Goal: Task Accomplishment & Management: Complete application form

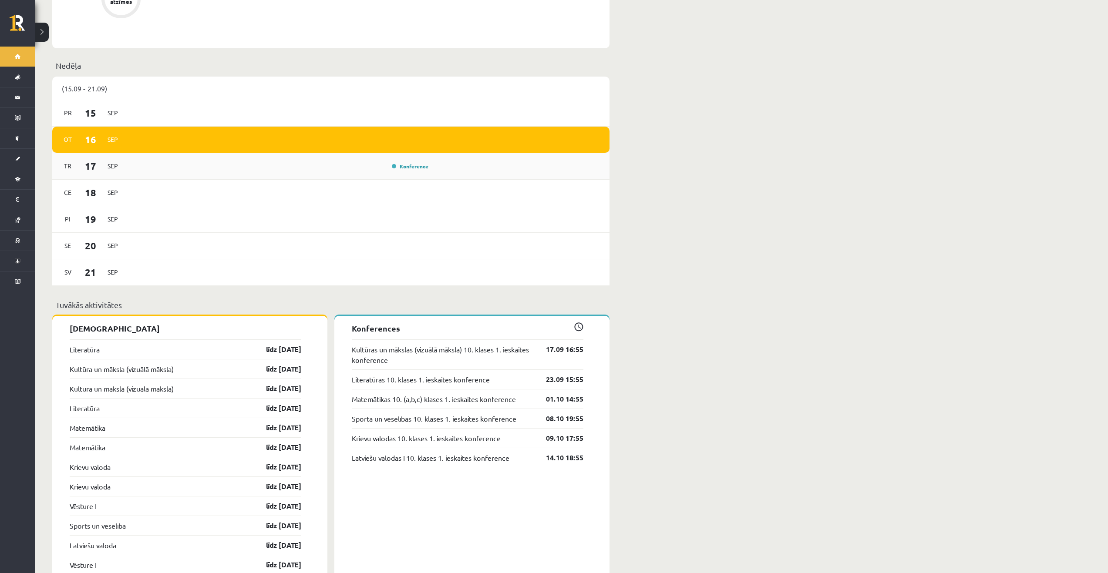
scroll to position [462, 0]
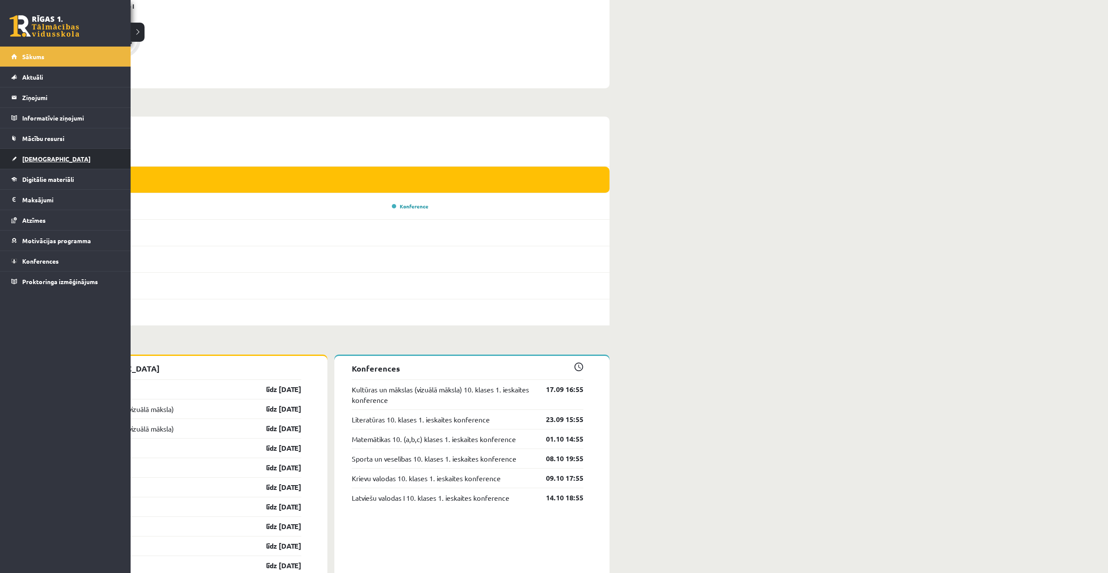
click at [43, 156] on span "[DEMOGRAPHIC_DATA]" at bounding box center [56, 159] width 68 height 8
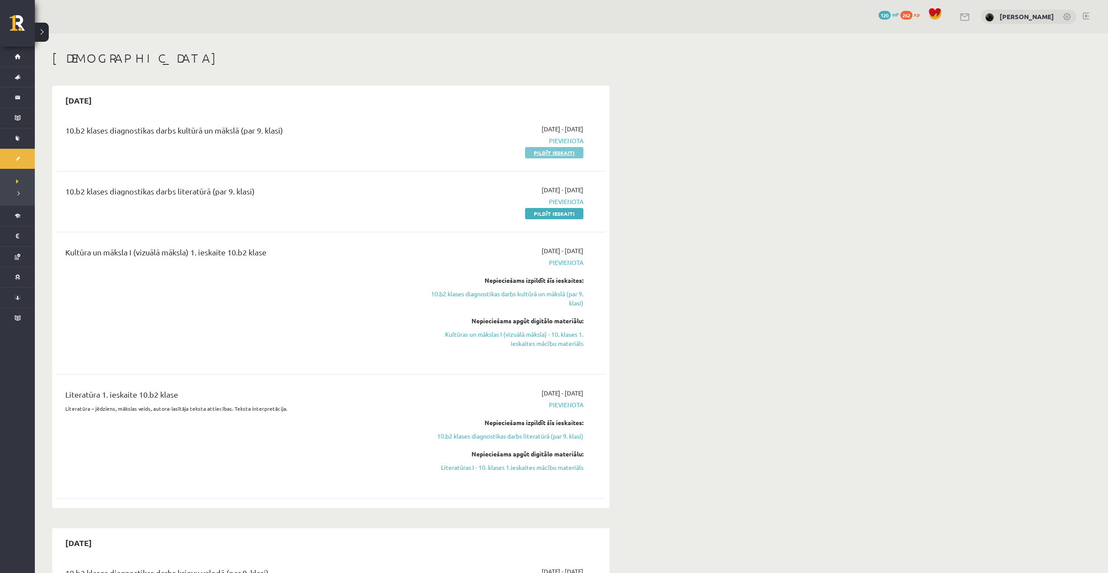
click at [559, 155] on link "Pildīt ieskaiti" at bounding box center [554, 152] width 58 height 11
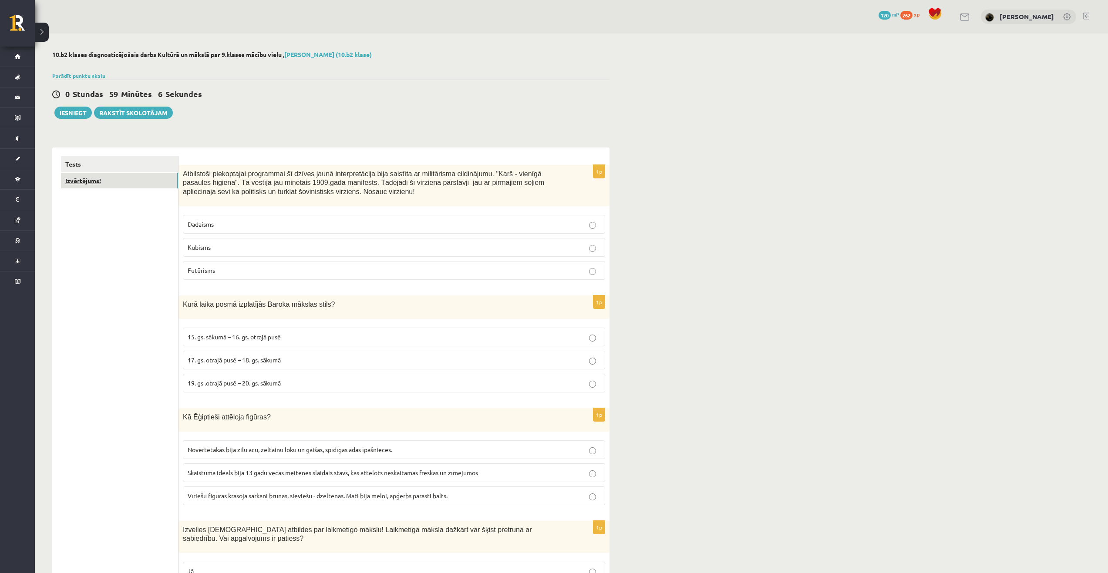
click at [127, 181] on link "Izvērtējums!" at bounding box center [119, 181] width 117 height 16
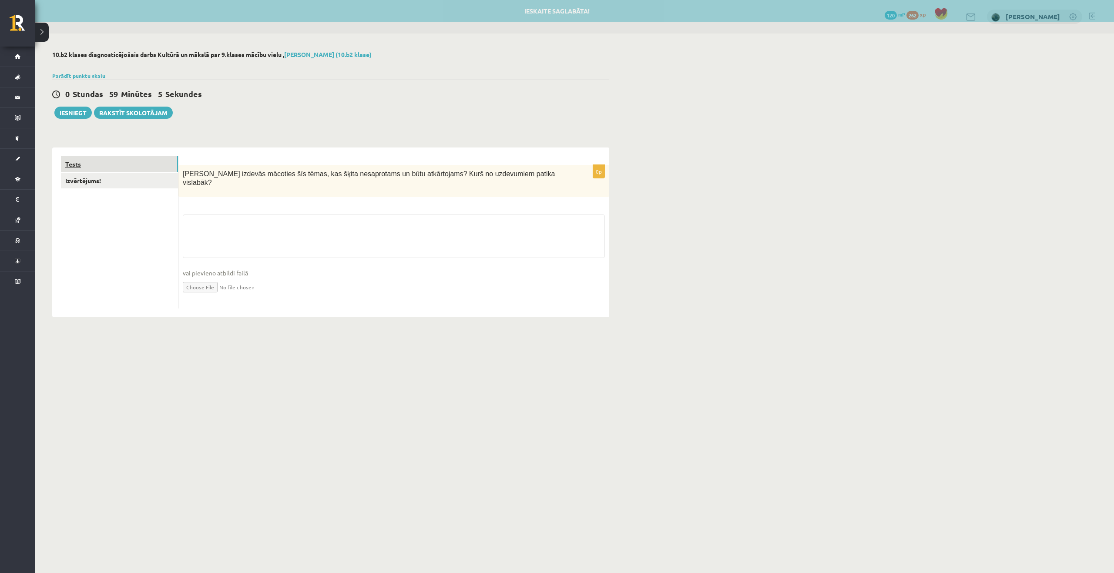
click at [115, 167] on link "Tests" at bounding box center [119, 164] width 117 height 16
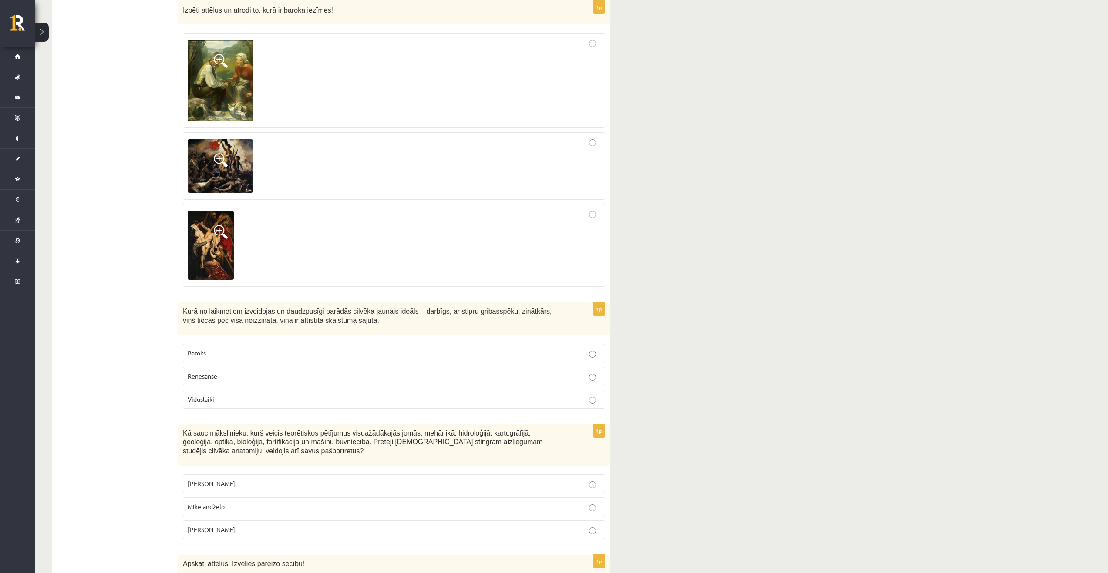
scroll to position [653, 0]
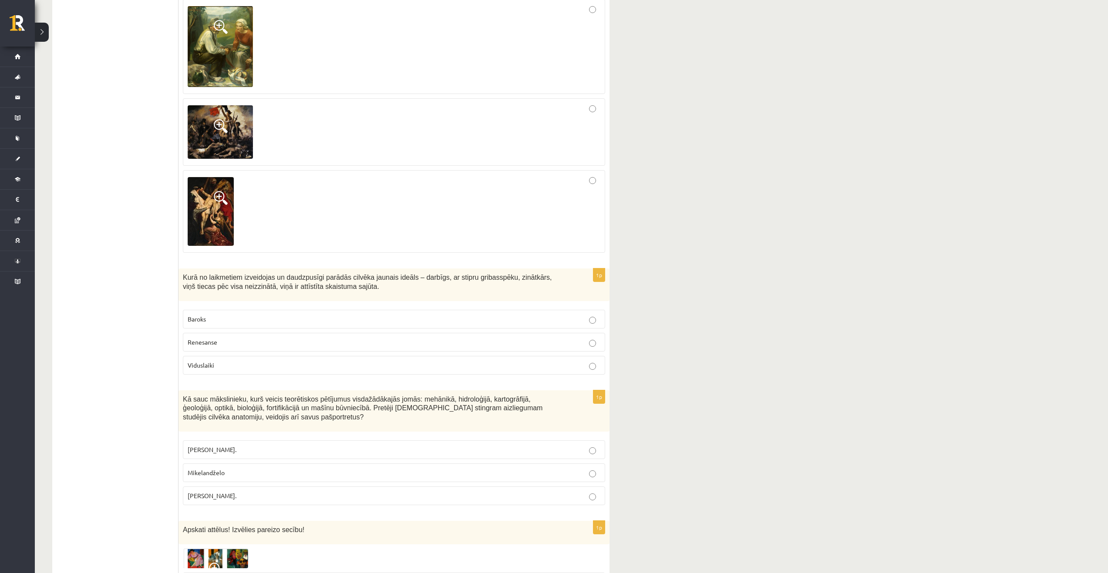
drag, startPoint x: 183, startPoint y: 173, endPoint x: 396, endPoint y: 489, distance: 380.7
copy form "Atbilstoši piekoptajai programmai šī dzīves jaunā interpretācija bija saistīta …"
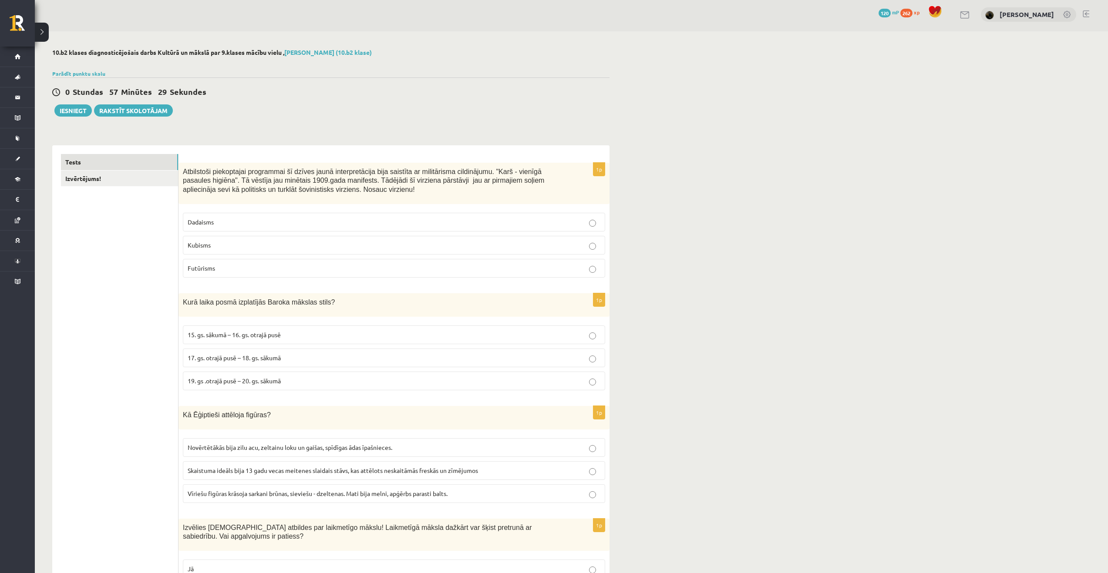
scroll to position [0, 0]
click at [208, 272] on span "Futūrisms" at bounding box center [201, 270] width 27 height 8
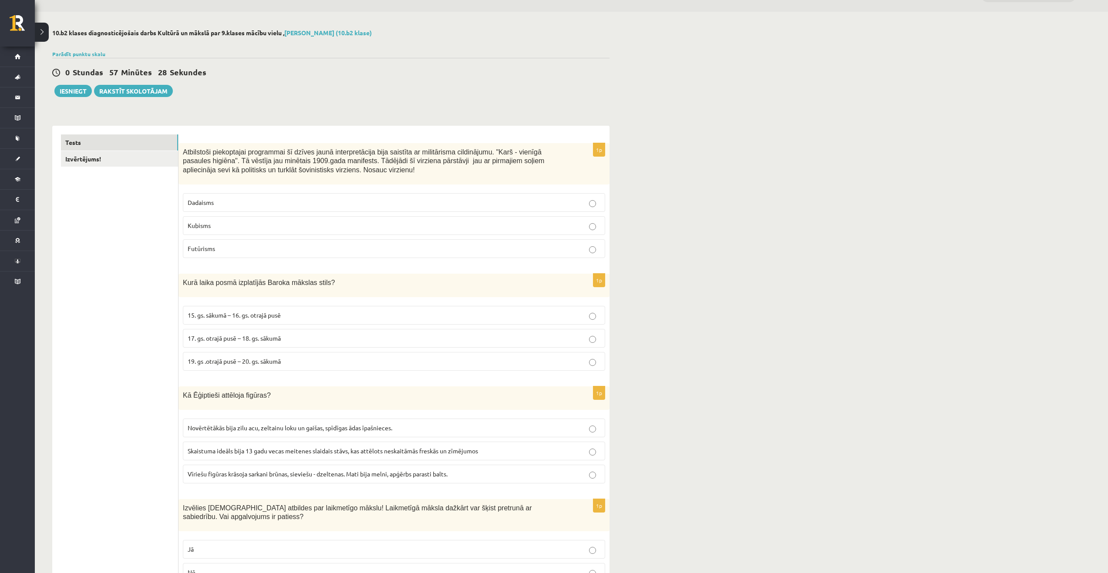
scroll to position [87, 0]
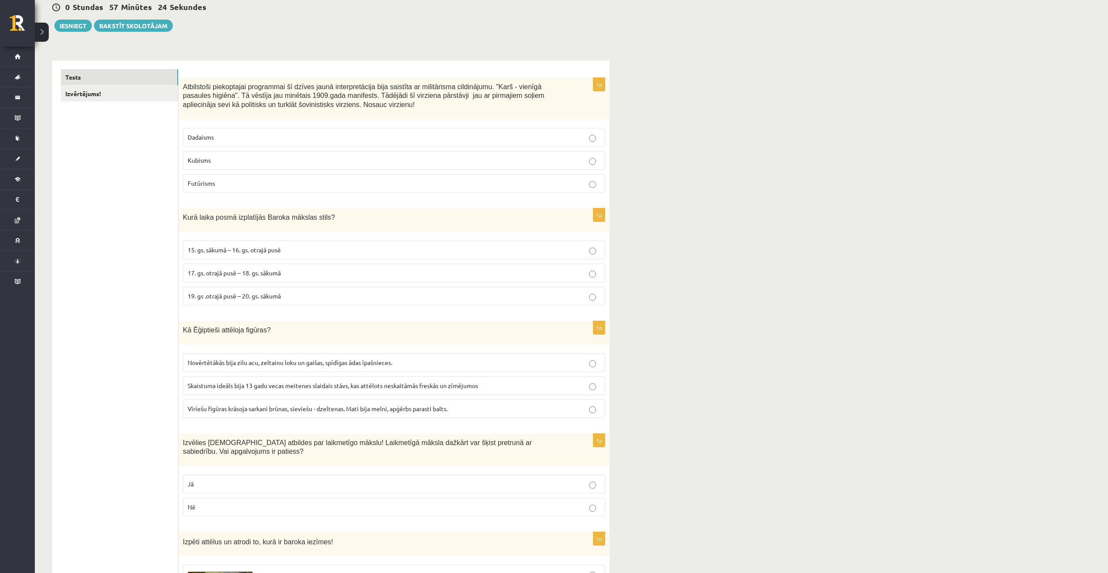
click at [286, 277] on p "17. gs. otrajā pusē – 18. gs. sākumā" at bounding box center [394, 273] width 413 height 9
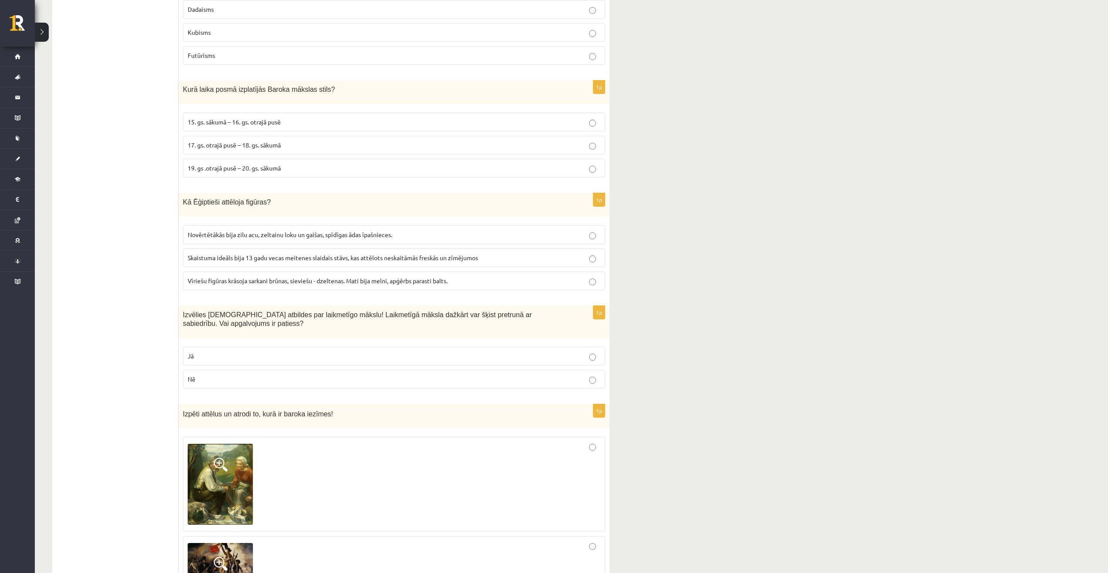
scroll to position [218, 0]
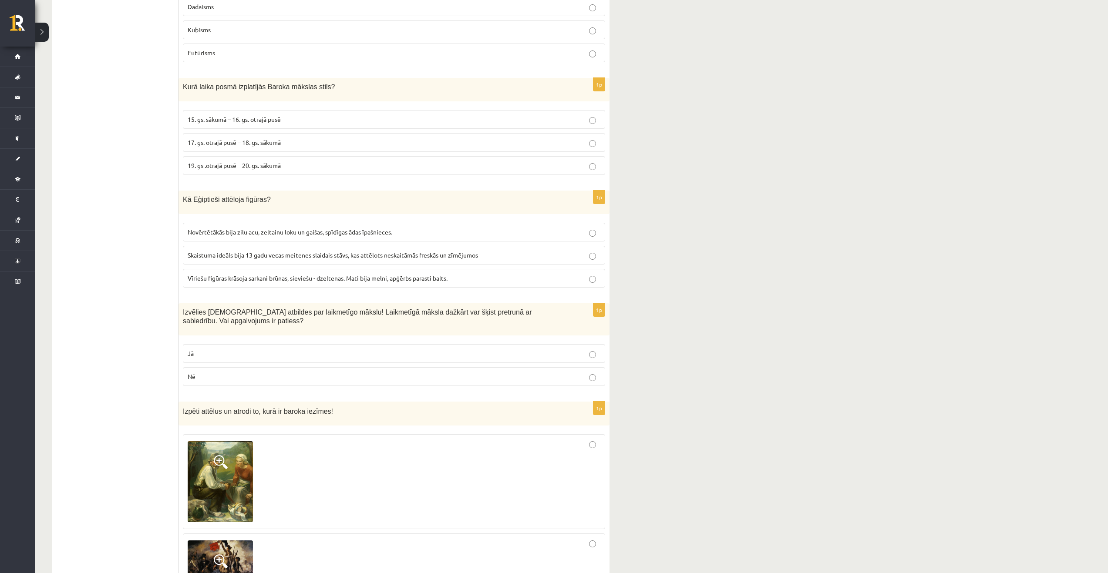
click at [219, 278] on span "Vīriešu figūras krāsoja sarkani brūnas, sieviešu - dzeltenas. Mati bija melni, …" at bounding box center [318, 278] width 260 height 8
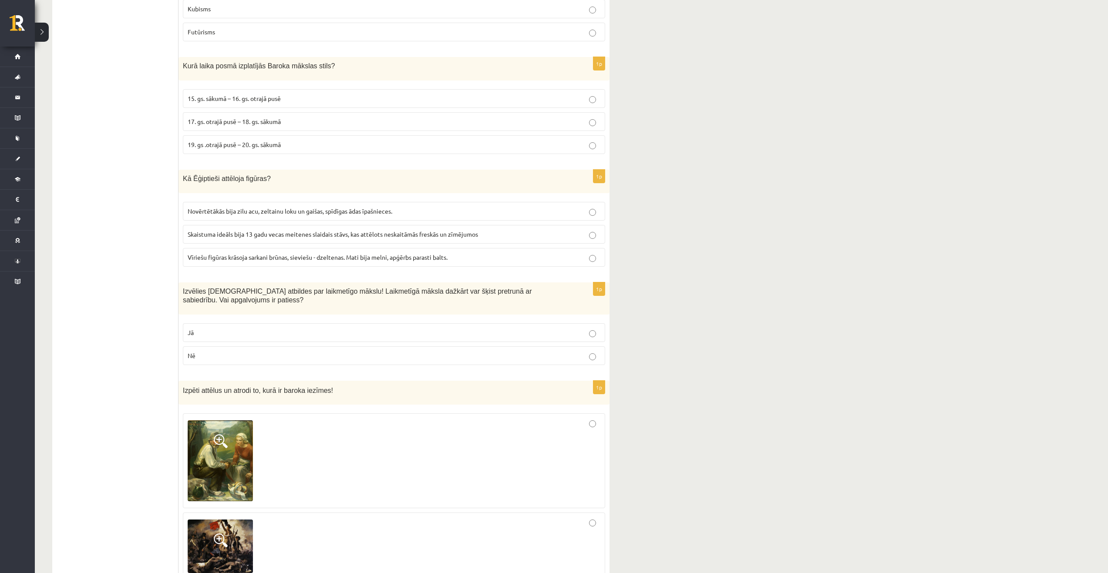
scroll to position [305, 0]
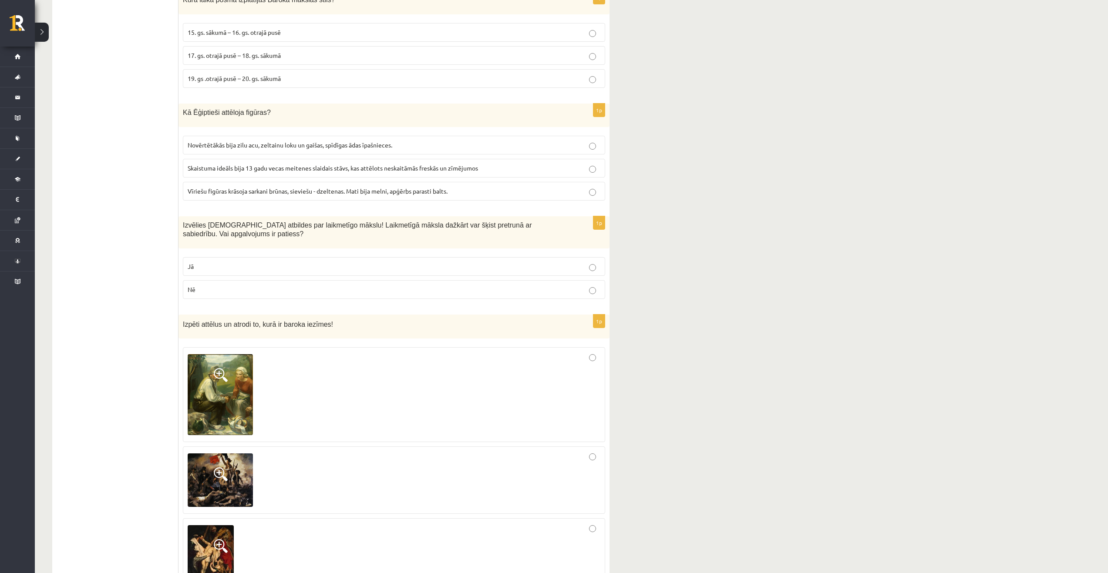
drag, startPoint x: 343, startPoint y: 282, endPoint x: 339, endPoint y: 279, distance: 5.6
click at [342, 282] on label "Nē" at bounding box center [394, 289] width 422 height 19
click at [336, 266] on p "Jā" at bounding box center [394, 266] width 413 height 9
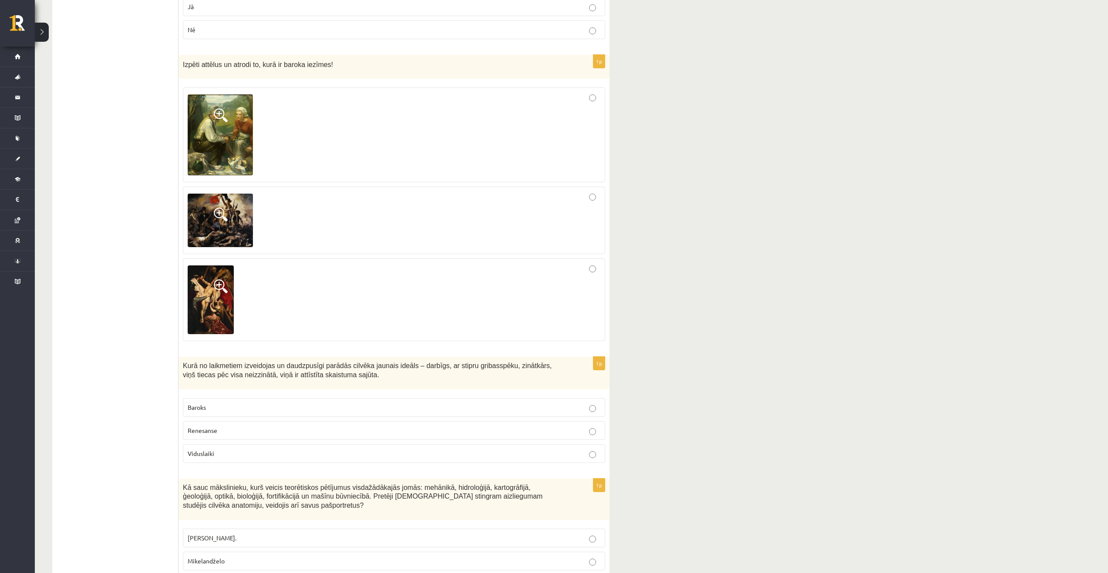
scroll to position [566, 0]
click at [349, 313] on div at bounding box center [394, 298] width 413 height 73
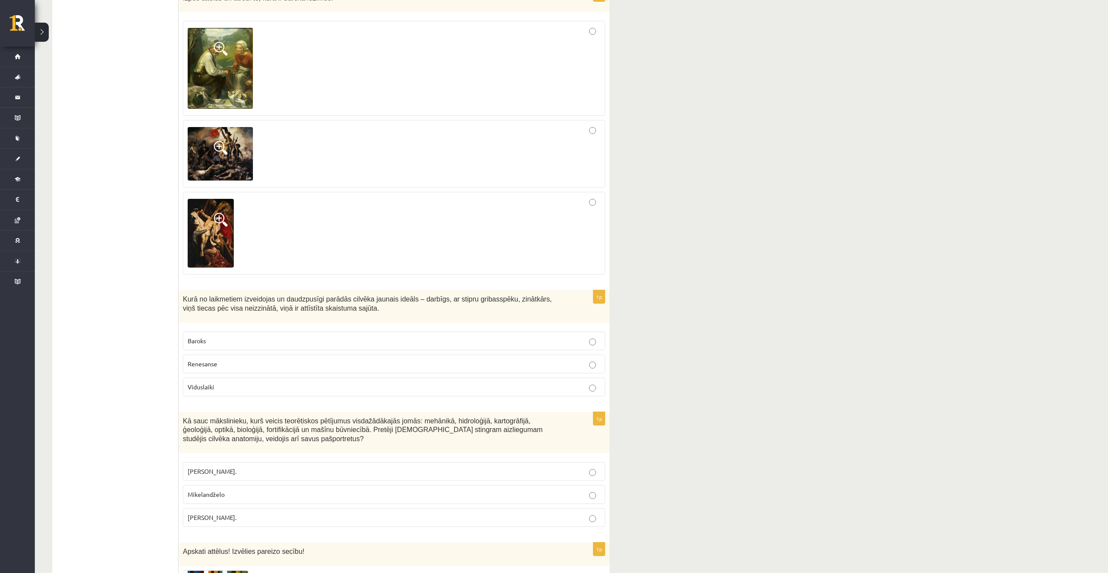
scroll to position [653, 0]
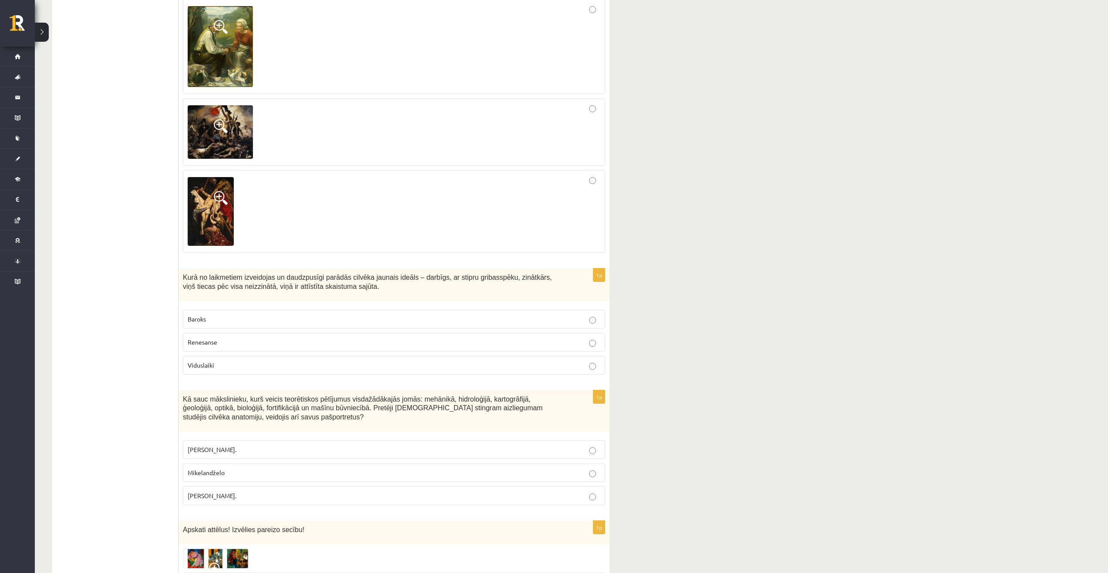
click at [200, 340] on span "Renesanse" at bounding box center [203, 342] width 30 height 8
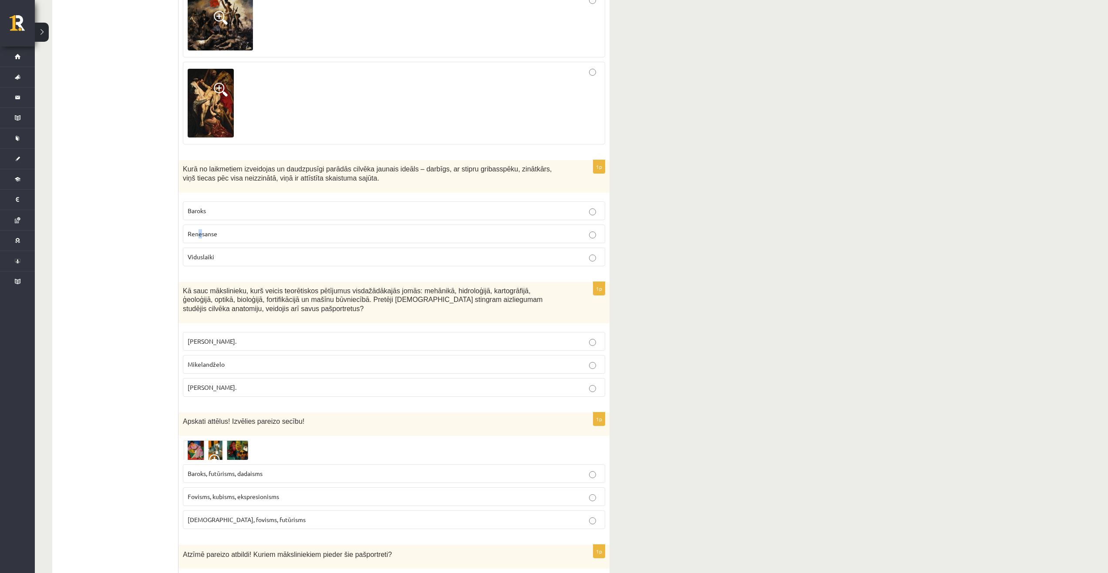
scroll to position [784, 0]
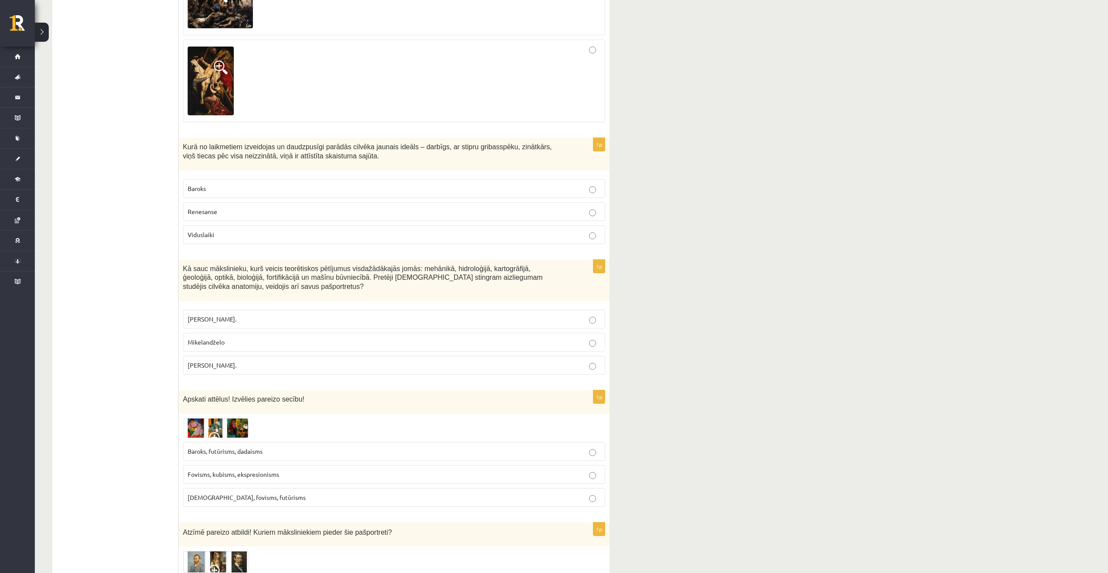
click at [252, 210] on p "Renesanse" at bounding box center [394, 211] width 413 height 9
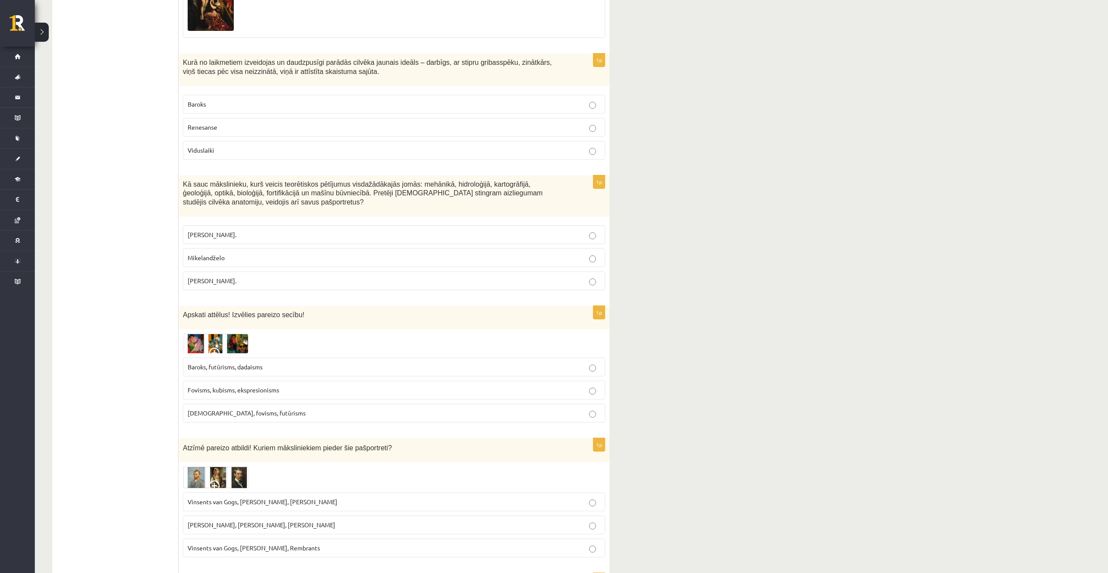
scroll to position [871, 0]
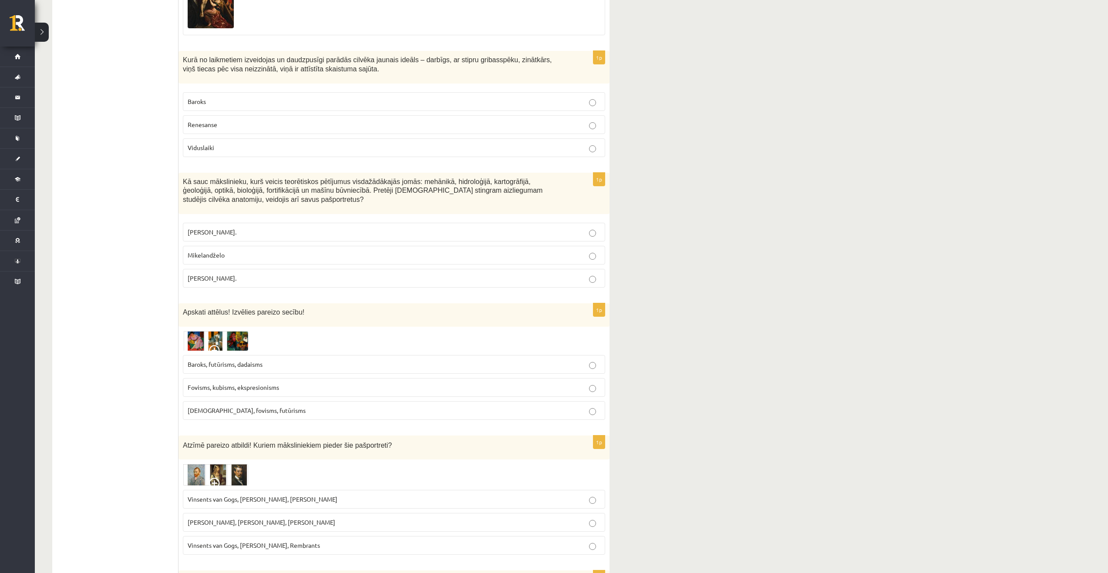
click at [226, 283] on p "Leonardo da Vinči." at bounding box center [394, 278] width 413 height 9
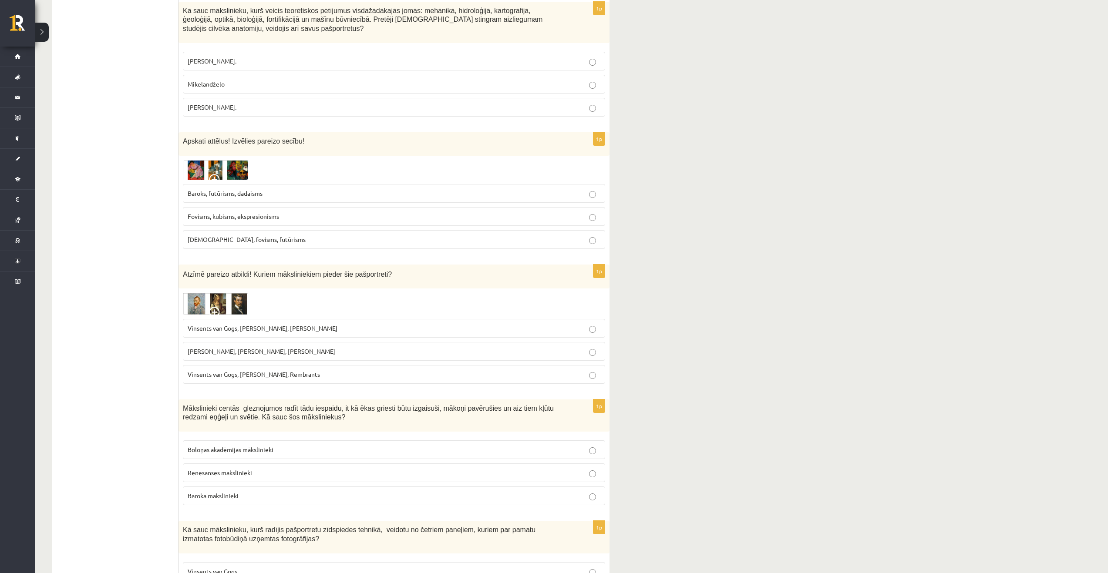
scroll to position [1045, 0]
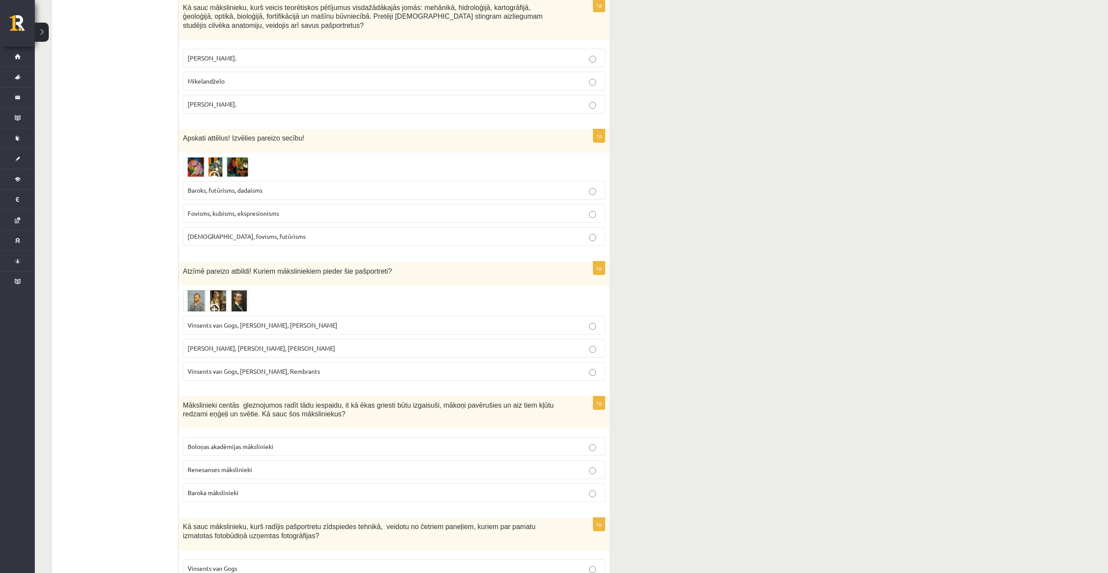
click at [225, 236] on span "Kubisms, fovisms, futūrisms" at bounding box center [247, 236] width 118 height 8
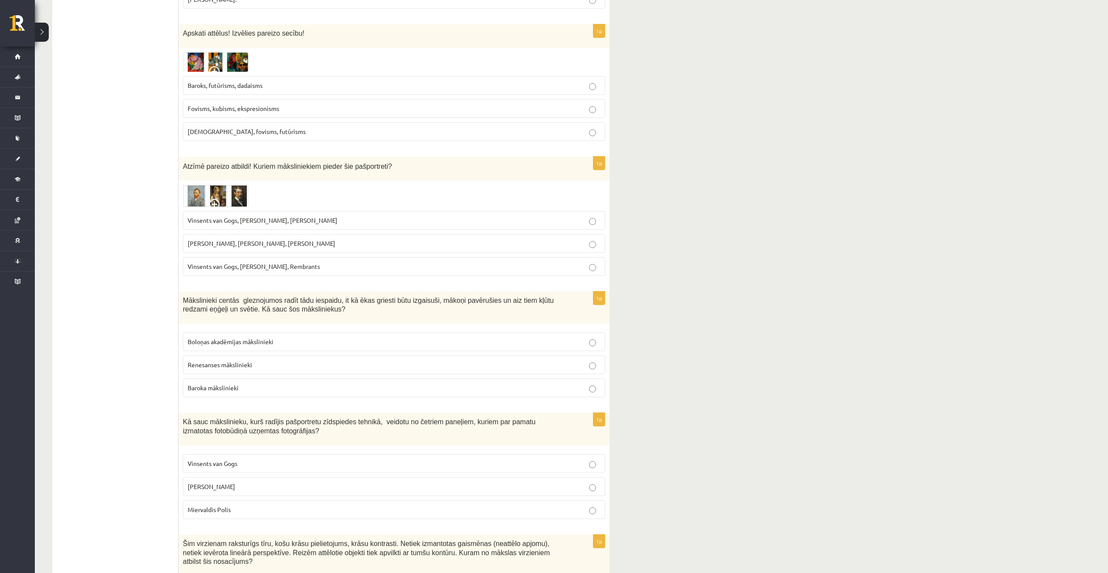
scroll to position [1175, 0]
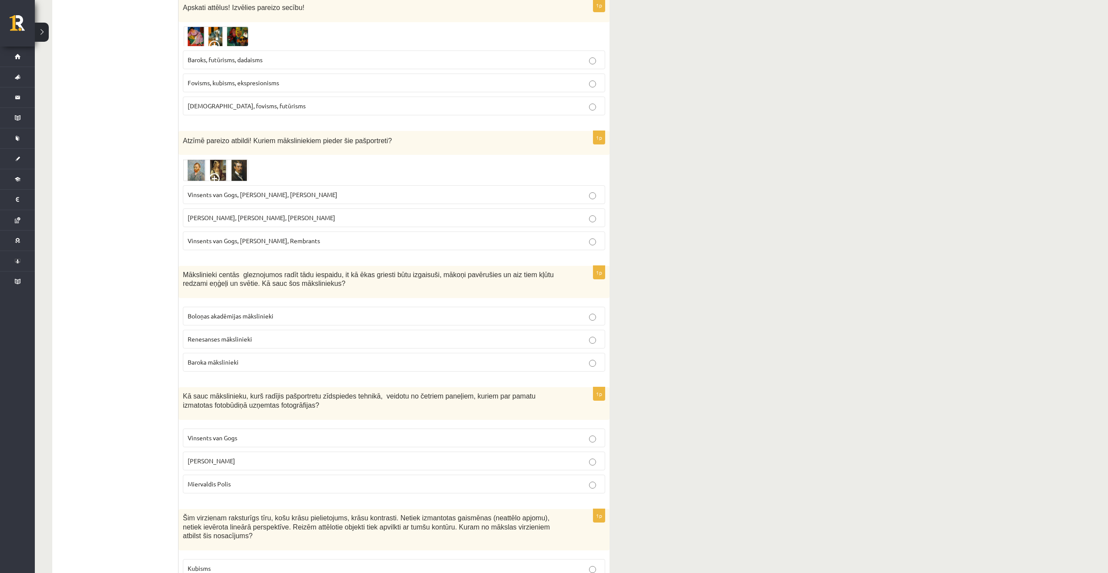
click at [264, 195] on span "Vinsents van Gogs, Albrehts Dīrers, Janis Rozentāls" at bounding box center [263, 195] width 150 height 8
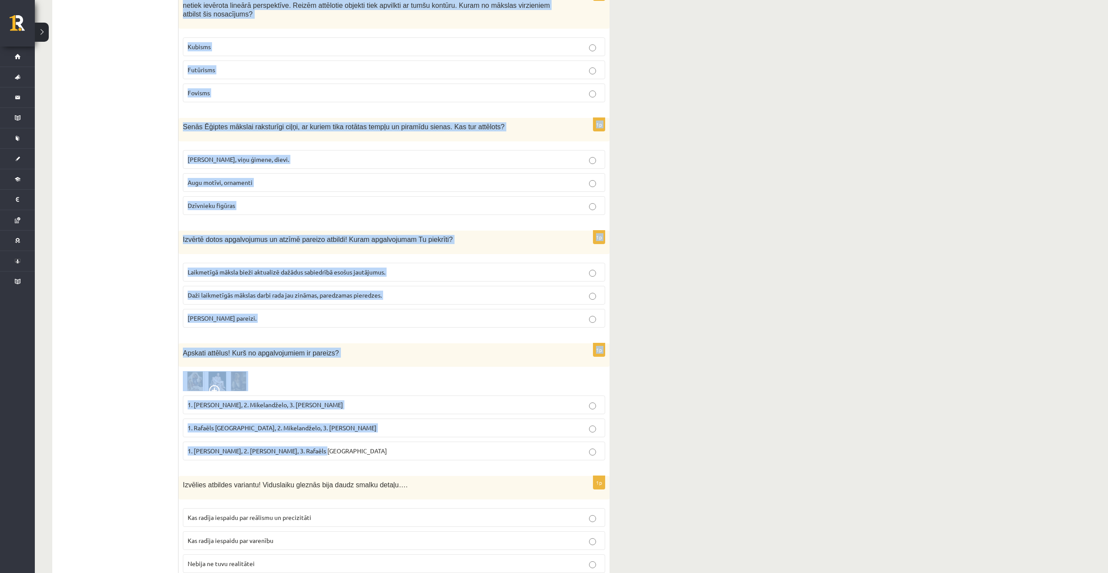
scroll to position [1698, 0]
drag, startPoint x: 184, startPoint y: 184, endPoint x: 302, endPoint y: 306, distance: 169.9
click at [302, 306] on form "1p Atbilstoši piekoptajai programmai šī dzīves jaunā interpretācija bija saistī…" at bounding box center [394, 500] width 414 height 4083
copy form "Mākslinieki centās gleznojumos radīt tādu iespaidu, it kā ēkas griesti būtu izg…"
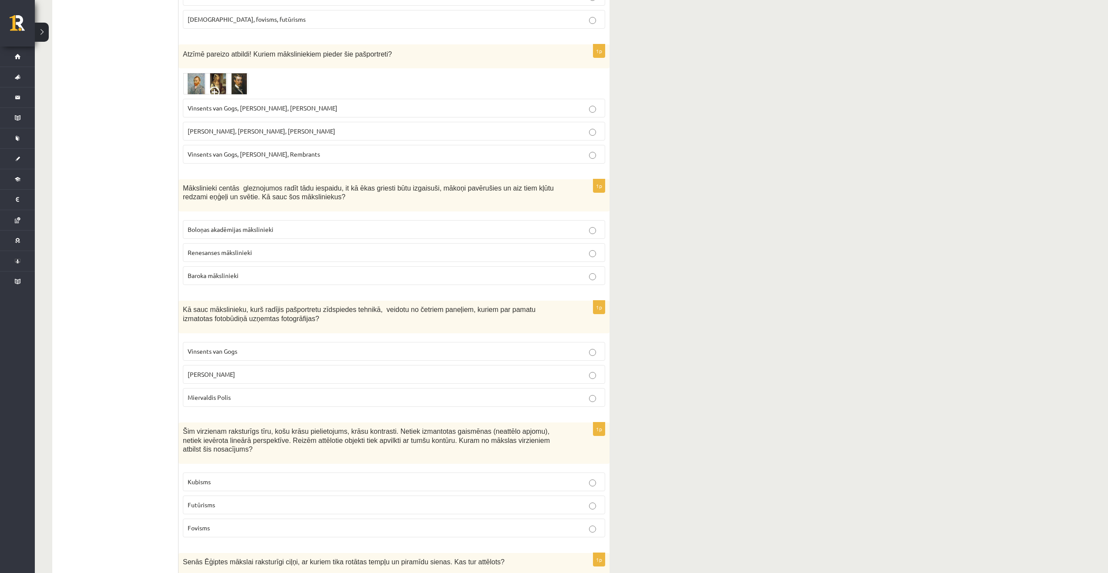
scroll to position [1262, 0]
click at [222, 274] on span "Baroka mākslinieki" at bounding box center [213, 275] width 51 height 8
click at [249, 375] on p "[PERSON_NAME]" at bounding box center [394, 374] width 413 height 9
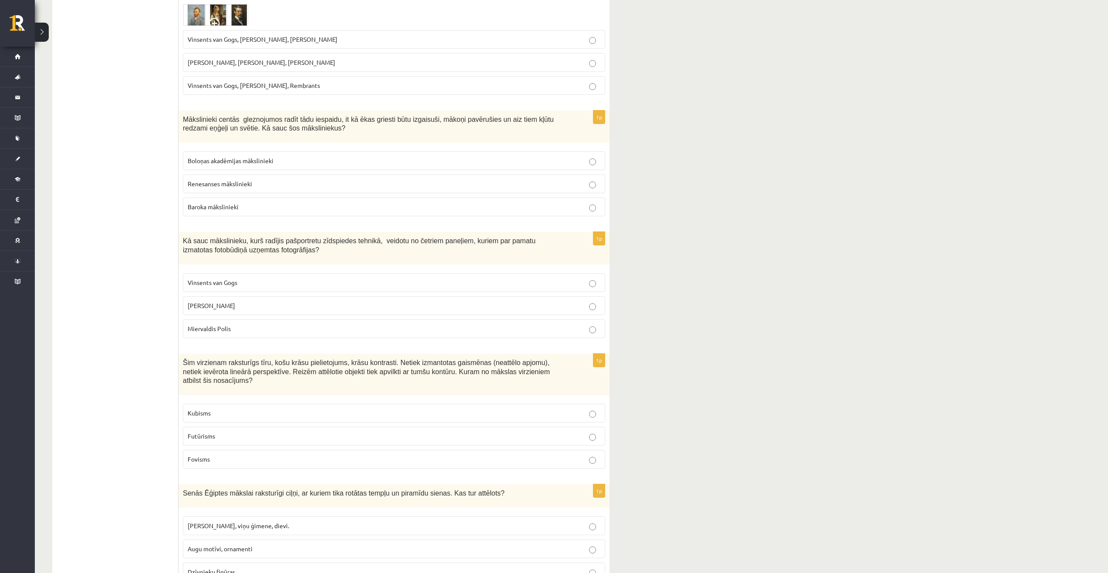
scroll to position [1349, 0]
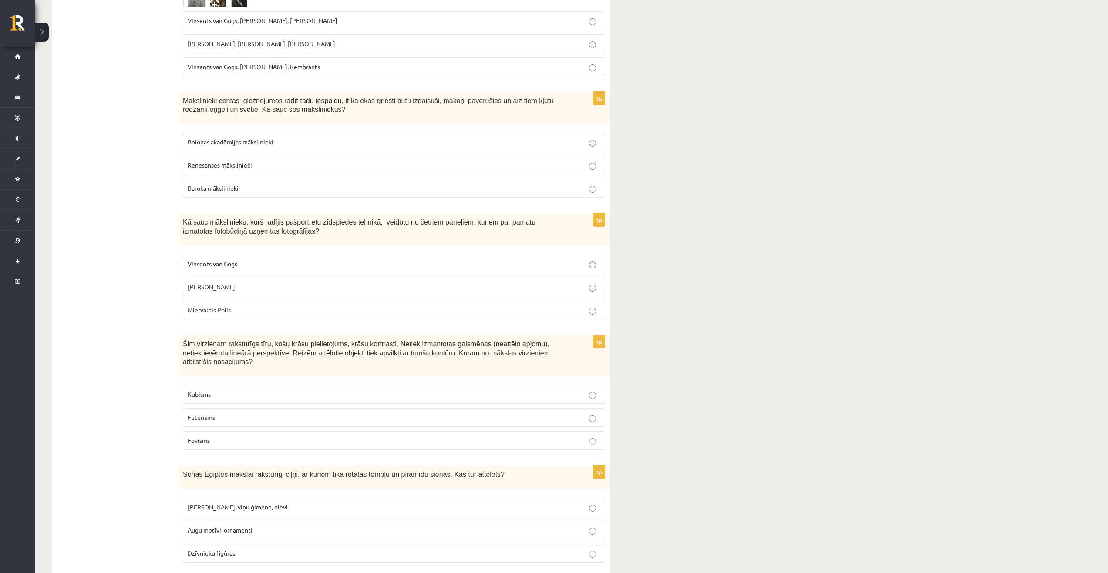
click at [243, 436] on p "Fovisms" at bounding box center [394, 440] width 413 height 9
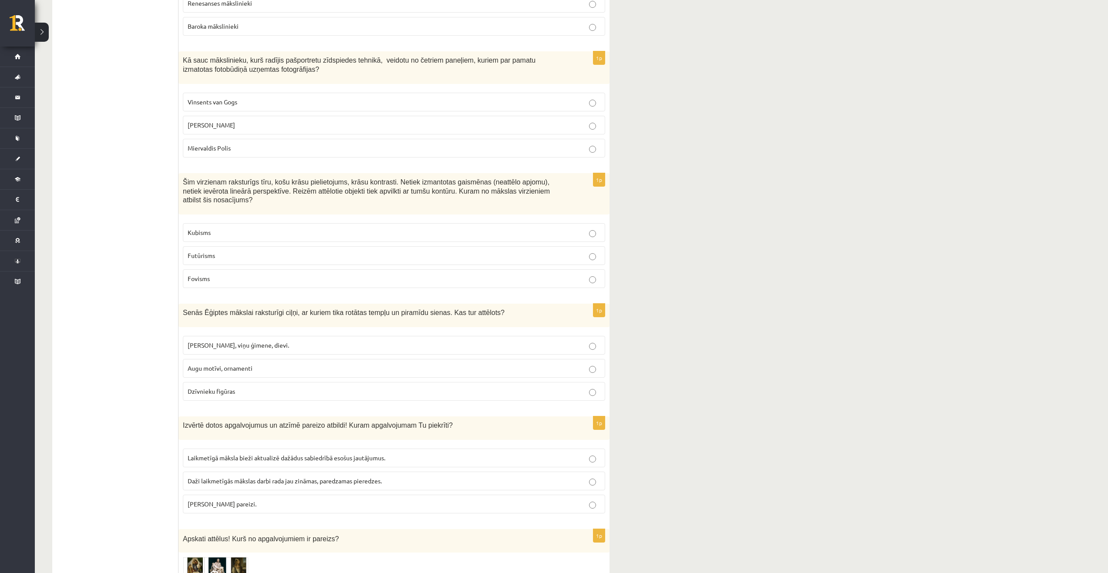
scroll to position [1524, 0]
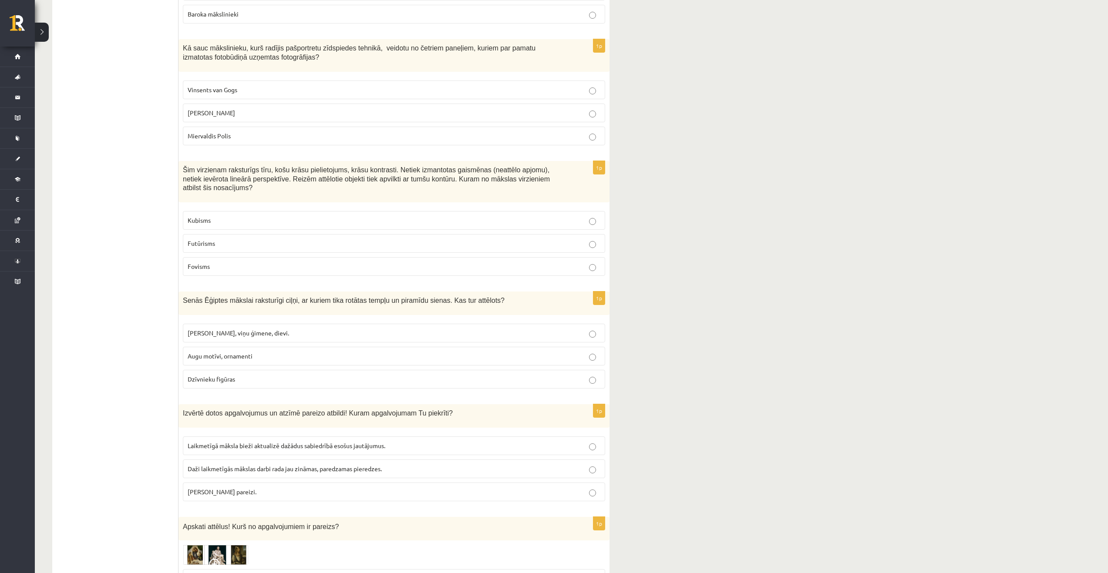
click at [243, 320] on fieldset "Faraoni, viņu ģimene, dievi. Augu motīvi, ornamenti Dzīvnieku figūras" at bounding box center [394, 356] width 422 height 72
click at [245, 329] on p "Faraoni, viņu ģimene, dievi." at bounding box center [394, 333] width 413 height 9
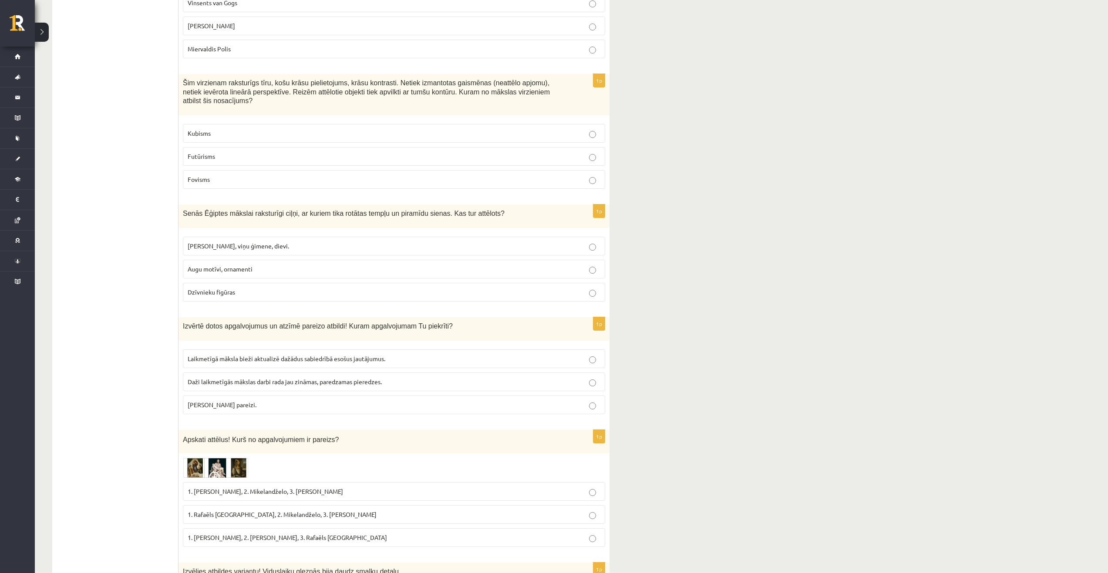
click at [249, 401] on span "Abi apgalvojumi pareizi." at bounding box center [222, 405] width 69 height 8
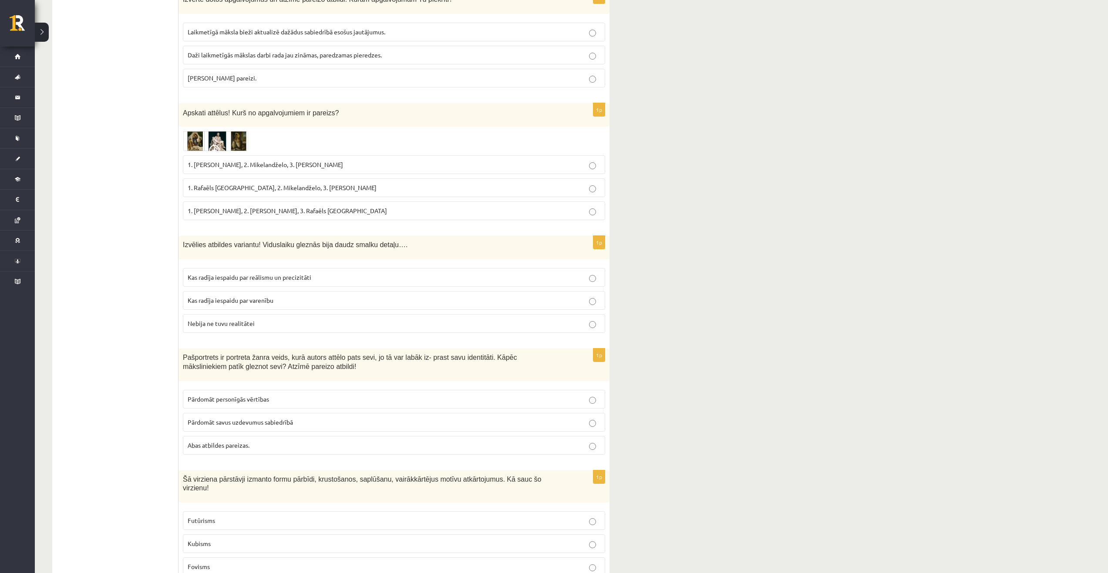
scroll to position [1915, 0]
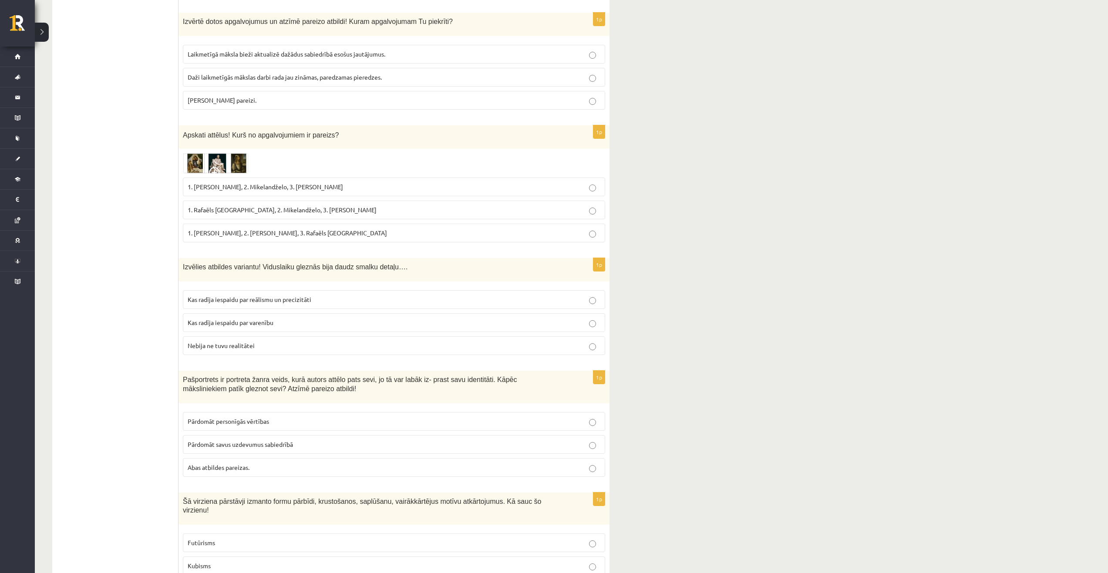
click at [202, 206] on span "1. Rafaēls Sancio da Urbīno, 2. Mikelandželo, 3. Albrehts Dīrers" at bounding box center [282, 210] width 189 height 8
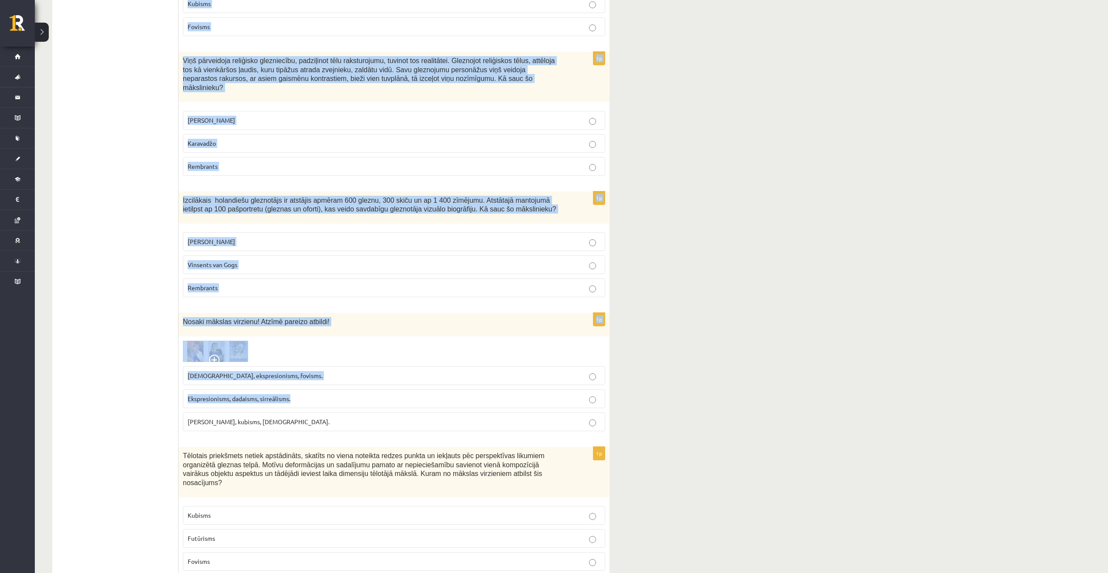
scroll to position [2481, 0]
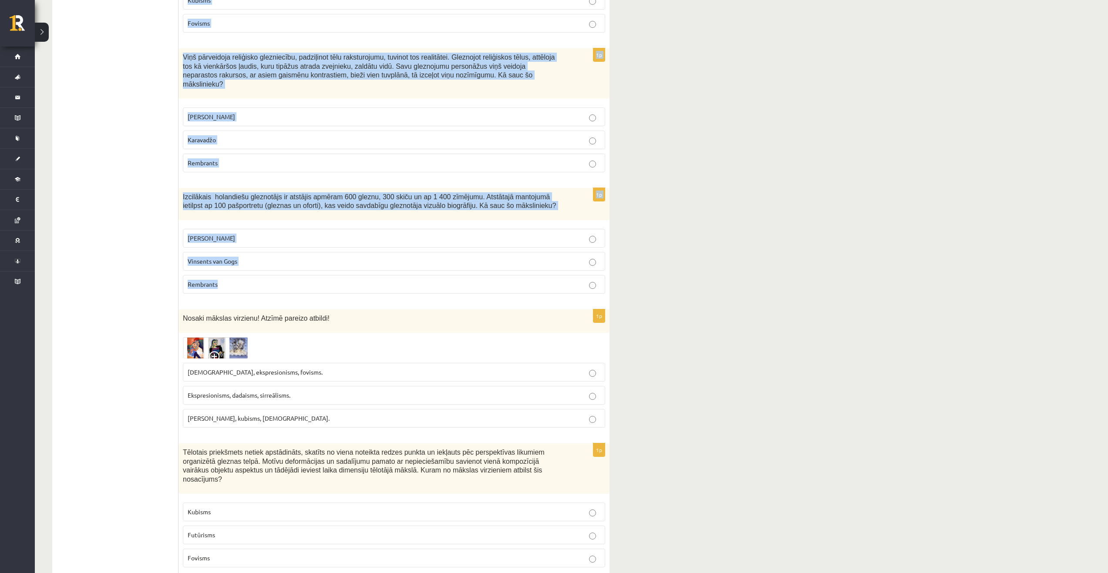
drag, startPoint x: 204, startPoint y: 172, endPoint x: 369, endPoint y: 259, distance: 187.1
copy form "Izvēlies atbildes variantu! Viduslaiku gleznās bija daudz smalku detaļu…. Kas r…"
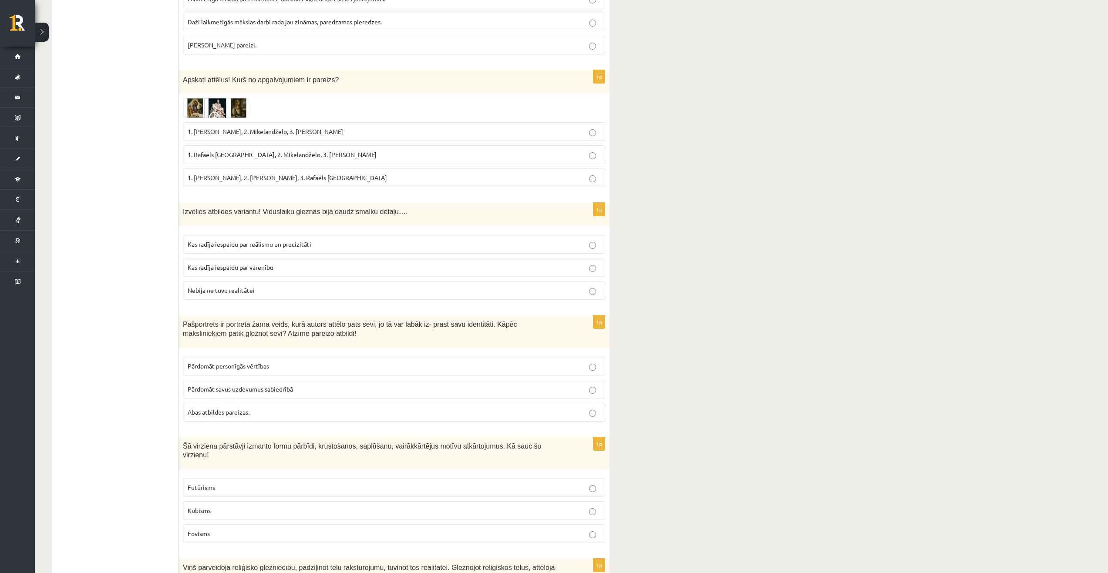
scroll to position [1959, 0]
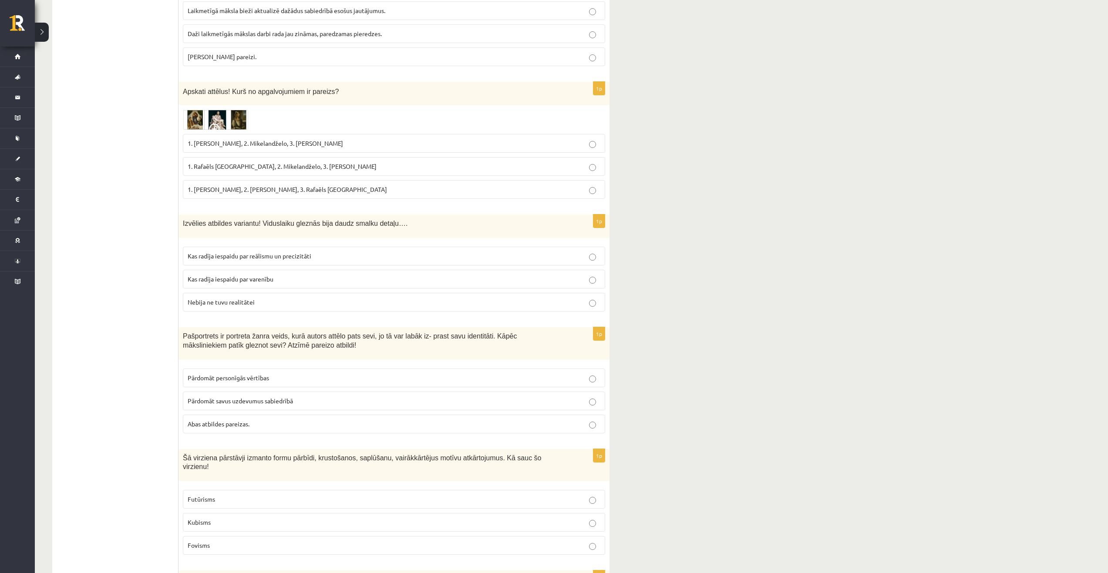
click at [194, 252] on span "Kas radīja iespaidu par reālismu un precizitāti" at bounding box center [250, 256] width 124 height 8
click at [267, 421] on label "Abas atbildes pareizas." at bounding box center [394, 424] width 422 height 19
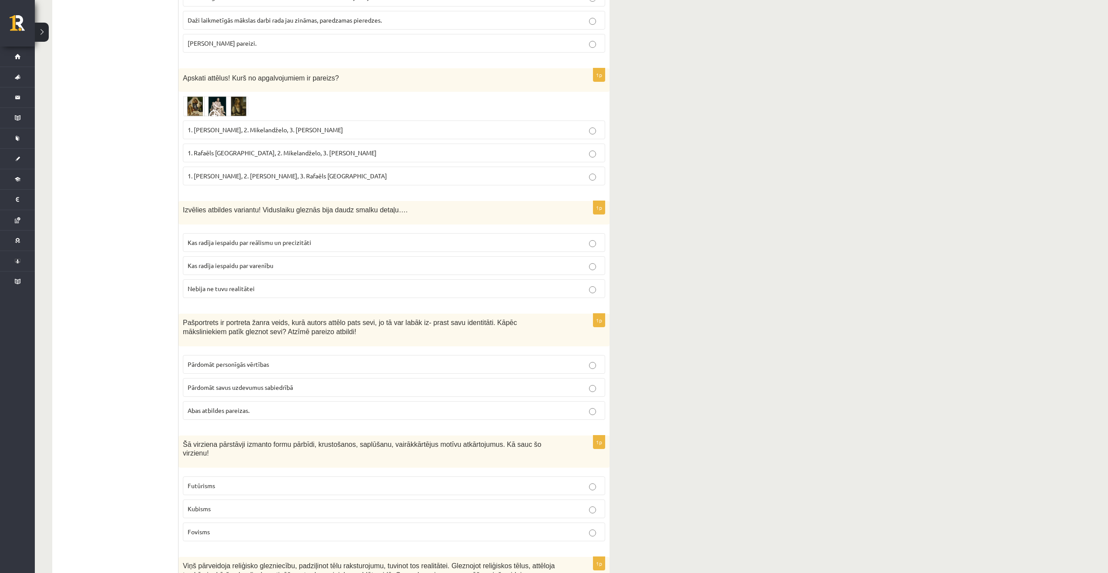
scroll to position [2046, 0]
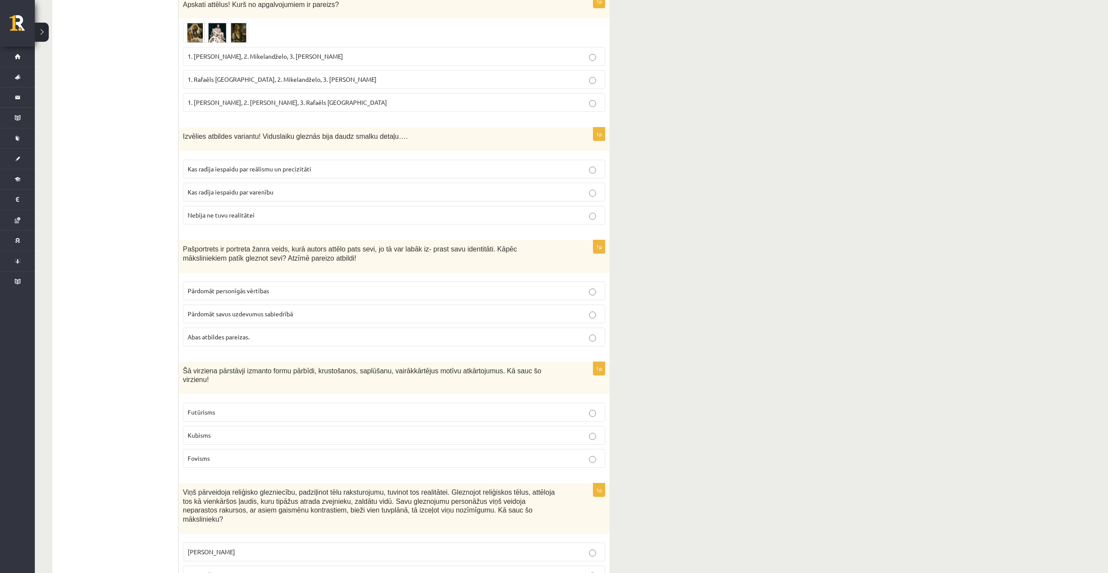
click at [260, 431] on p "Kubisms" at bounding box center [394, 435] width 413 height 9
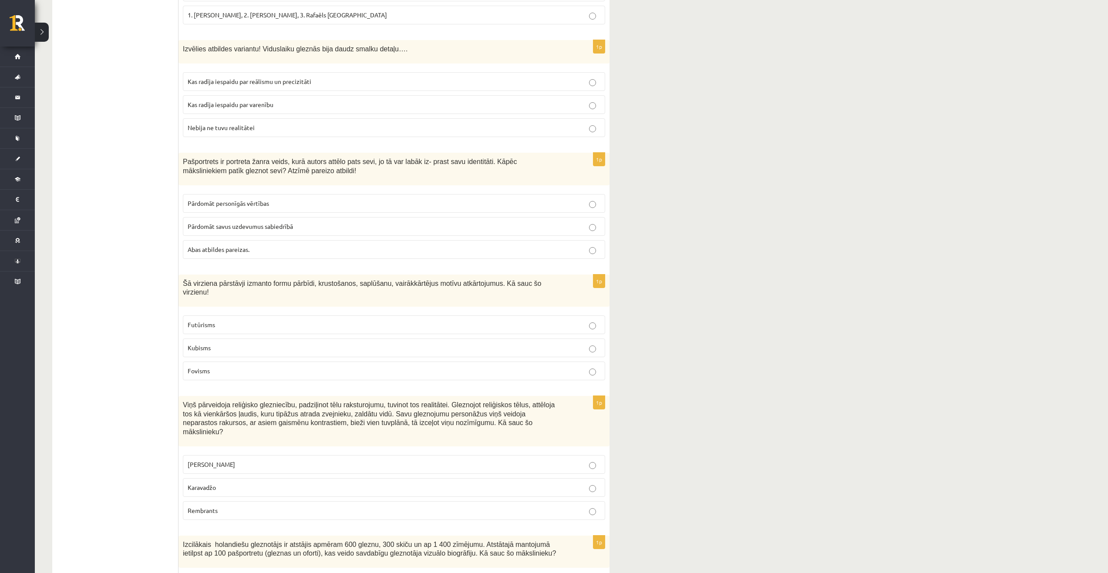
scroll to position [2177, 0]
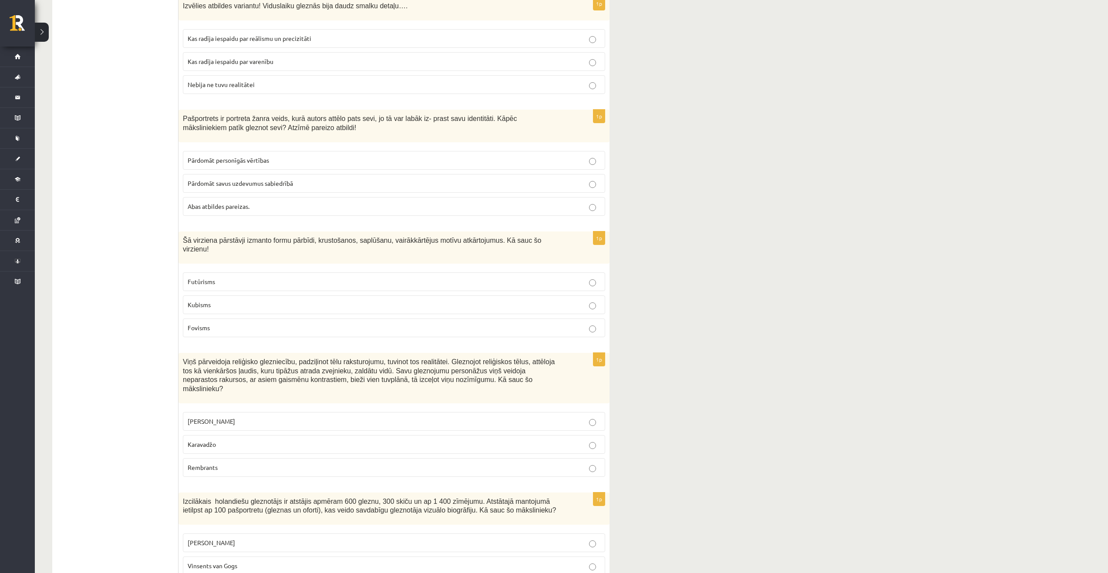
click at [279, 440] on p "Karavadžo" at bounding box center [394, 444] width 413 height 9
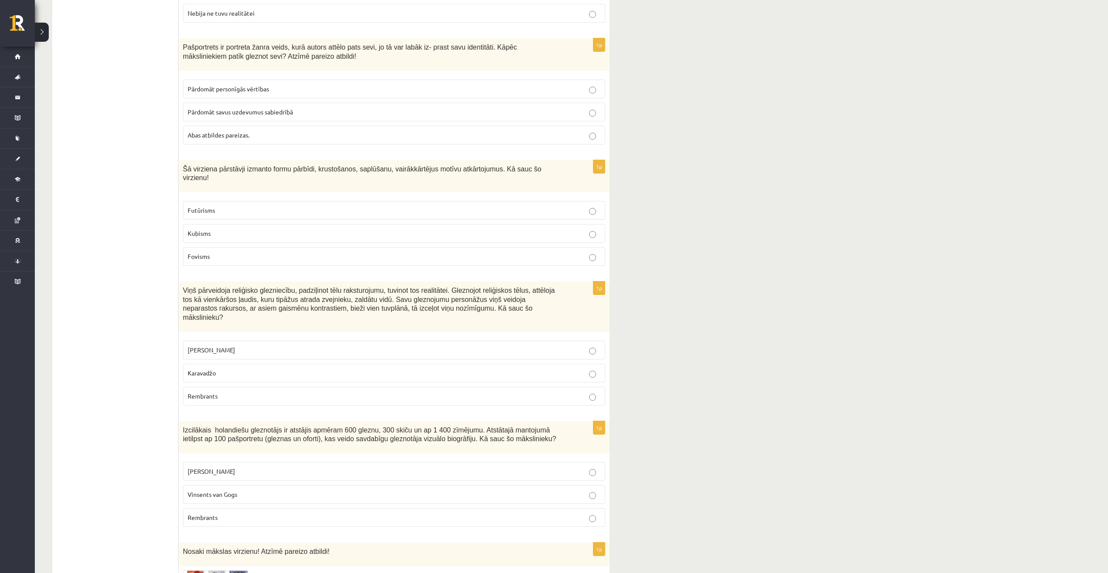
scroll to position [2264, 0]
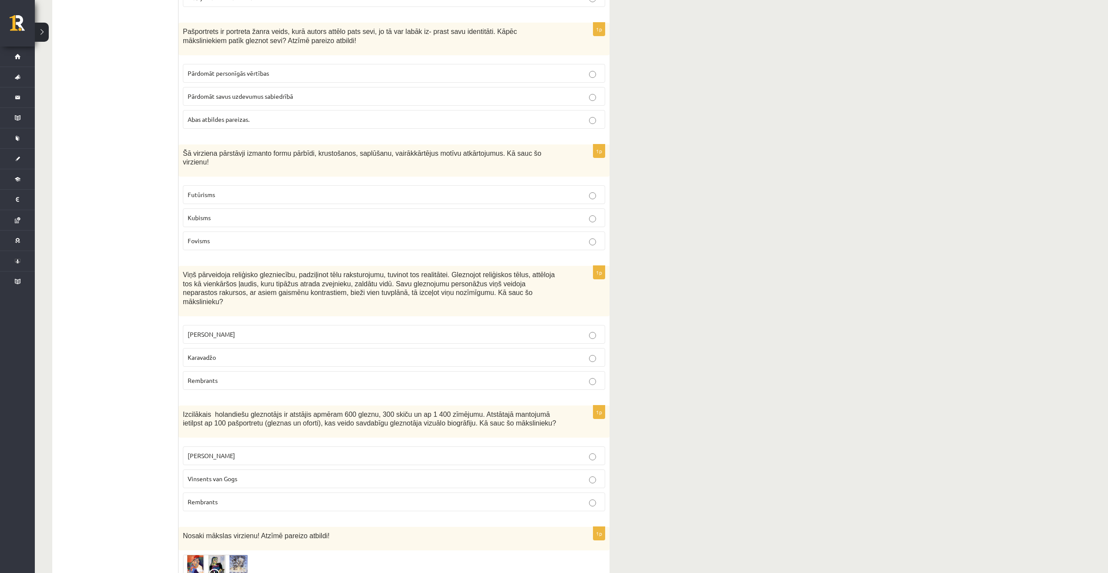
click at [256, 498] on p "Rembrants" at bounding box center [394, 502] width 413 height 9
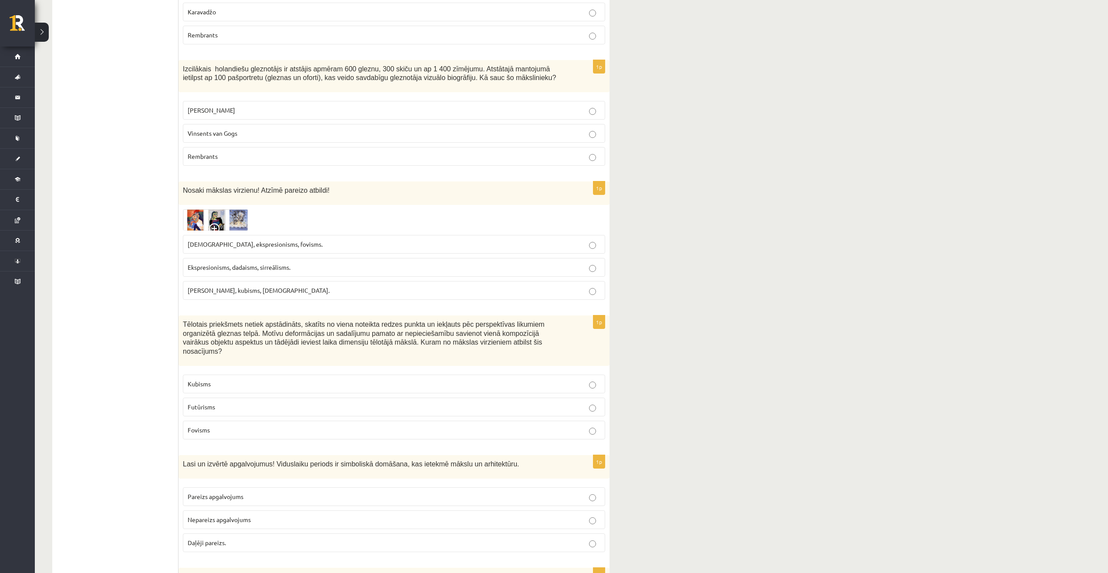
scroll to position [2612, 0]
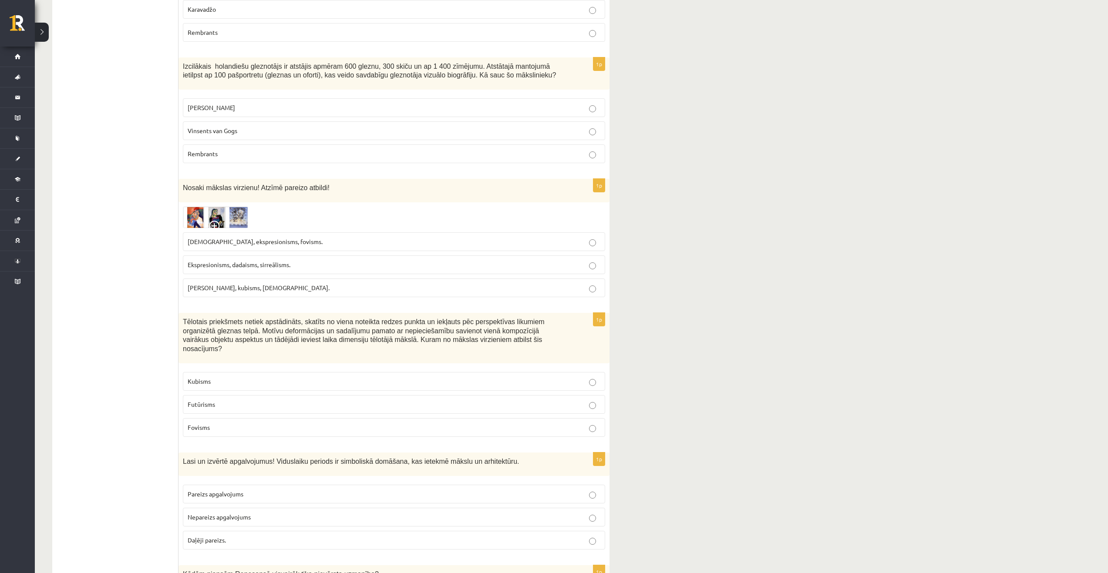
click at [224, 261] on span "Ekspresionisms, dadaisms, sirreālisms." at bounding box center [239, 265] width 103 height 8
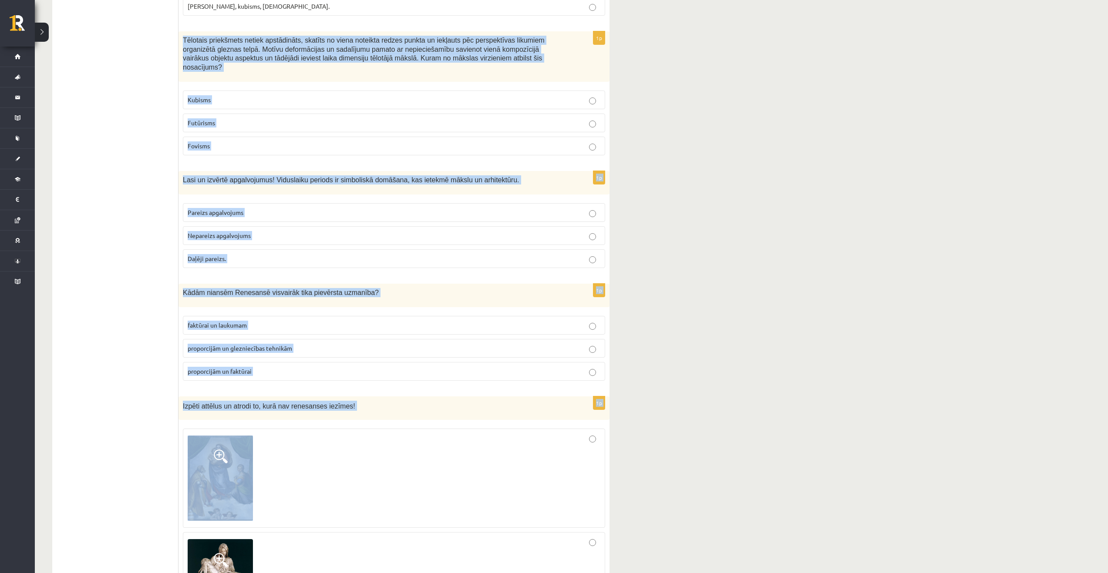
scroll to position [2917, 0]
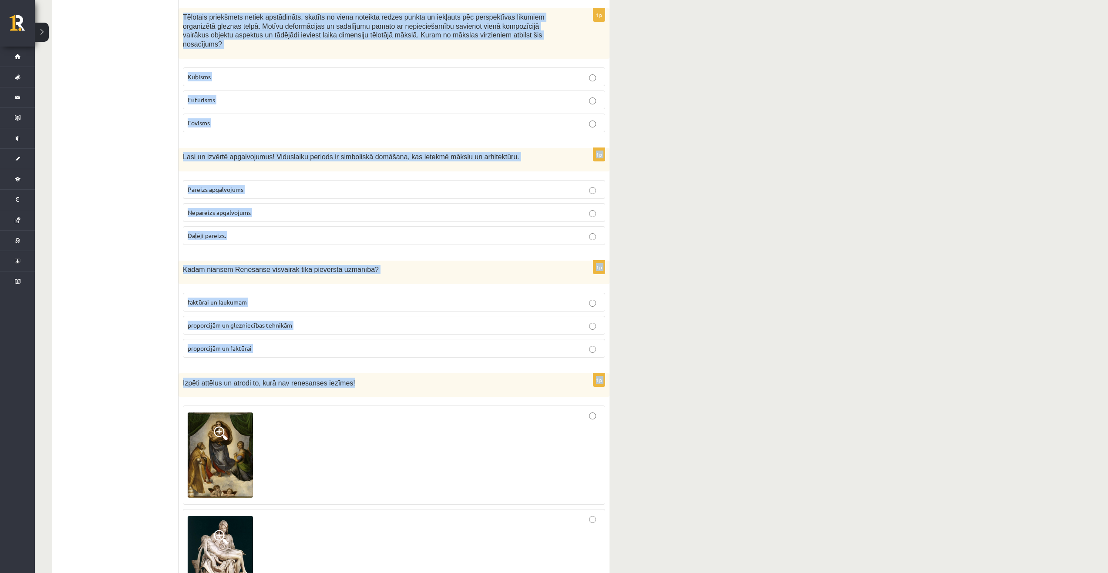
drag, startPoint x: 182, startPoint y: 163, endPoint x: 364, endPoint y: 350, distance: 261.4
copy form "Tēlotais priekšmets netiek apstādināts, skatīts no viena noteikta redzes punkta…"
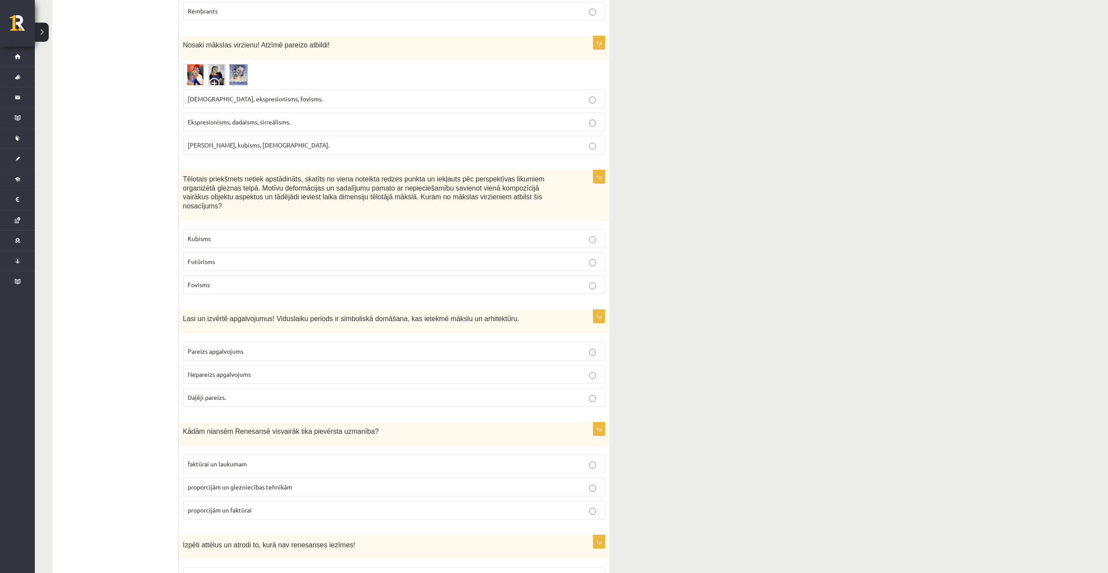
scroll to position [2742, 0]
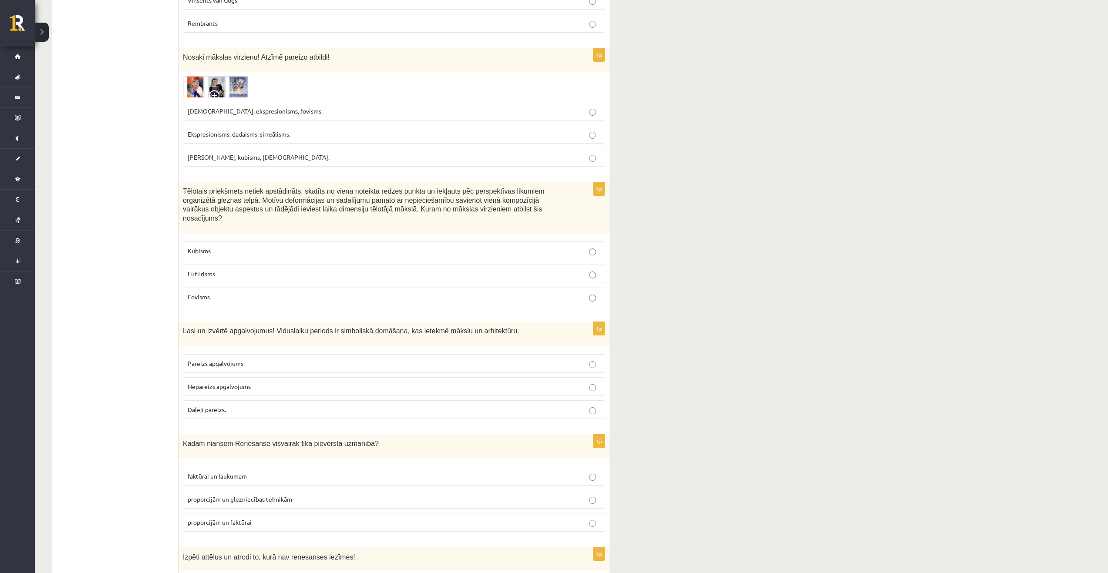
click at [521, 246] on p "Kubisms" at bounding box center [394, 250] width 413 height 9
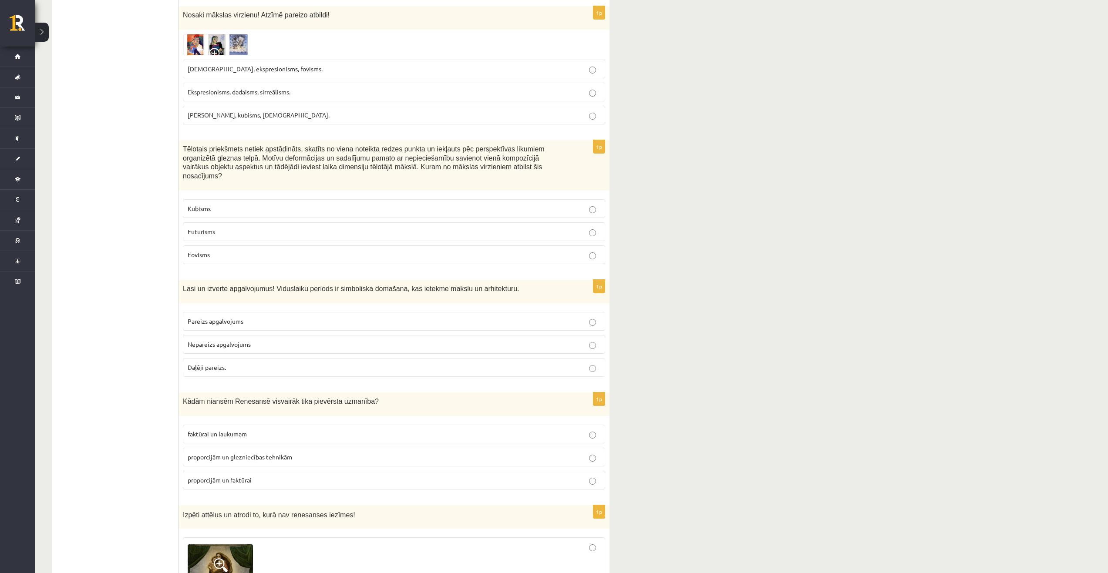
scroll to position [2786, 0]
click at [286, 316] on p "Pareizs apgalvojums" at bounding box center [394, 320] width 413 height 9
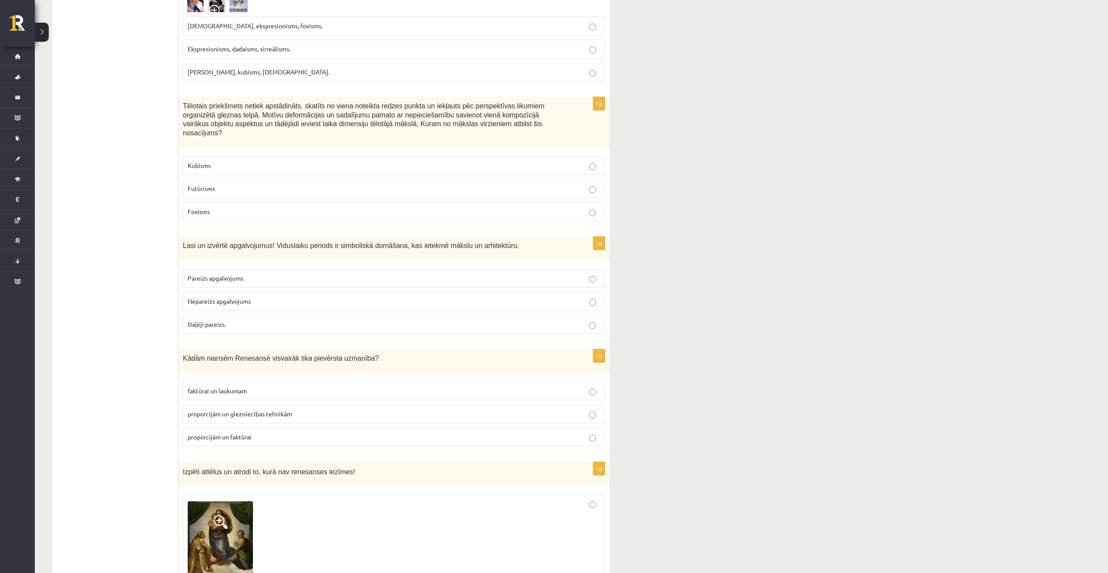
scroll to position [2829, 0]
click at [284, 408] on span "proporcijām un glezniecības tehnikām" at bounding box center [240, 412] width 104 height 8
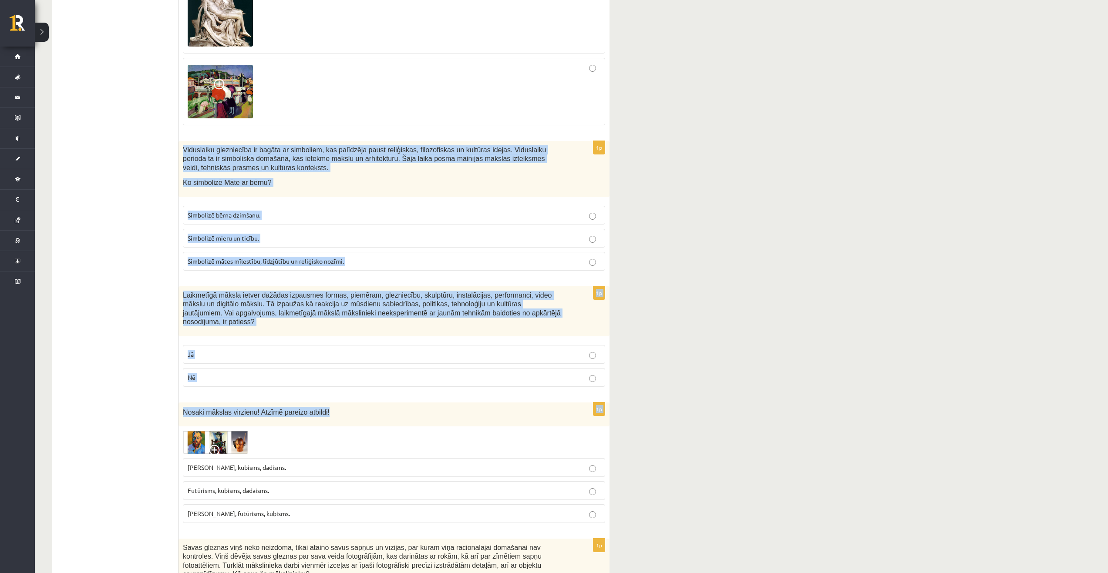
scroll to position [3482, 0]
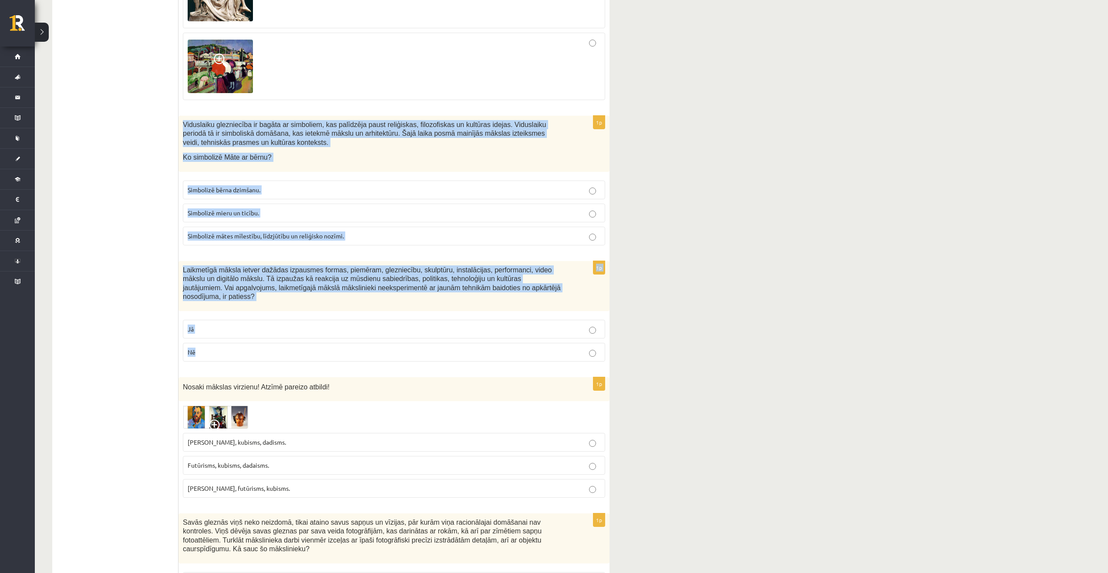
drag, startPoint x: 182, startPoint y: 128, endPoint x: 359, endPoint y: 309, distance: 252.4
copy form "Viduslaiku glezniecība ir bagāta ar simboliem, kas palīdzēja paust reliģiskas, …"
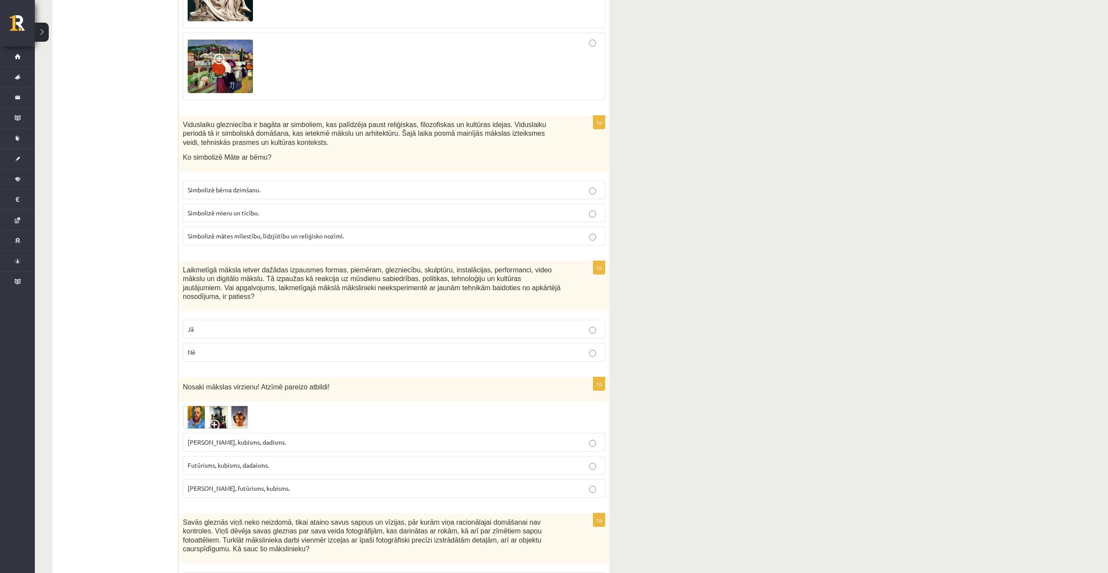
click at [231, 232] on span "Simbolizē mātes mīlestību, līdzjūtību un reliģisko nozīmi." at bounding box center [266, 236] width 156 height 8
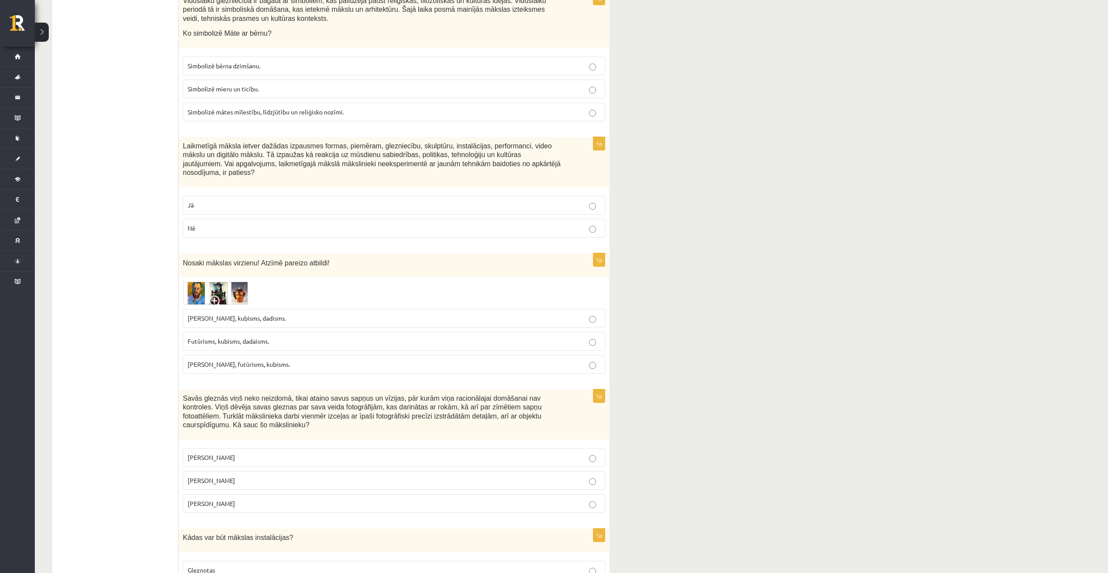
scroll to position [3613, 0]
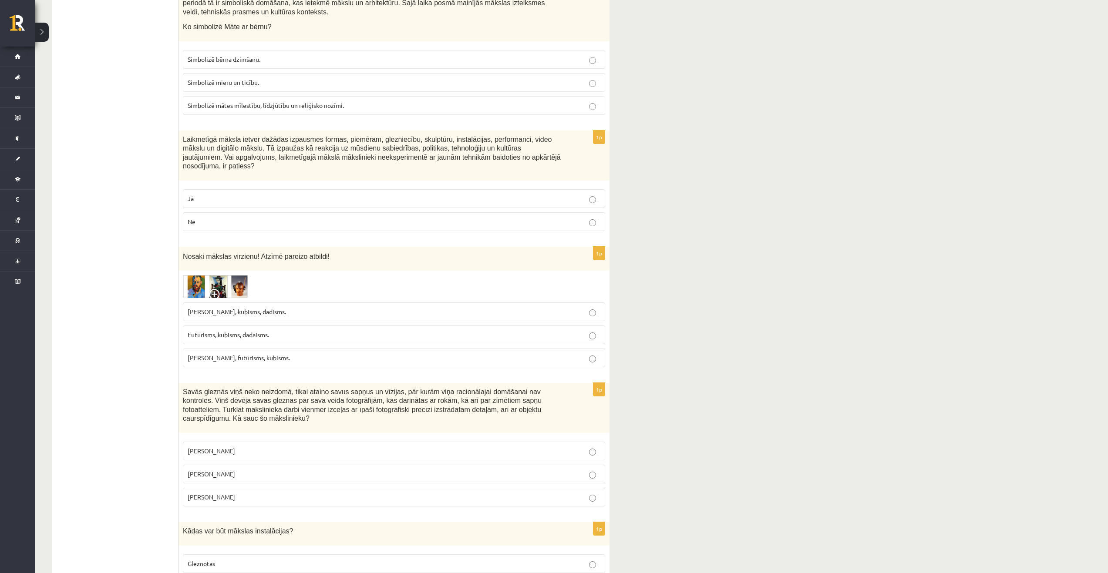
click at [246, 217] on p "Nē" at bounding box center [394, 221] width 413 height 9
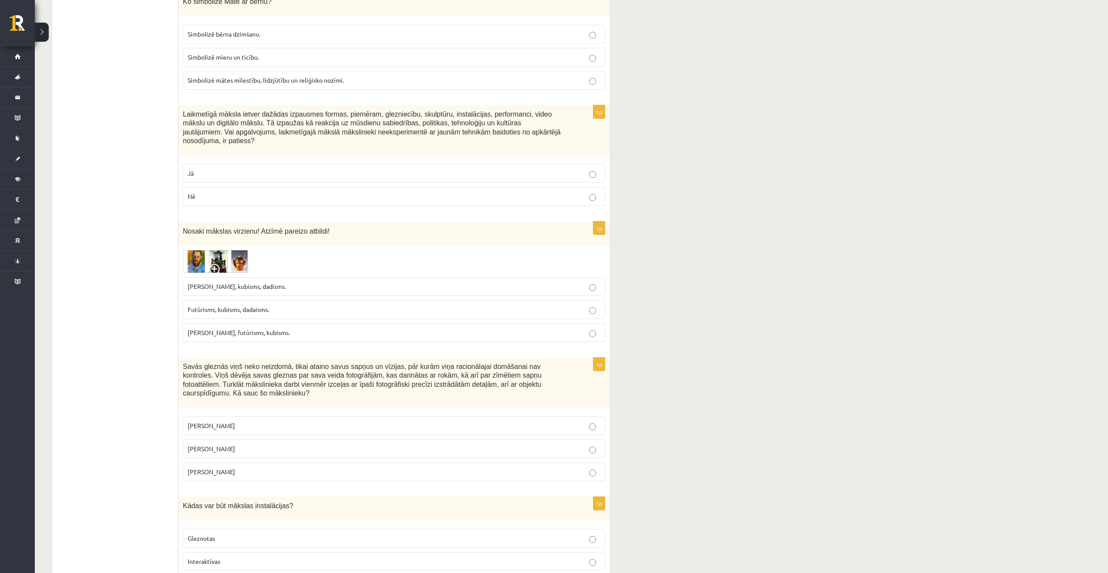
scroll to position [3640, 0]
click at [259, 299] on label "Futūrisms, kubisms, dadaisms." at bounding box center [394, 308] width 422 height 19
click at [259, 281] on span "Fovisms, kubisms, dadisms." at bounding box center [237, 285] width 98 height 8
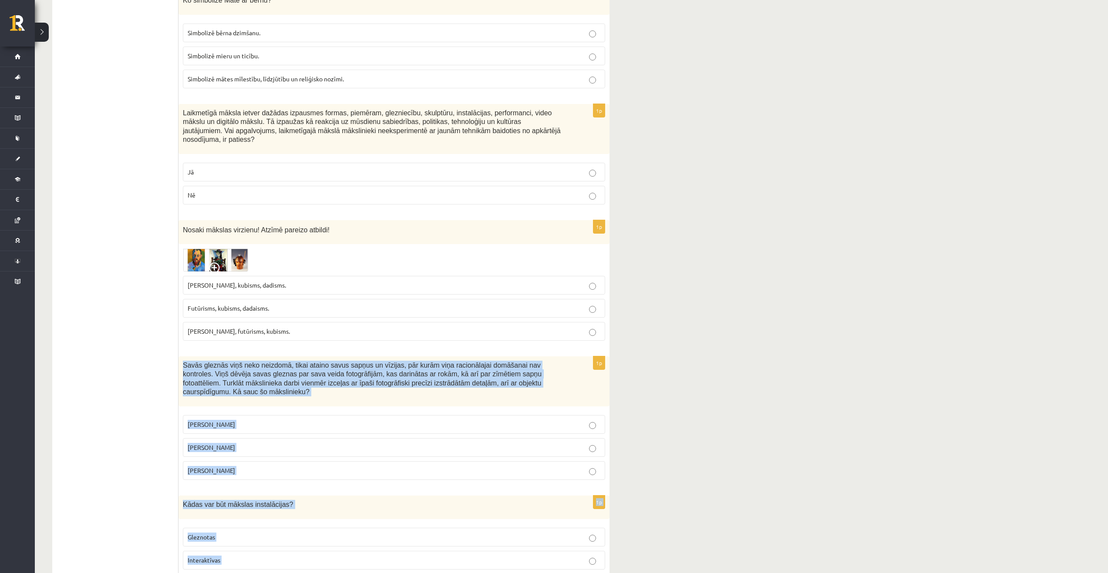
drag, startPoint x: 186, startPoint y: 320, endPoint x: 312, endPoint y: 538, distance: 251.6
copy form "Savās gleznās viņš neko neizdomā, tikai ataino savus sapņus un vīzijas, pār kur…"
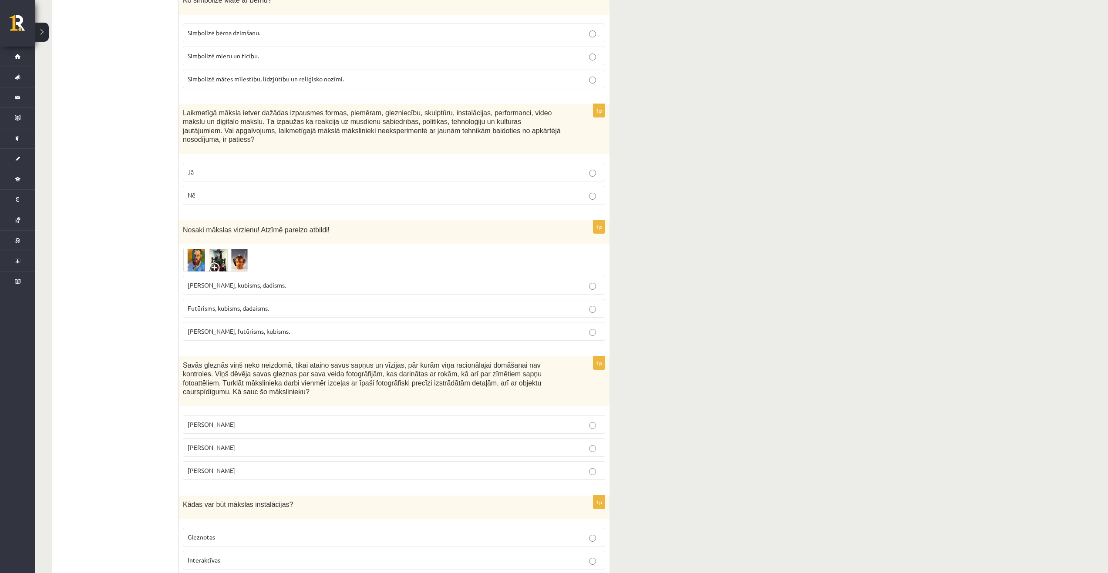
click at [205, 443] on p "Salvadors Dalī" at bounding box center [394, 447] width 413 height 9
click at [388, 551] on label "Interaktīvas" at bounding box center [394, 560] width 422 height 19
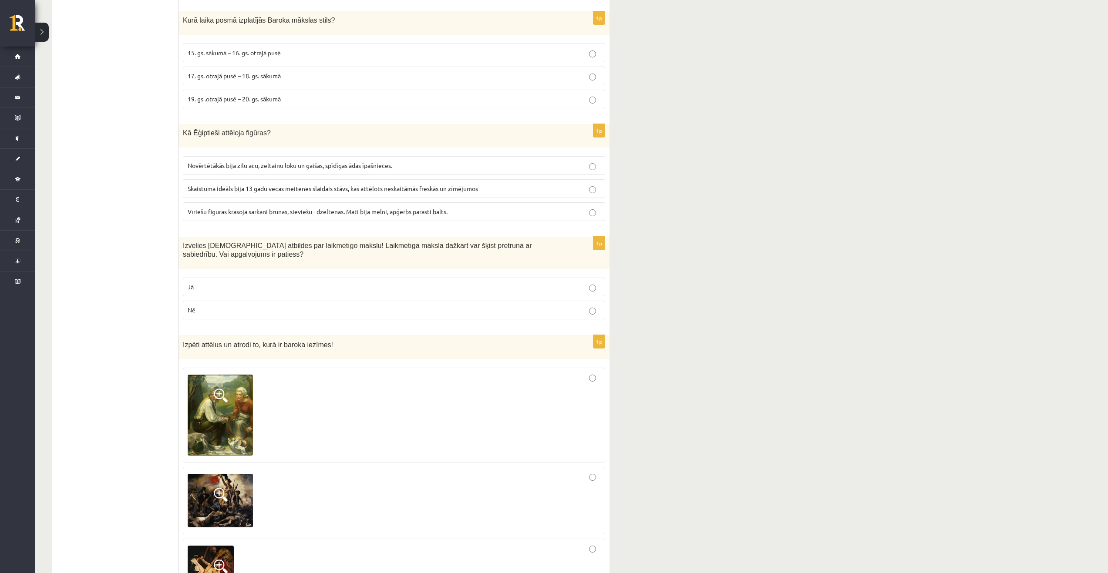
scroll to position [0, 0]
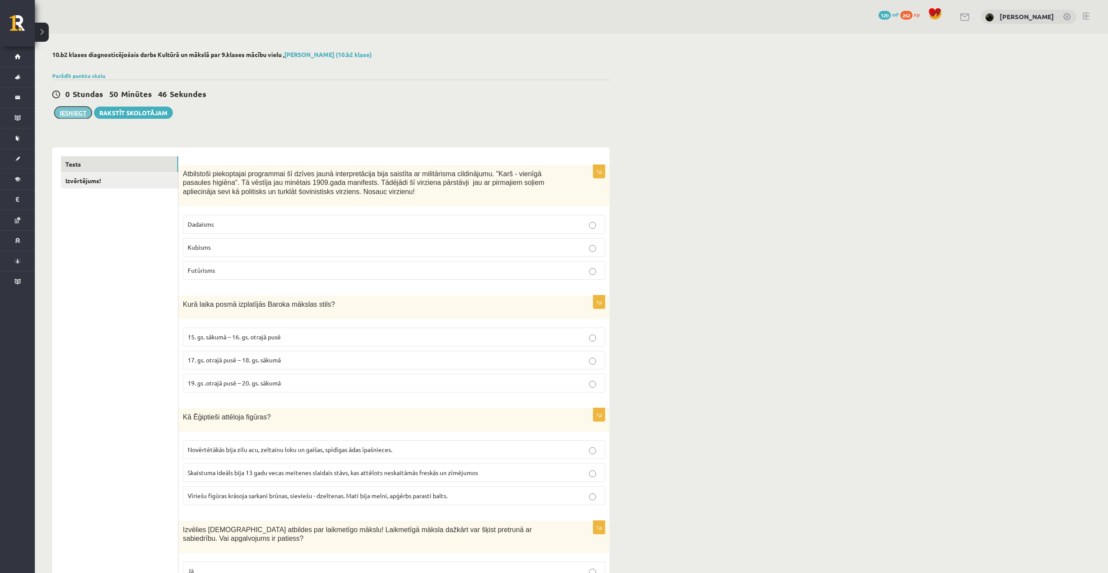
click at [85, 112] on button "Iesniegt" at bounding box center [72, 113] width 37 height 12
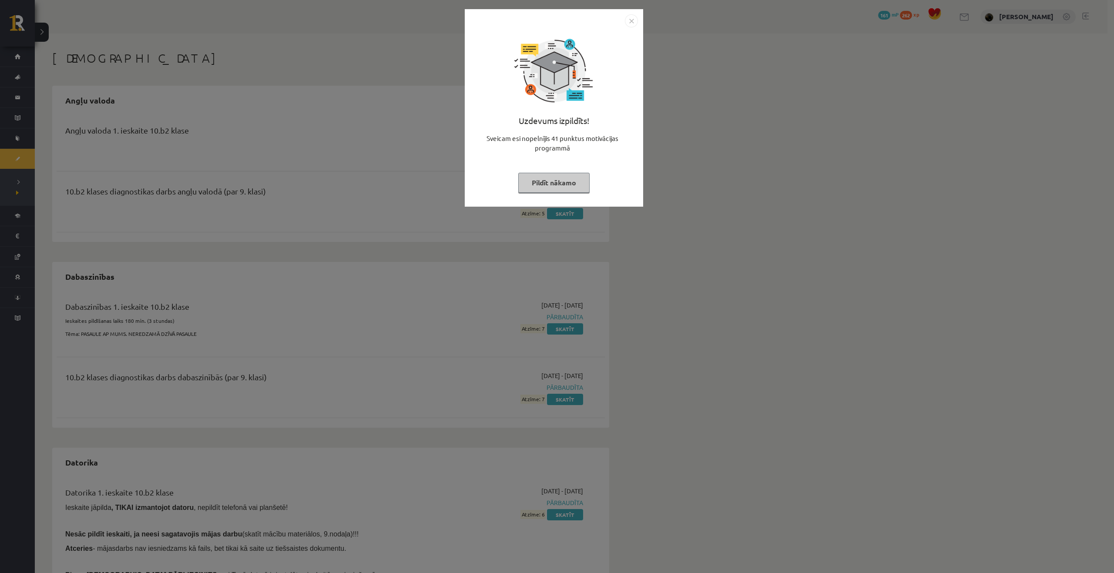
click at [556, 192] on button "Pildīt nākamo" at bounding box center [553, 183] width 71 height 20
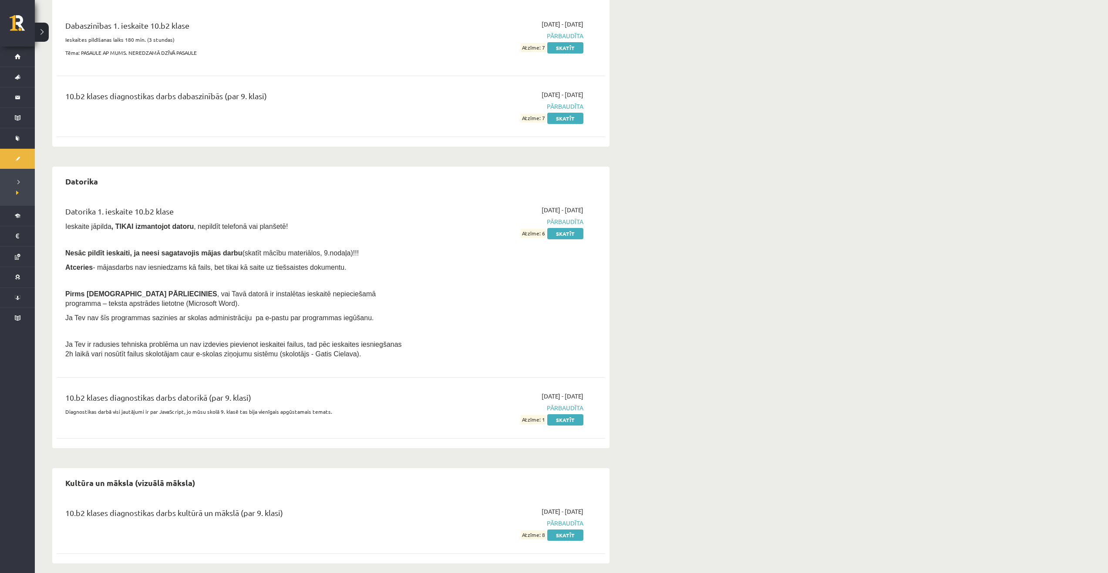
scroll to position [289, 0]
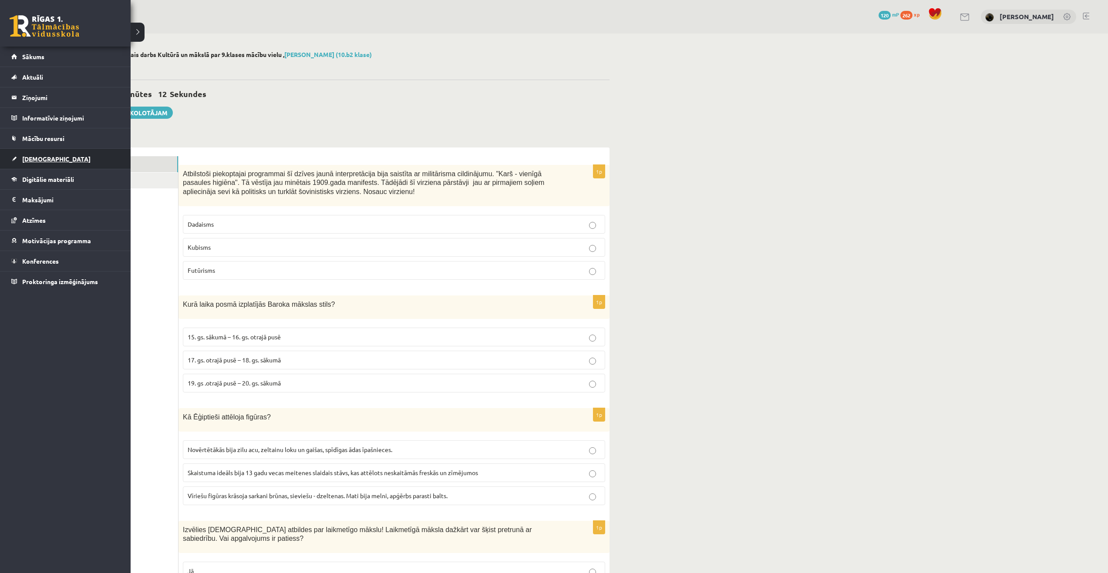
click at [38, 159] on span "[DEMOGRAPHIC_DATA]" at bounding box center [56, 159] width 68 height 8
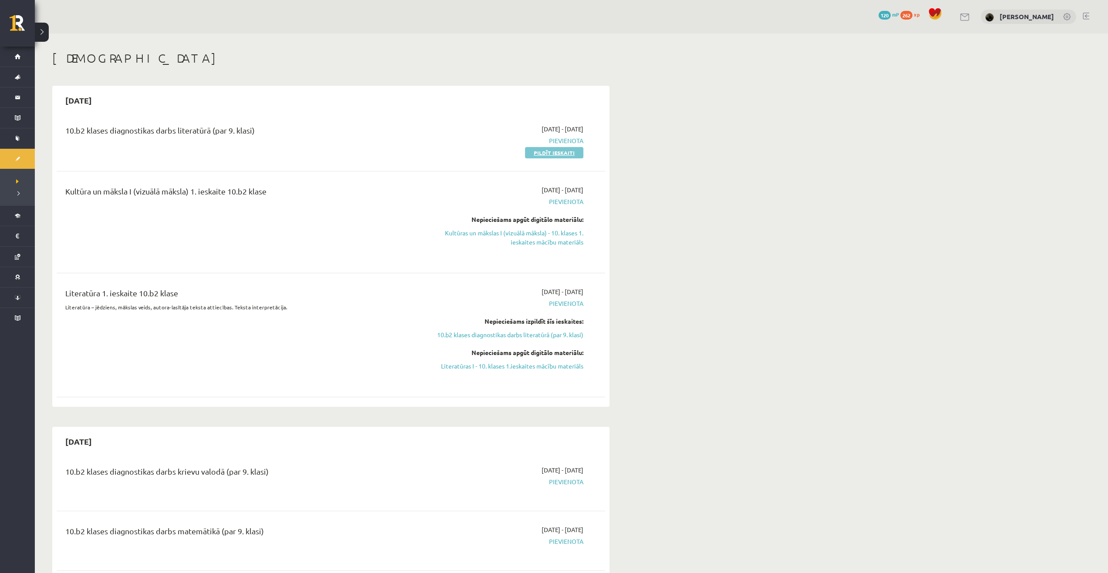
click at [538, 155] on link "Pildīt ieskaiti" at bounding box center [554, 152] width 58 height 11
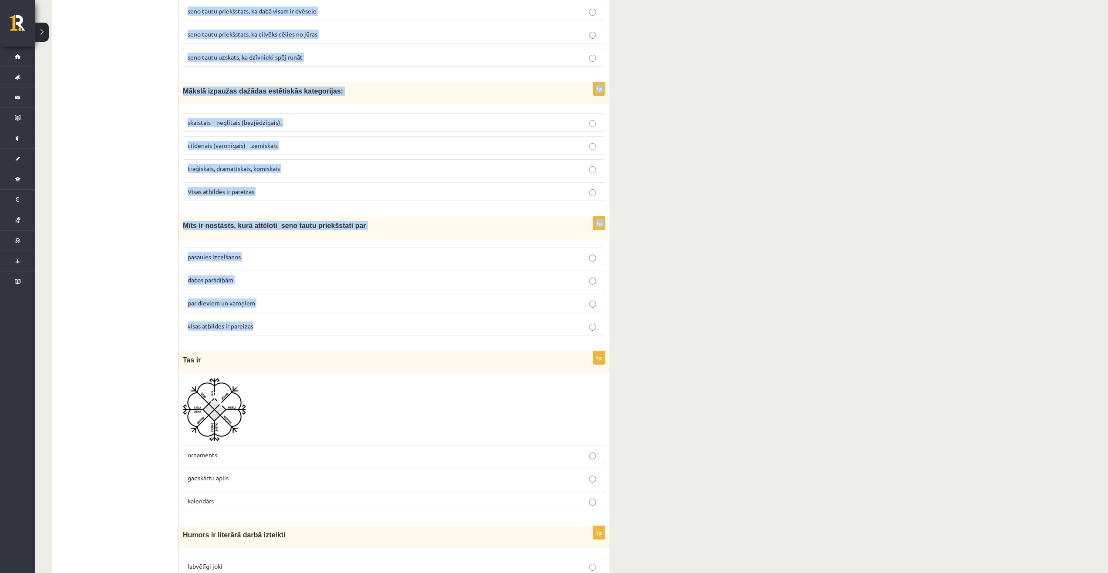
scroll to position [609, 0]
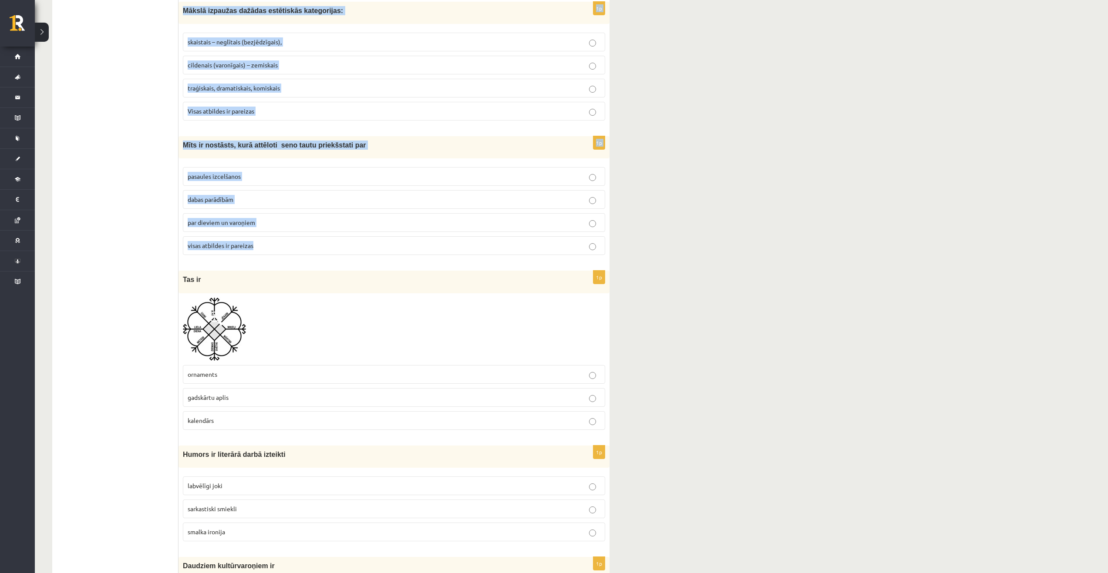
drag, startPoint x: 183, startPoint y: 171, endPoint x: 345, endPoint y: 239, distance: 176.2
copy form "Vācu mācītājs Ernsts Gliks sarakstījis Bībeli iztulkojis Bībeli pārveidojis Bīb…"
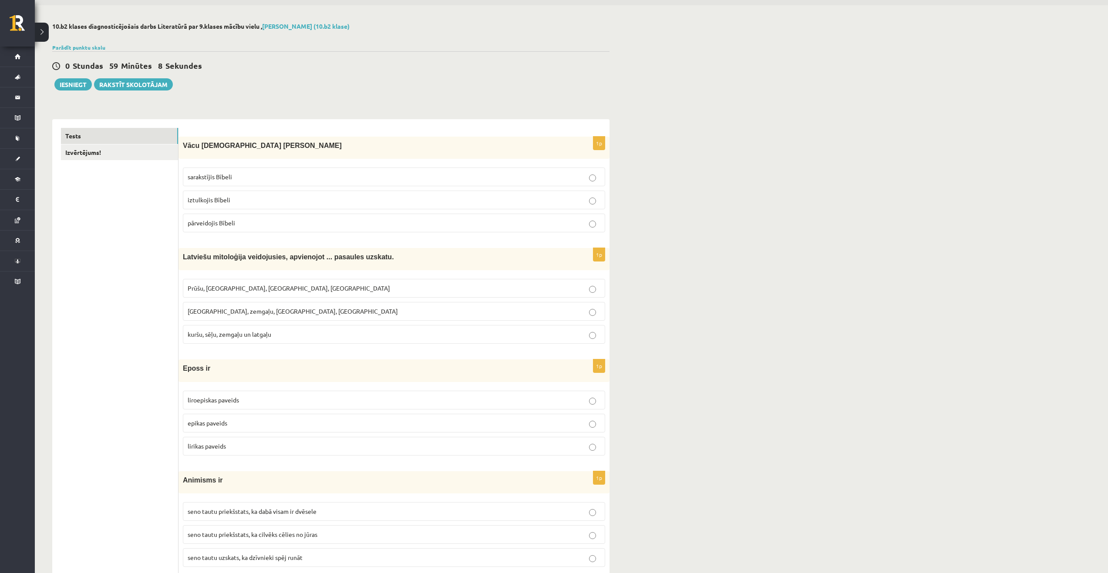
scroll to position [0, 0]
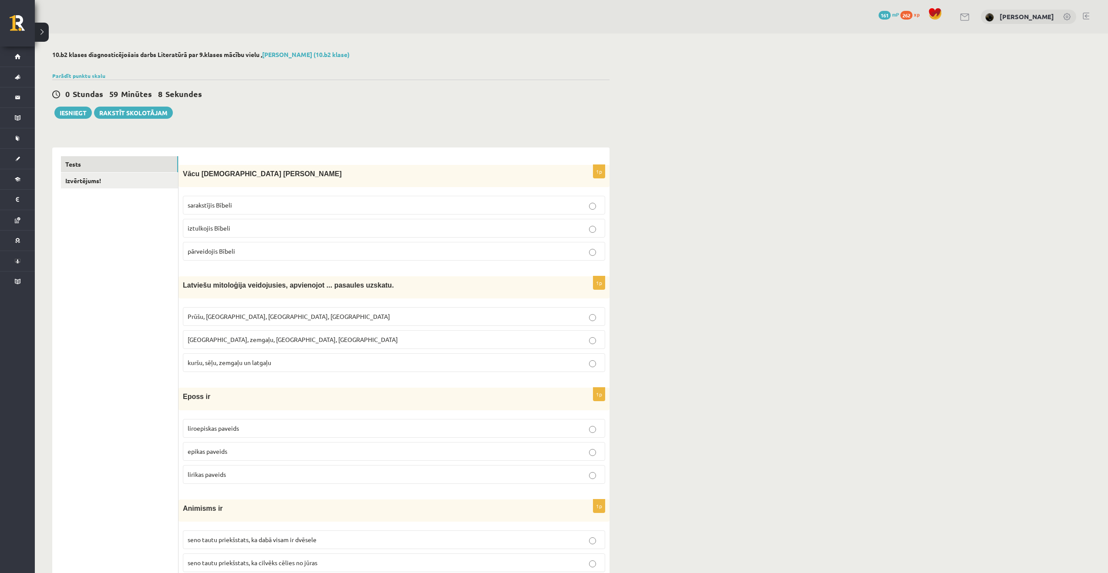
click at [232, 232] on p "iztulkojis Bībeli" at bounding box center [394, 228] width 413 height 9
click at [239, 362] on span "kuršu, sēļu, zemgaļu un latgaļu" at bounding box center [230, 363] width 84 height 8
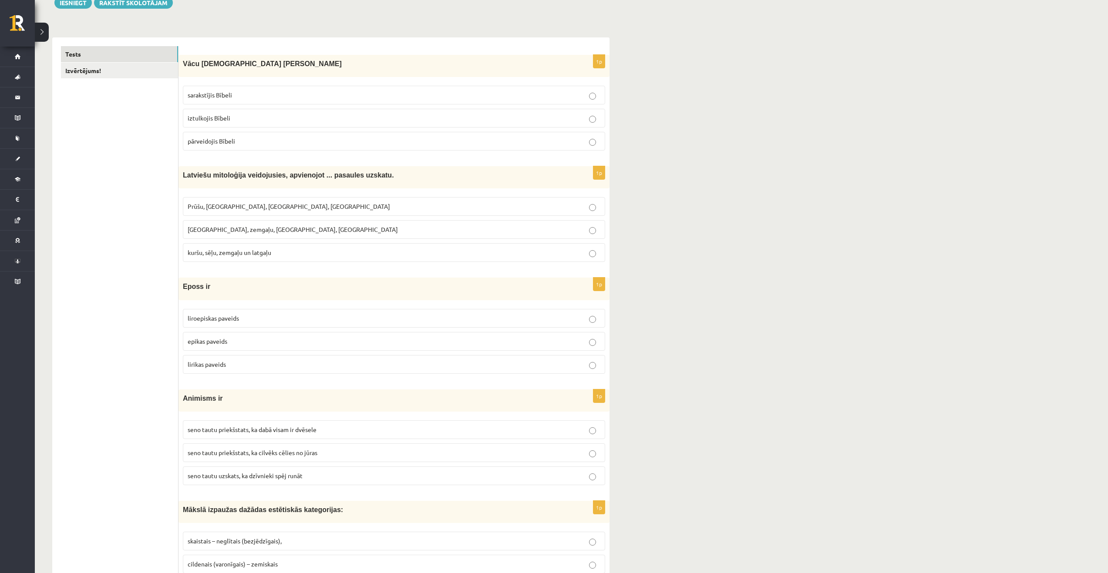
scroll to position [174, 0]
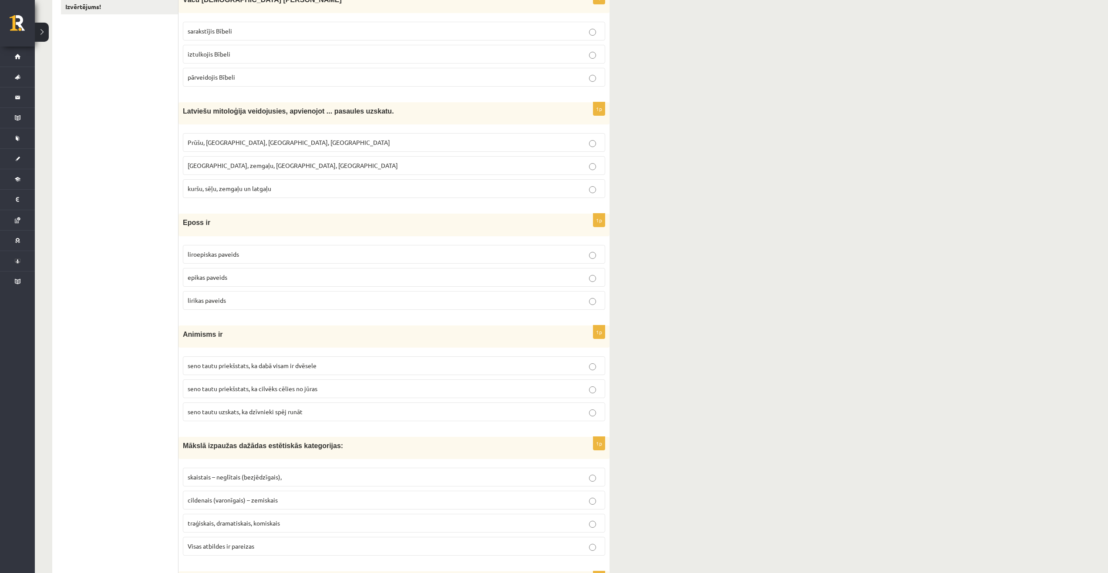
click at [256, 280] on p "epikas paveids" at bounding box center [394, 277] width 413 height 9
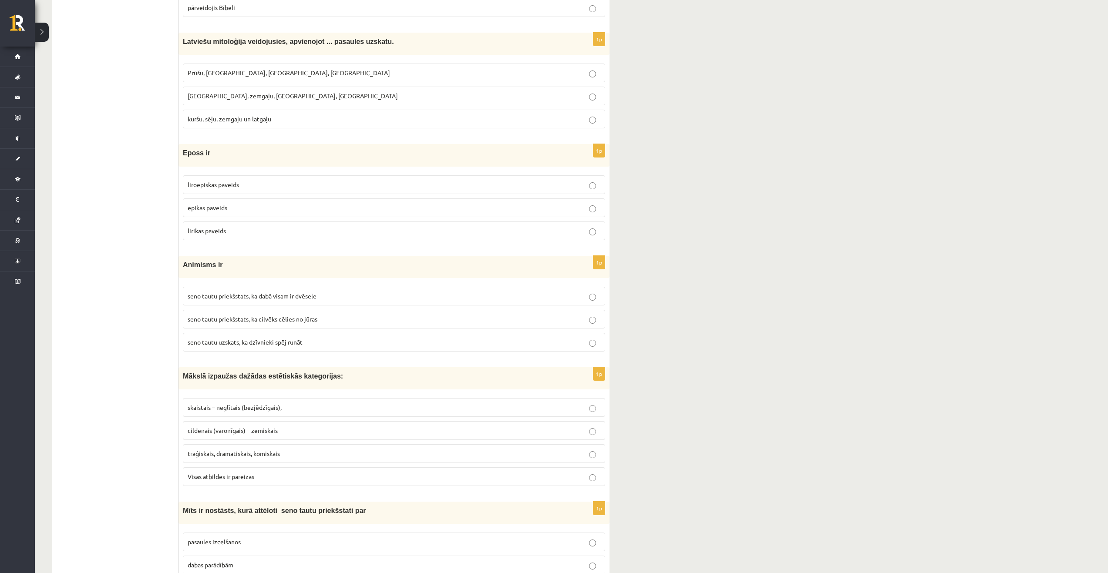
scroll to position [261, 0]
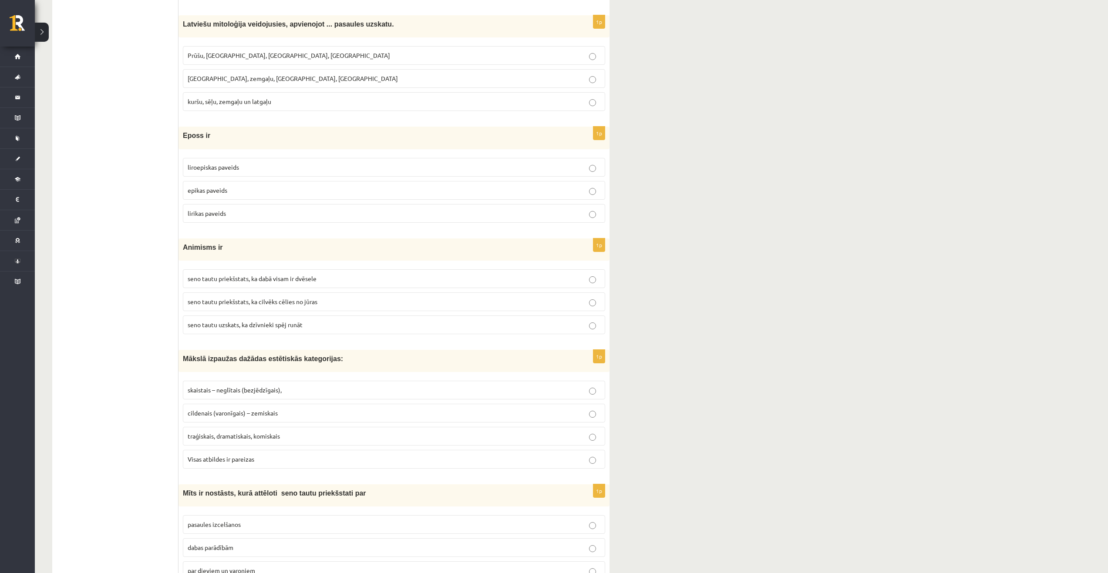
click at [293, 276] on span "seno tautu priekšstats, ka dabā visam ir dvēsele" at bounding box center [252, 279] width 129 height 8
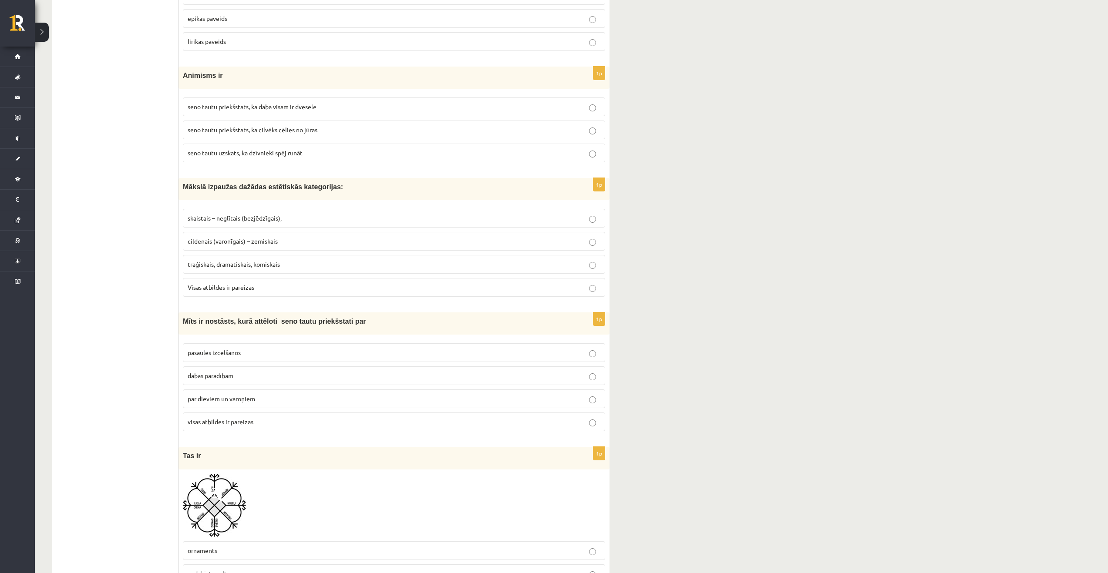
scroll to position [435, 0]
click at [229, 284] on span "Visas atbildes ir pareizas" at bounding box center [221, 285] width 67 height 8
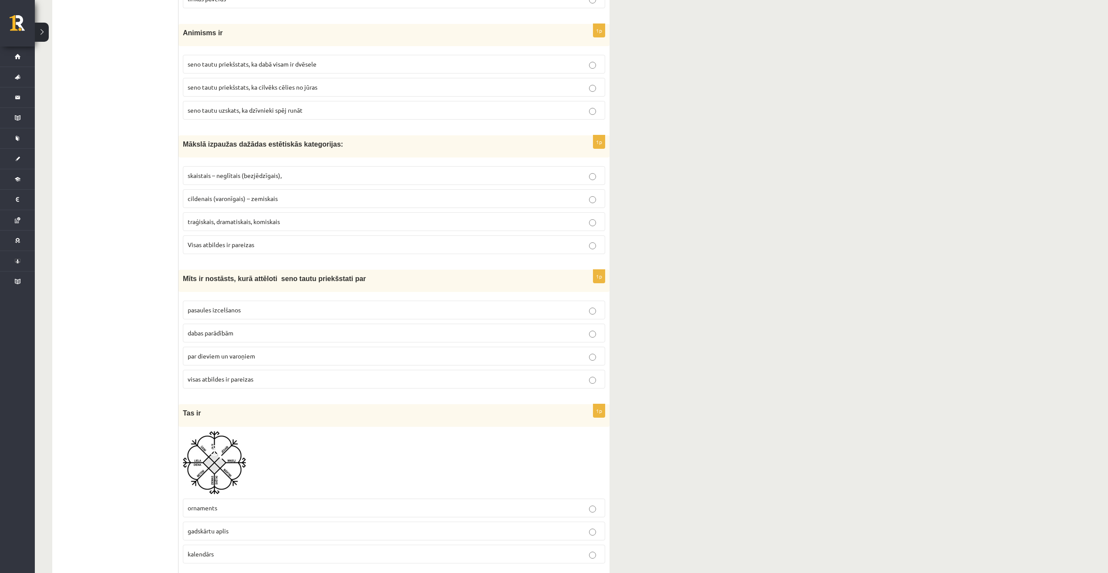
scroll to position [479, 0]
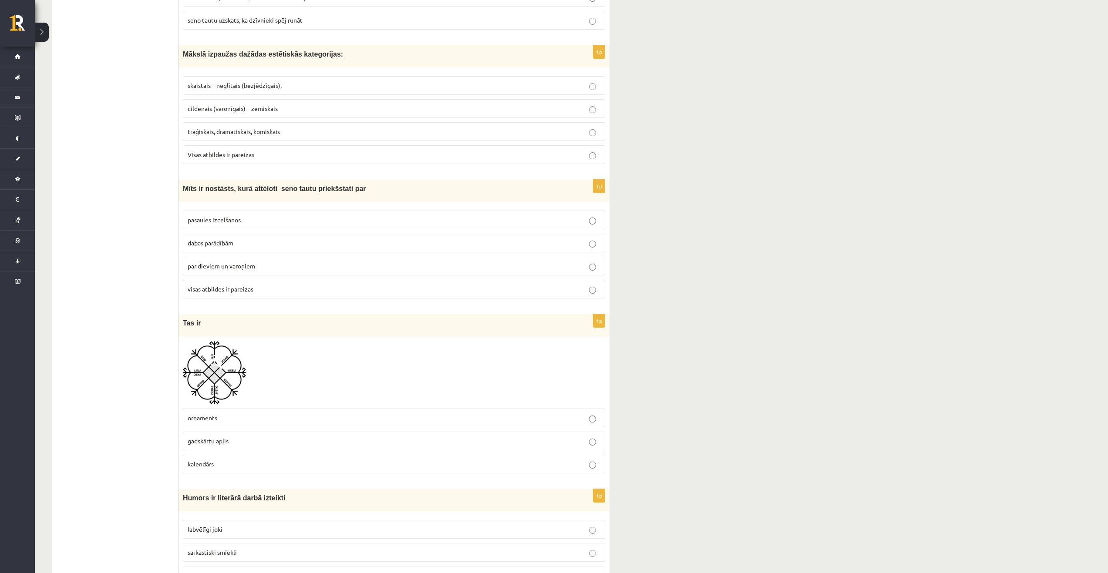
click at [326, 294] on p "visas atbildes ir pareizas" at bounding box center [394, 289] width 413 height 9
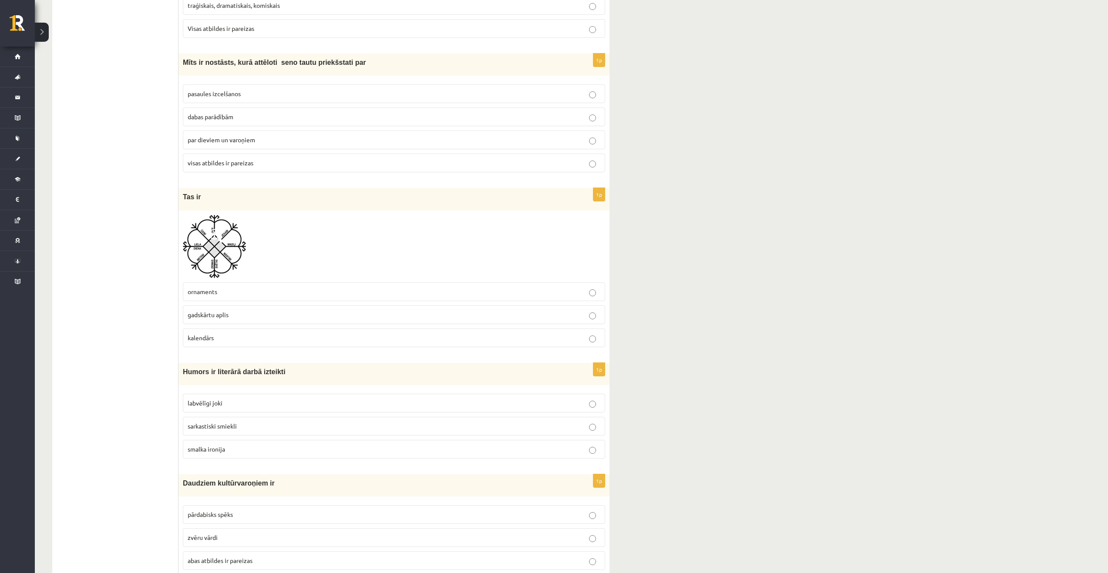
scroll to position [696, 0]
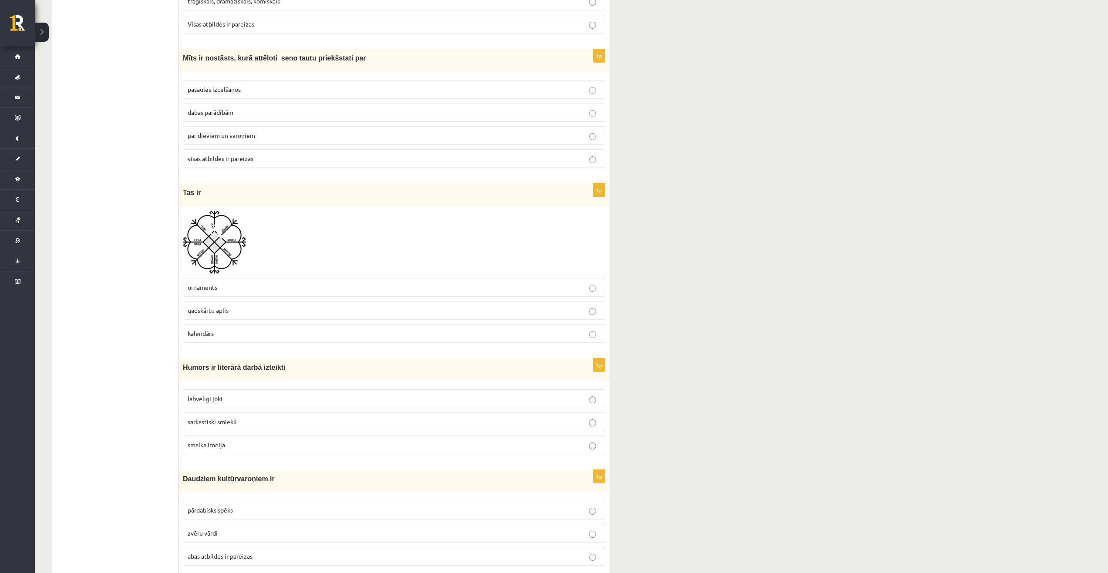
click at [234, 239] on img at bounding box center [214, 242] width 63 height 63
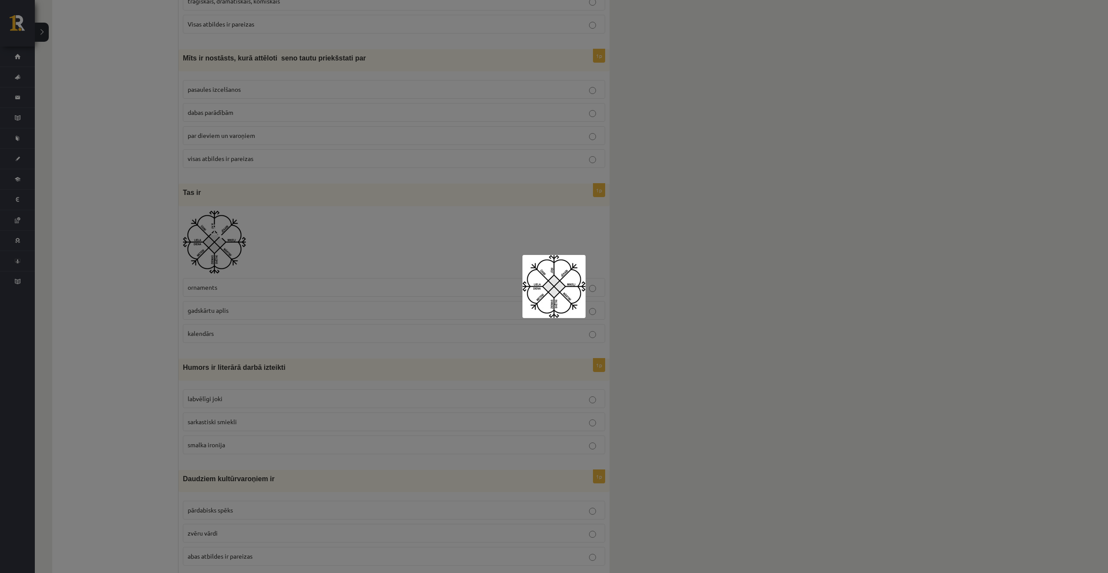
click at [560, 282] on img at bounding box center [553, 286] width 63 height 63
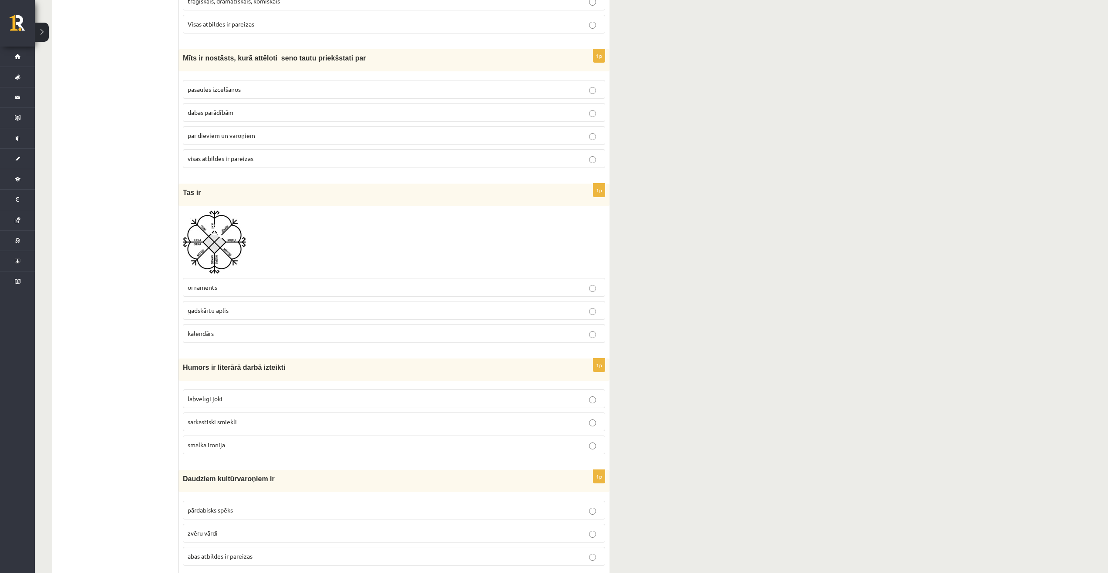
click at [226, 255] on img at bounding box center [214, 242] width 63 height 63
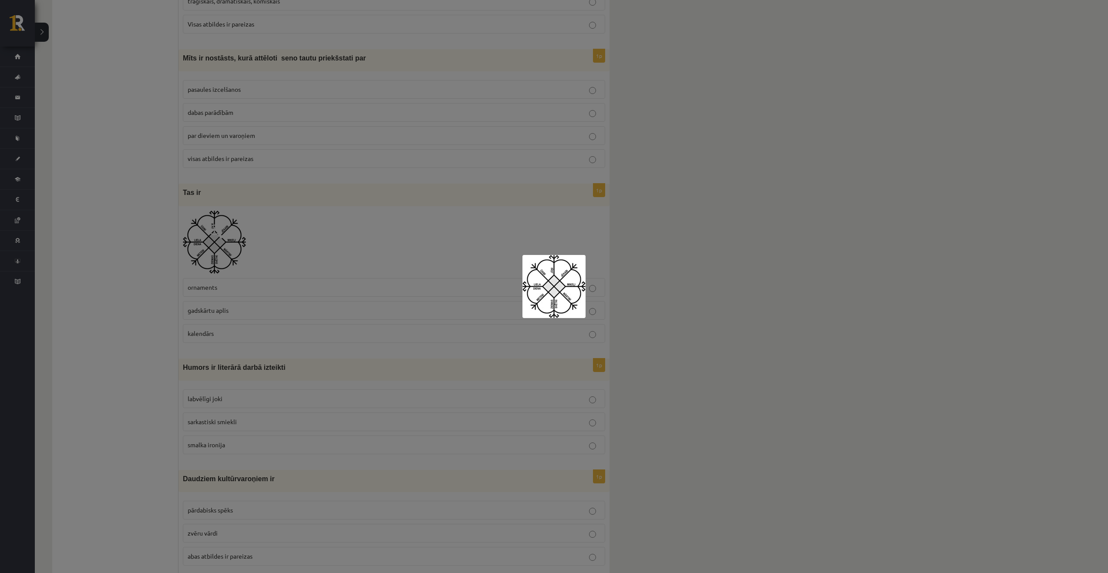
click at [226, 255] on div at bounding box center [554, 286] width 1108 height 573
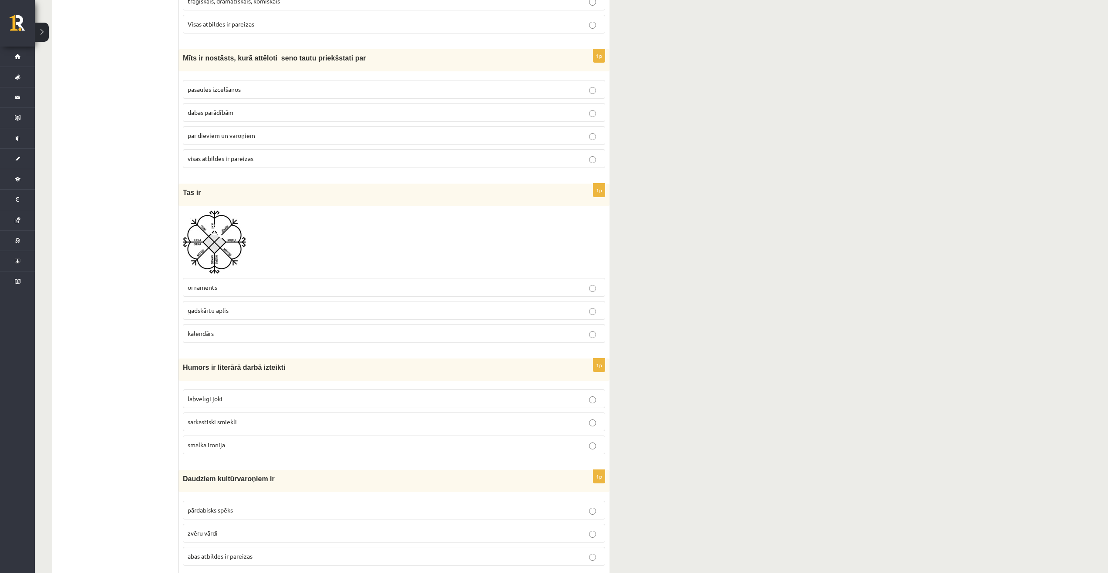
click at [251, 309] on p "gadskārtu aplis" at bounding box center [394, 310] width 413 height 9
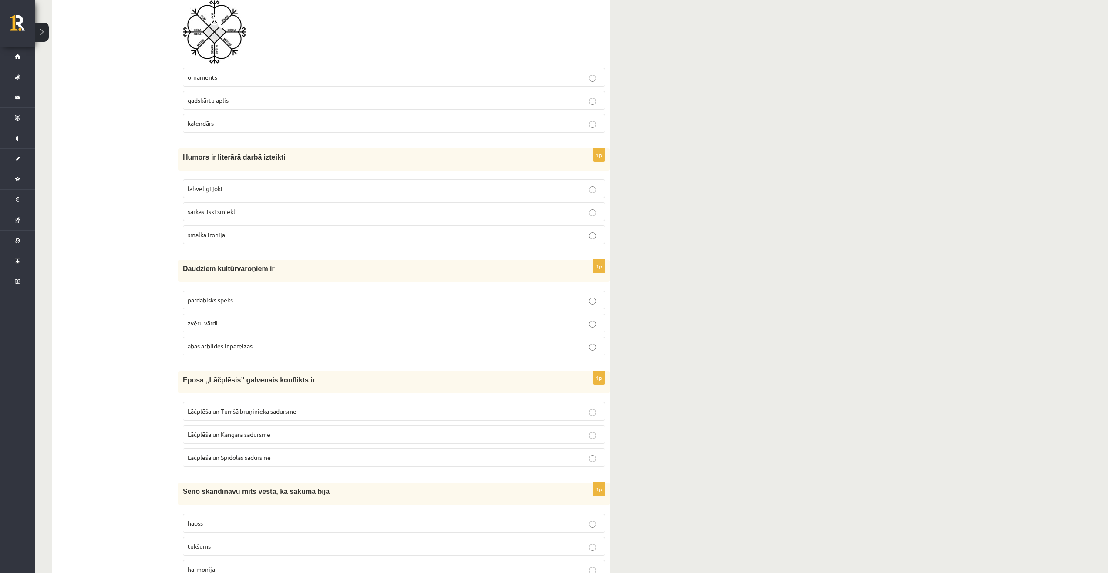
scroll to position [914, 0]
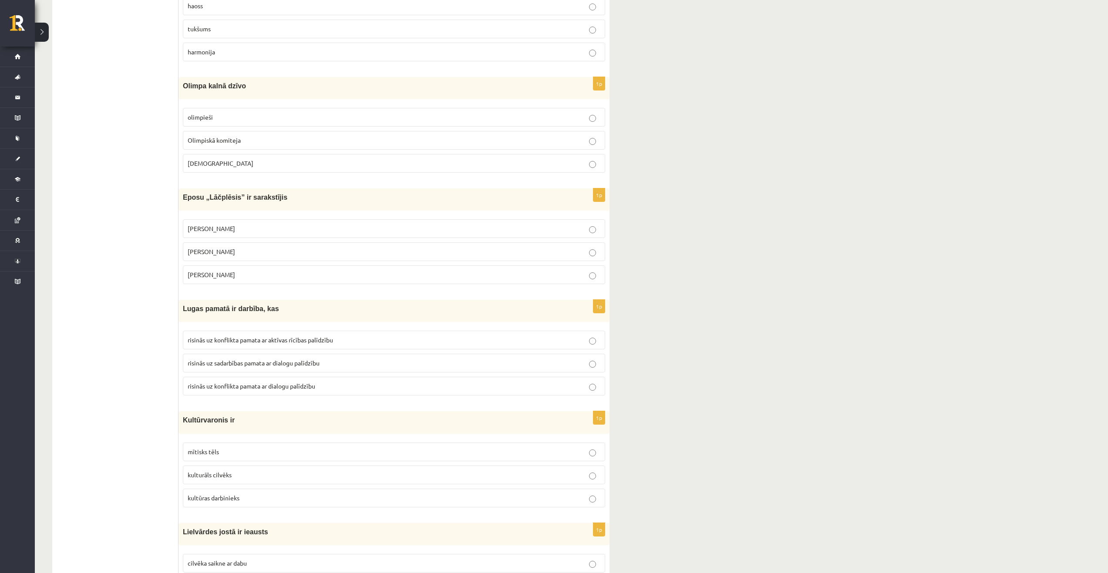
drag, startPoint x: 181, startPoint y: 148, endPoint x: 279, endPoint y: 202, distance: 112.6
click at [279, 202] on form "1p Vācu mācītājs Ernsts Gliks sarakstījis Bībeli iztulkojis Bībeli pārveidojis …" at bounding box center [394, 522] width 414 height 3580
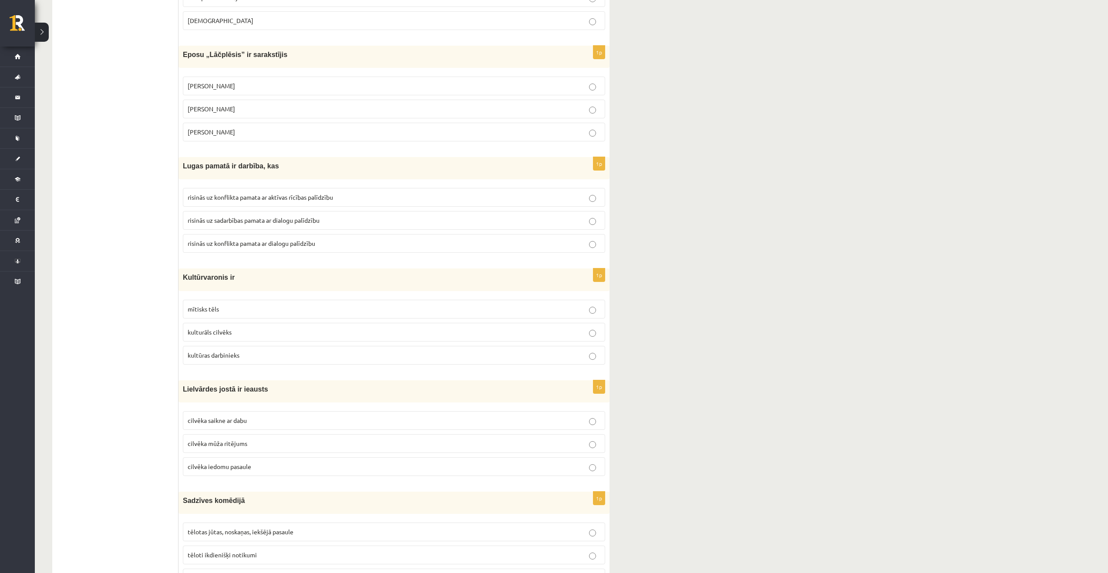
click at [280, 202] on p "risinās uz konflikta pamata ar aktīvas rīcības palīdzību" at bounding box center [394, 197] width 413 height 9
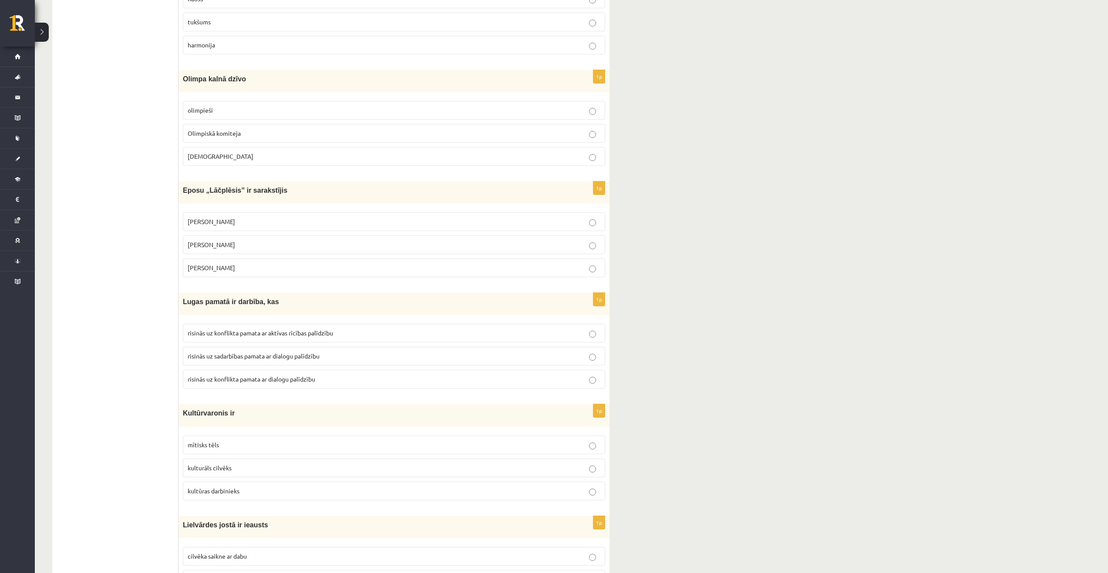
scroll to position [1437, 0]
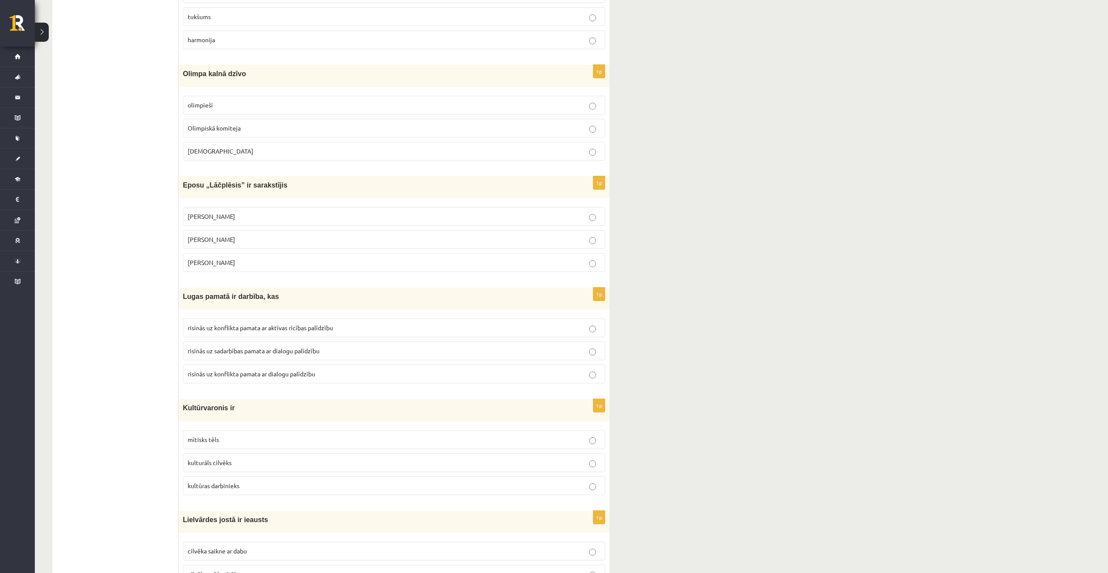
click at [589, 332] on p "risinās uz konflikta pamata ar aktīvas rīcības palīdzību" at bounding box center [394, 327] width 413 height 9
click at [596, 330] on p "risinās uz konflikta pamata ar aktīvas rīcības palīdzību" at bounding box center [394, 327] width 413 height 9
click at [313, 326] on span "risinās uz konflikta pamata ar aktīvas rīcības palīdzību" at bounding box center [260, 328] width 145 height 8
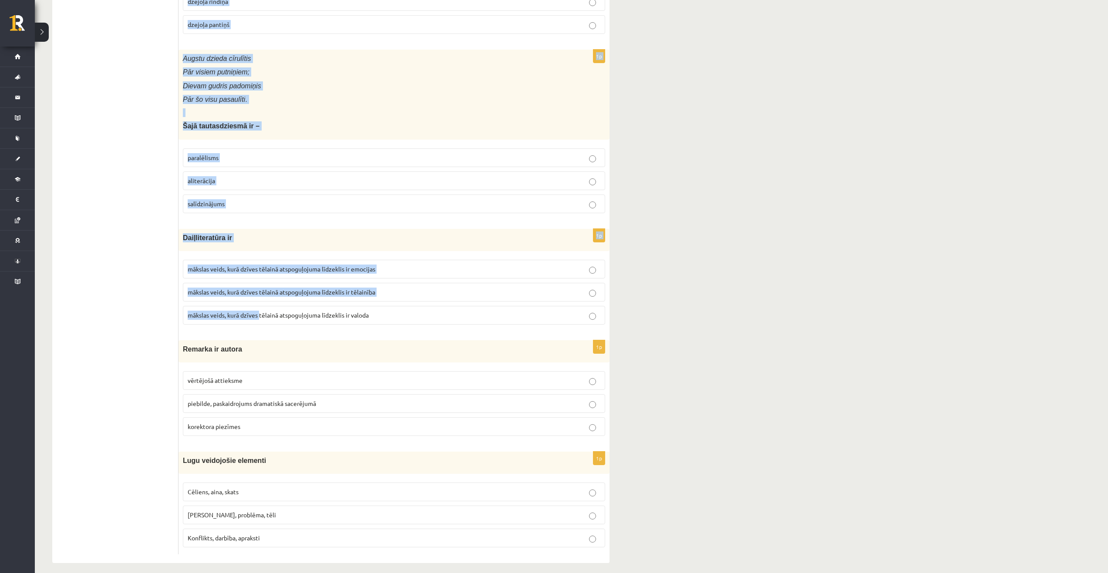
scroll to position [3190, 0]
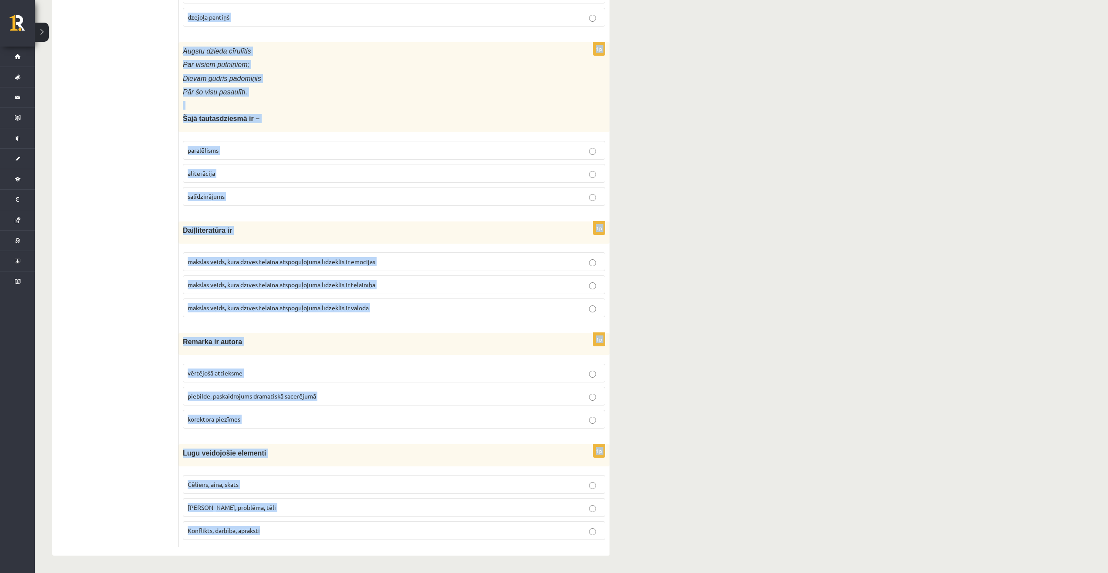
drag, startPoint x: 179, startPoint y: 279, endPoint x: 348, endPoint y: 531, distance: 303.4
copy form "Humors ir literārā darbā izteikti labvēlīgi joki sarkastiski smiekli smalka iro…"
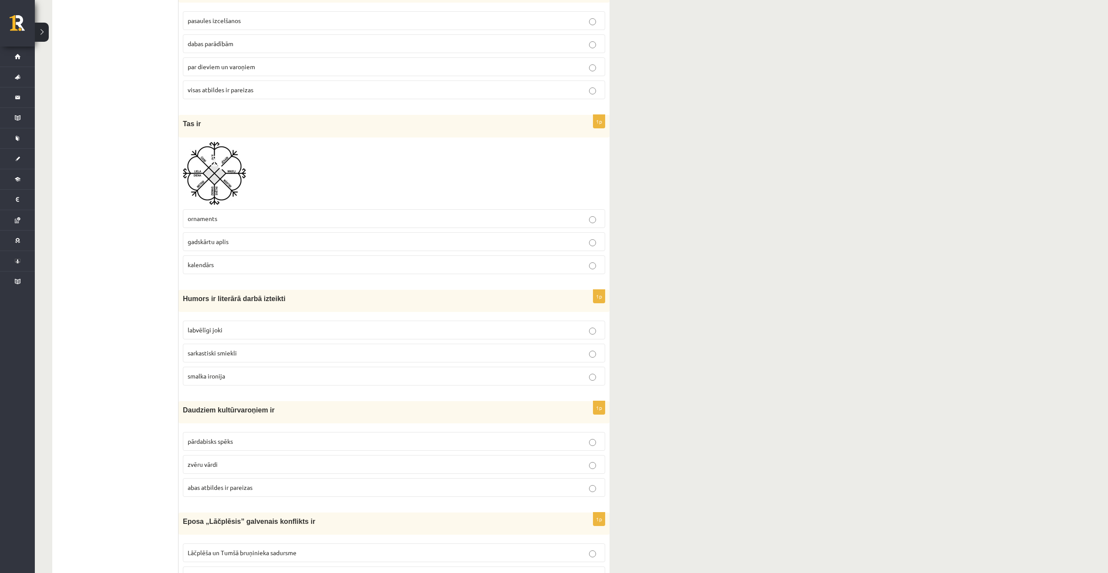
scroll to position [752, 0]
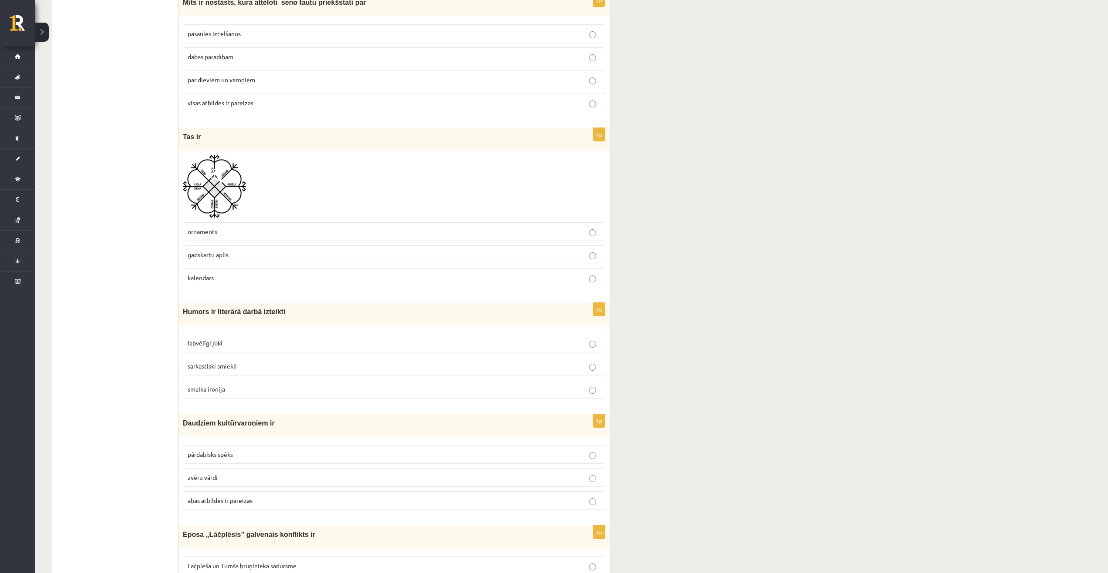
click at [221, 382] on label "smalka ironija" at bounding box center [394, 389] width 422 height 19
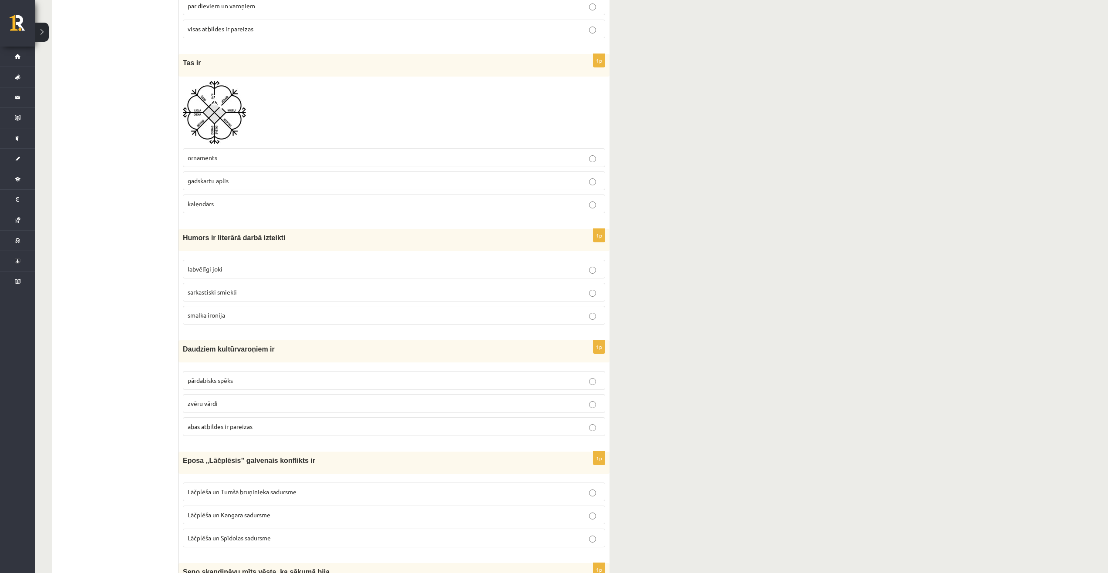
scroll to position [839, 0]
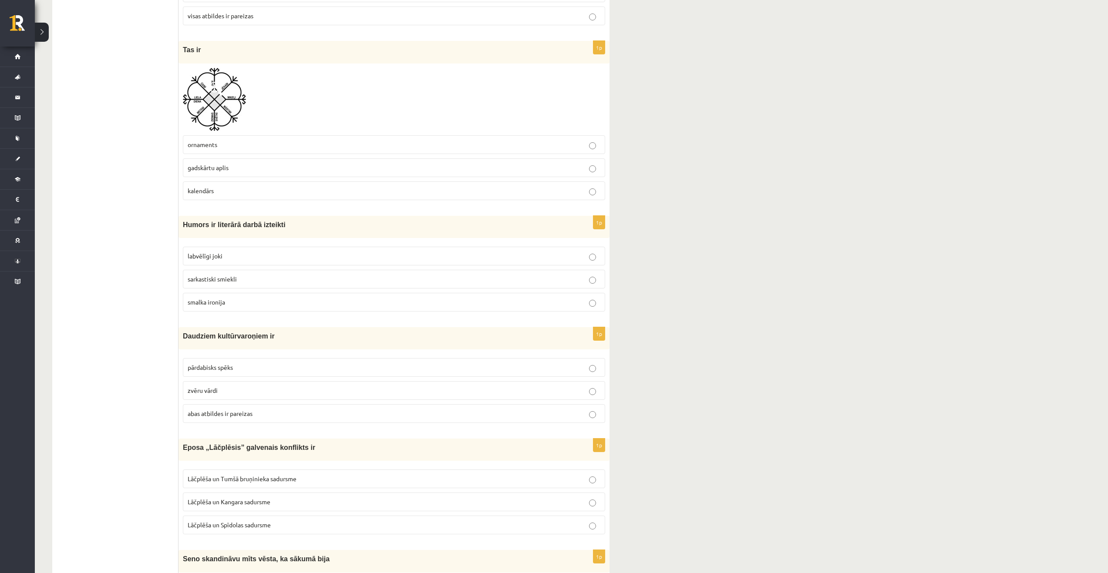
click at [225, 363] on label "pārdabisks spēks" at bounding box center [394, 367] width 422 height 19
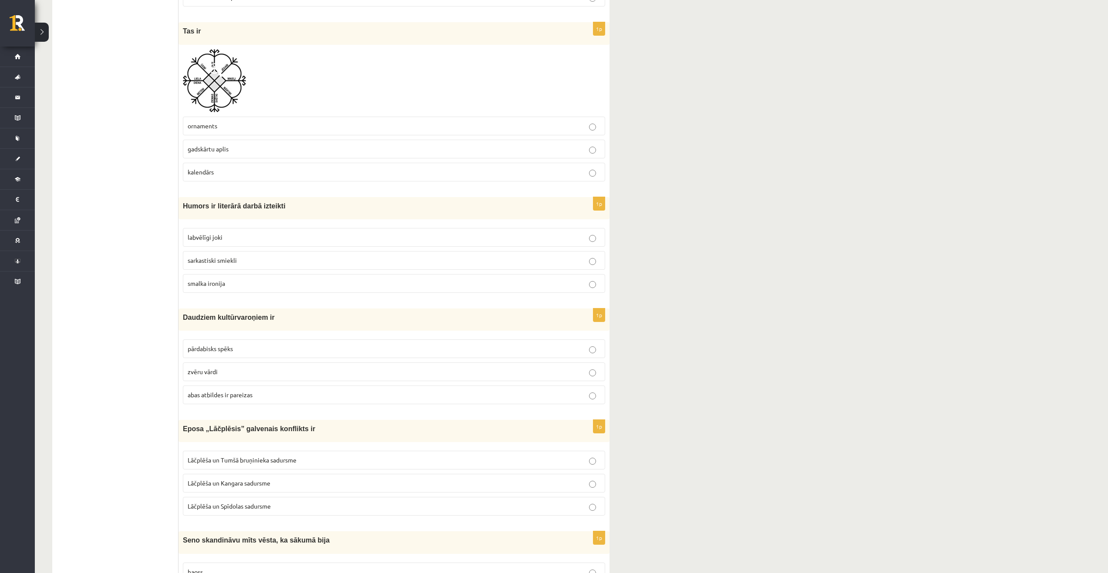
scroll to position [926, 0]
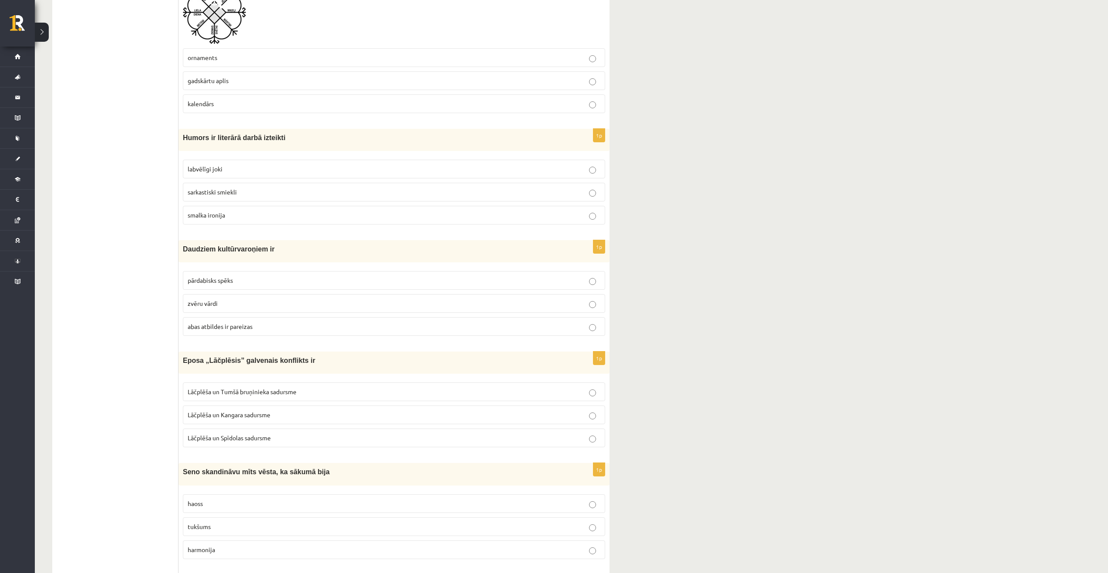
click at [239, 393] on span "Lāčplēša un Tumšā bruņinieka sadursme" at bounding box center [242, 392] width 109 height 8
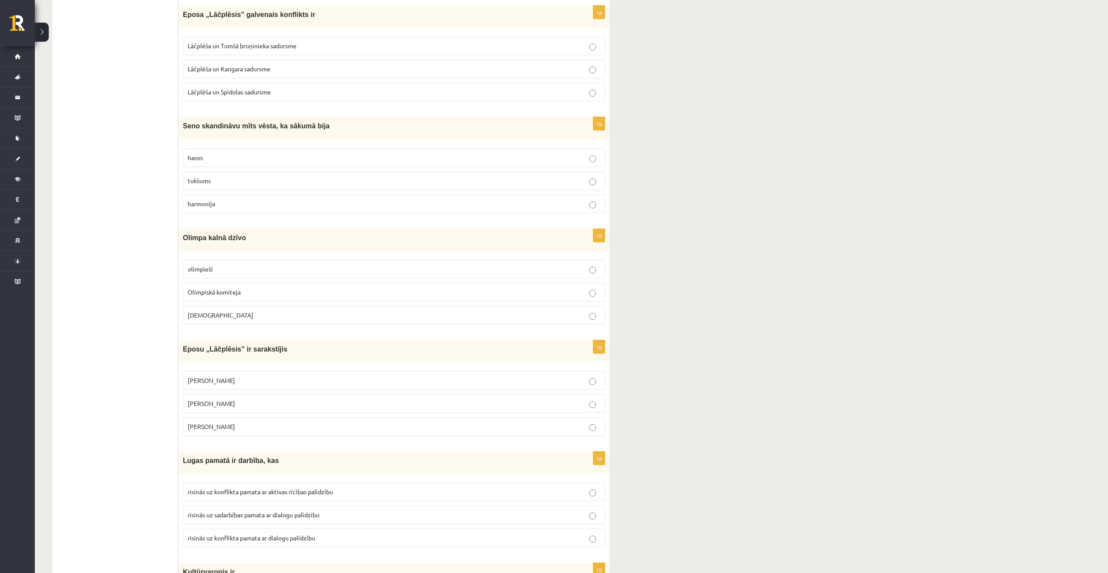
scroll to position [1275, 0]
click at [225, 175] on p "tukšums" at bounding box center [394, 178] width 413 height 9
click at [229, 311] on p "Dievi" at bounding box center [394, 313] width 413 height 9
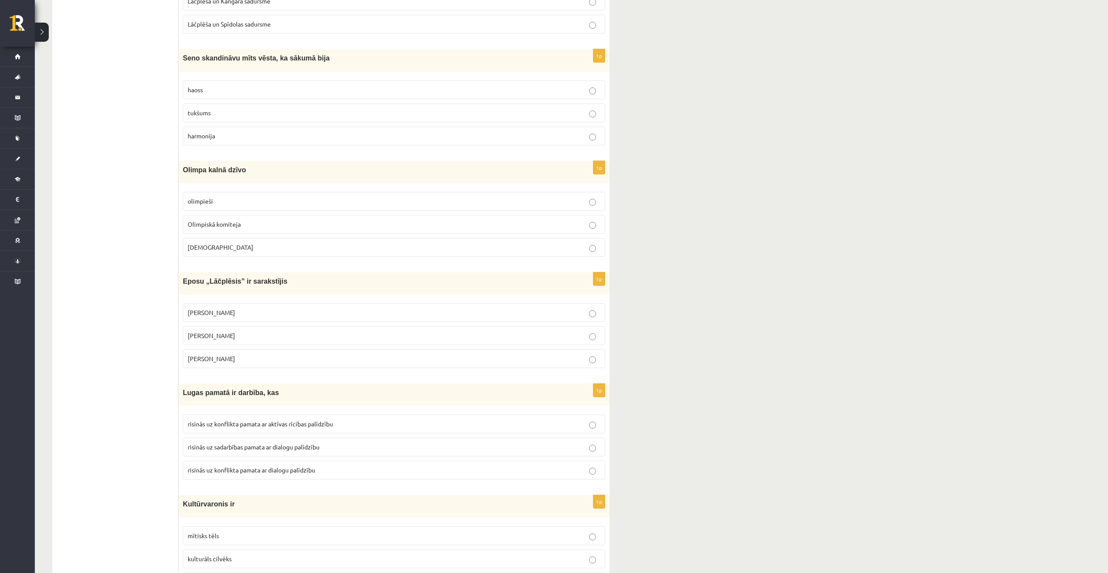
scroll to position [1362, 0]
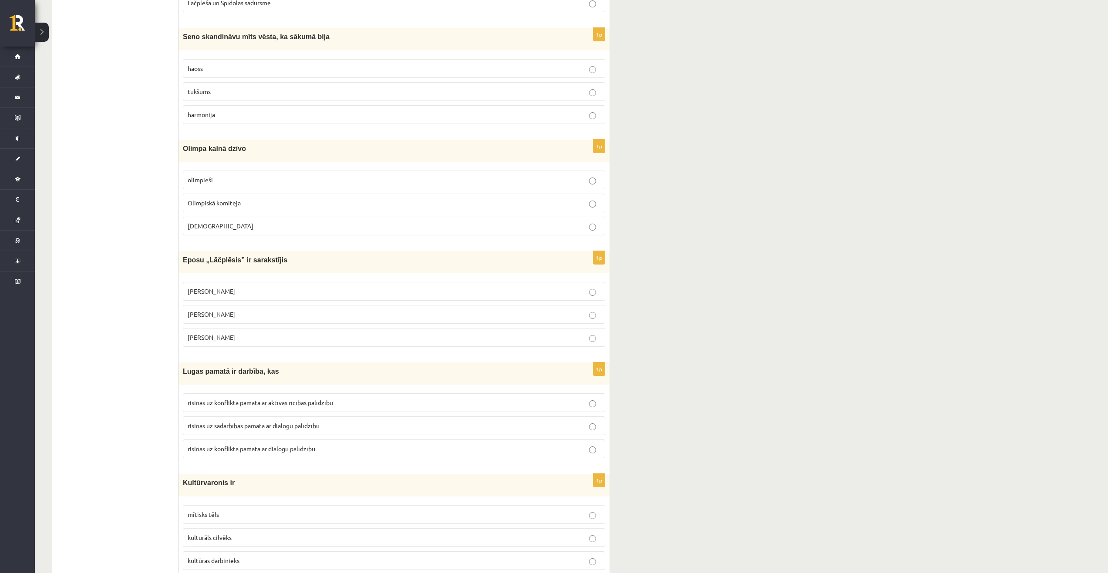
click at [235, 293] on span "Andrievs Pumpurs" at bounding box center [211, 291] width 47 height 8
click at [222, 319] on p "Andrejs Pumpurs" at bounding box center [394, 314] width 413 height 9
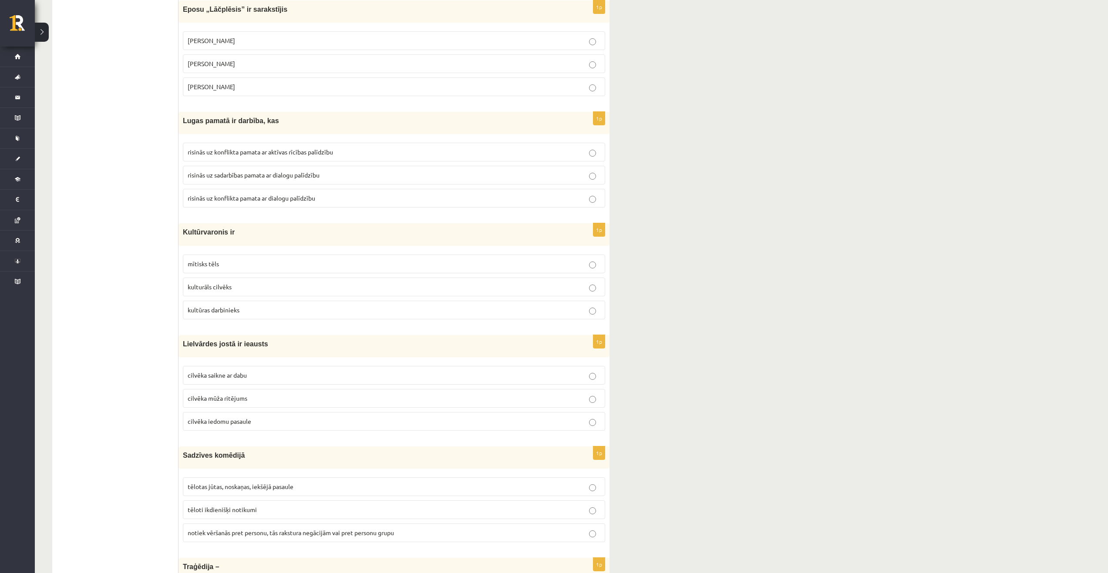
scroll to position [1623, 0]
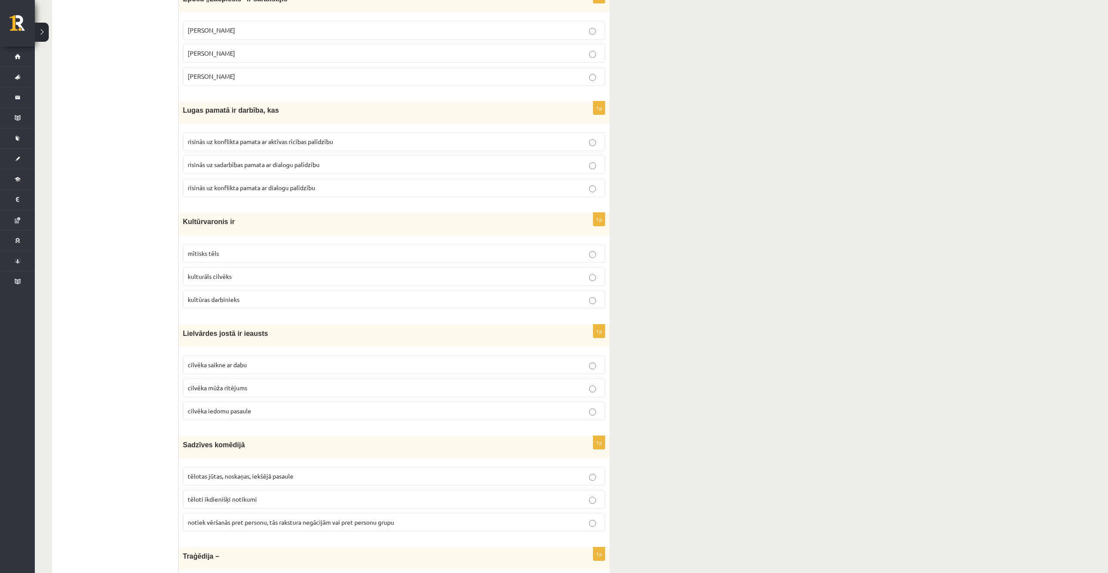
click at [227, 259] on label "mītisks tēls" at bounding box center [394, 253] width 422 height 19
click at [262, 141] on span "risinās uz konflikta pamata ar aktīvas rīcības palīdzību" at bounding box center [260, 142] width 145 height 8
click at [357, 187] on p "risinās uz konflikta pamata ar dialogu palīdzību" at bounding box center [394, 187] width 413 height 9
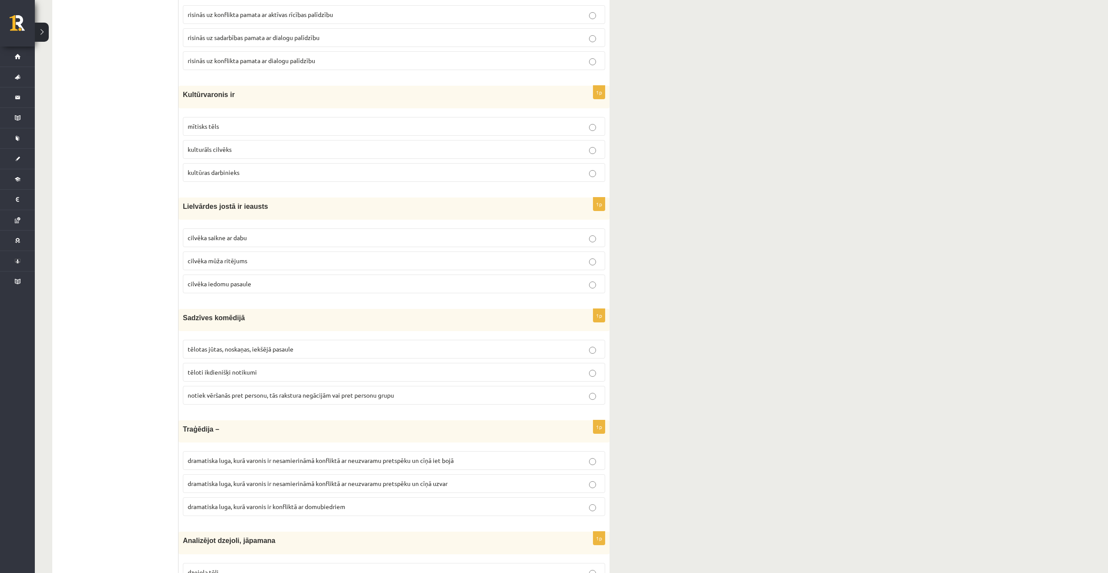
scroll to position [1753, 0]
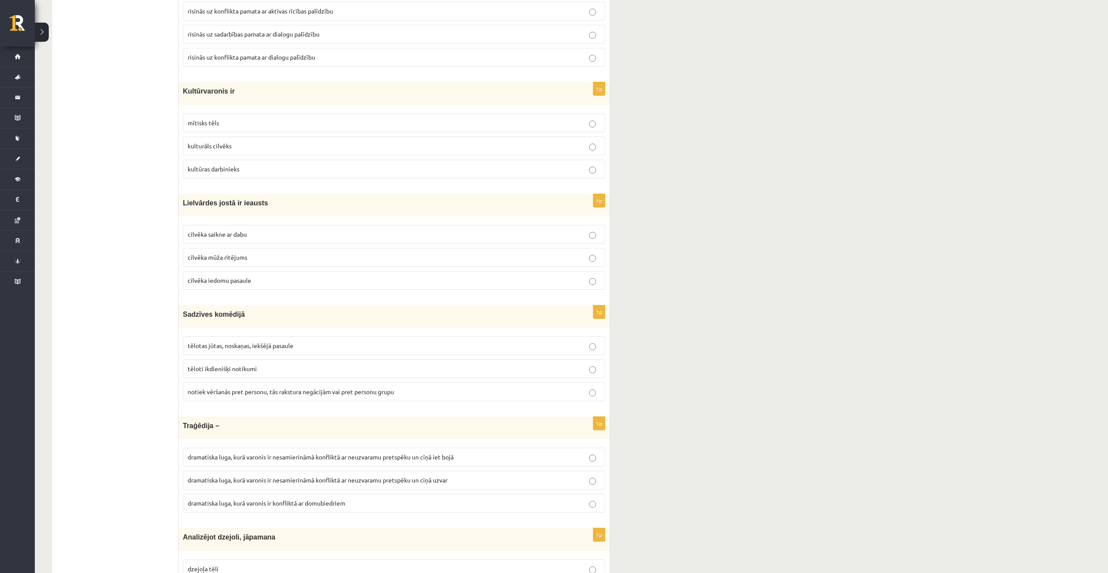
click at [232, 256] on span "cilvēka mūža ritējums" at bounding box center [218, 257] width 60 height 8
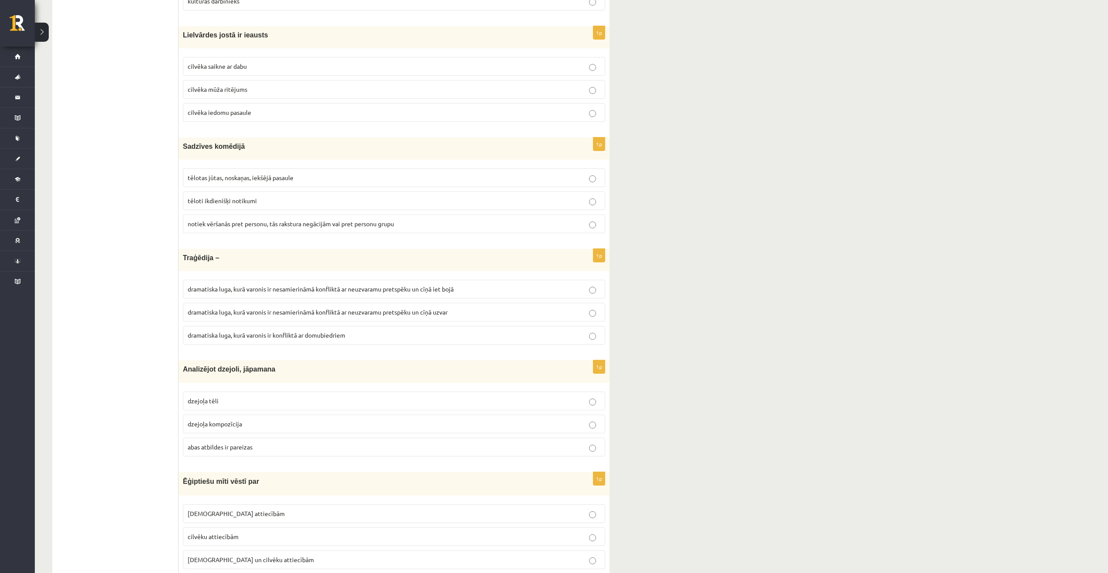
scroll to position [1928, 0]
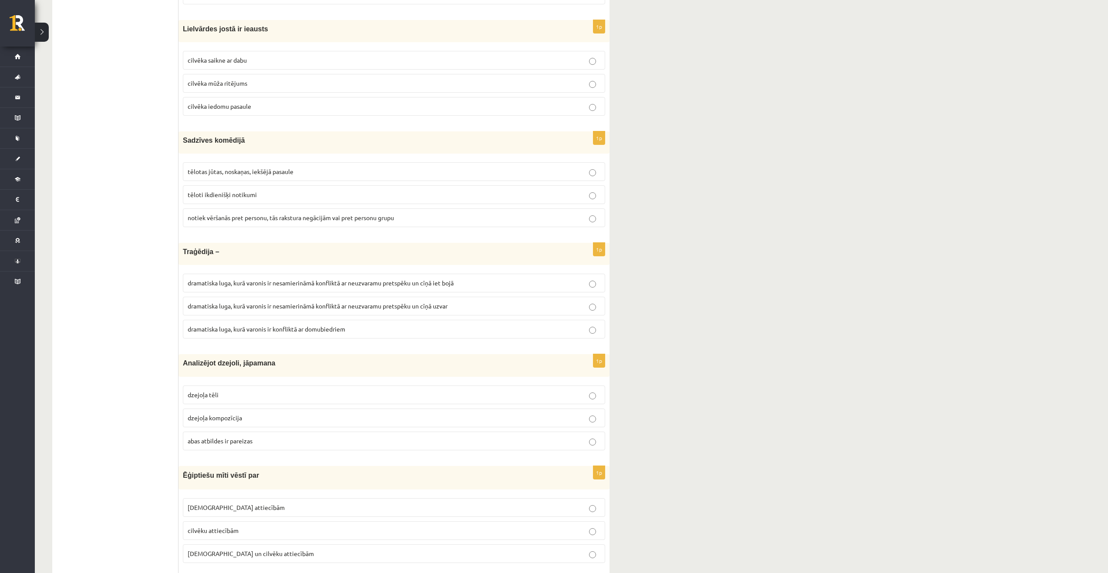
click at [241, 194] on span "tēloti ikdienišķi notikumi" at bounding box center [222, 195] width 69 height 8
click at [407, 283] on span "dramatiska luga, kurā varonis ir nesamierināmā konfliktā ar neuzvaramu pretspēk…" at bounding box center [321, 283] width 266 height 8
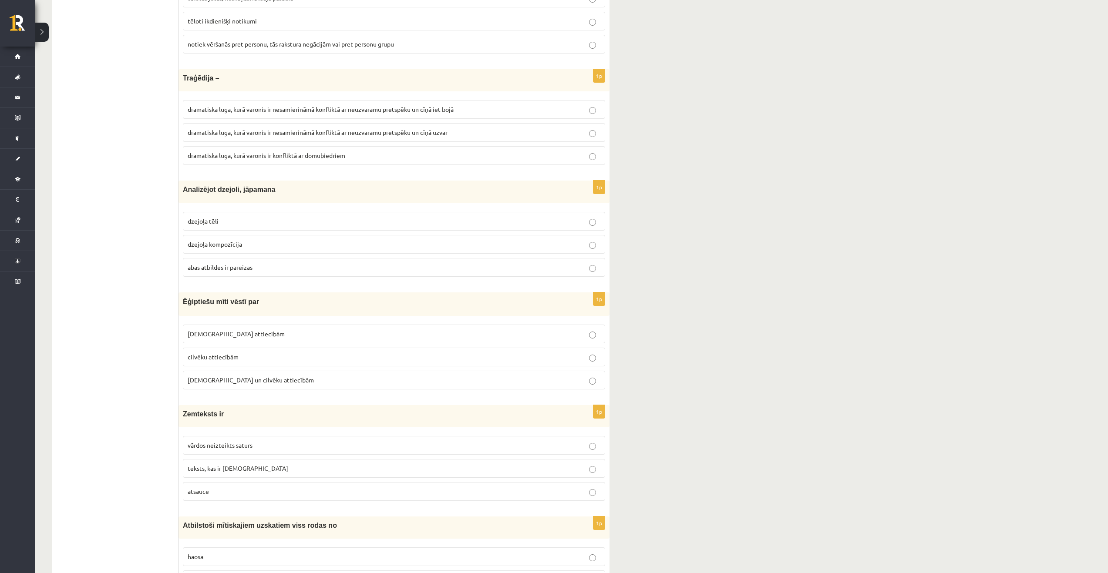
scroll to position [2102, 0]
click at [251, 262] on p "abas atbildes ir pareizas" at bounding box center [394, 266] width 413 height 9
click at [242, 332] on p "Dievu attiecībām" at bounding box center [394, 333] width 413 height 9
click at [253, 375] on label "Dievu un cilvēku attiecībām" at bounding box center [394, 379] width 422 height 19
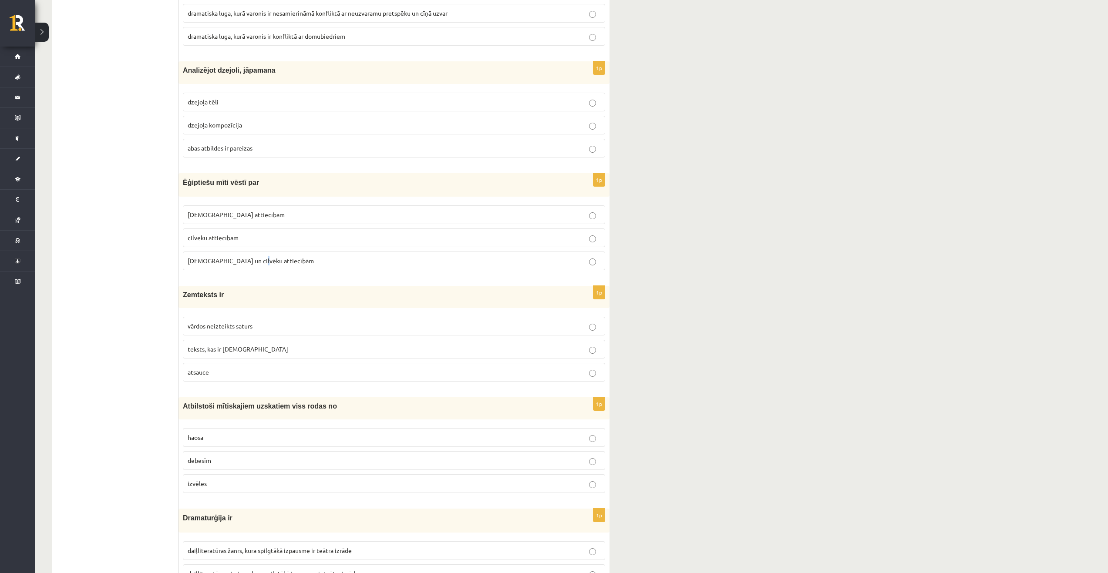
scroll to position [2232, 0]
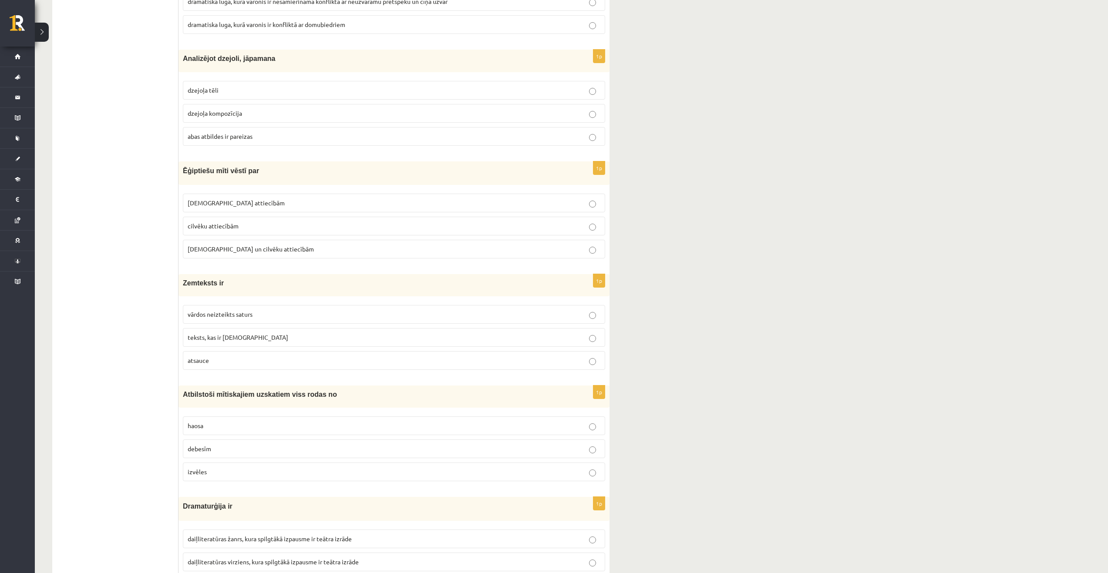
click at [333, 257] on label "Dievu un cilvēku attiecībām" at bounding box center [394, 249] width 422 height 19
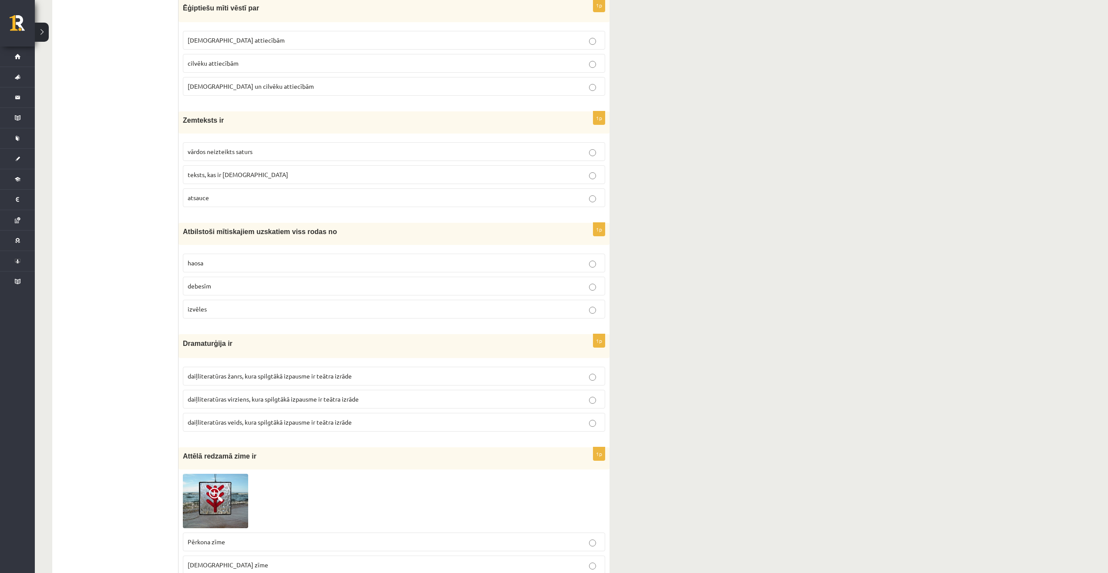
scroll to position [2363, 0]
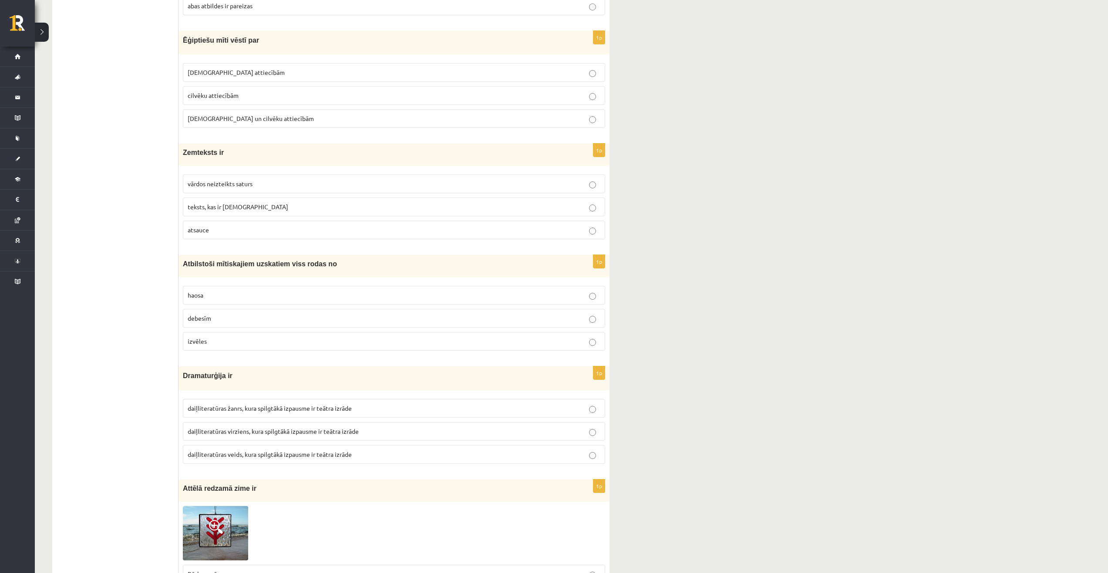
click at [256, 176] on label "vārdos neizteikts saturs" at bounding box center [394, 184] width 422 height 19
click at [320, 293] on p "haosa" at bounding box center [394, 295] width 413 height 9
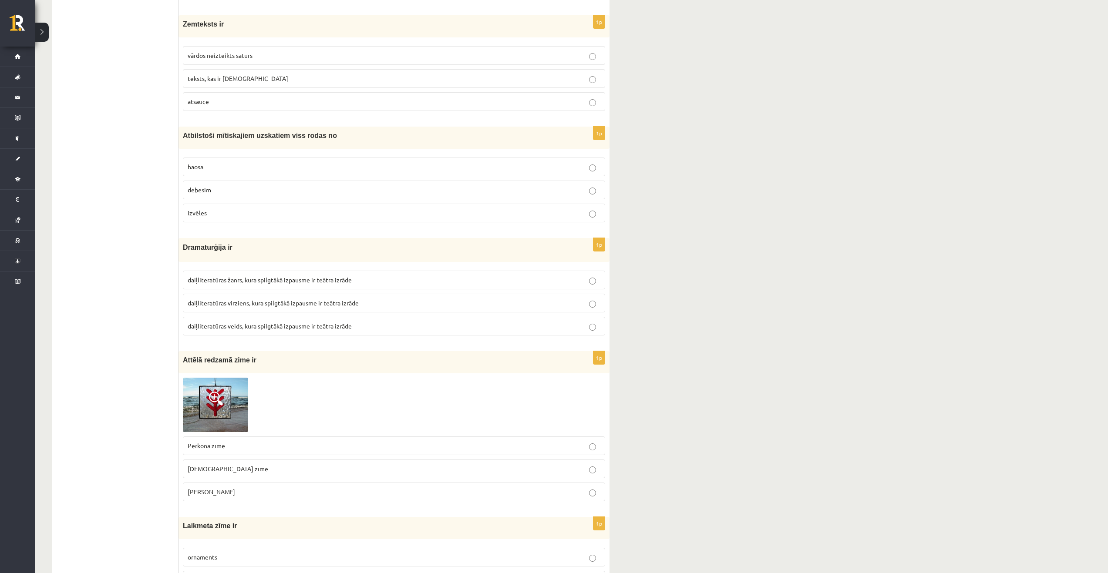
scroll to position [2493, 0]
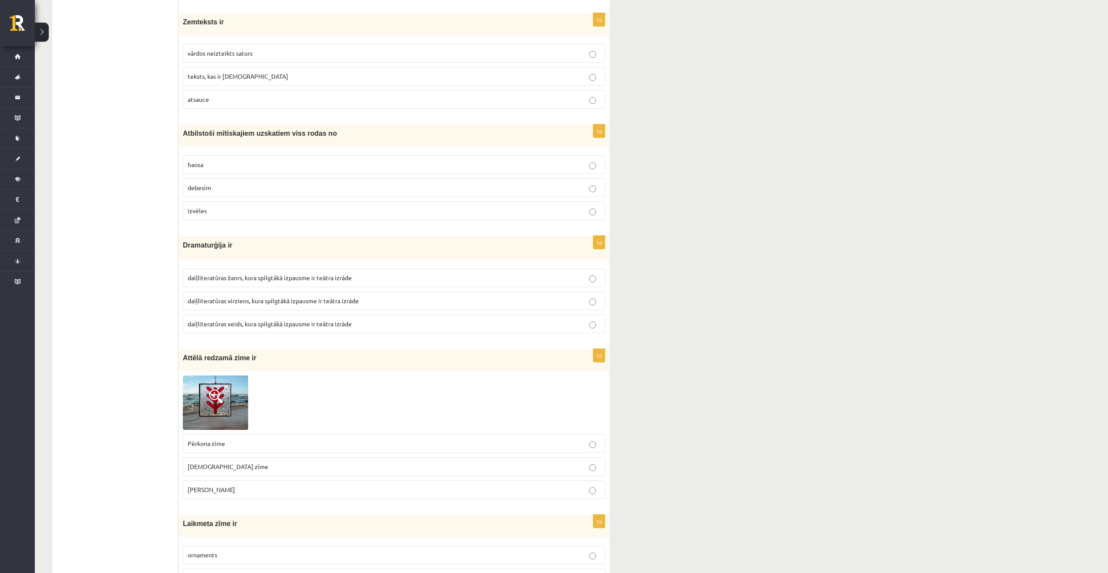
click at [276, 321] on span "daiļliteratūras veids, kura spilgtākā izpausme ir teātra izrāde" at bounding box center [270, 324] width 164 height 8
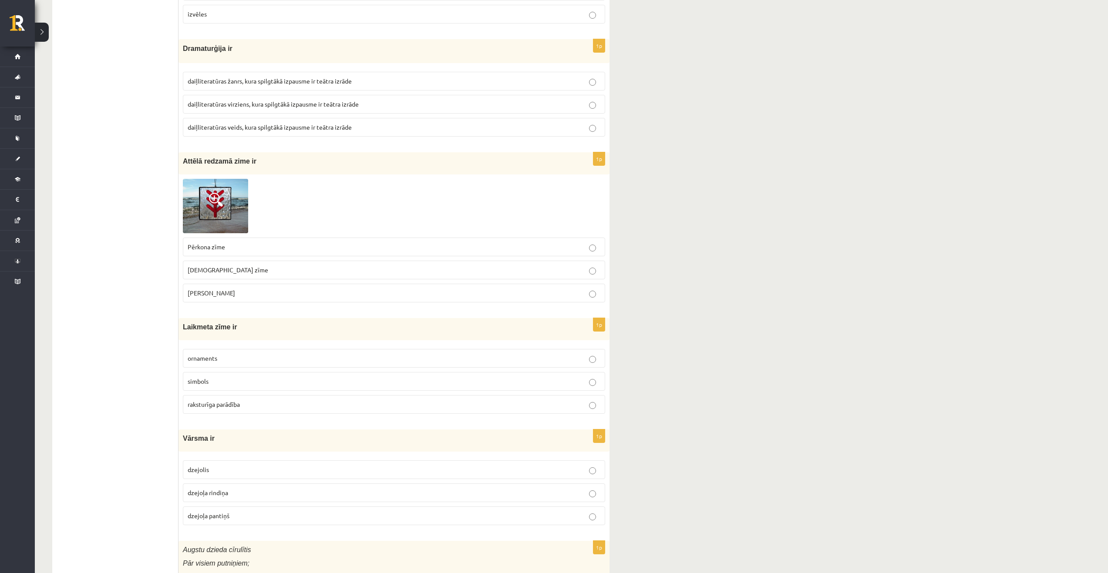
scroll to position [2711, 0]
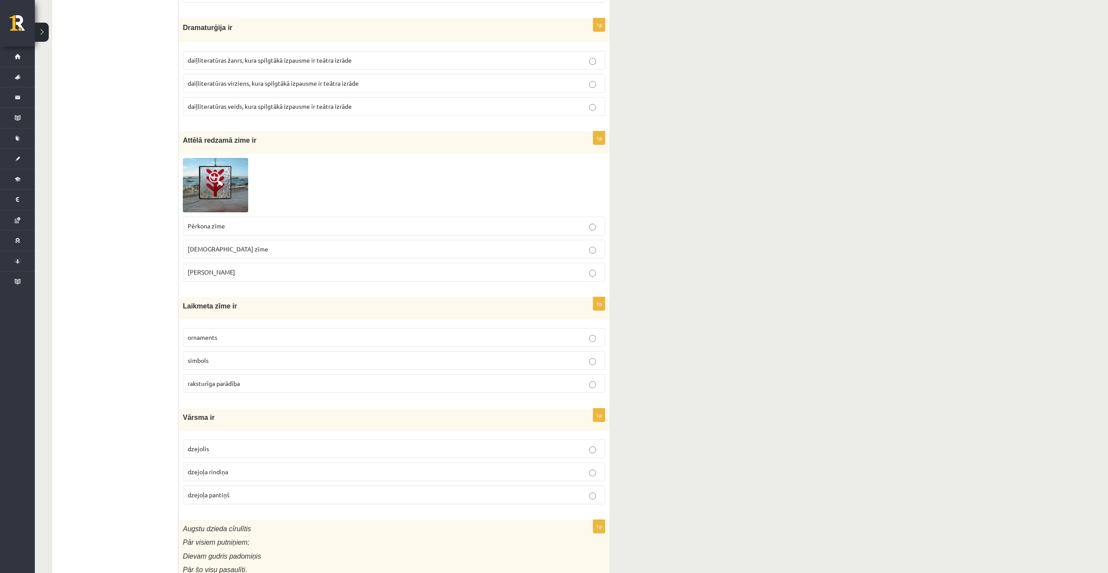
click at [211, 227] on span "Pērkona zīme" at bounding box center [206, 226] width 37 height 8
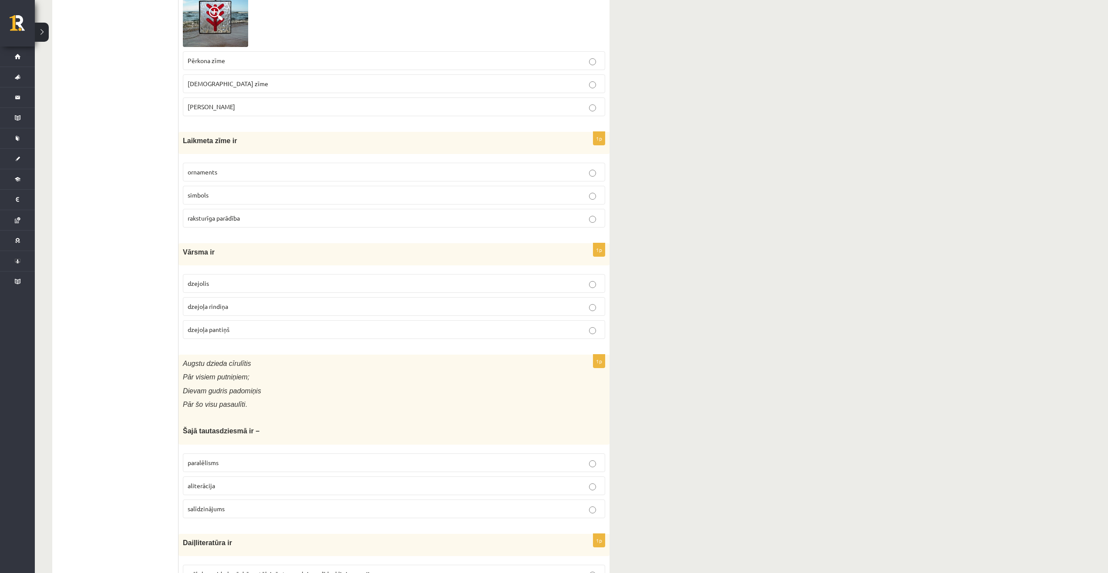
scroll to position [2885, 0]
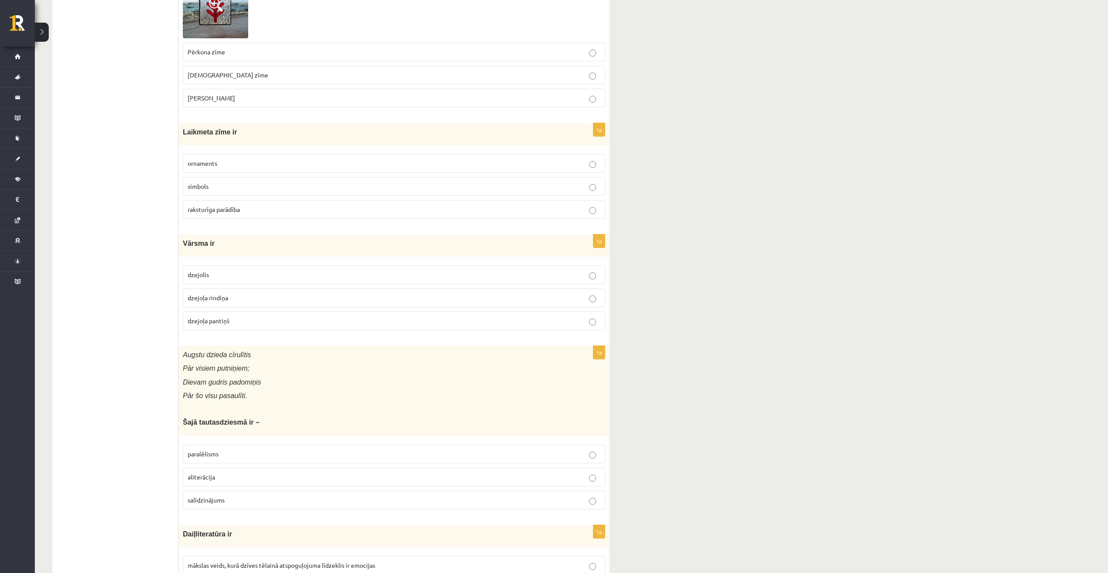
click at [244, 208] on p "raksturīga parādība" at bounding box center [394, 209] width 413 height 9
click at [338, 297] on p "dzejoļa rindiņa" at bounding box center [394, 297] width 413 height 9
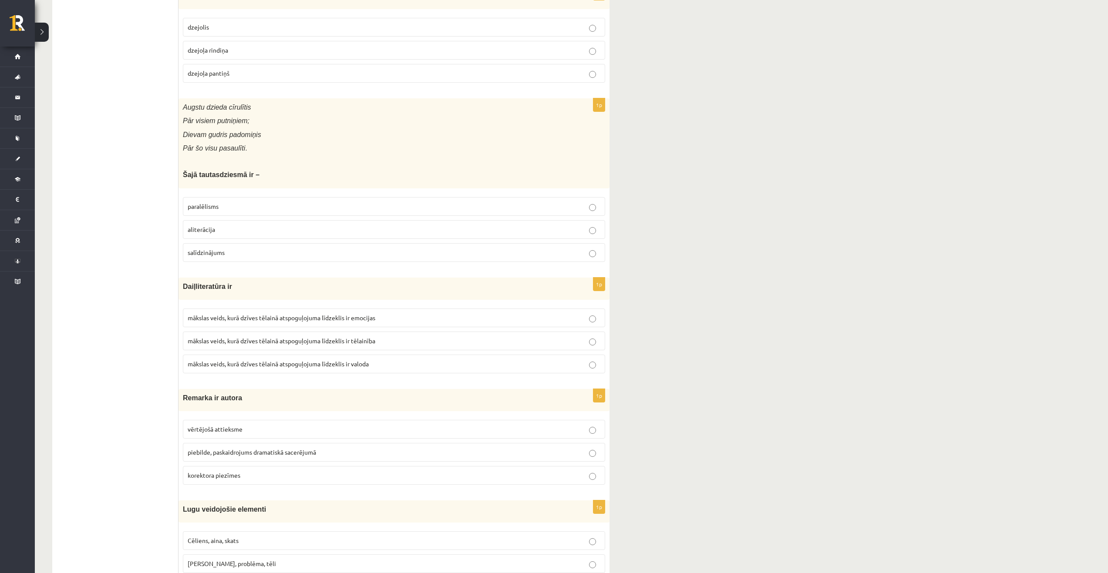
scroll to position [3103, 0]
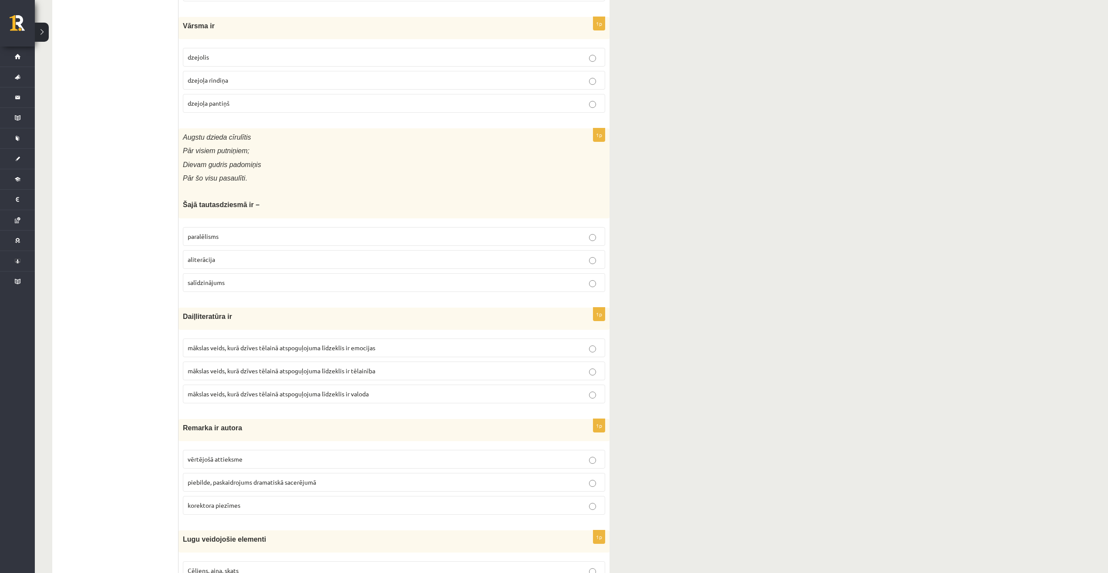
click at [222, 239] on p "paralēlisms" at bounding box center [394, 236] width 413 height 9
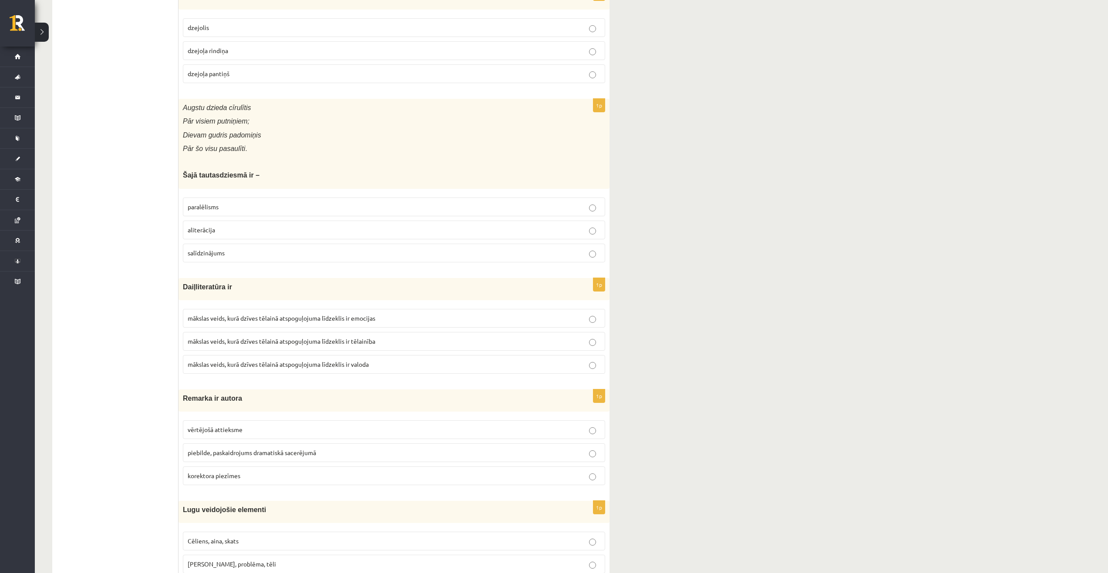
scroll to position [3190, 0]
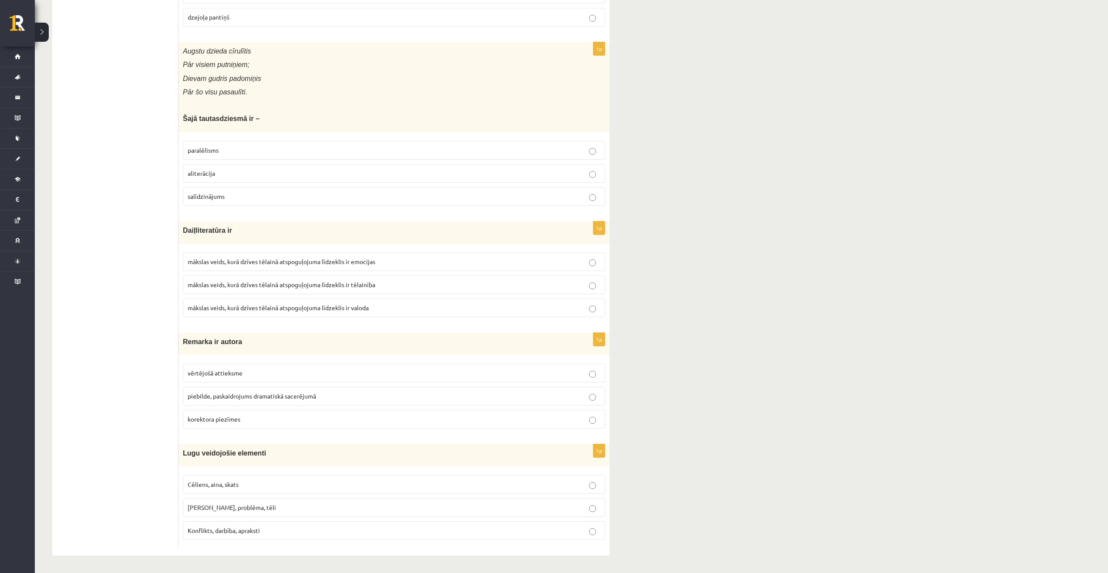
drag, startPoint x: 420, startPoint y: 306, endPoint x: 414, endPoint y: 306, distance: 5.2
click at [419, 306] on p "mākslas veids, kurā dzīves tēlainā atspoguļojuma līdzeklis ir valoda" at bounding box center [394, 307] width 413 height 9
drag, startPoint x: 255, startPoint y: 481, endPoint x: 249, endPoint y: 496, distance: 16.3
click at [254, 481] on p "Cēliens, aina, skats" at bounding box center [394, 484] width 413 height 9
click at [221, 396] on span "piebilde, paskaidrojums dramatiskā sacerējumā" at bounding box center [252, 396] width 128 height 8
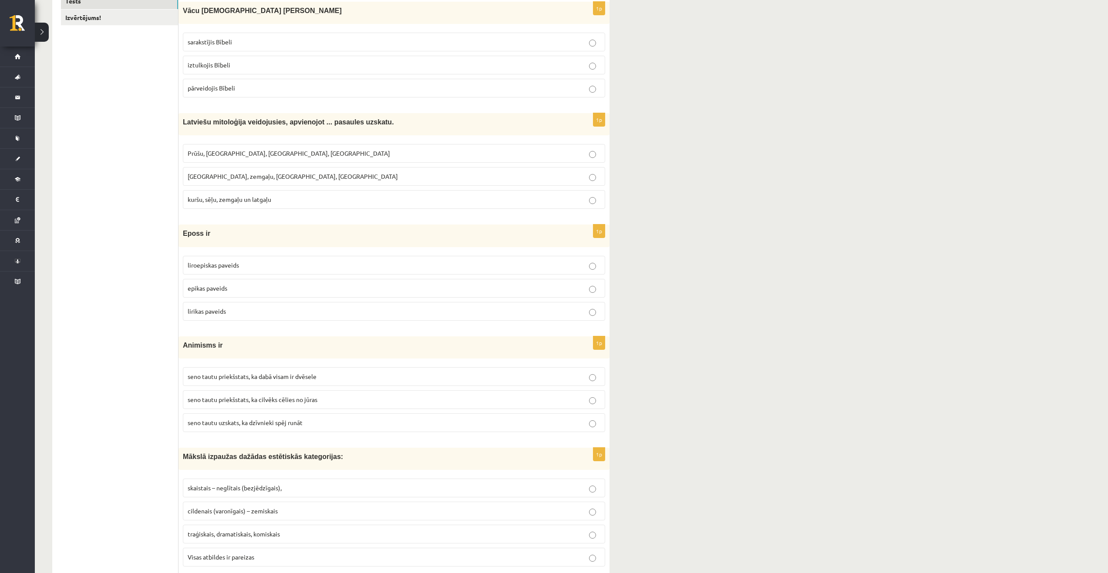
scroll to position [0, 0]
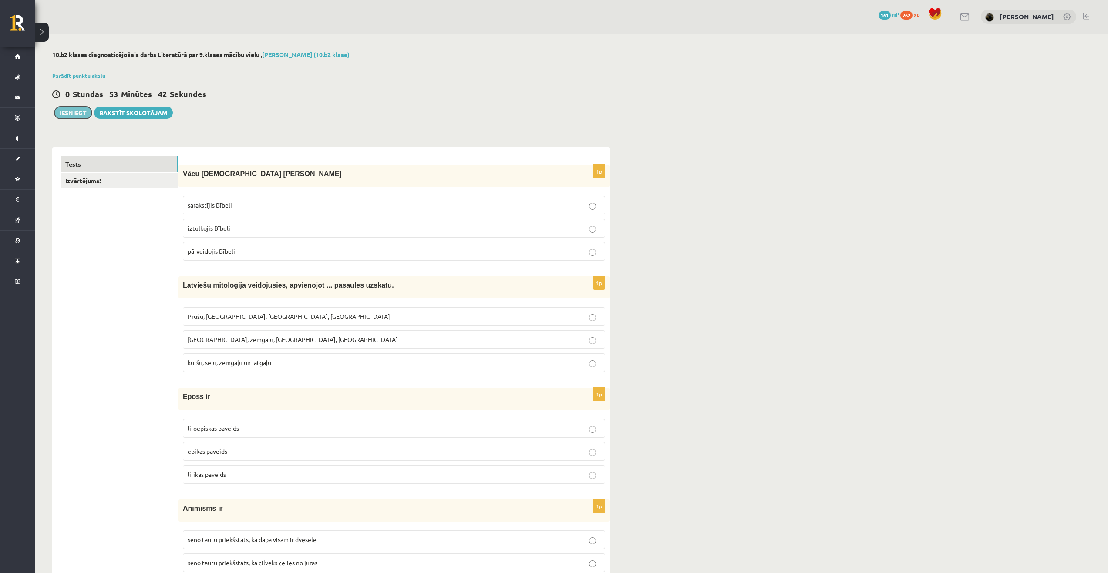
click at [75, 109] on button "Iesniegt" at bounding box center [72, 113] width 37 height 12
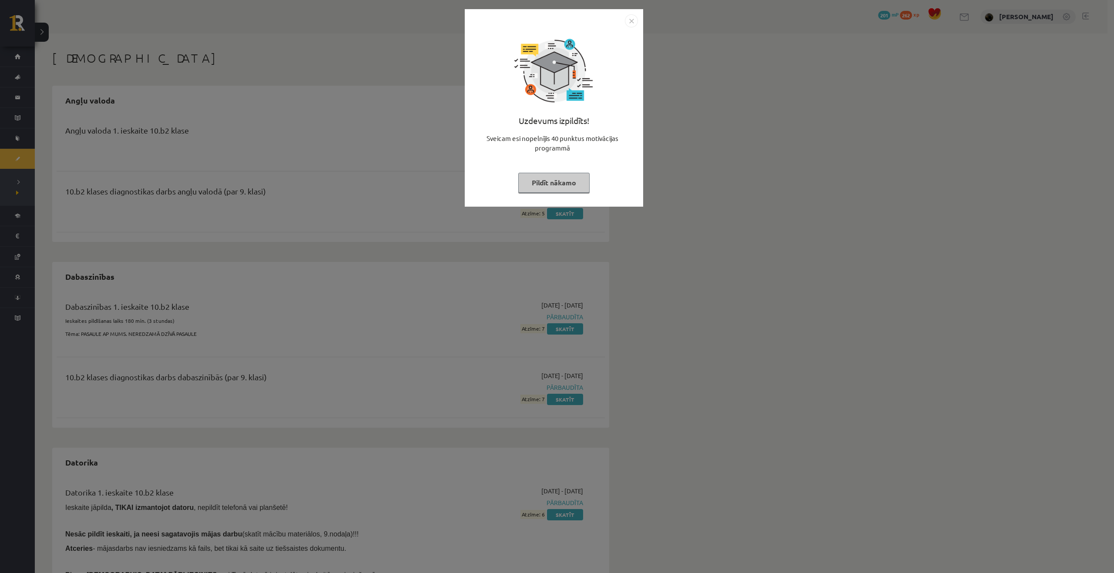
click at [588, 178] on button "Pildīt nākamo" at bounding box center [553, 183] width 71 height 20
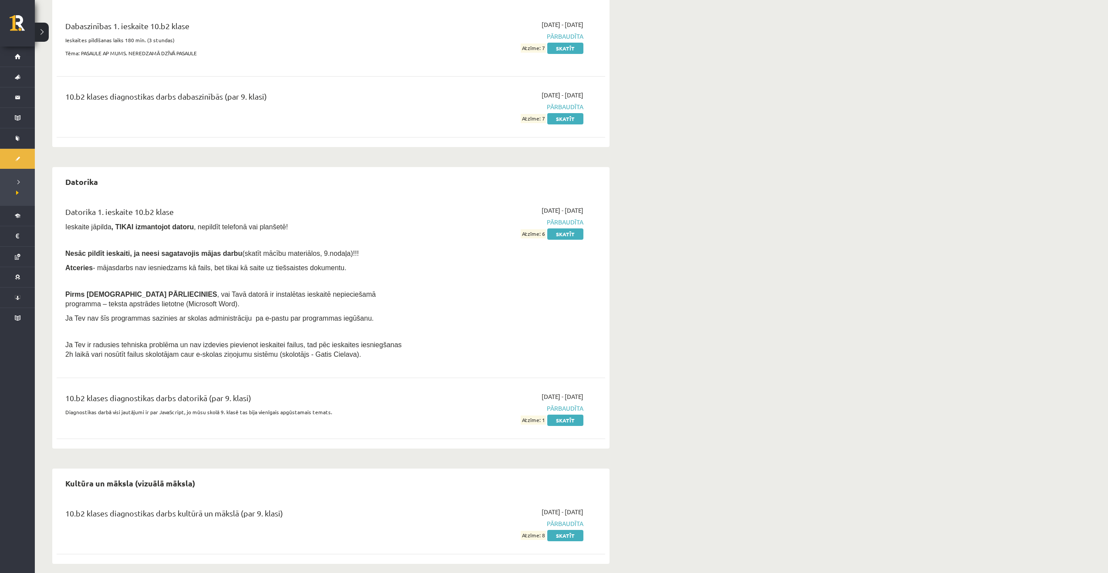
scroll to position [274, 0]
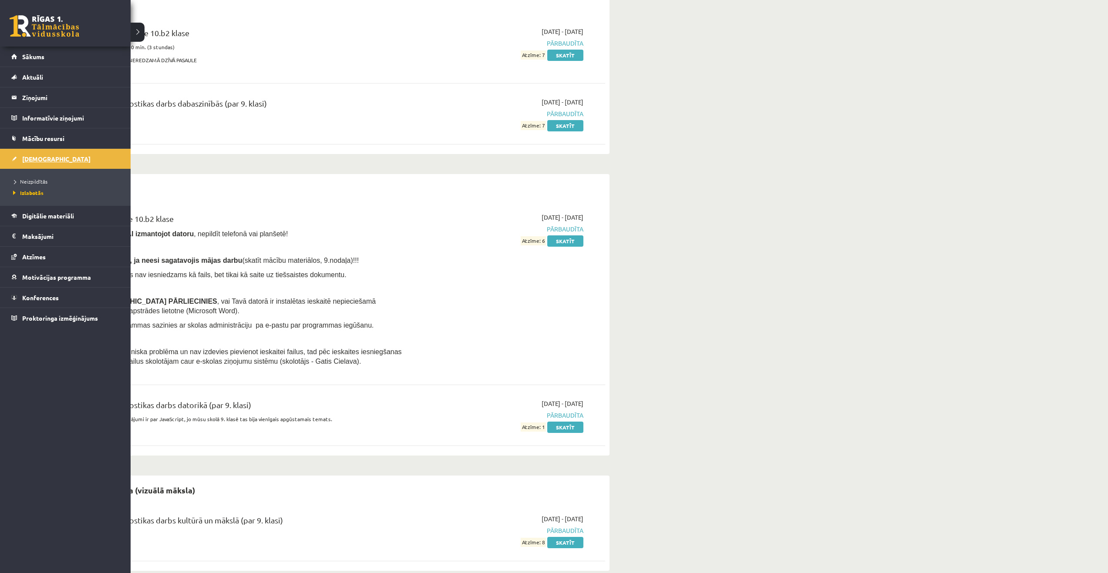
click at [40, 158] on span "[DEMOGRAPHIC_DATA]" at bounding box center [56, 159] width 68 height 8
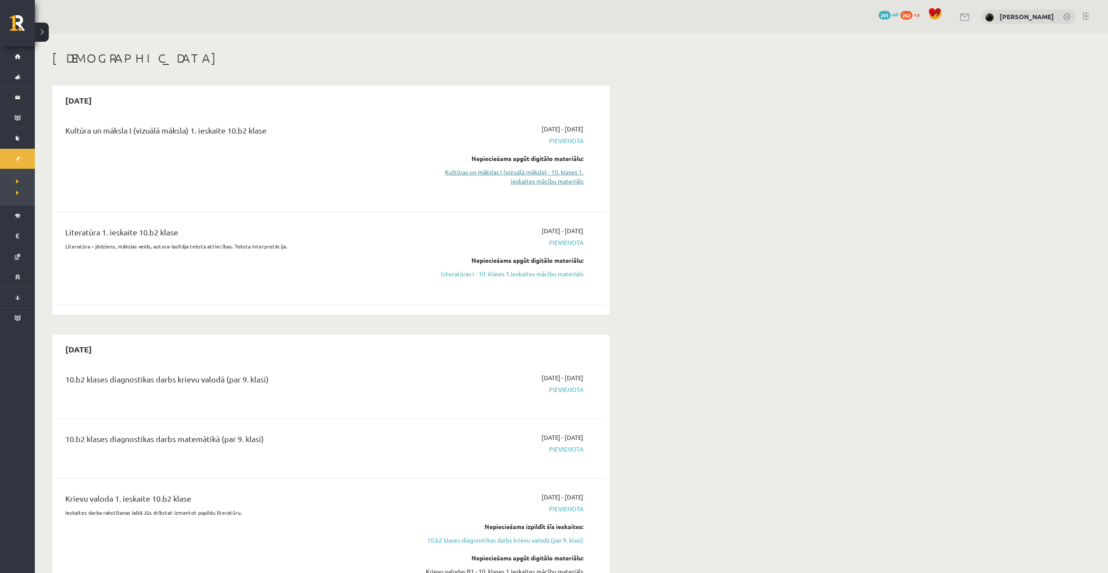
click at [533, 186] on div "2025-09-16 - 2025-09-30 Pievienota Nepieciešams apgūt digitālo materiālu: Kultū…" at bounding box center [501, 161] width 177 height 74
click at [538, 175] on link "Kultūras un mākslas I (vizuālā māksla) - 10. klases 1. ieskaites mācību materiā…" at bounding box center [501, 177] width 164 height 18
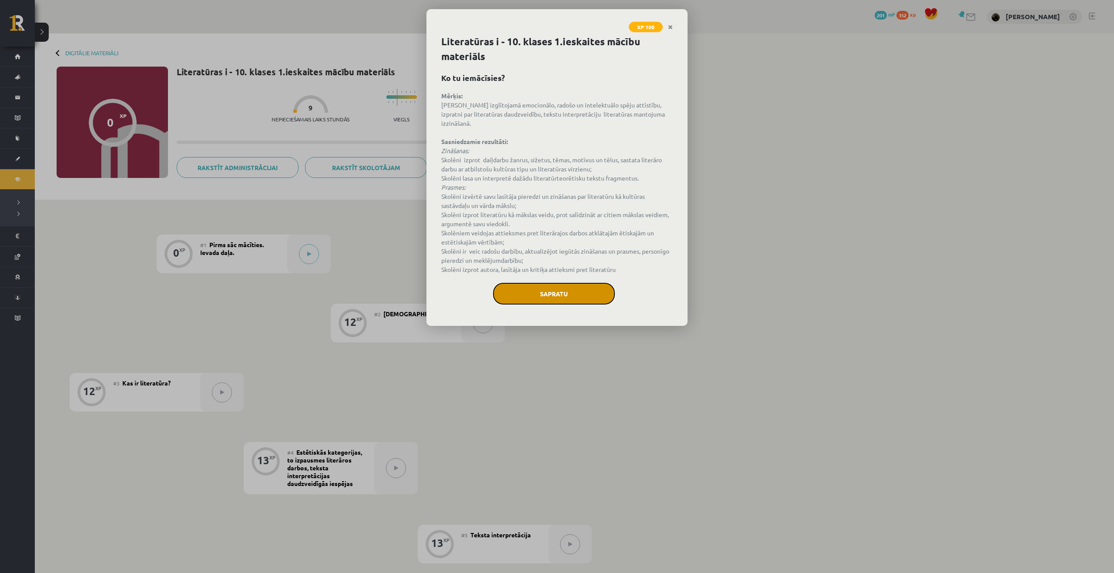
click at [576, 283] on button "Sapratu" at bounding box center [554, 294] width 122 height 22
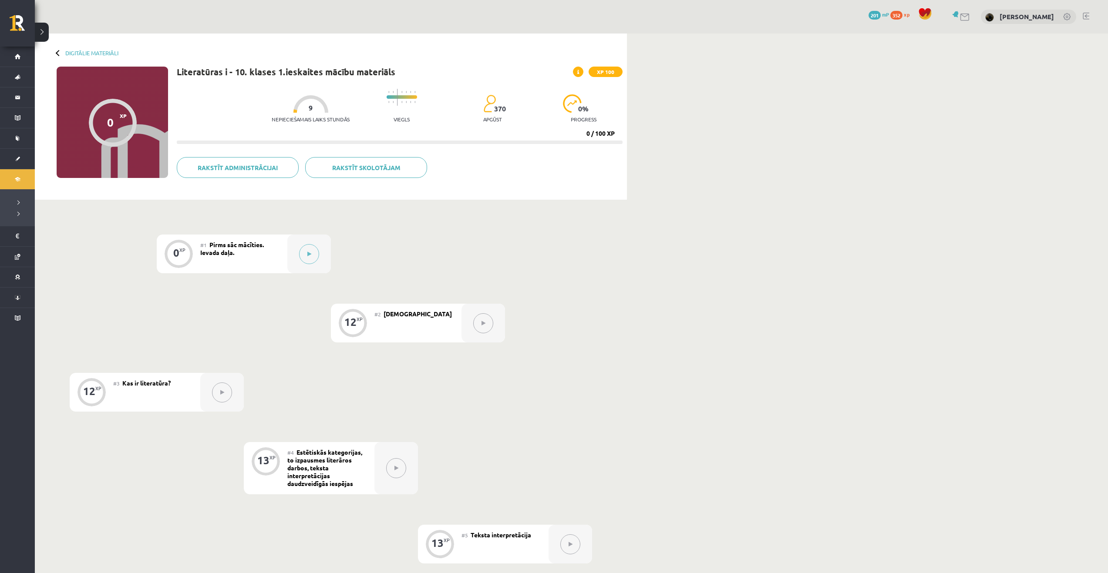
click at [488, 323] on button at bounding box center [483, 323] width 20 height 20
click at [303, 245] on div at bounding box center [309, 254] width 44 height 39
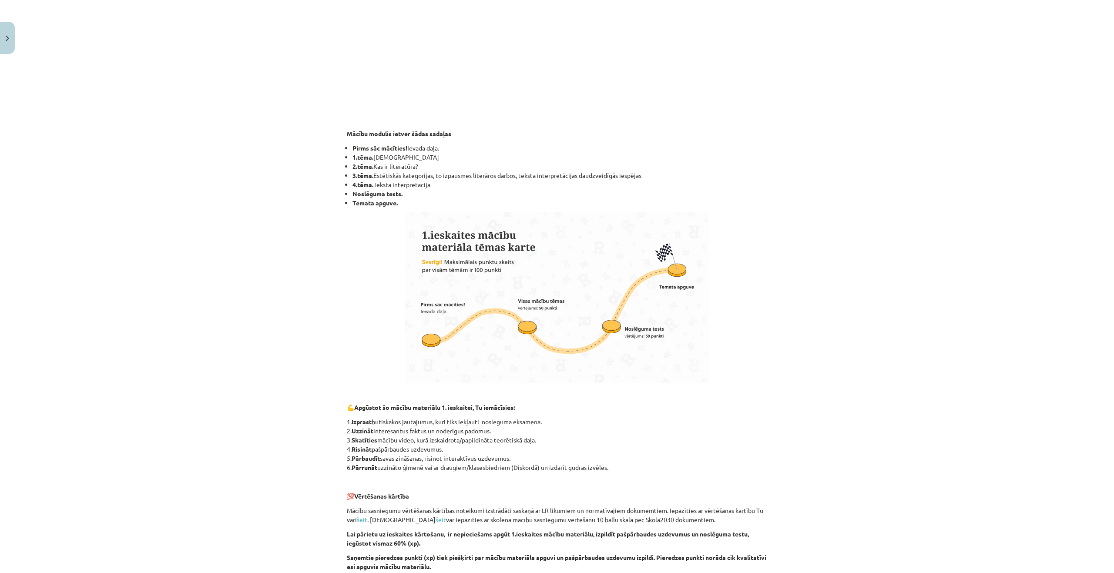
scroll to position [352, 0]
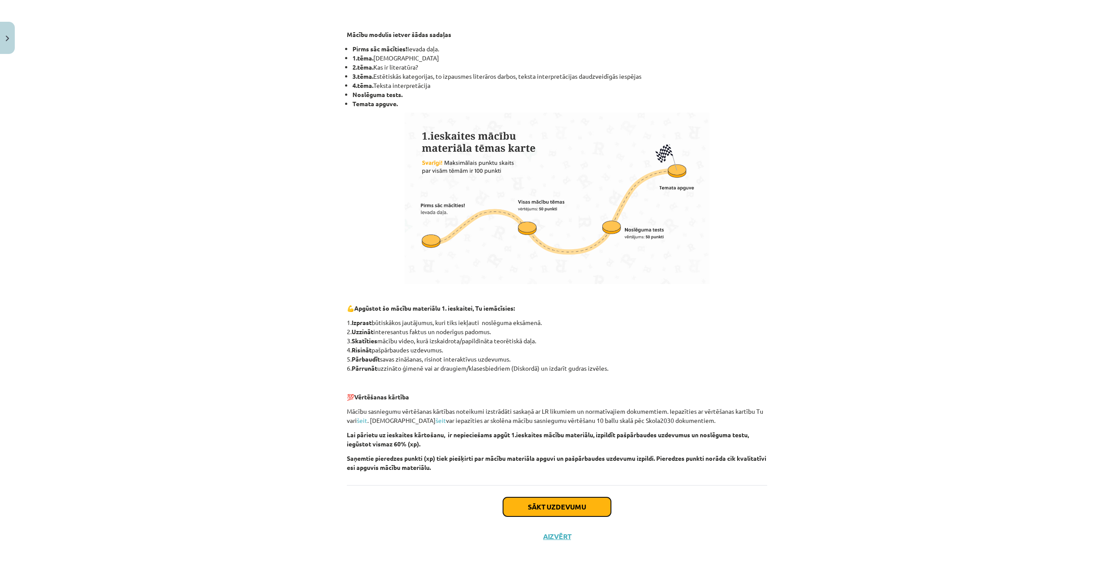
click at [558, 508] on button "Sākt uzdevumu" at bounding box center [557, 507] width 108 height 19
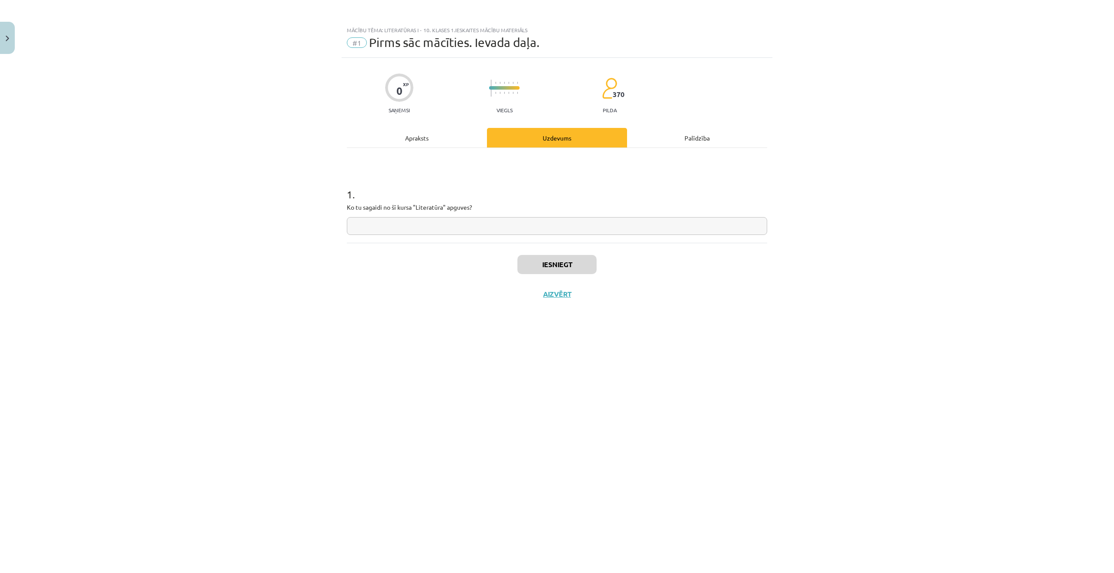
scroll to position [0, 0]
click at [442, 222] on input "text" at bounding box center [557, 226] width 421 height 18
type input "**********"
click at [529, 256] on button "Iesniegt" at bounding box center [557, 264] width 79 height 19
click at [548, 301] on button "Nākamā nodarbība" at bounding box center [557, 300] width 85 height 20
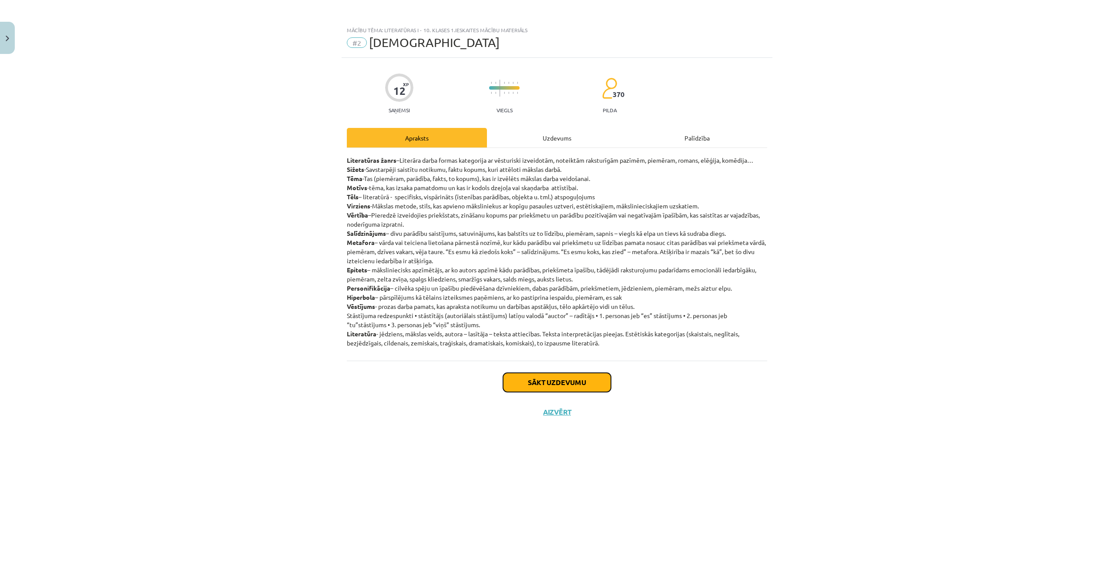
click at [537, 388] on button "Sākt uzdevumu" at bounding box center [557, 382] width 108 height 19
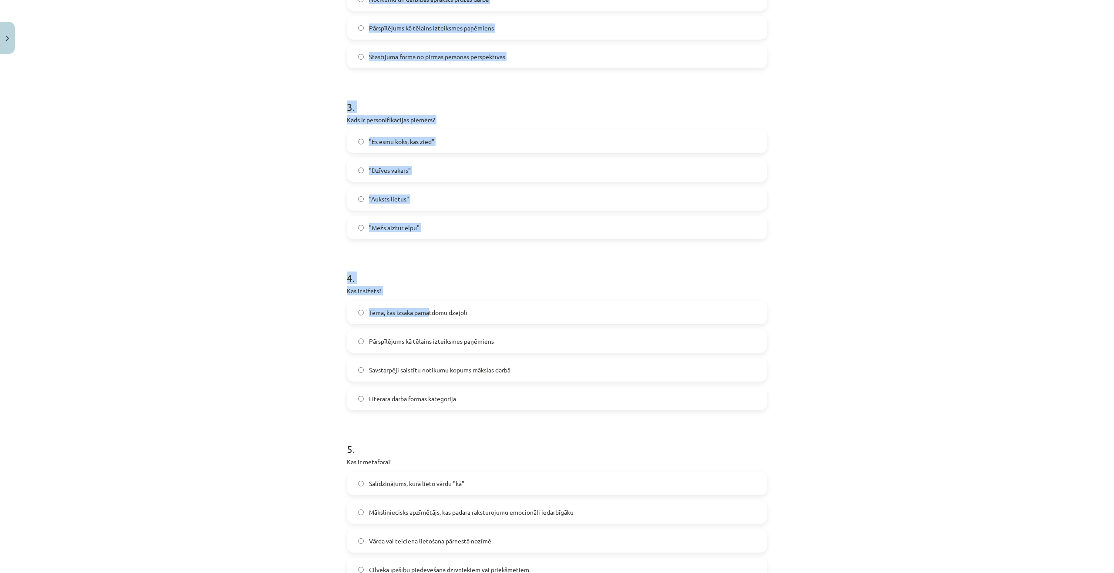
scroll to position [539, 0]
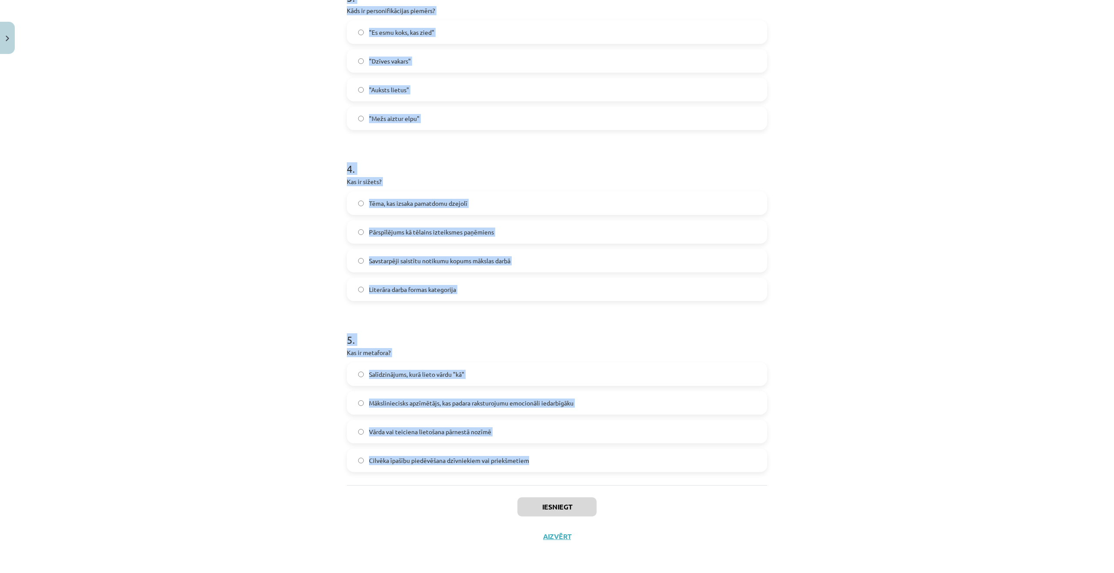
drag, startPoint x: 338, startPoint y: 205, endPoint x: 550, endPoint y: 463, distance: 334.0
click at [550, 463] on div "Mācību tēma: Literatūras i - 10. klases 1.ieskaites mācību materiāls #2 Jēdzien…" at bounding box center [557, 286] width 1114 height 573
copy form "Lor ip dolorsi ametconsec? Adipisci elitseddoei temporincid utl etdolorema al e…"
click at [265, 206] on div "Mācību tēma: Literatūras i - 10. klases 1.ieskaites mācību materiāls #2 Jēdzien…" at bounding box center [557, 286] width 1114 height 573
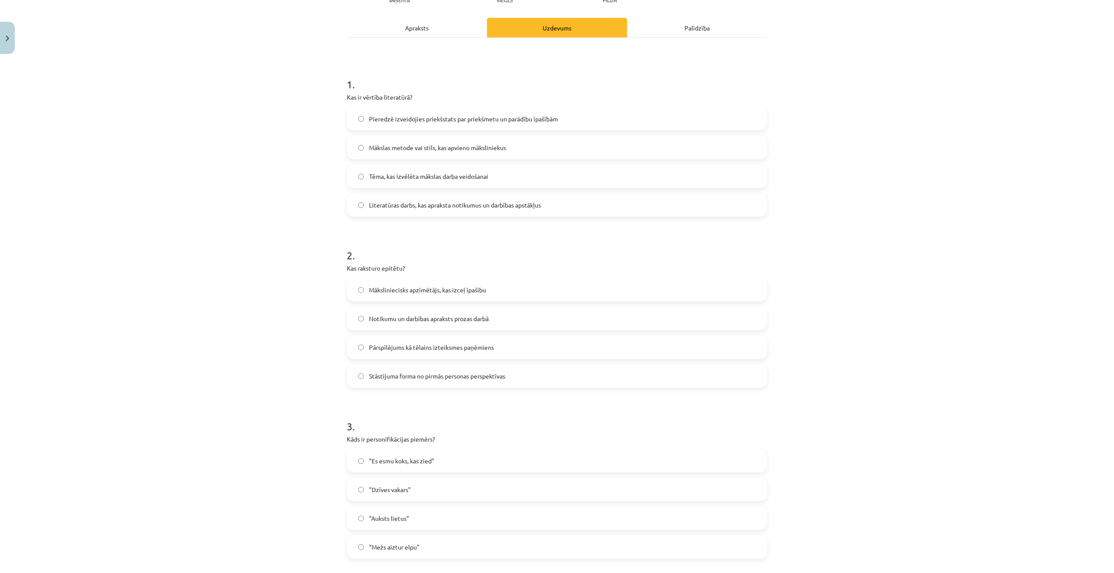
scroll to position [0, 0]
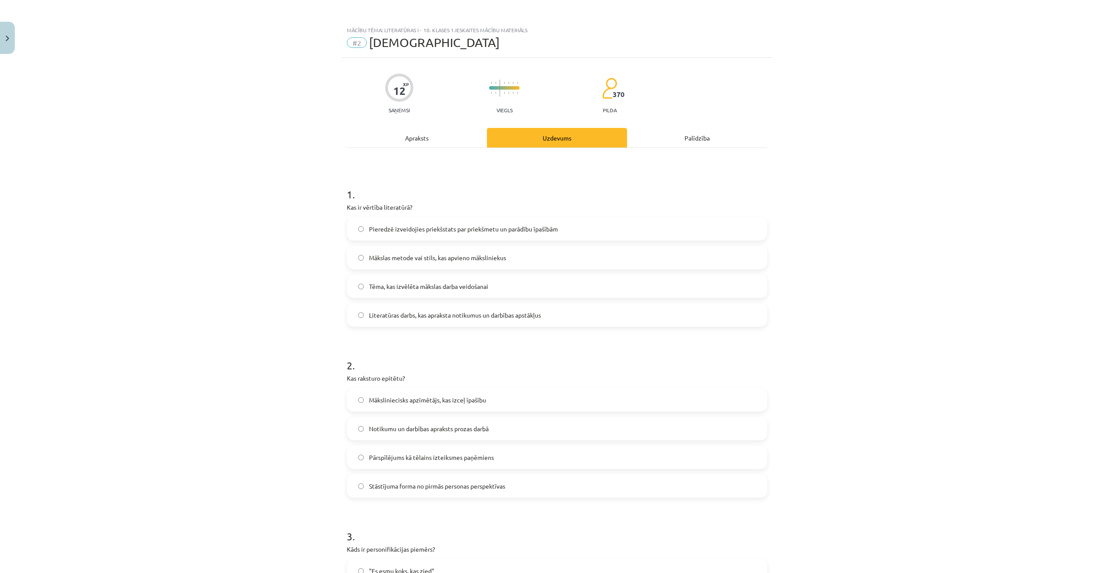
click at [409, 227] on span "Pieredzē izveidojies priekšstats par priekšmetu un parādību īpašībām" at bounding box center [463, 229] width 189 height 9
click at [445, 401] on span "Māksliniecisks apzīmētājs, kas izceļ īpašību" at bounding box center [427, 400] width 117 height 9
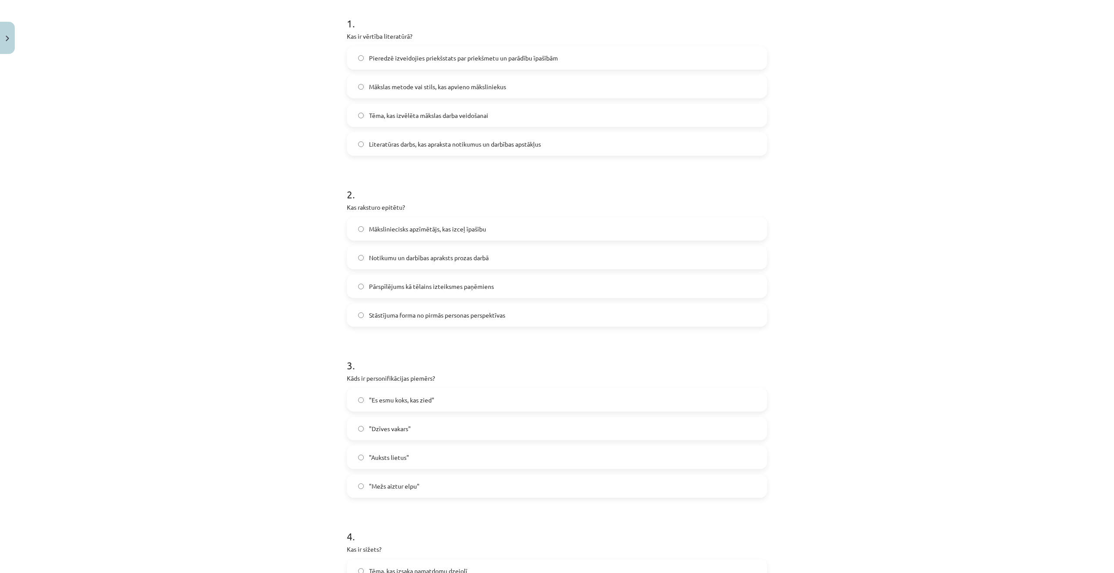
scroll to position [174, 0]
click at [399, 488] on span ""Mežs aiztur elpu"" at bounding box center [394, 483] width 50 height 9
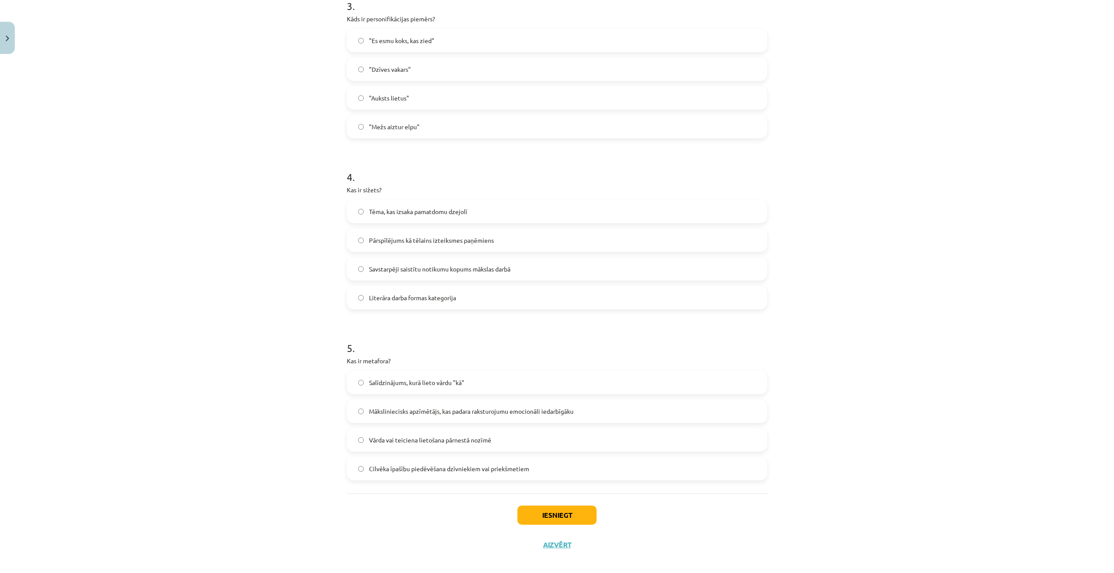
scroll to position [539, 0]
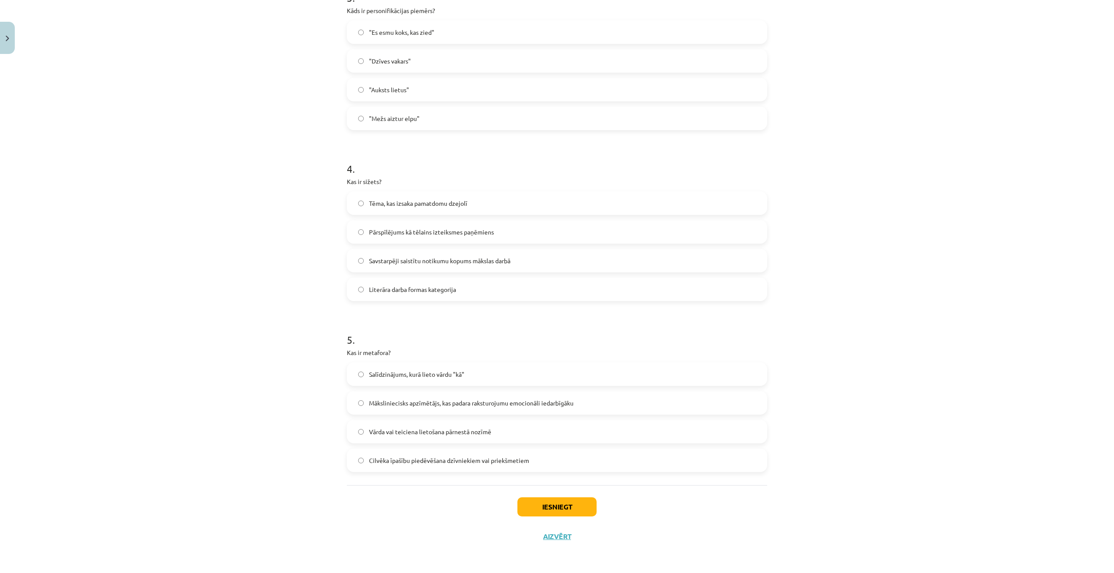
click at [402, 263] on span "Savstarpēji saistītu notikumu kopums mākslas darbā" at bounding box center [439, 260] width 141 height 9
click at [433, 435] on span "Vārda vai teiciena lietošana pārnestā nozīmē" at bounding box center [430, 431] width 122 height 9
click at [532, 507] on button "Iesniegt" at bounding box center [557, 507] width 79 height 19
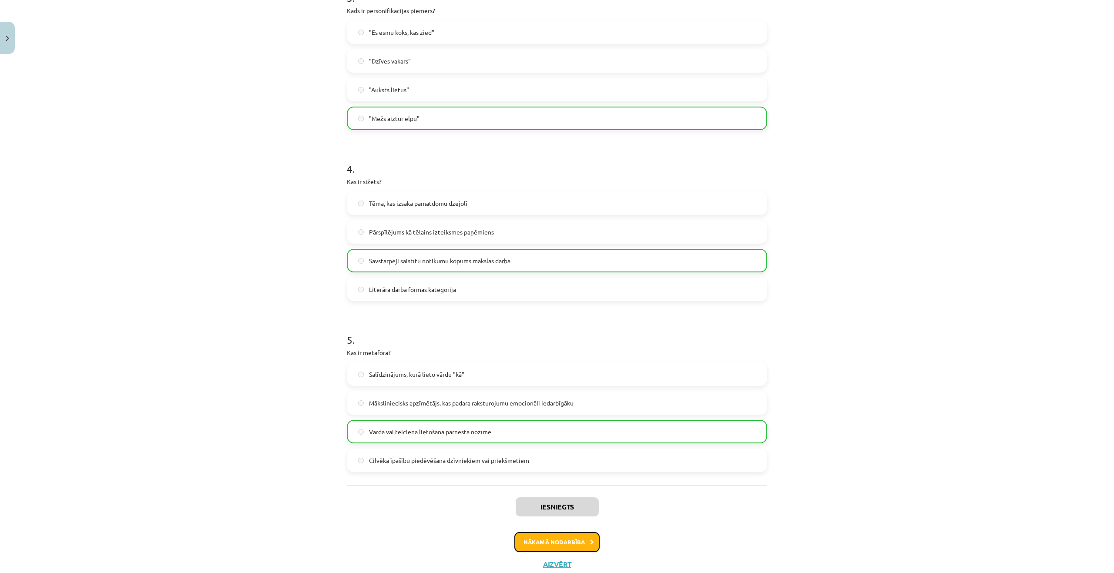
click at [548, 535] on button "Nākamā nodarbība" at bounding box center [557, 542] width 85 height 20
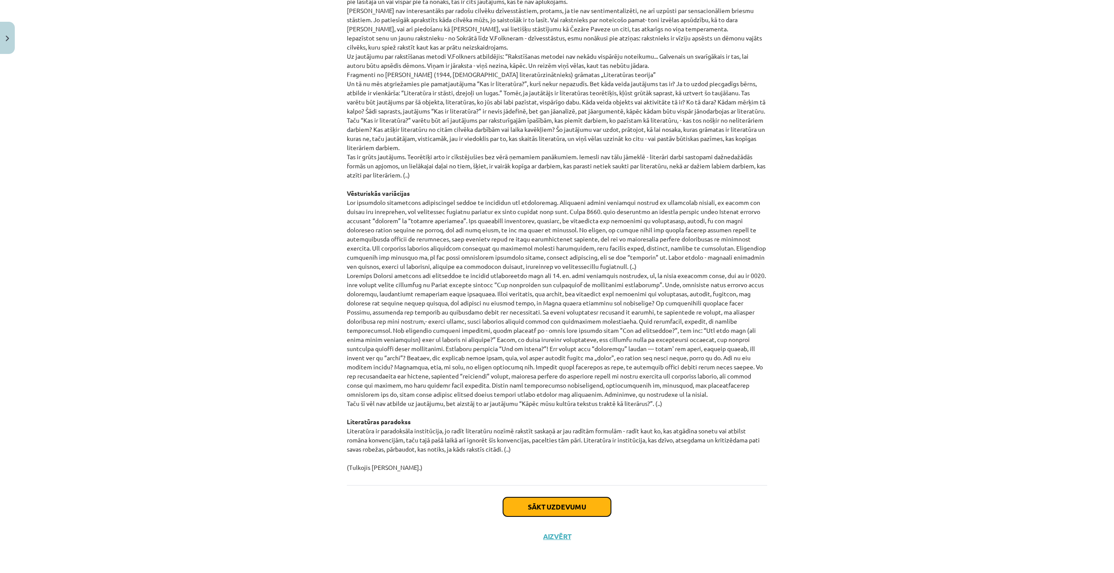
click at [536, 500] on button "Sākt uzdevumu" at bounding box center [557, 507] width 108 height 19
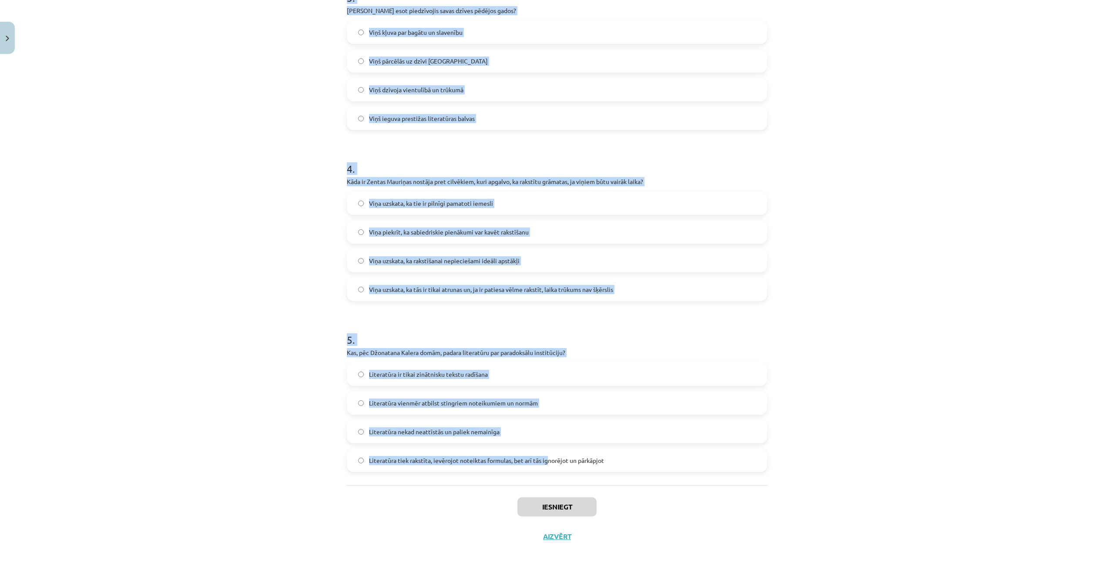
drag, startPoint x: 333, startPoint y: 185, endPoint x: 546, endPoint y: 456, distance: 344.7
click at [546, 456] on div "Mācību tēma: Literatūras i - 10. klases 1.ieskaites mācību materiāls #3 Kas ir …" at bounding box center [557, 286] width 1114 height 573
copy form "Kas, pēc Zentas Mauriņas domām, ir viens no galvenajiem dzejnieka rakstīšanas i…"
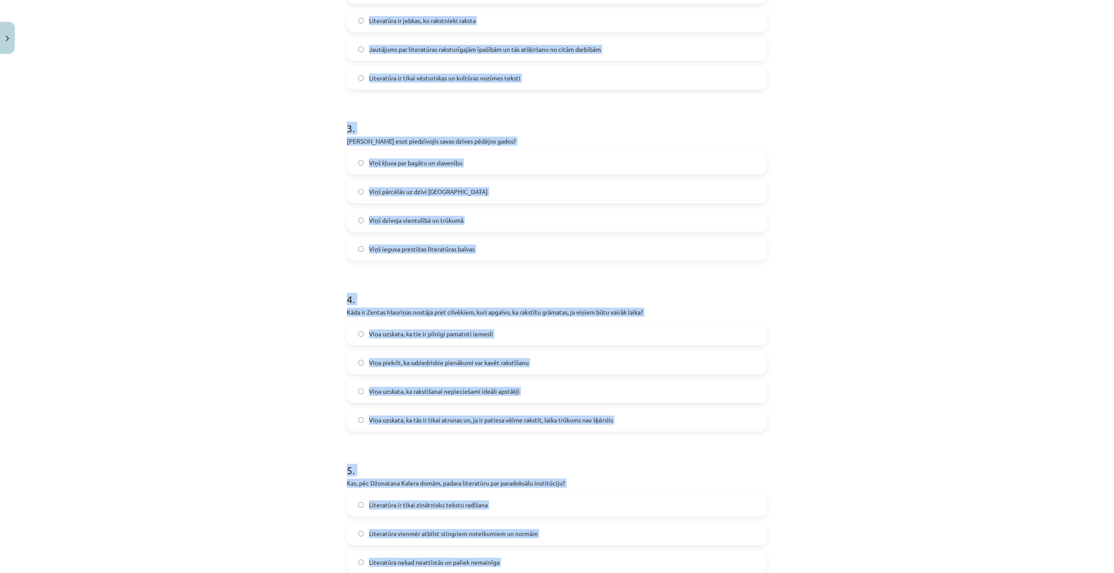
click at [153, 240] on div "Mācību tēma: Literatūras i - 10. klases 1.ieskaites mācību materiāls #3 Kas ir …" at bounding box center [557, 286] width 1114 height 573
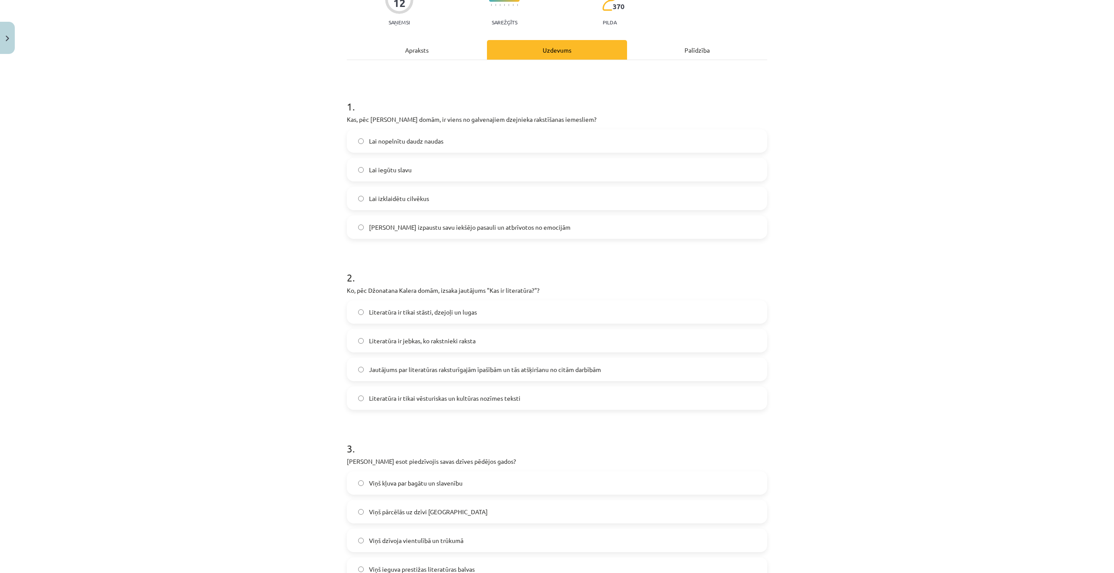
scroll to position [60, 0]
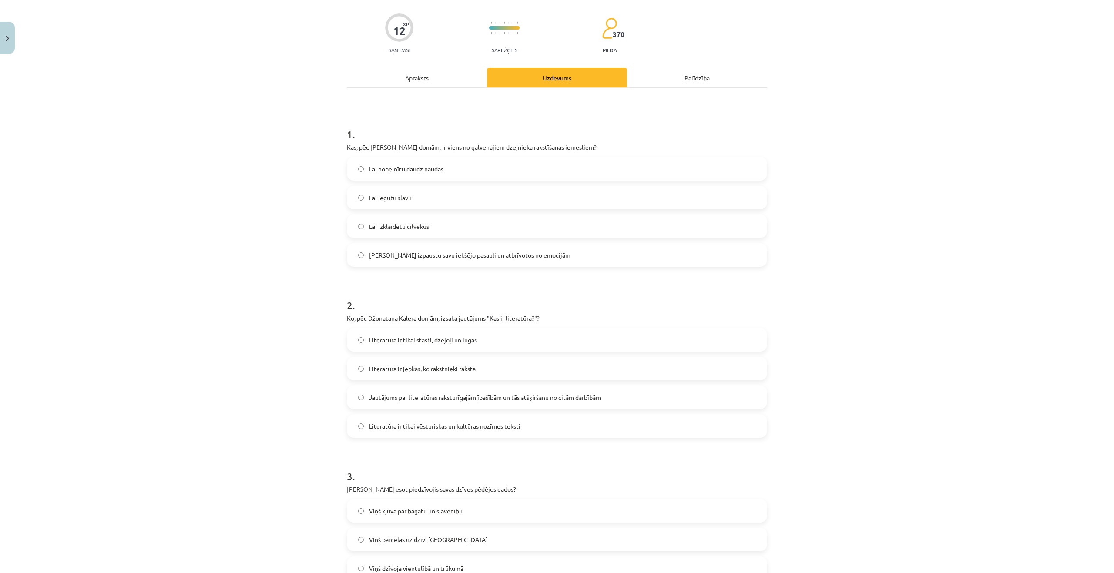
click at [373, 251] on span "Lai izpaustu savu iekšējo pasauli un atbrīvotos no emocijām" at bounding box center [470, 255] width 202 height 9
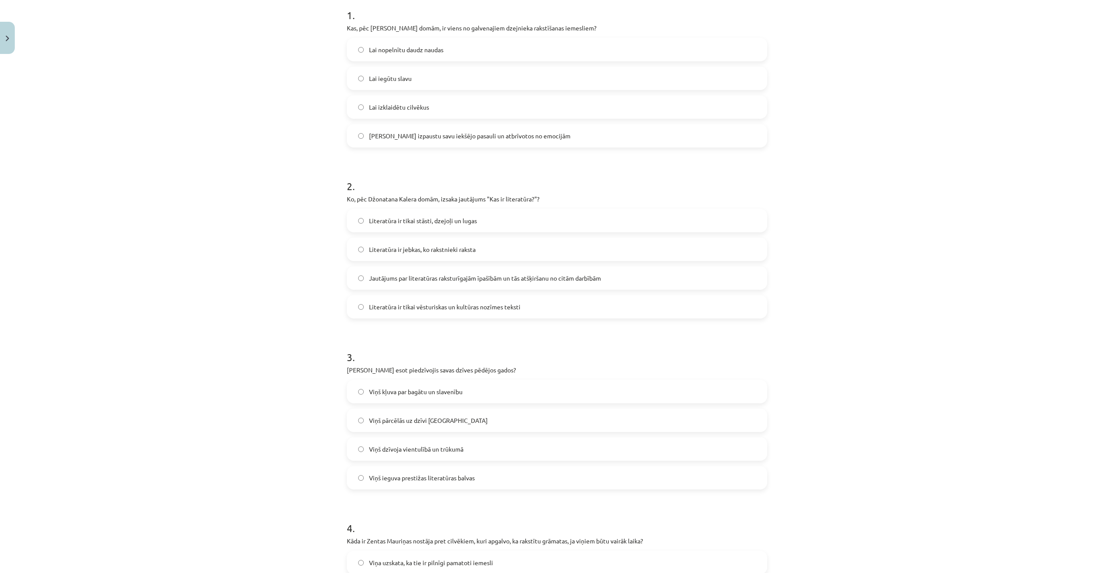
scroll to position [191, 0]
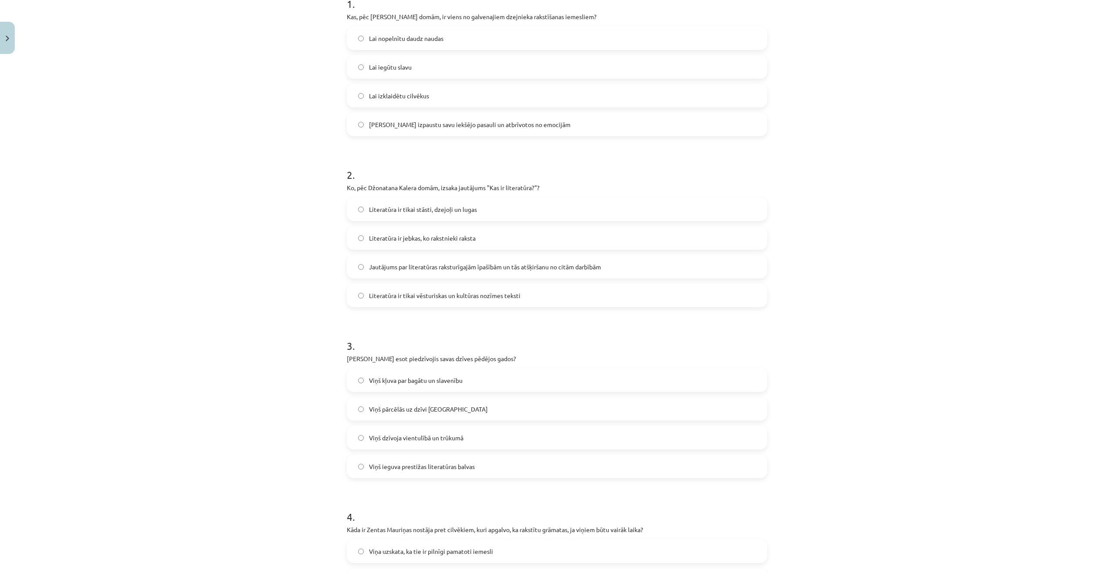
click at [397, 269] on span "Jautājums par literatūras raksturīgajām īpašībām un tās atšķiršanu no citām dar…" at bounding box center [485, 266] width 232 height 9
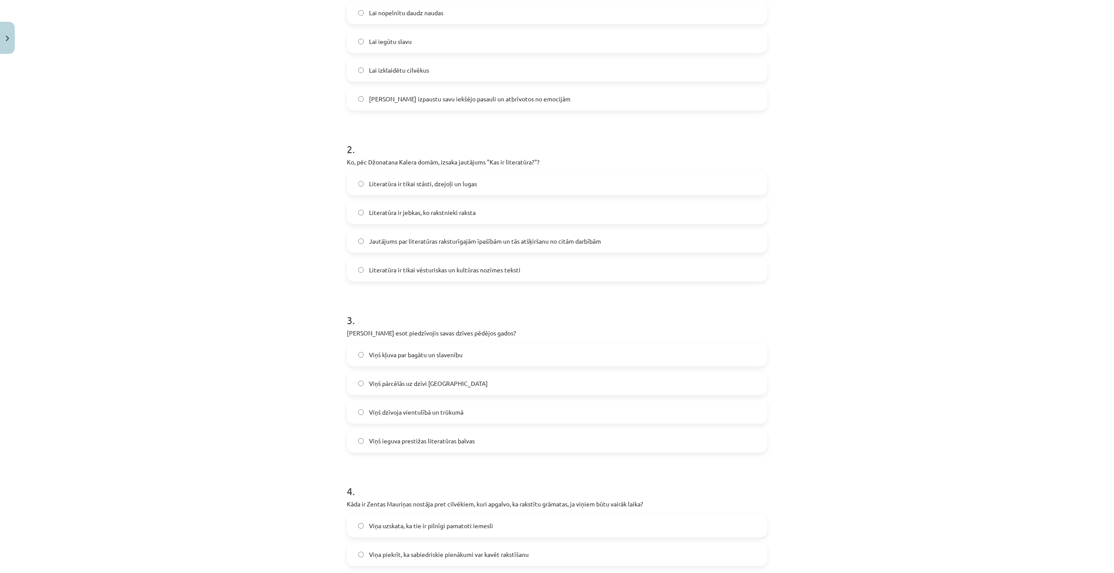
scroll to position [365, 0]
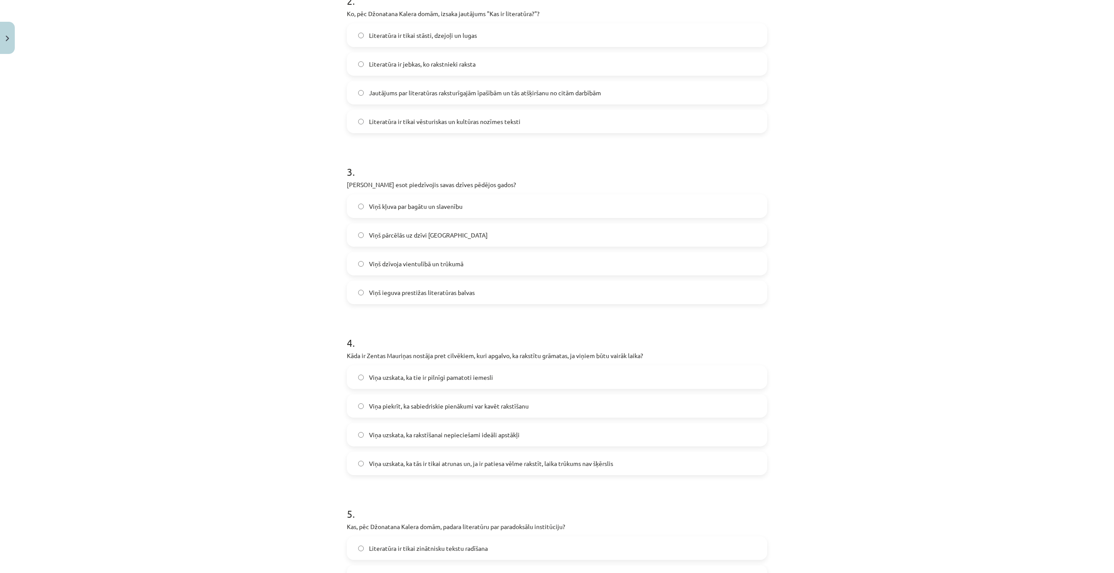
click at [450, 262] on span "Viņš dzīvoja vientulībā un trūkumā" at bounding box center [416, 263] width 94 height 9
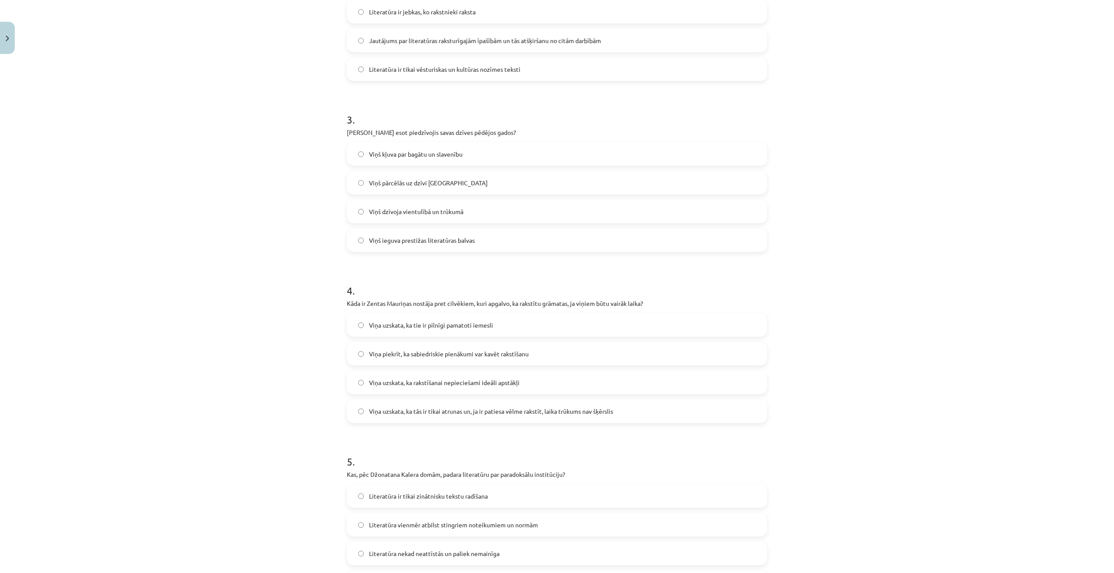
scroll to position [539, 0]
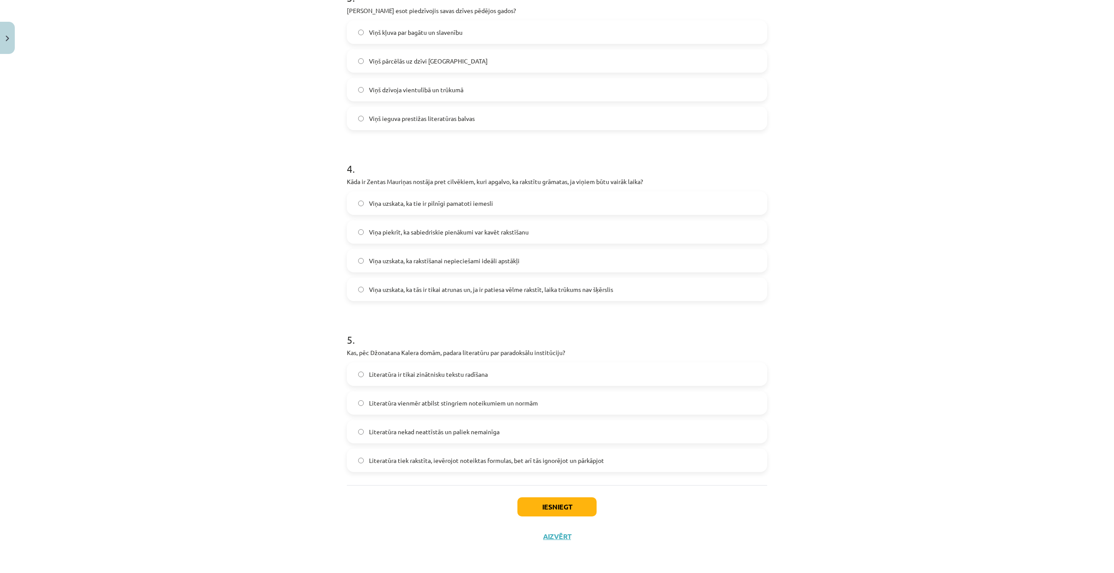
click at [424, 292] on span "Viņa uzskata, ka tās ir tikai atrunas un, ja ir patiesa vēlme rakstīt, laika tr…" at bounding box center [491, 289] width 244 height 9
click at [416, 464] on span "Literatūra tiek rakstīta, ievērojot noteiktas formulas, bet arī tās ignorējot u…" at bounding box center [486, 460] width 235 height 9
click at [526, 510] on button "Iesniegt" at bounding box center [557, 507] width 79 height 19
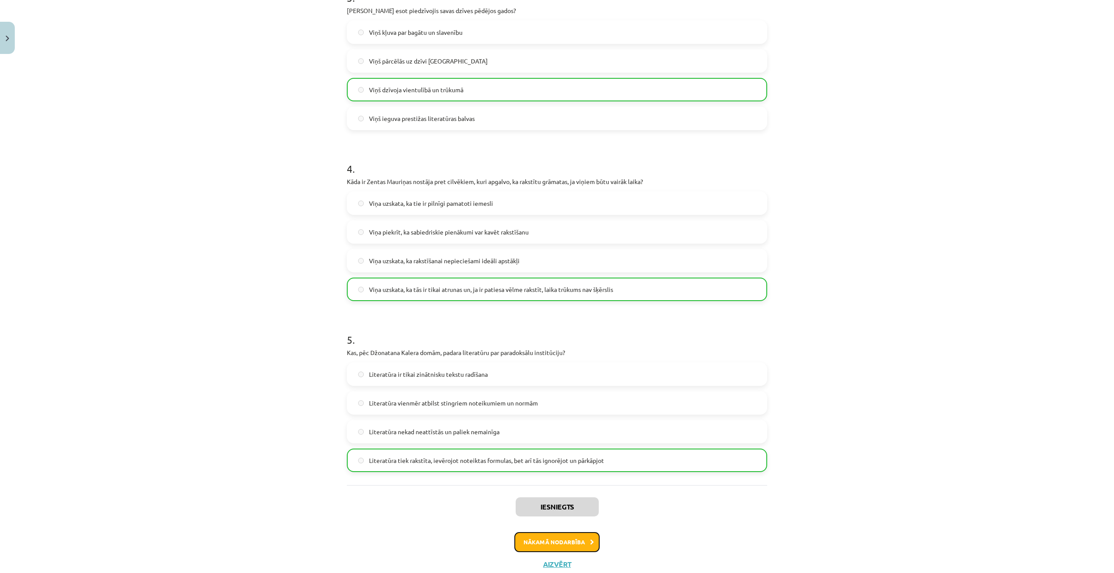
click at [553, 547] on button "Nākamā nodarbība" at bounding box center [557, 542] width 85 height 20
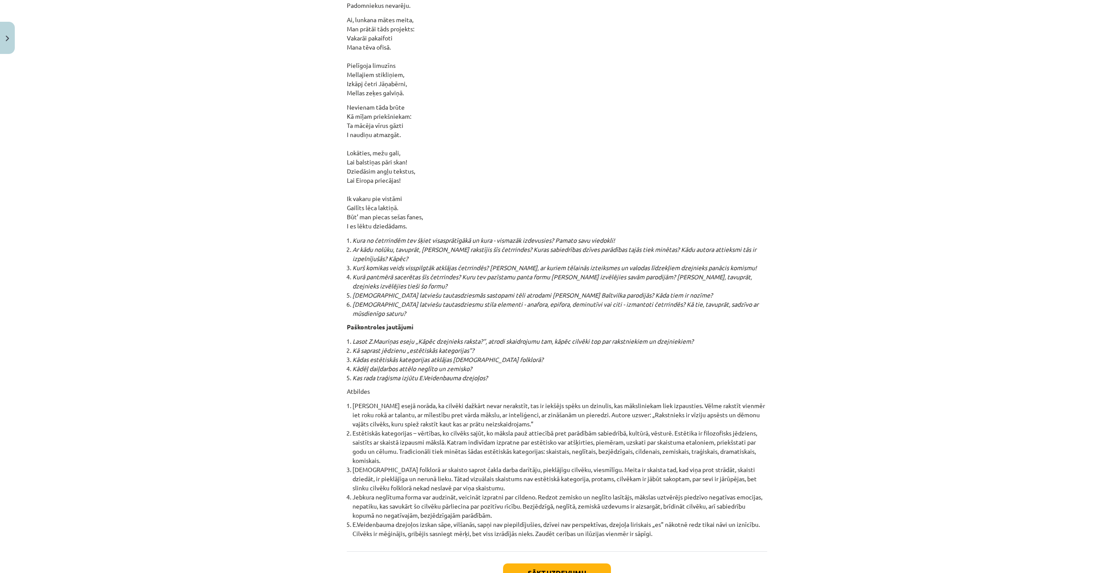
scroll to position [9069, 0]
click at [541, 561] on button "Sākt uzdevumu" at bounding box center [557, 570] width 108 height 19
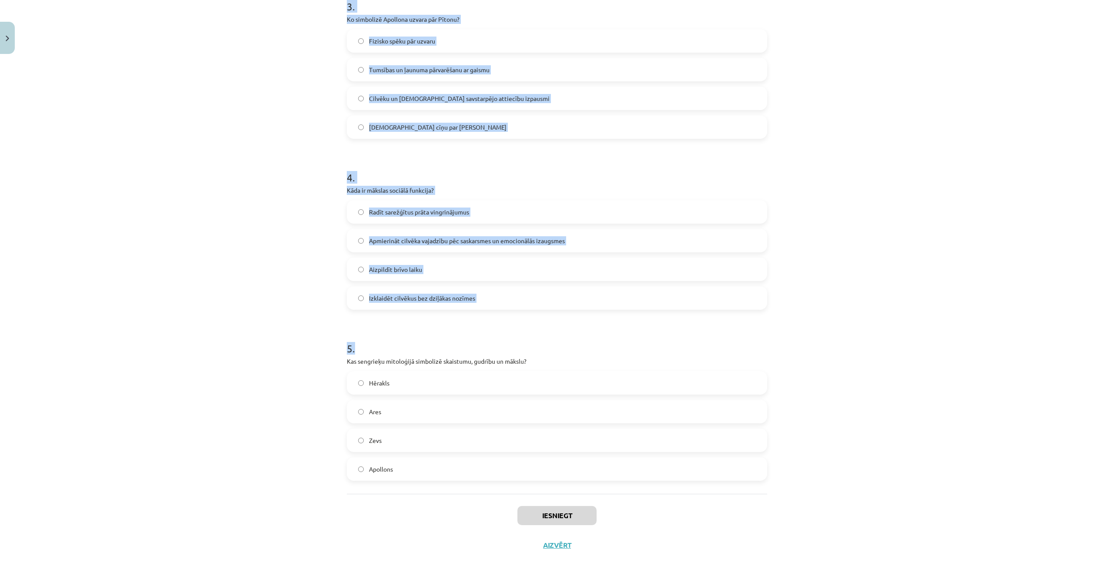
scroll to position [553, 0]
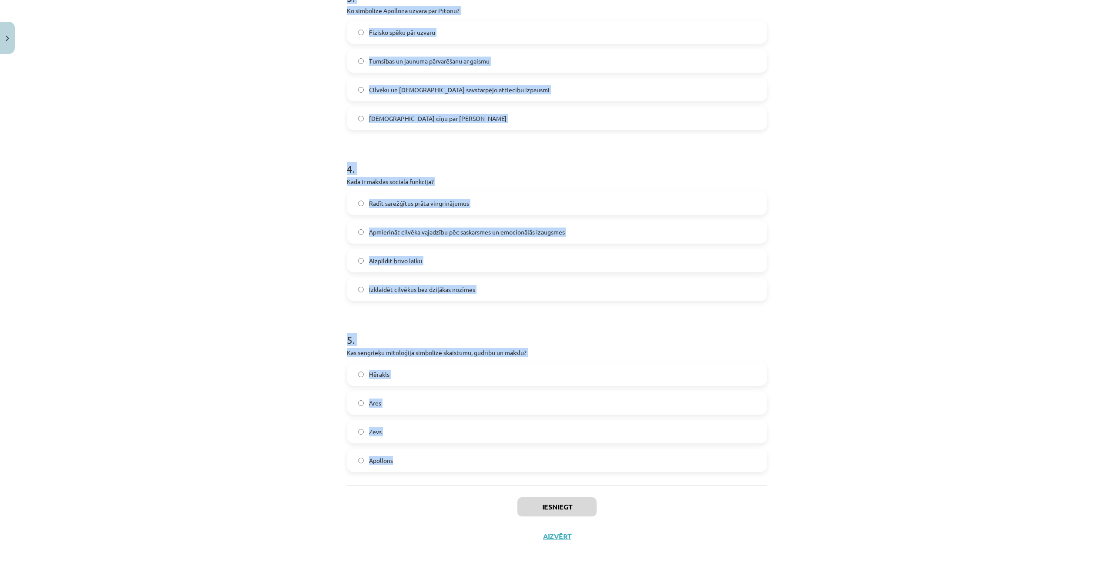
drag, startPoint x: 330, startPoint y: 193, endPoint x: 489, endPoint y: 476, distance: 325.1
click at [489, 476] on div "Mācību tēma: Literatūras i - 10. klases 1.ieskaites mācību materiāls #4 Estētis…" at bounding box center [557, 286] width 1114 height 573
copy form "1 . Kāpēc mākslas uztvere ir atšķirīga dažādos laikos un vietās? Tā ir balstīta…"
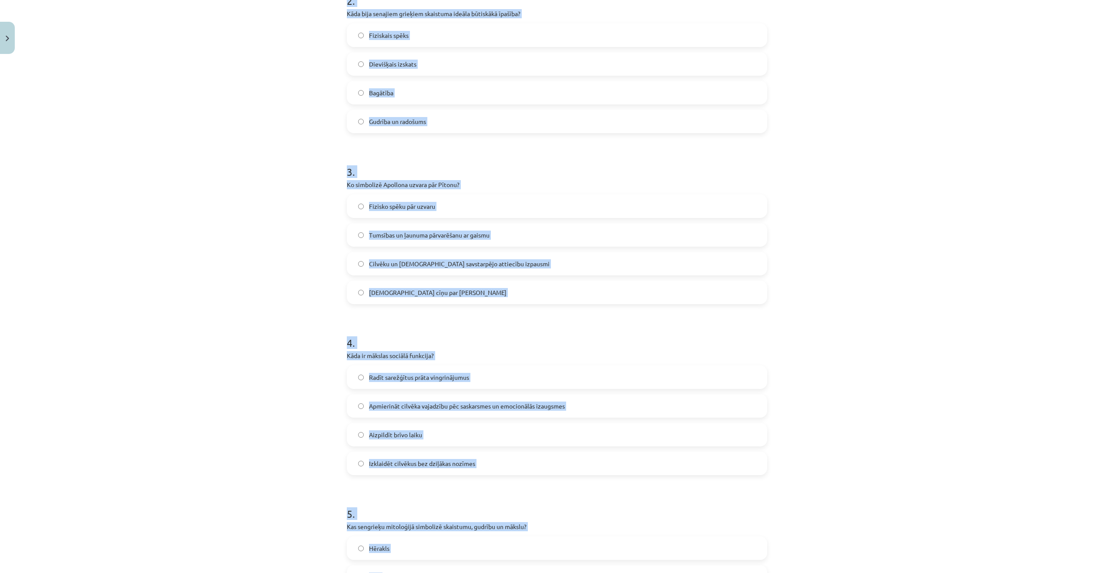
click at [167, 312] on div "Mācību tēma: Literatūras i - 10. klases 1.ieskaites mācību materiāls #4 Estētis…" at bounding box center [557, 286] width 1114 height 573
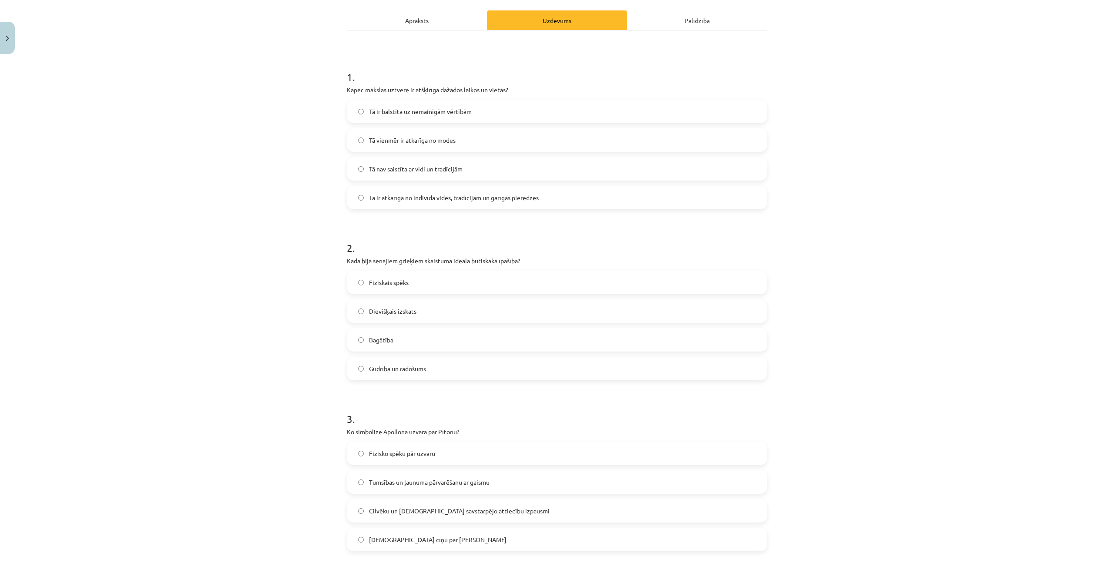
scroll to position [30, 0]
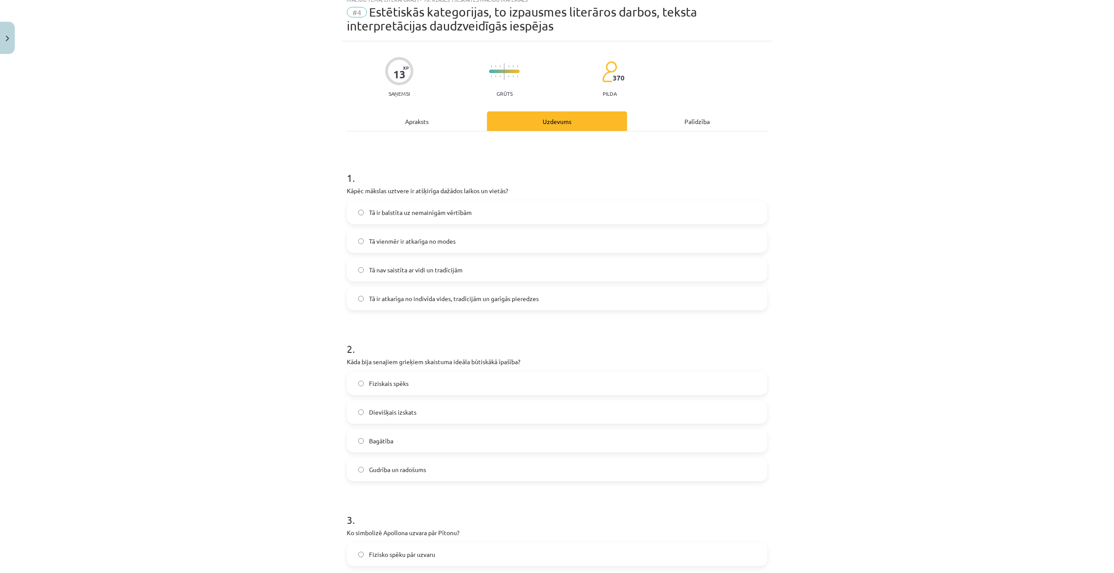
click at [432, 303] on label "Tā ir atkarīga no indivīda vides, tradīcijām un garīgās pieredzes" at bounding box center [557, 299] width 419 height 22
click at [416, 412] on label "Dievišķais izskats" at bounding box center [557, 412] width 419 height 22
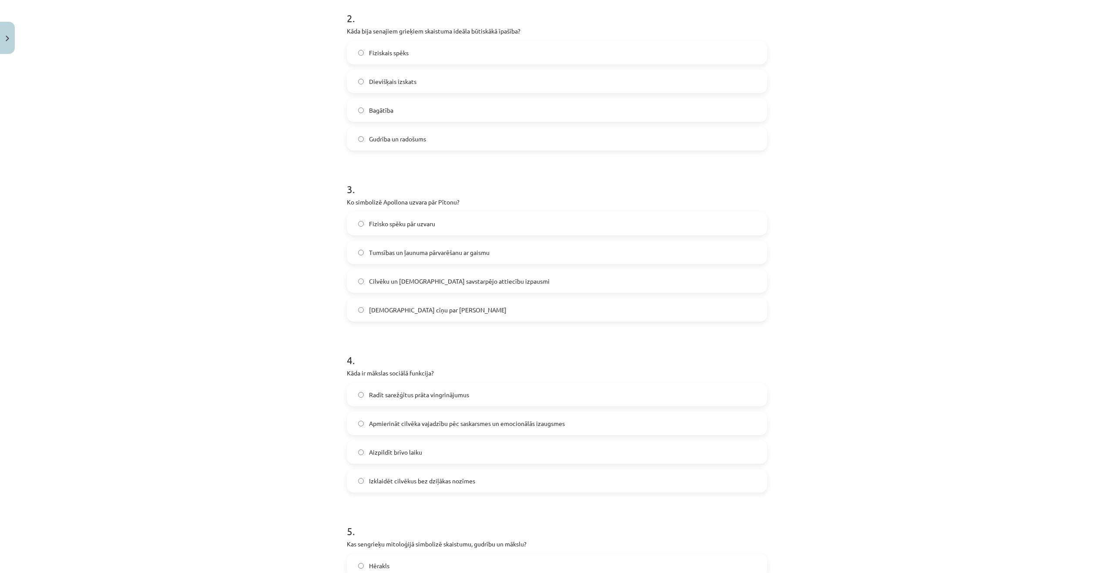
scroll to position [379, 0]
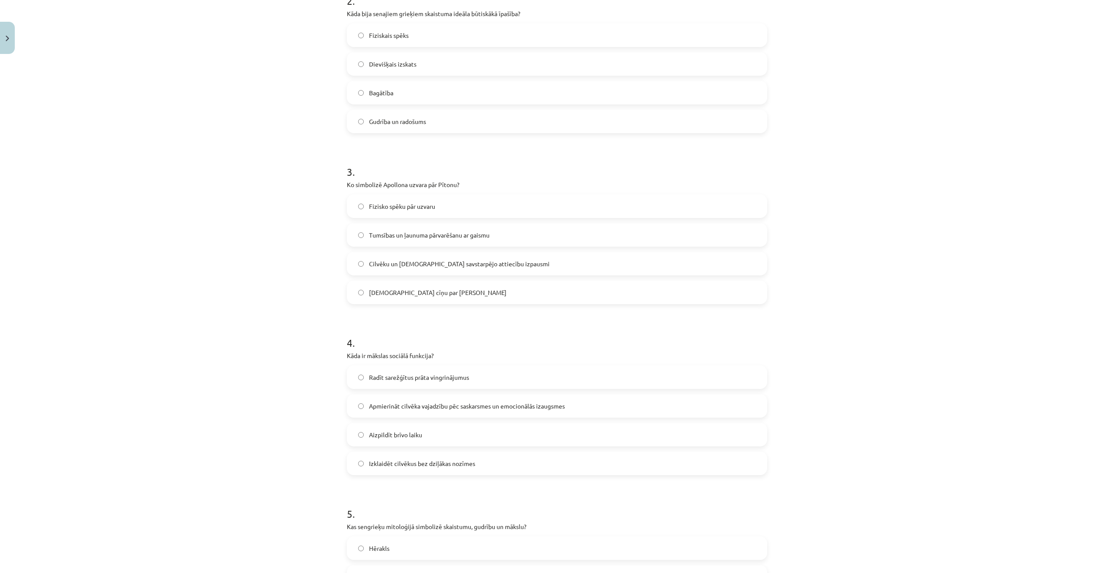
click at [408, 234] on span "Tumsības un ļaunuma pārvarēšanu ar gaismu" at bounding box center [429, 235] width 121 height 9
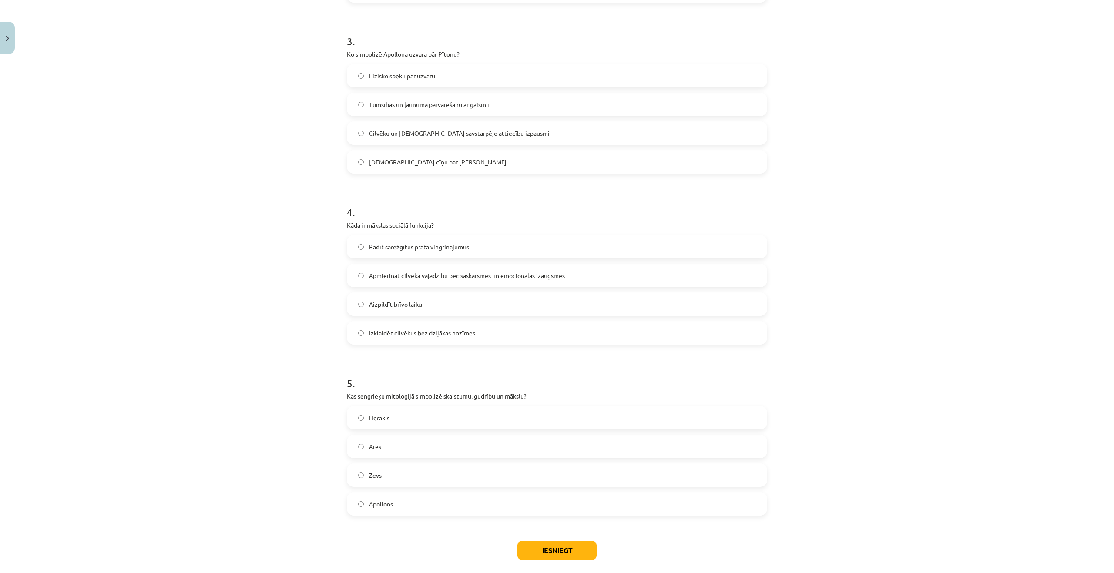
click at [387, 271] on span "Apmierināt cilvēka vajadzību pēc saskarsmes un emocionālās izaugsmes" at bounding box center [467, 275] width 196 height 9
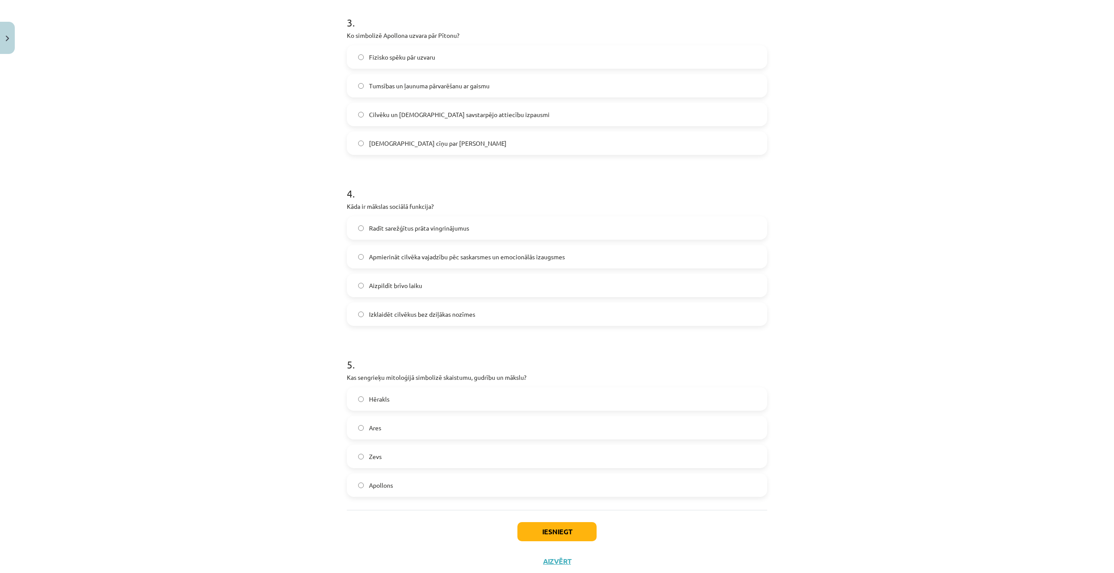
scroll to position [553, 0]
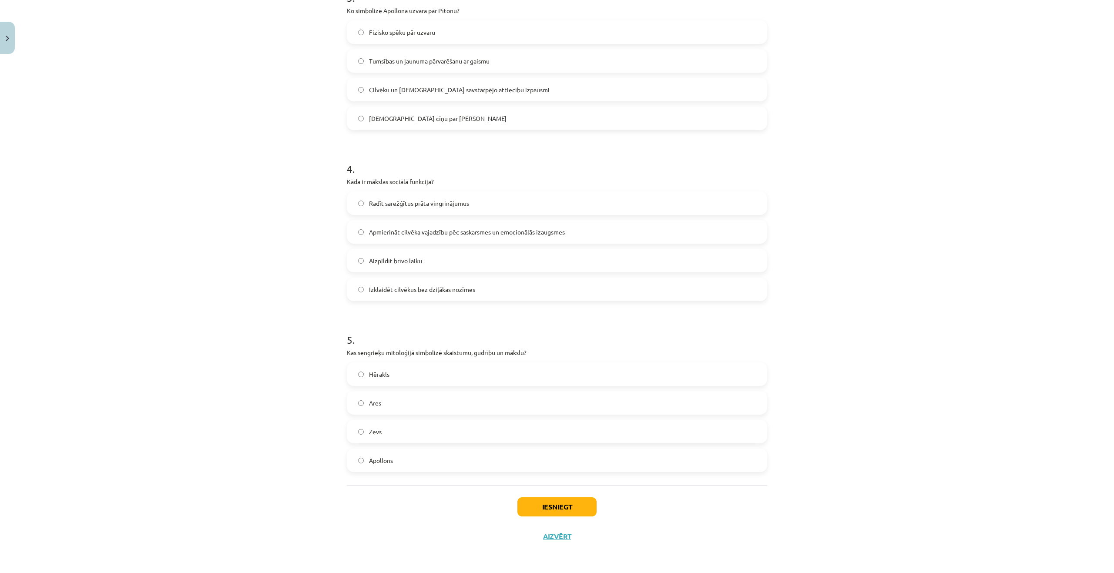
click at [448, 455] on label "Apollons" at bounding box center [557, 461] width 419 height 22
click at [577, 509] on button "Iesniegt" at bounding box center [557, 507] width 79 height 19
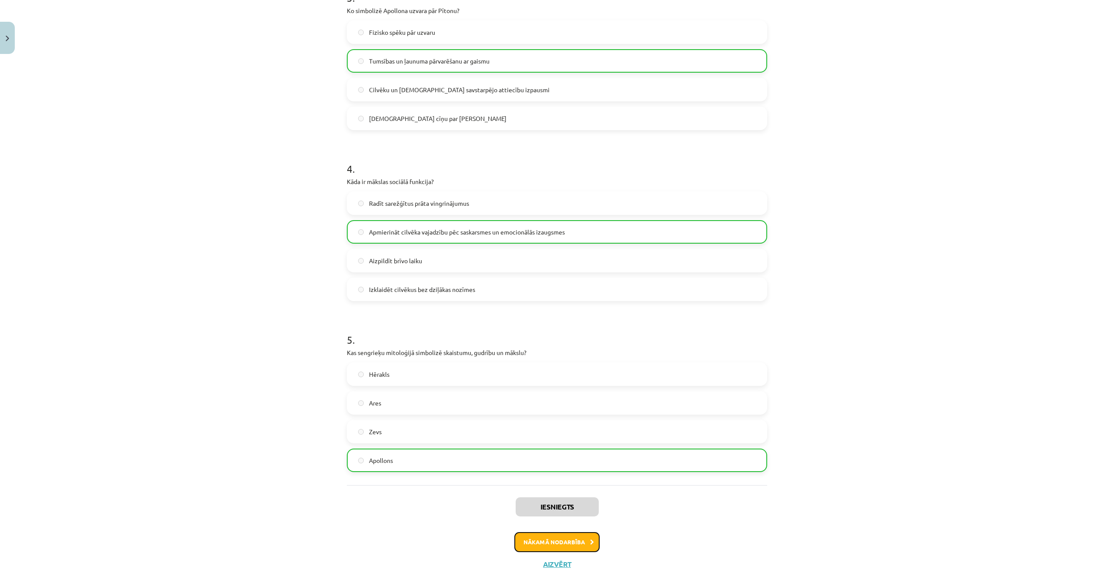
click at [570, 534] on button "Nākamā nodarbība" at bounding box center [557, 542] width 85 height 20
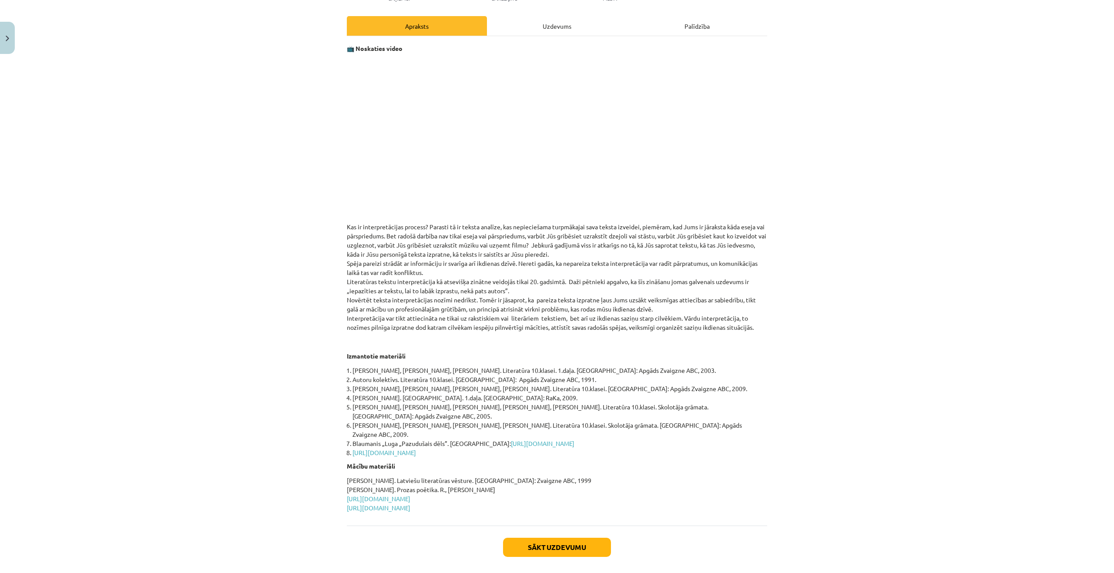
scroll to position [135, 0]
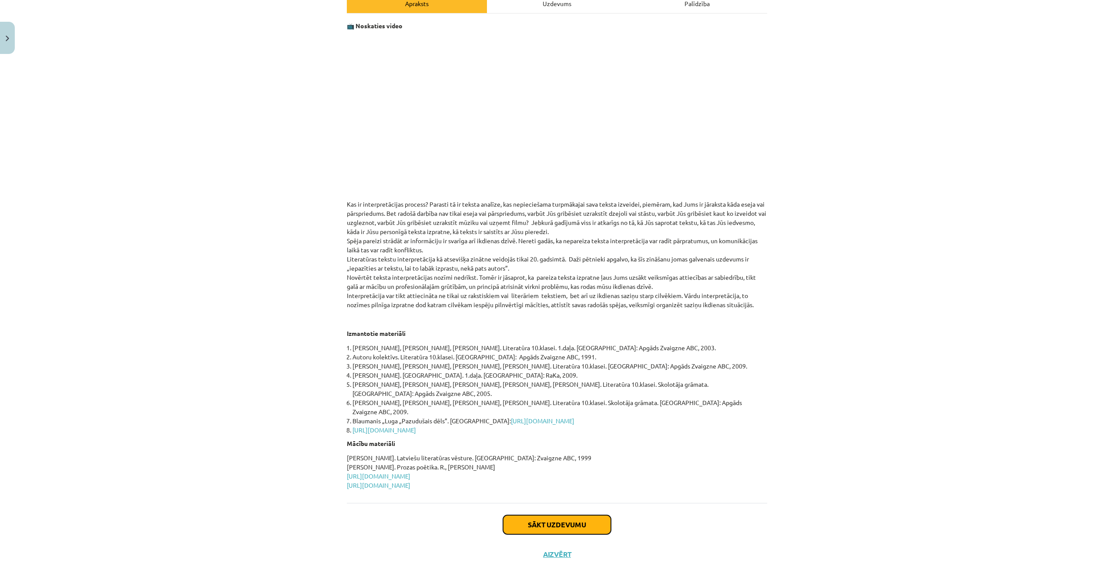
click at [557, 515] on button "Sākt uzdevumu" at bounding box center [557, 524] width 108 height 19
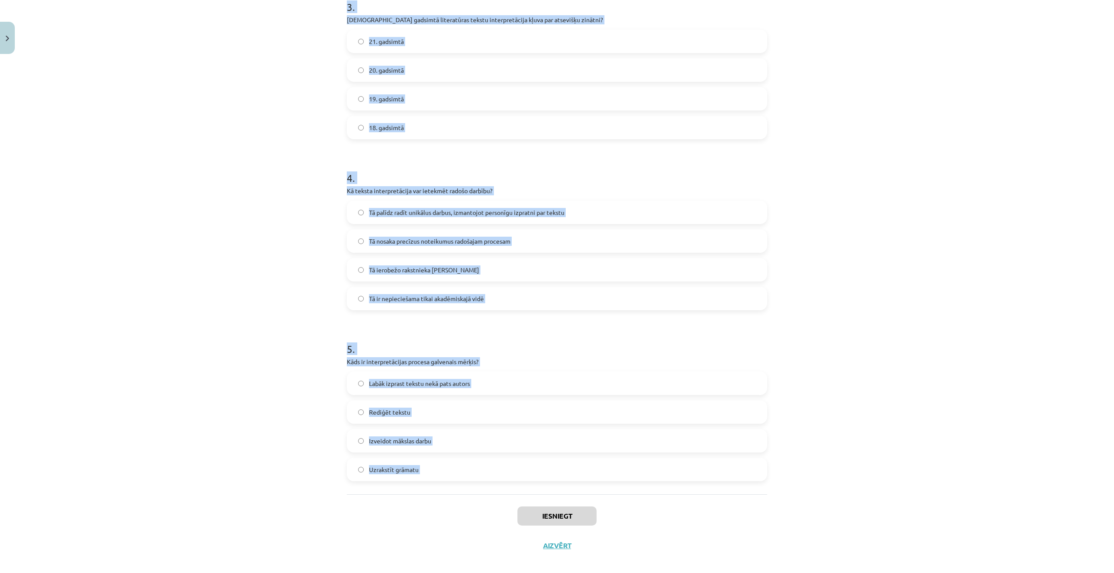
scroll to position [539, 0]
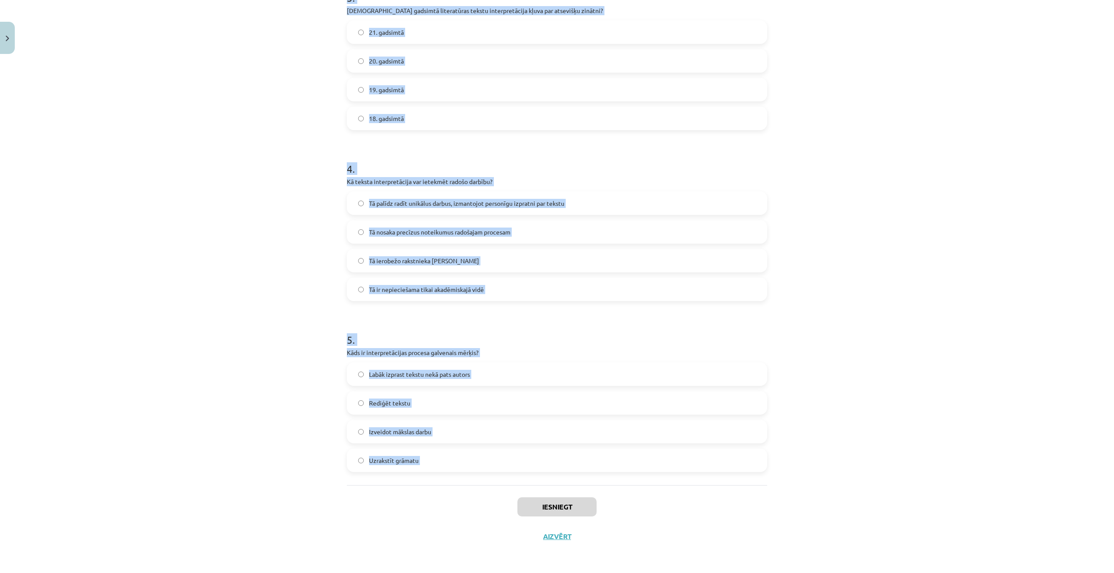
drag, startPoint x: 312, startPoint y: 190, endPoint x: 499, endPoint y: 498, distance: 360.8
click at [510, 503] on div "Mācību tēma: Literatūras i - 10. klases 1.ieskaites mācību materiāls #5 Teksta …" at bounding box center [557, 286] width 1114 height 573
copy form "Kāpēc teksta interpretācija ir svarīga ikdienas dzīvē? Tā palīdz veidot veiksmī…"
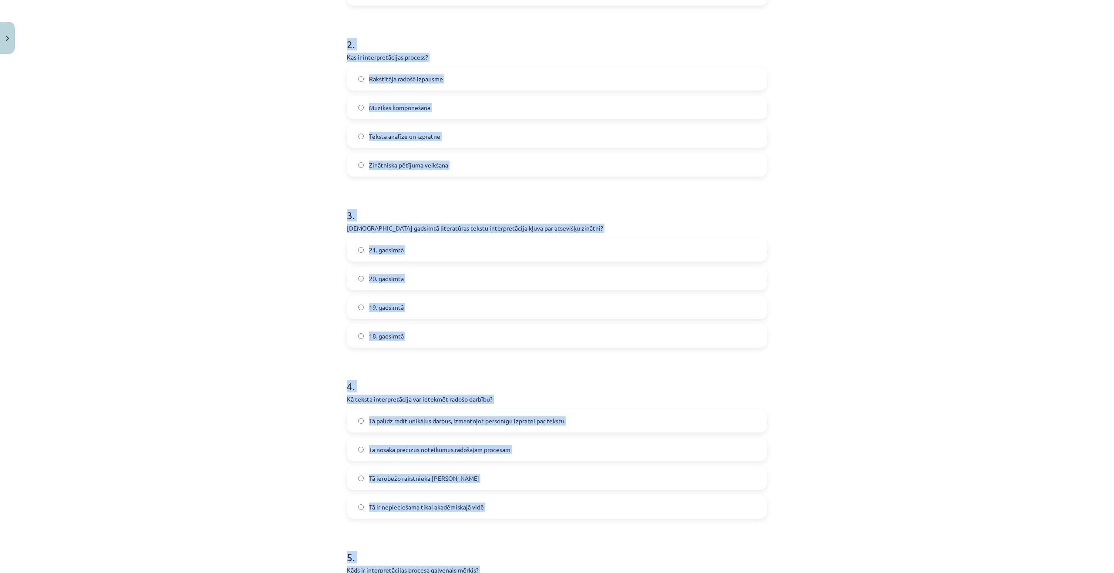
click at [270, 168] on div "Mācību tēma: Literatūras i - 10. klases 1.ieskaites mācību materiāls #5 Teksta …" at bounding box center [557, 286] width 1114 height 573
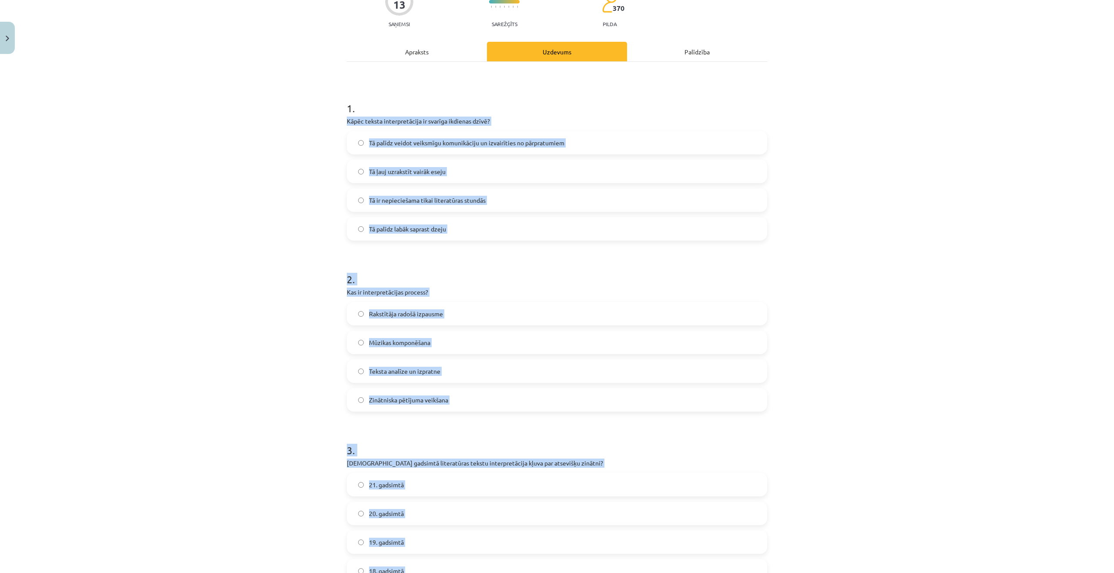
scroll to position [60, 0]
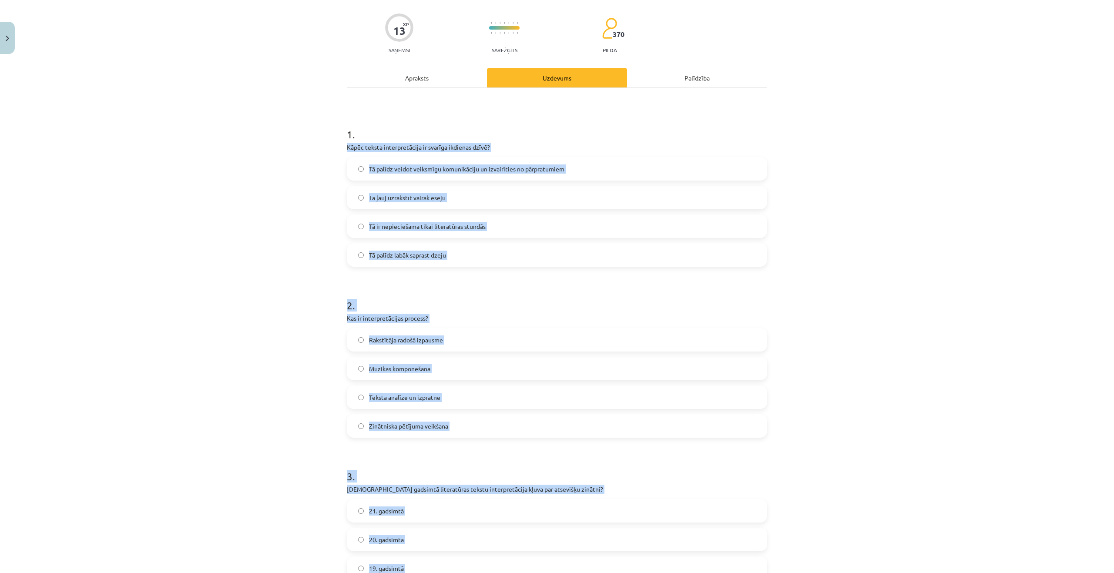
click at [272, 170] on div "Mācību tēma: Literatūras i - 10. klases 1.ieskaites mācību materiāls #5 Teksta …" at bounding box center [557, 286] width 1114 height 573
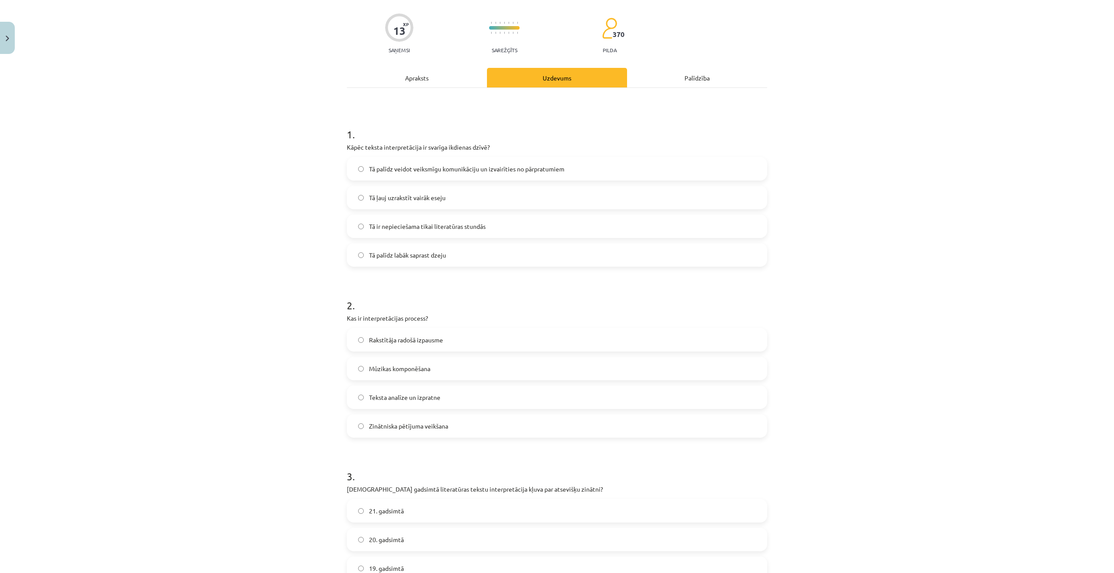
click at [375, 168] on span "Tā palīdz veidot veiksmīgu komunikāciju un izvairīties no pārpratumiem" at bounding box center [466, 169] width 195 height 9
click at [385, 395] on span "Teksta analīze un izpratne" at bounding box center [404, 397] width 71 height 9
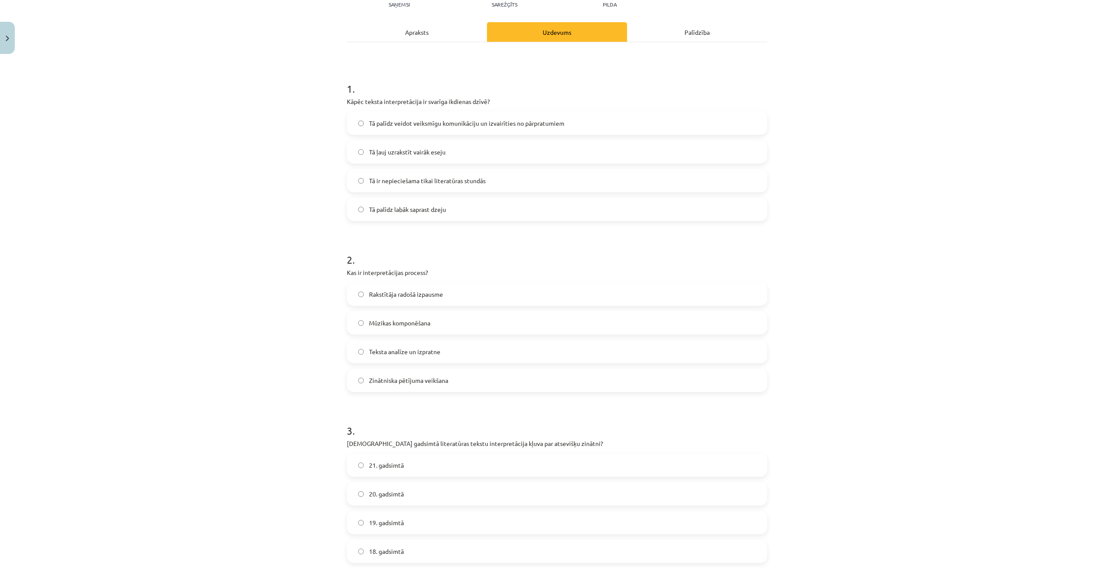
scroll to position [234, 0]
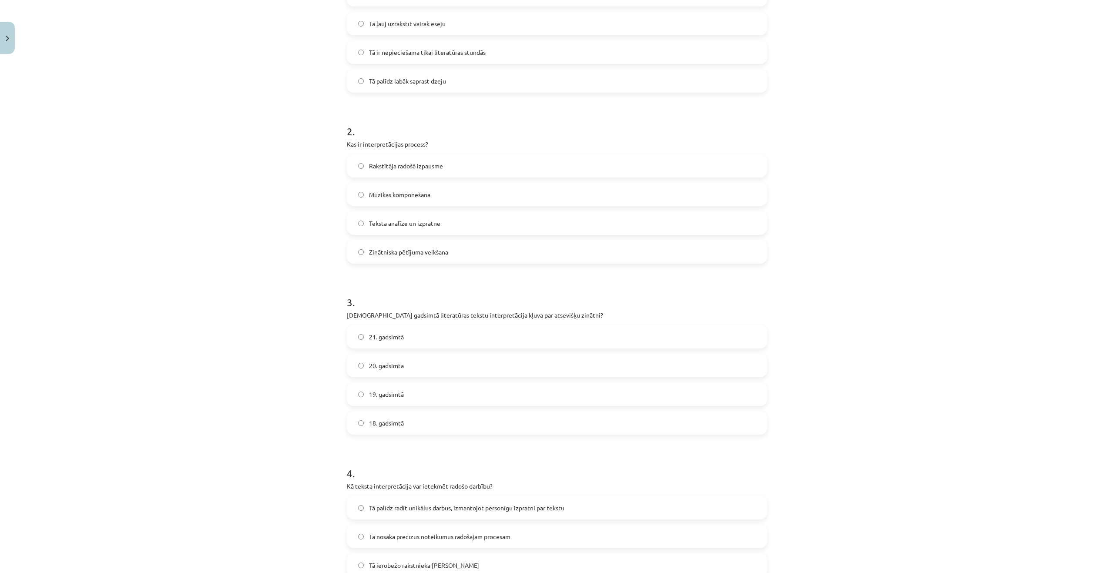
click at [391, 370] on label "20. gadsimtā" at bounding box center [557, 366] width 419 height 22
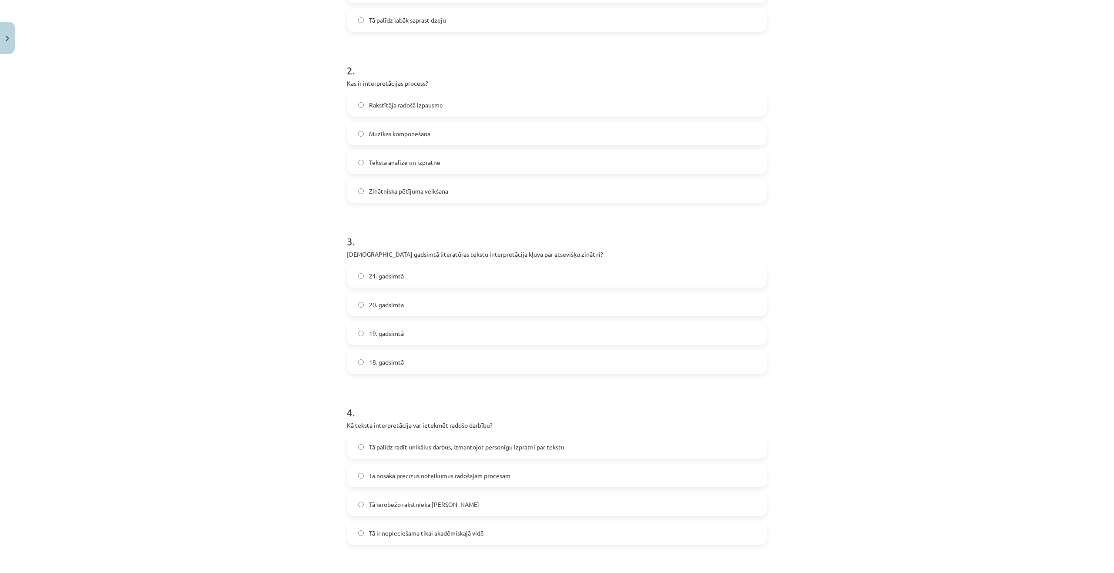
scroll to position [408, 0]
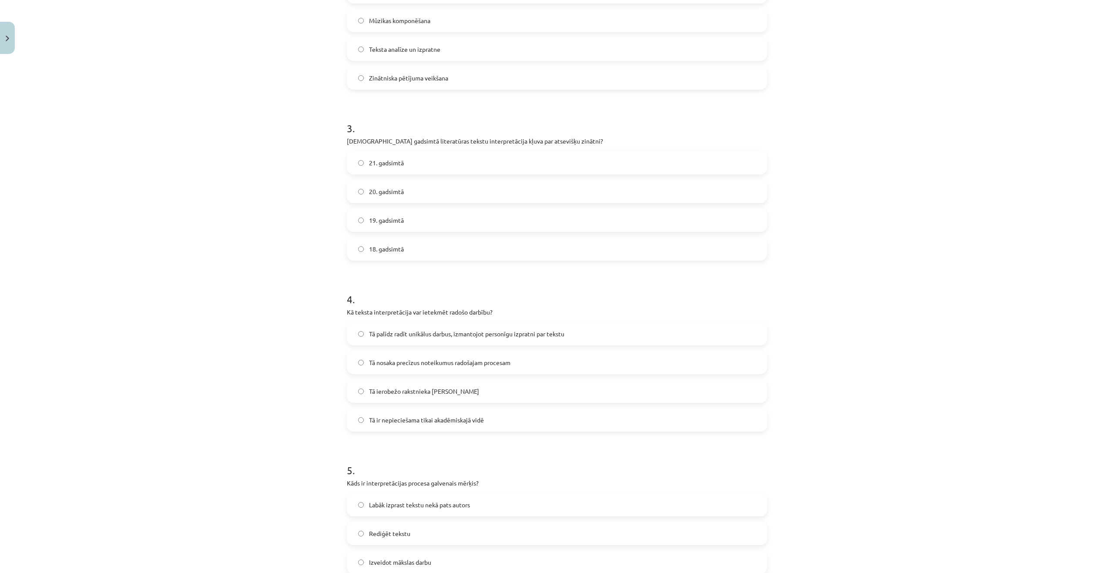
click at [405, 336] on span "Tā palīdz radīt unikālus darbus, izmantojot personīgu izpratni par tekstu" at bounding box center [466, 334] width 195 height 9
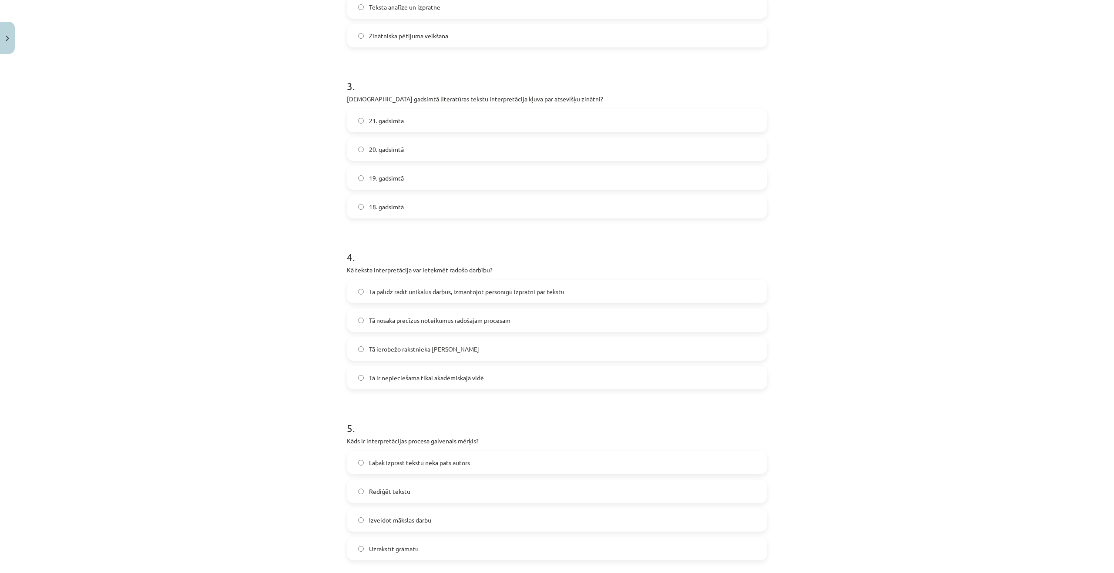
scroll to position [539, 0]
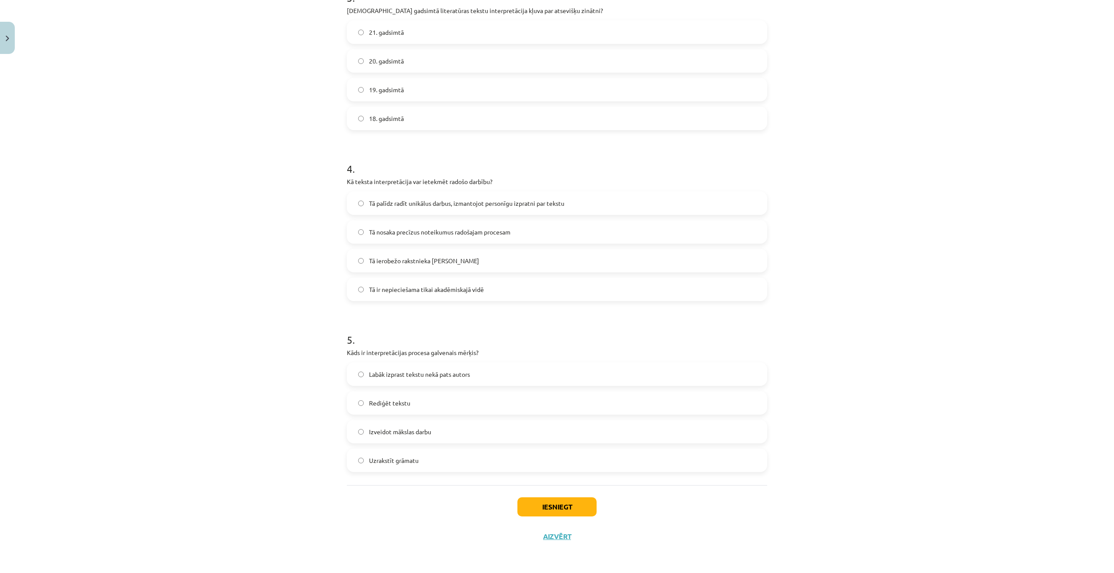
click at [411, 373] on span "Labāk izprast tekstu nekā pats autors" at bounding box center [419, 374] width 101 height 9
click at [537, 507] on button "Iesniegt" at bounding box center [557, 507] width 79 height 19
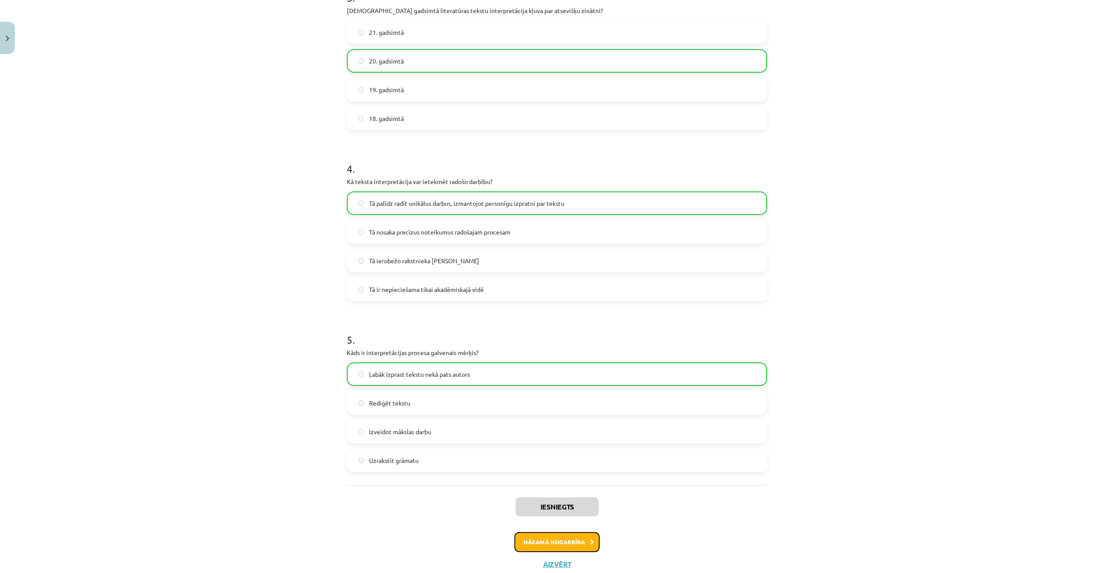
click at [544, 539] on button "Nākamā nodarbība" at bounding box center [557, 542] width 85 height 20
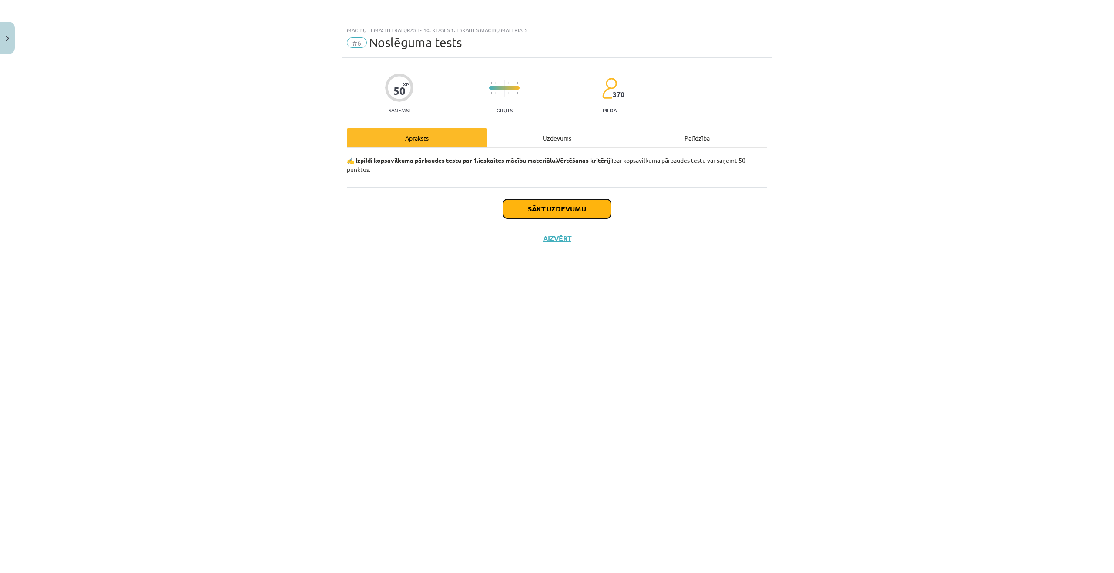
click at [553, 207] on button "Sākt uzdevumu" at bounding box center [557, 208] width 108 height 19
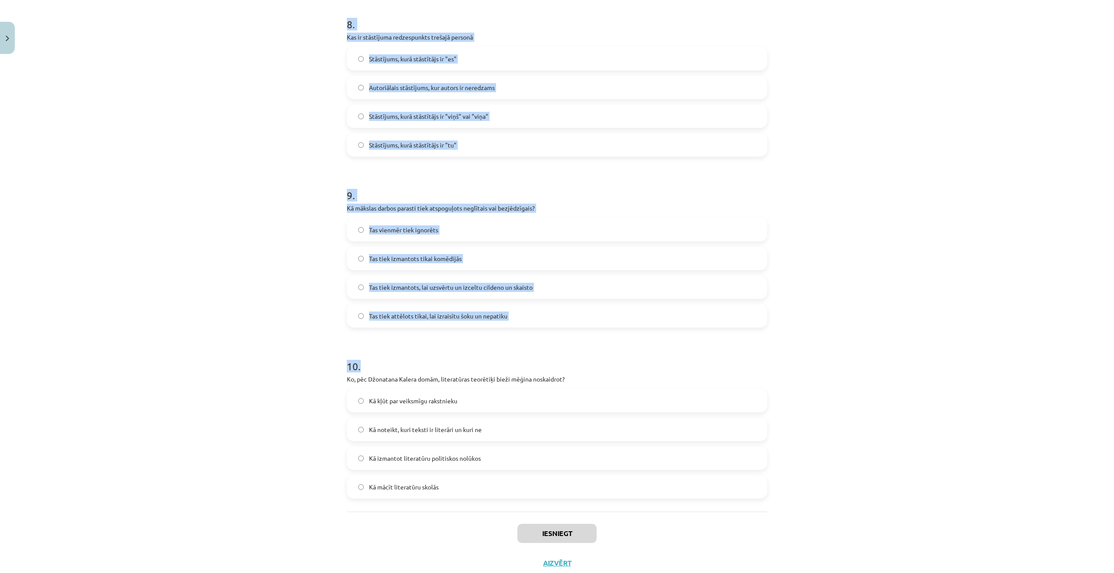
scroll to position [1394, 0]
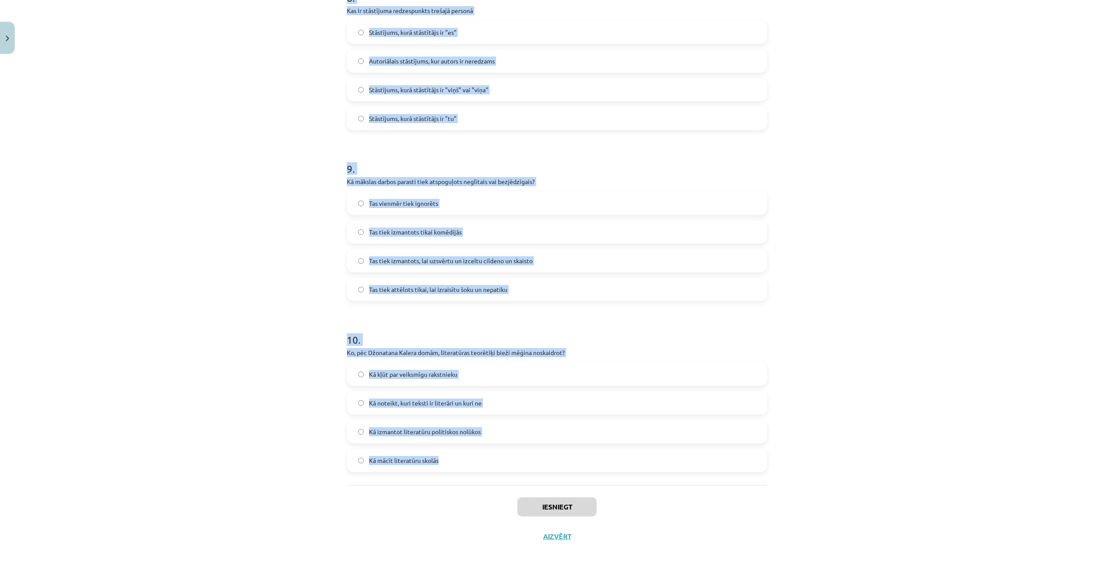
drag, startPoint x: 339, startPoint y: 208, endPoint x: 468, endPoint y: 458, distance: 281.1
copy form "Kas ir hiperbola? Pārspīlējums kā tēlains izteiksmes paņēmiens Māksliniecisks a…"
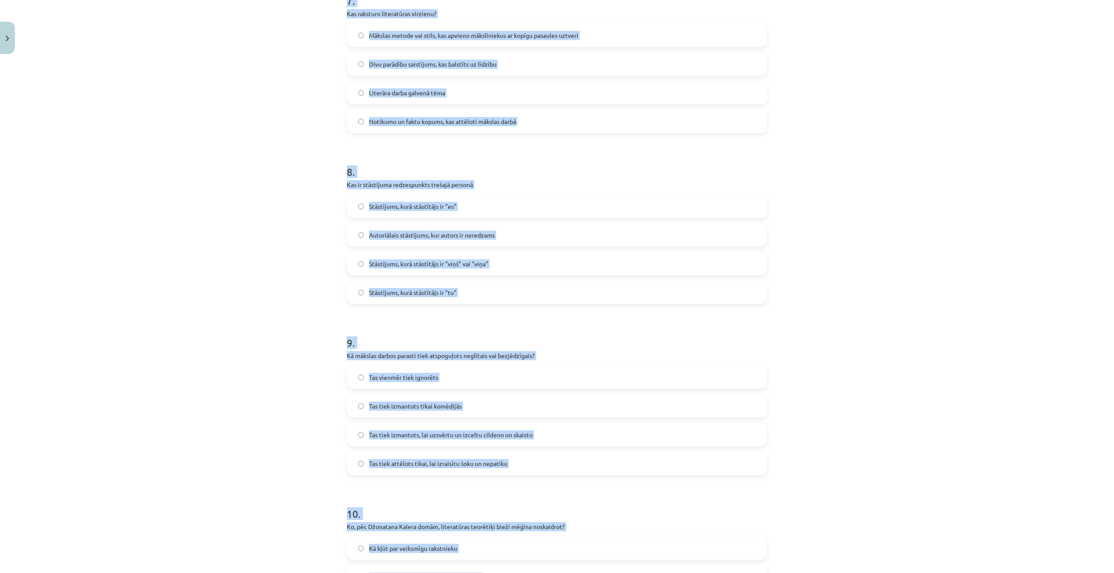
click at [174, 326] on div "Mācību tēma: Literatūras i - 10. klases 1.ieskaites mācību materiāls #6 Noslēgu…" at bounding box center [557, 286] width 1114 height 573
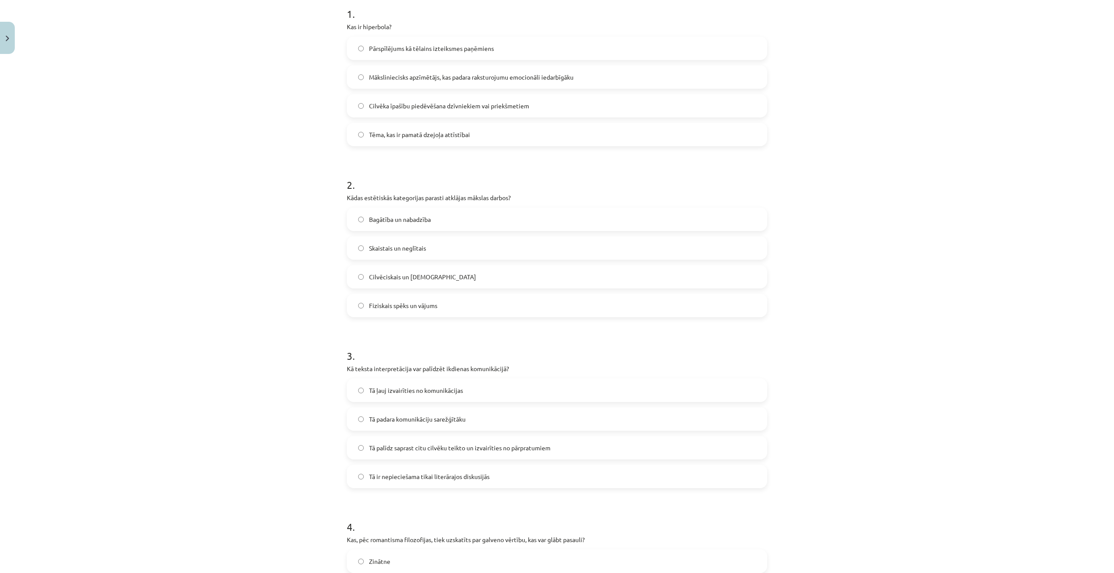
scroll to position [88, 0]
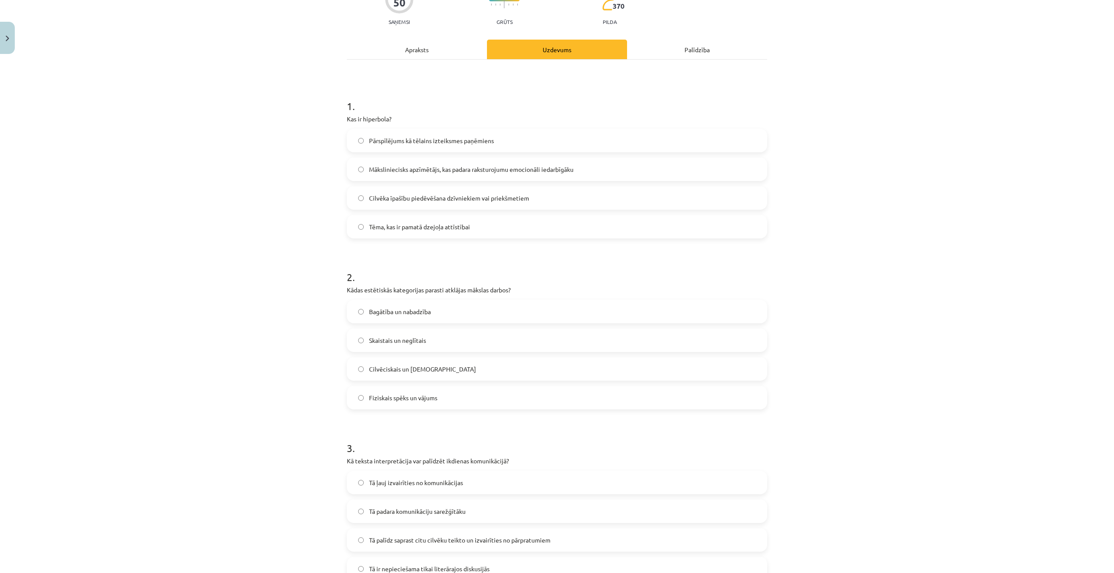
click at [413, 141] on span "Pārspīlējums kā tēlains izteiksmes paņēmiens" at bounding box center [431, 140] width 125 height 9
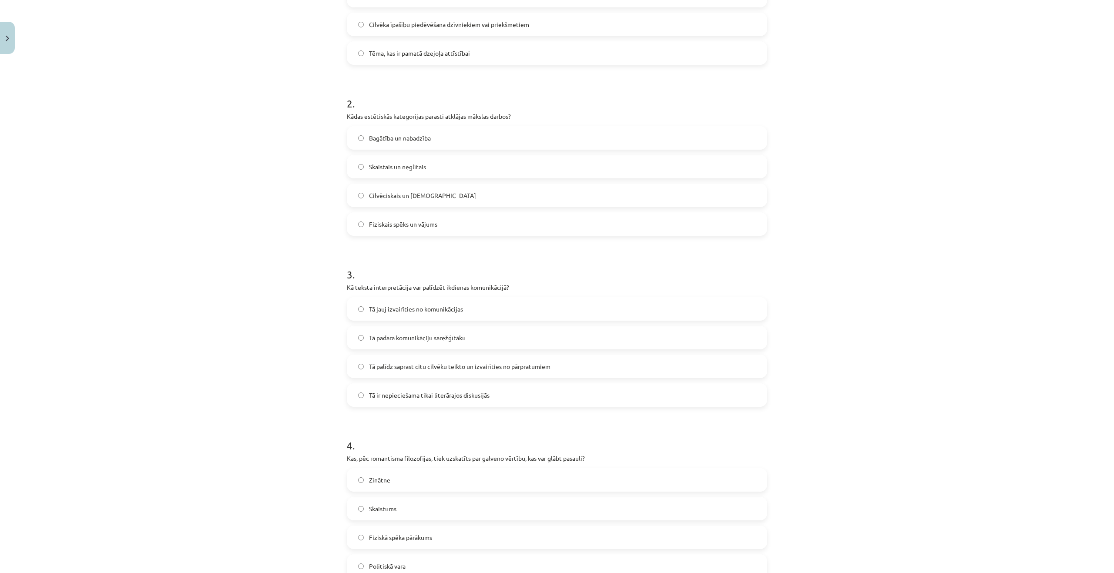
scroll to position [262, 0]
click at [373, 160] on label "Skaistais un neglītais" at bounding box center [557, 166] width 419 height 22
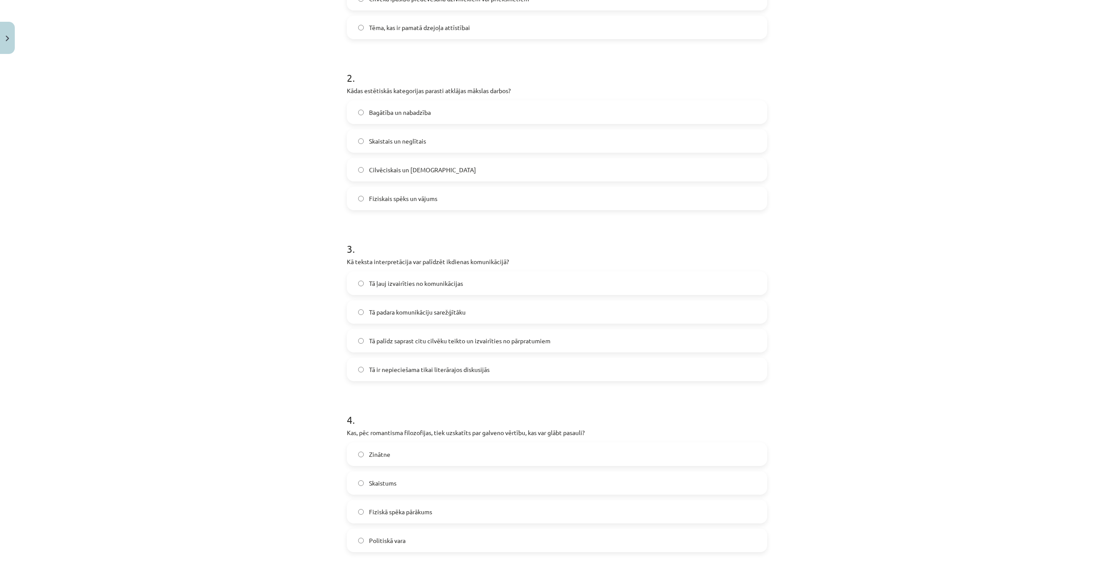
scroll to position [393, 0]
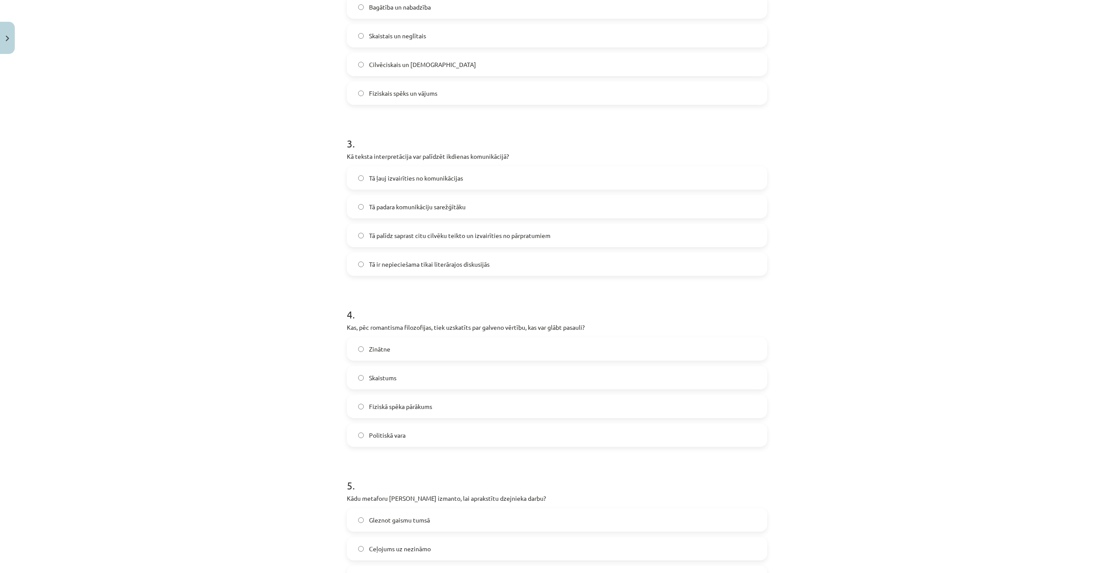
click at [370, 235] on span "Tā palīdz saprast citu cilvēku teikto un izvairīties no pārpratumiem" at bounding box center [460, 235] width 182 height 9
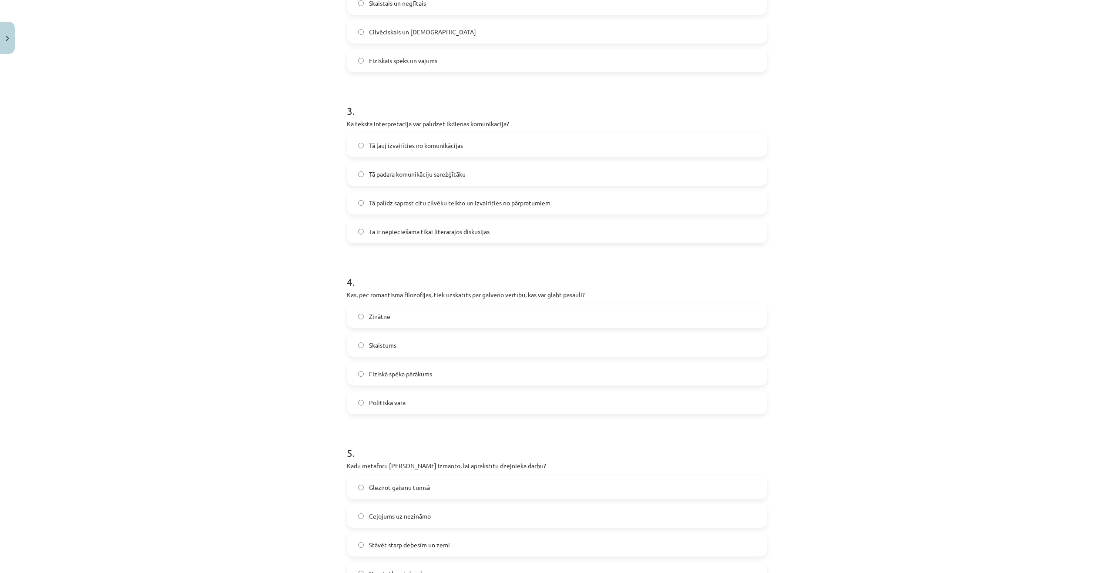
scroll to position [567, 0]
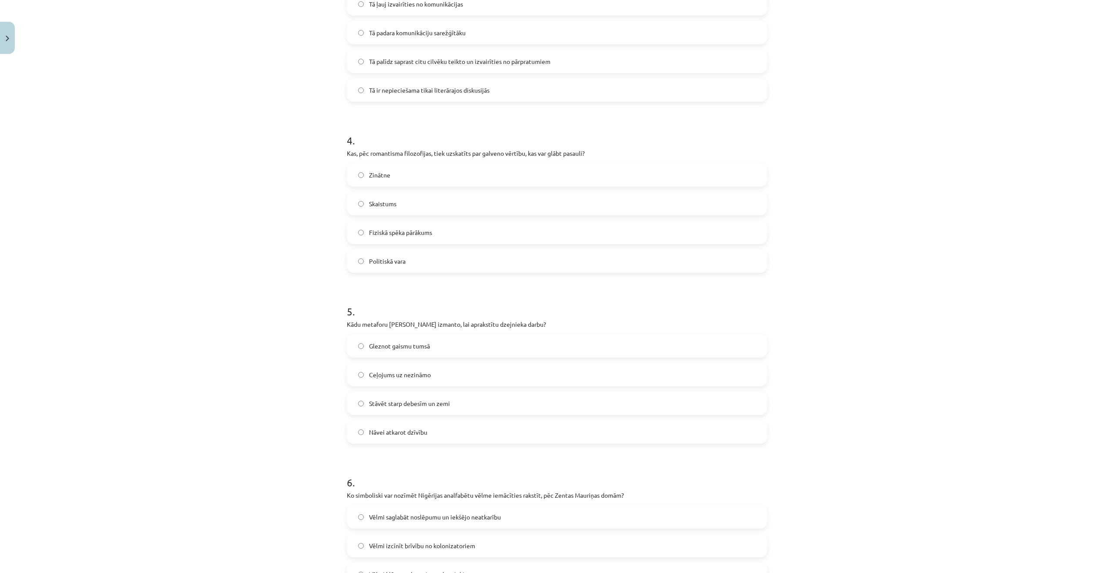
click at [392, 203] on span "Skaistums" at bounding box center [382, 203] width 27 height 9
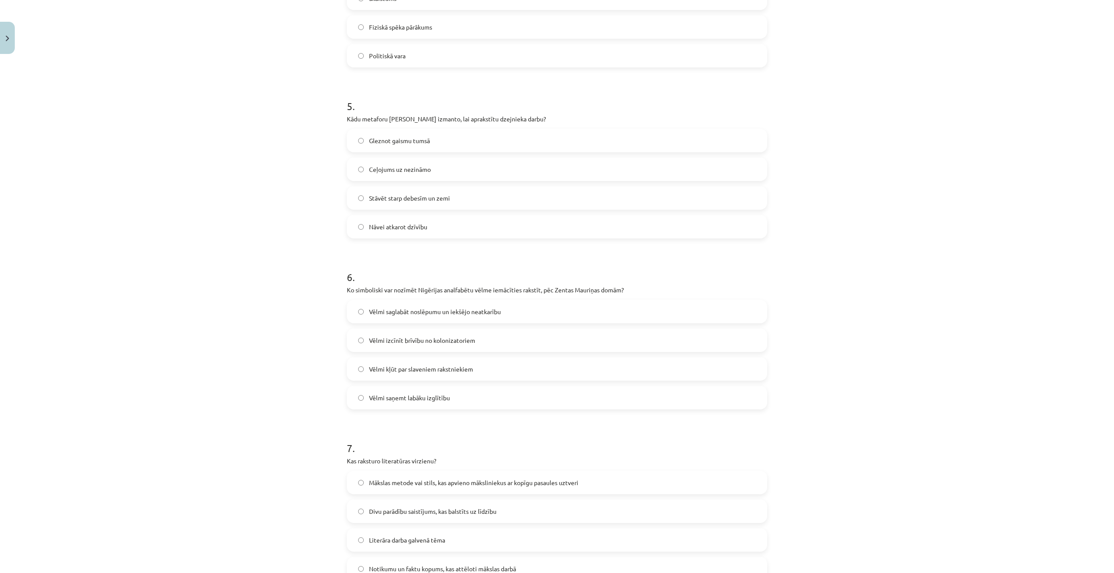
scroll to position [785, 0]
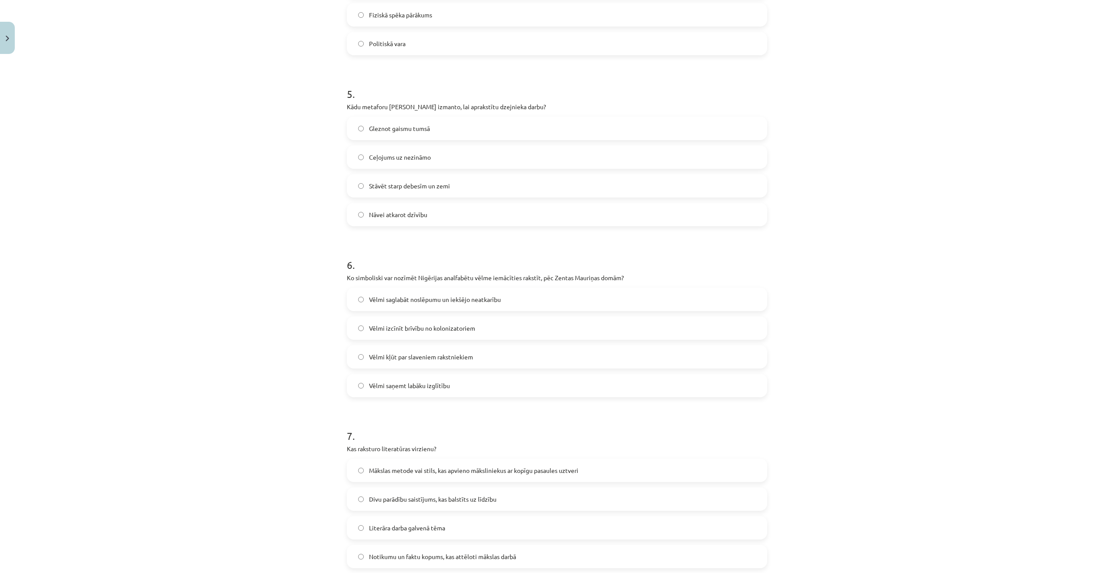
click at [417, 188] on span "Stāvēt starp debesīm un zemi" at bounding box center [409, 186] width 81 height 9
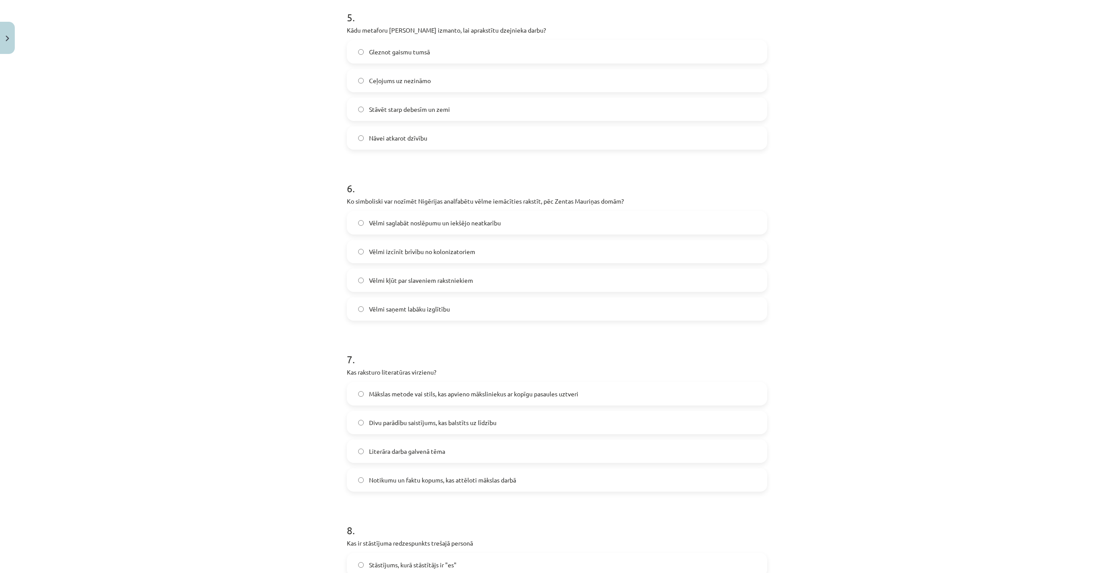
scroll to position [872, 0]
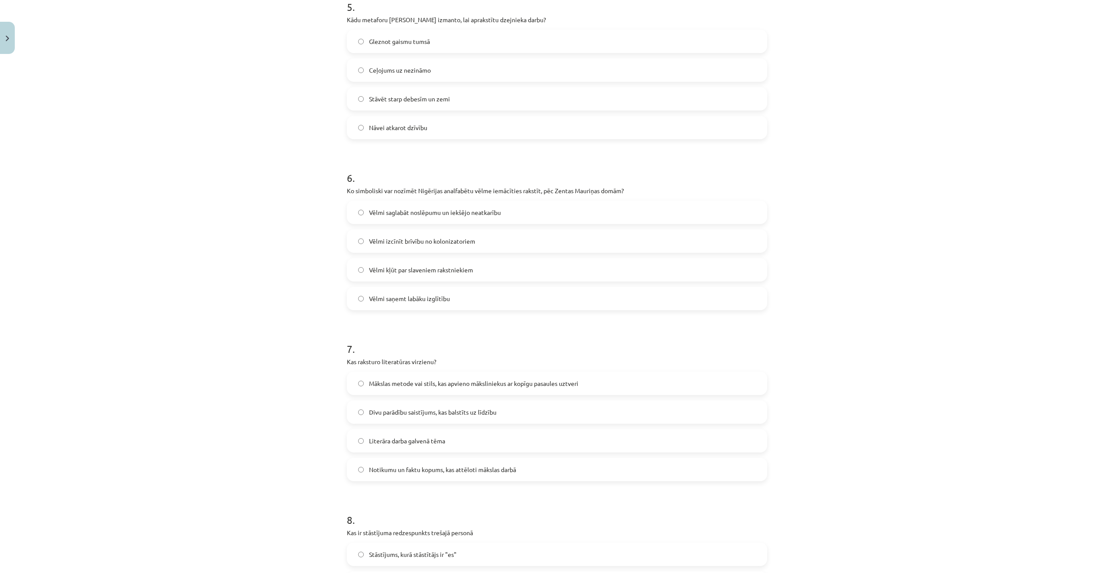
click at [439, 241] on span "Vēlmi izcīnīt brīvību no kolonizatoriem" at bounding box center [422, 241] width 106 height 9
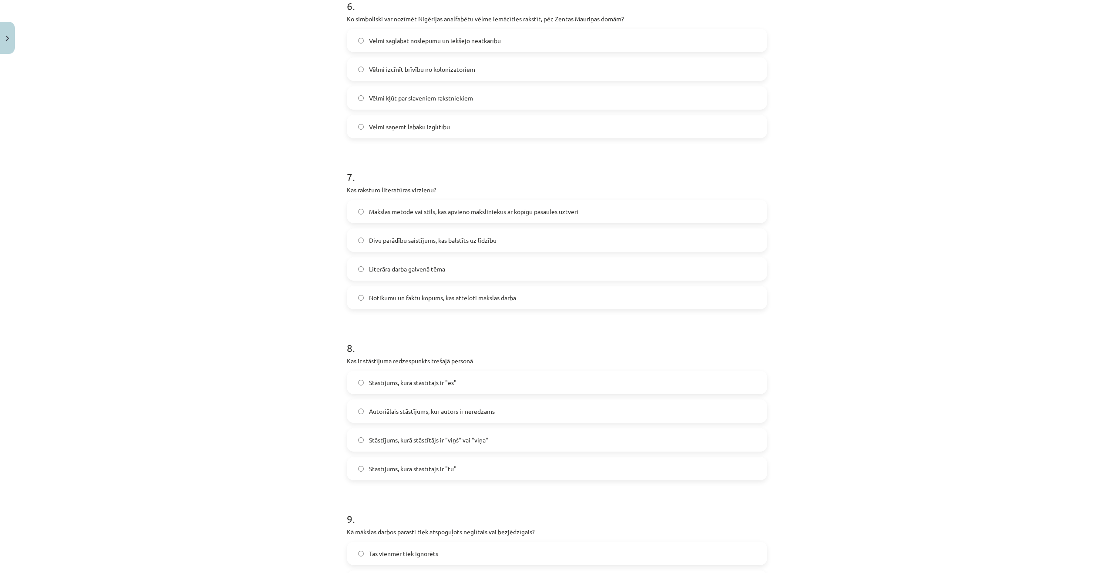
scroll to position [1046, 0]
click at [438, 204] on label "Mākslas metode vai stils, kas apvieno māksliniekus ar kopīgu pasaules uztveri" at bounding box center [557, 209] width 419 height 22
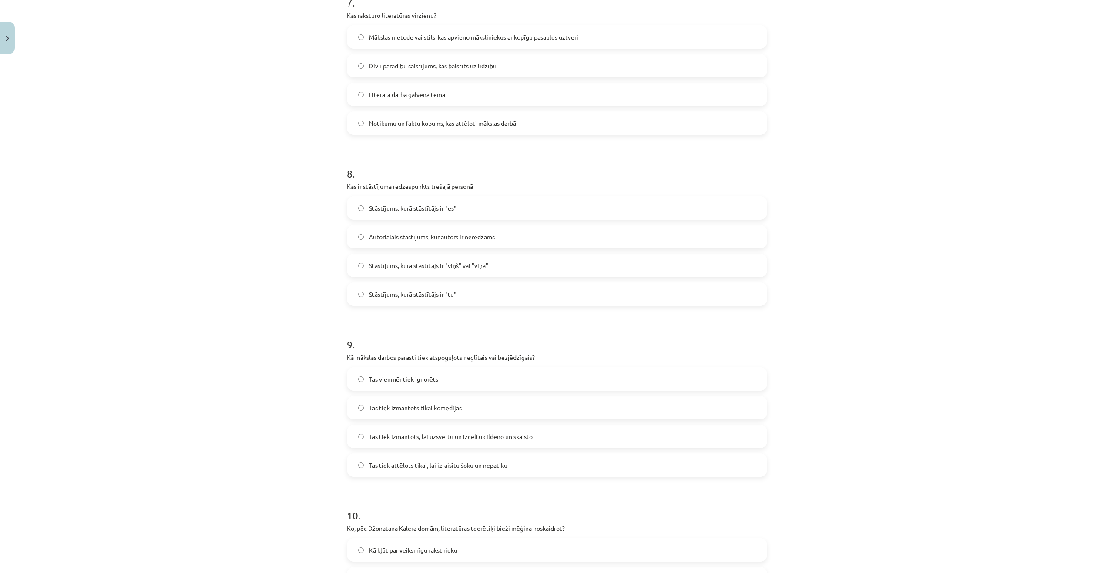
scroll to position [1220, 0]
click at [483, 266] on span "Stāstījums, kurā stāstītājs ir "viņš" vai "viņa"" at bounding box center [428, 263] width 119 height 9
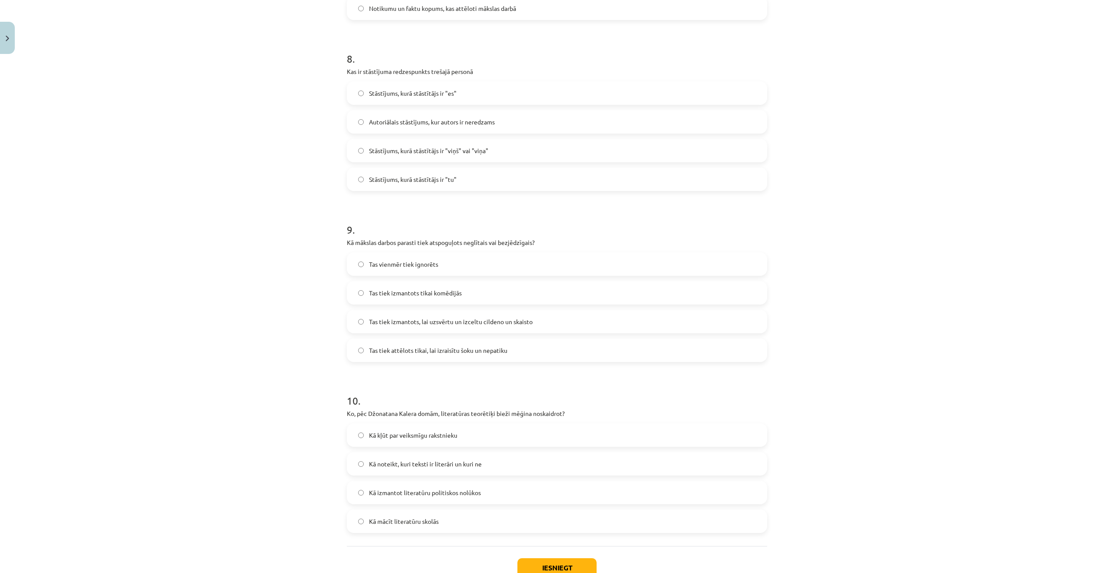
scroll to position [1394, 0]
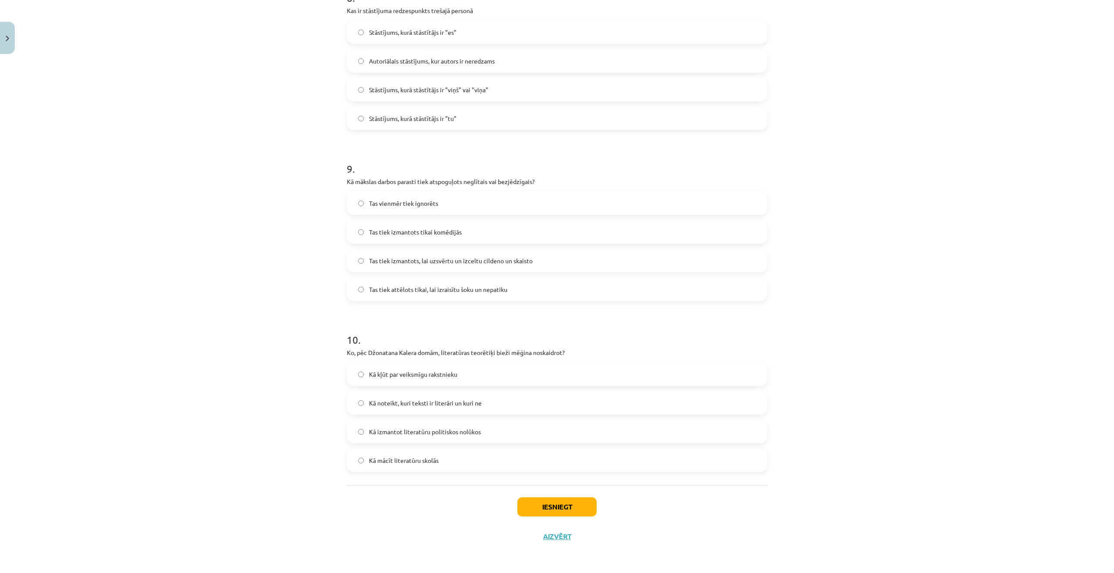
click at [425, 254] on label "Tas tiek izmantots, lai uzsvērtu un izceltu cildeno un skaisto" at bounding box center [557, 261] width 419 height 22
click at [415, 405] on span "Kā noteikt, kuri teksti ir literāri un kuri ne" at bounding box center [425, 403] width 113 height 9
click at [529, 513] on button "Iesniegt" at bounding box center [557, 507] width 79 height 19
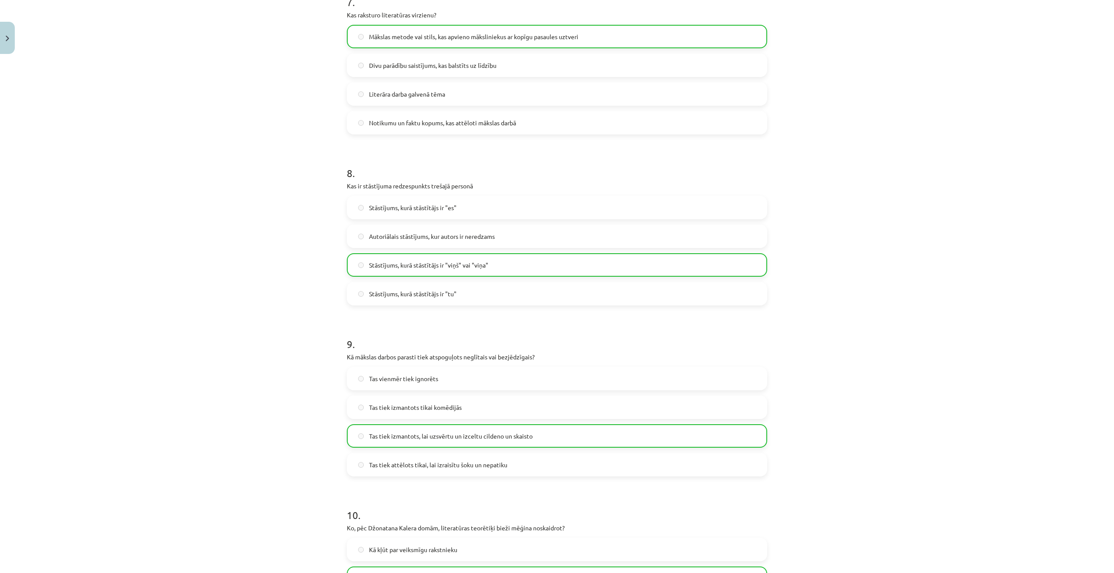
scroll to position [1422, 0]
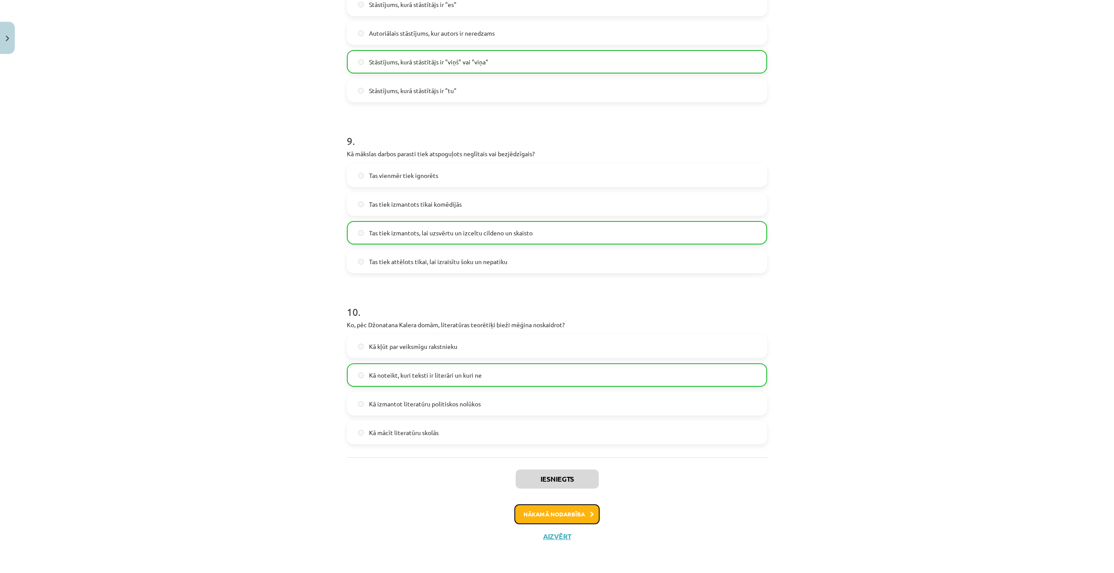
click at [545, 515] on button "Nākamā nodarbība" at bounding box center [557, 515] width 85 height 20
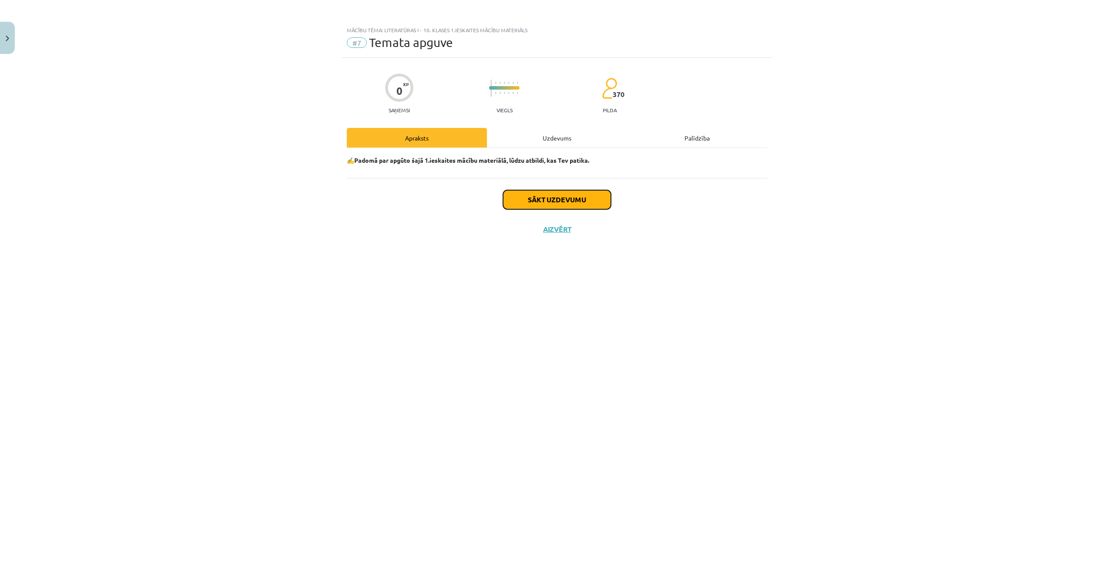
click at [538, 197] on button "Sākt uzdevumu" at bounding box center [557, 199] width 108 height 19
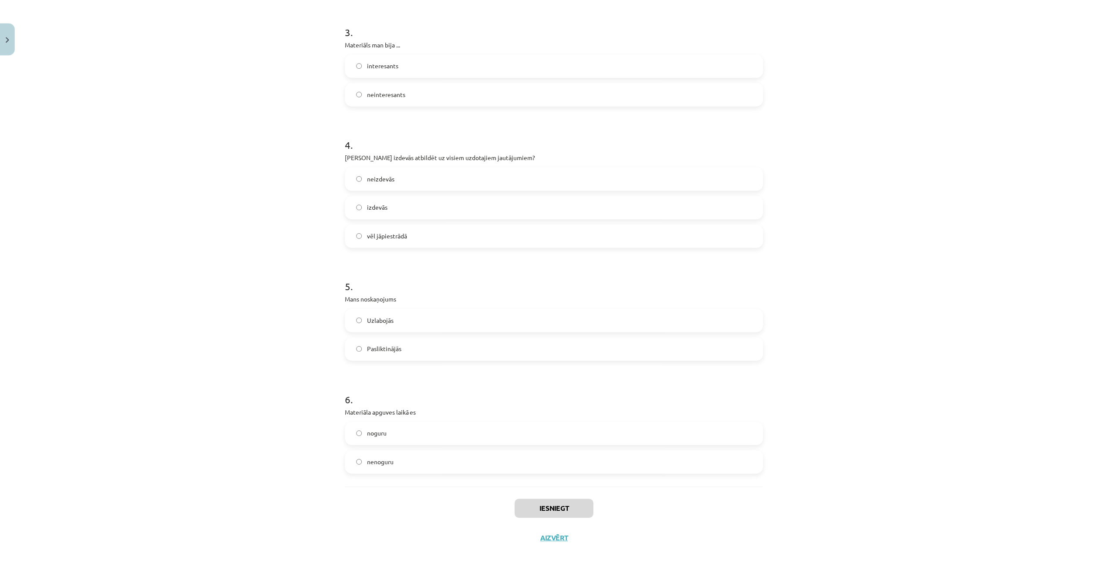
scroll to position [513, 0]
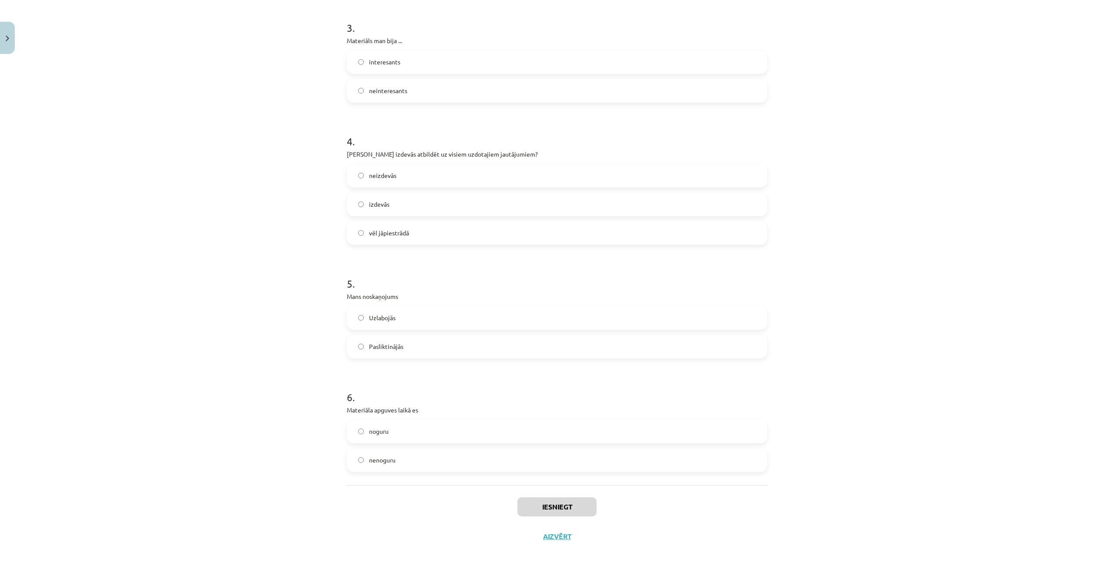
click at [443, 431] on label "noguru" at bounding box center [557, 432] width 419 height 22
click at [405, 455] on label "nenoguru" at bounding box center [557, 461] width 419 height 22
click at [404, 349] on label "Pasliktinājās" at bounding box center [557, 347] width 419 height 22
drag, startPoint x: 403, startPoint y: 227, endPoint x: 414, endPoint y: 187, distance: 41.6
click at [403, 224] on label "vēl jāpiestrādā" at bounding box center [557, 233] width 419 height 22
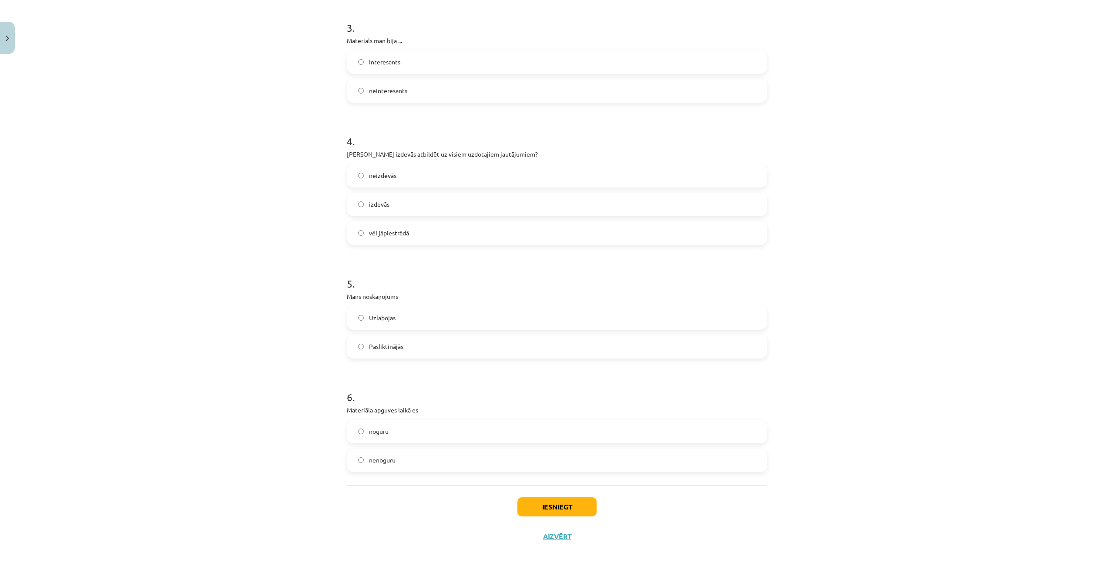
drag, startPoint x: 419, startPoint y: 172, endPoint x: 430, endPoint y: 156, distance: 19.3
click at [420, 169] on label "neizdevās" at bounding box center [557, 176] width 419 height 22
click at [547, 491] on div "Iesniegt Aizvērt" at bounding box center [557, 515] width 421 height 61
click at [553, 511] on button "Iesniegt" at bounding box center [557, 507] width 79 height 19
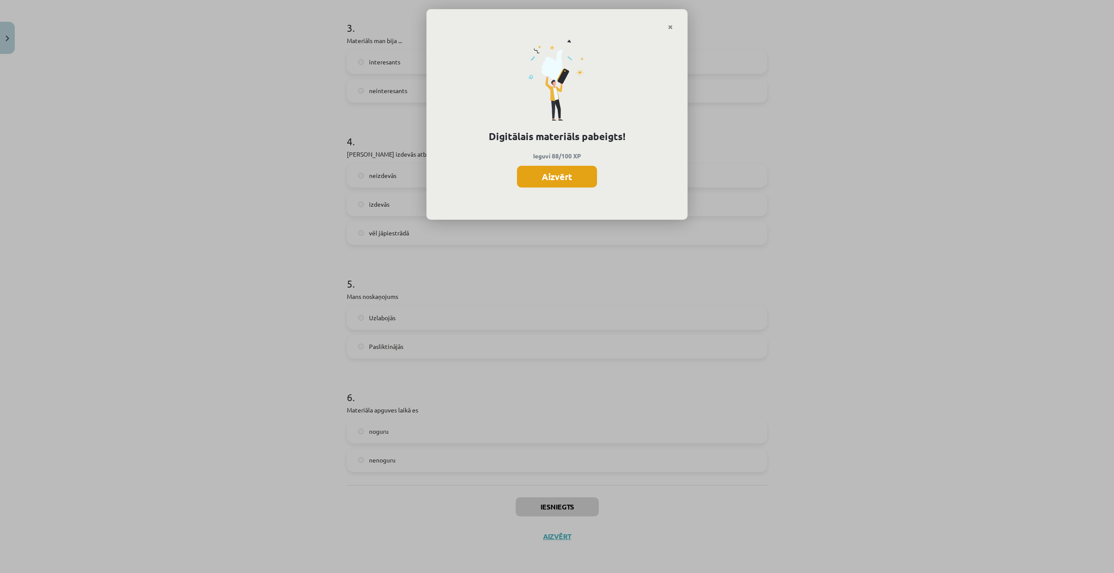
click at [574, 169] on button "Aizvērt" at bounding box center [557, 177] width 80 height 22
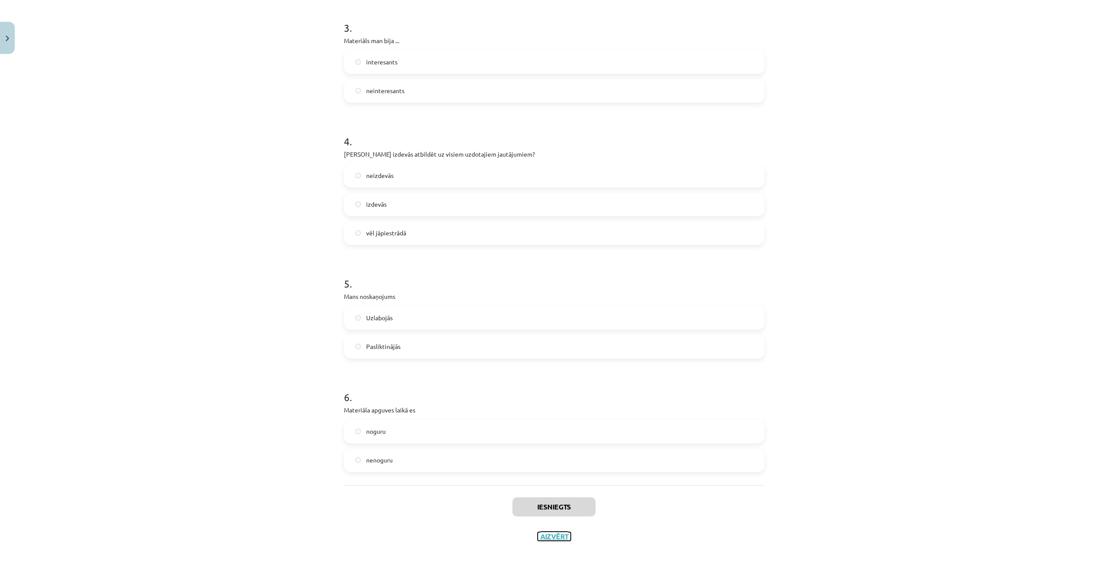
click at [564, 536] on button "Aizvērt" at bounding box center [554, 536] width 33 height 9
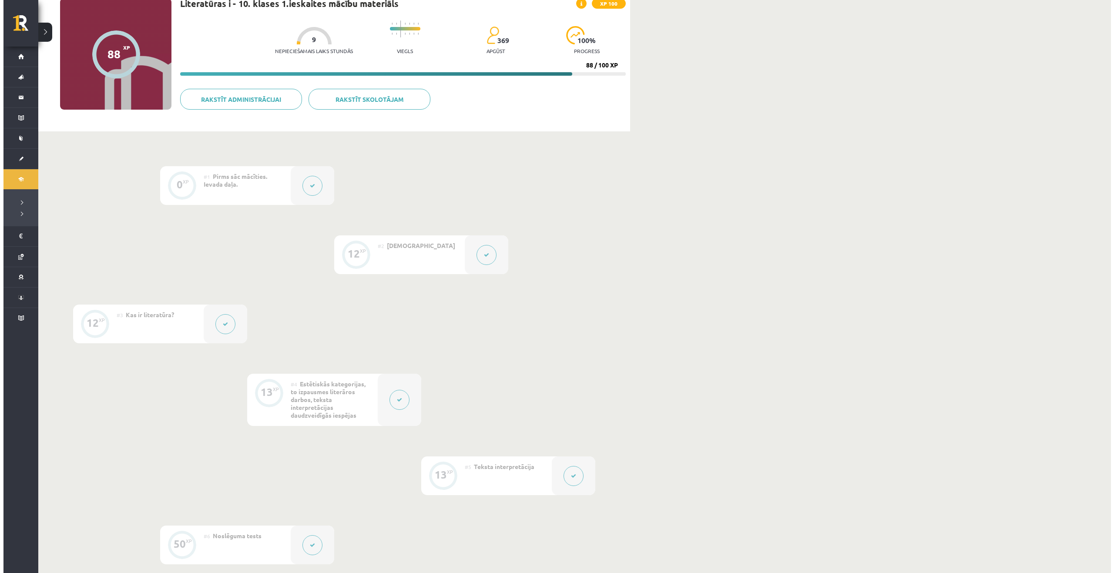
scroll to position [0, 0]
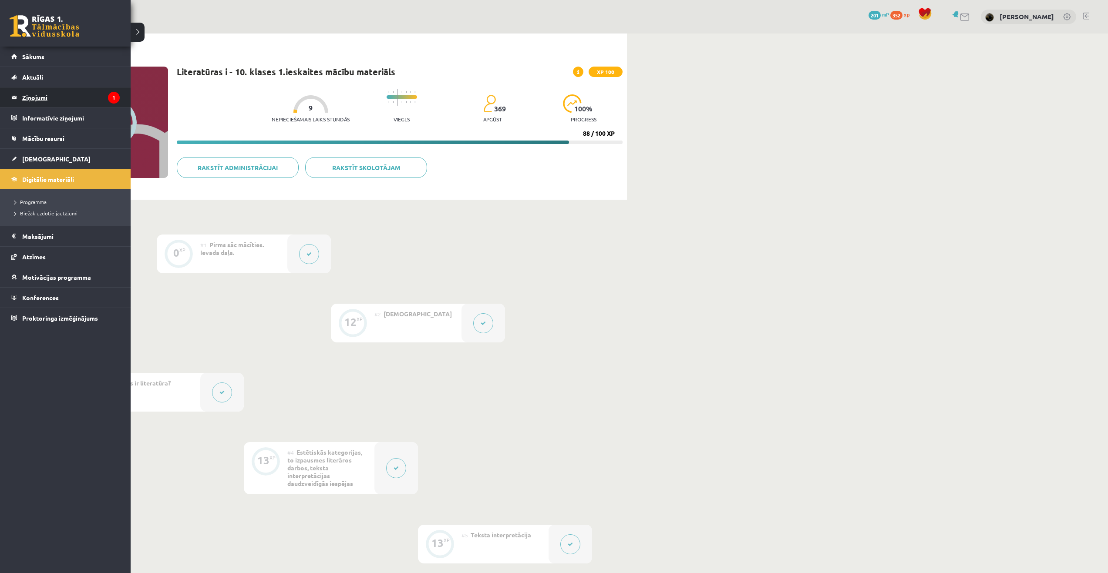
click at [44, 95] on legend "Ziņojumi 1" at bounding box center [71, 97] width 98 height 20
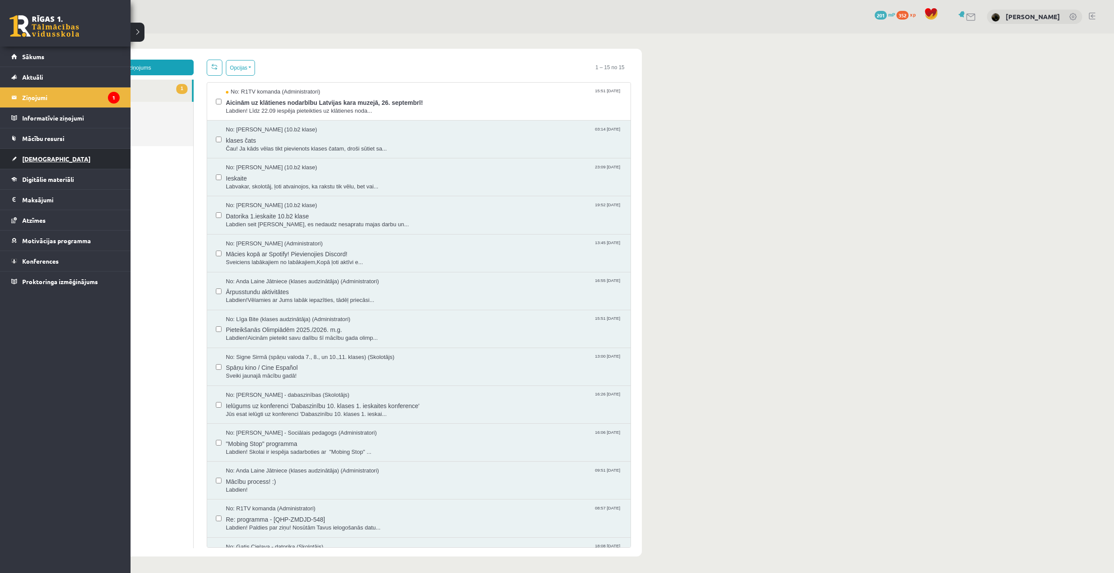
click at [21, 158] on link "[DEMOGRAPHIC_DATA]" at bounding box center [65, 159] width 108 height 20
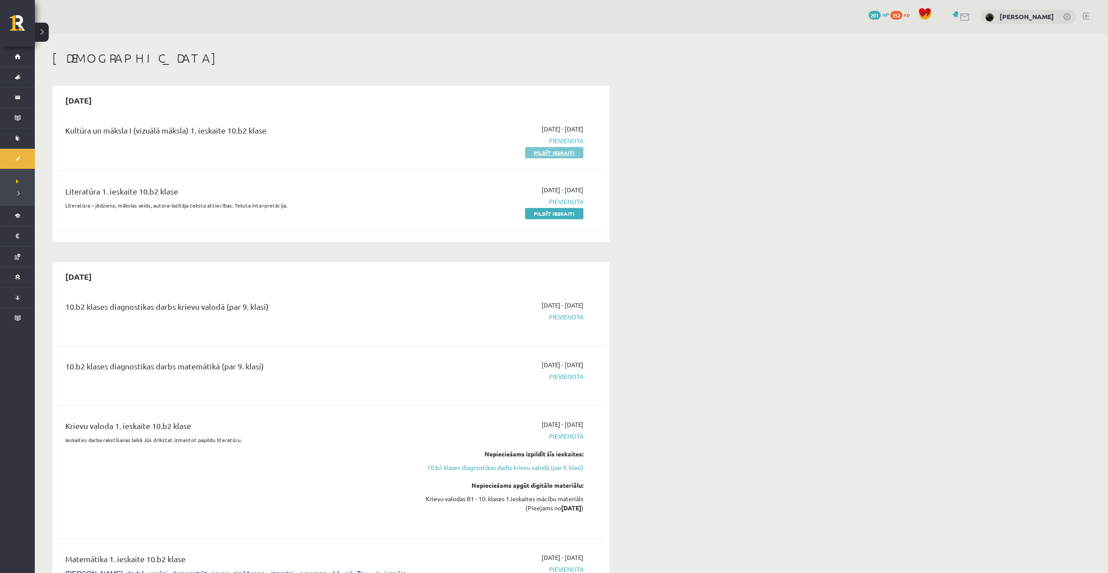
click at [569, 155] on link "Pildīt ieskaiti" at bounding box center [554, 152] width 58 height 11
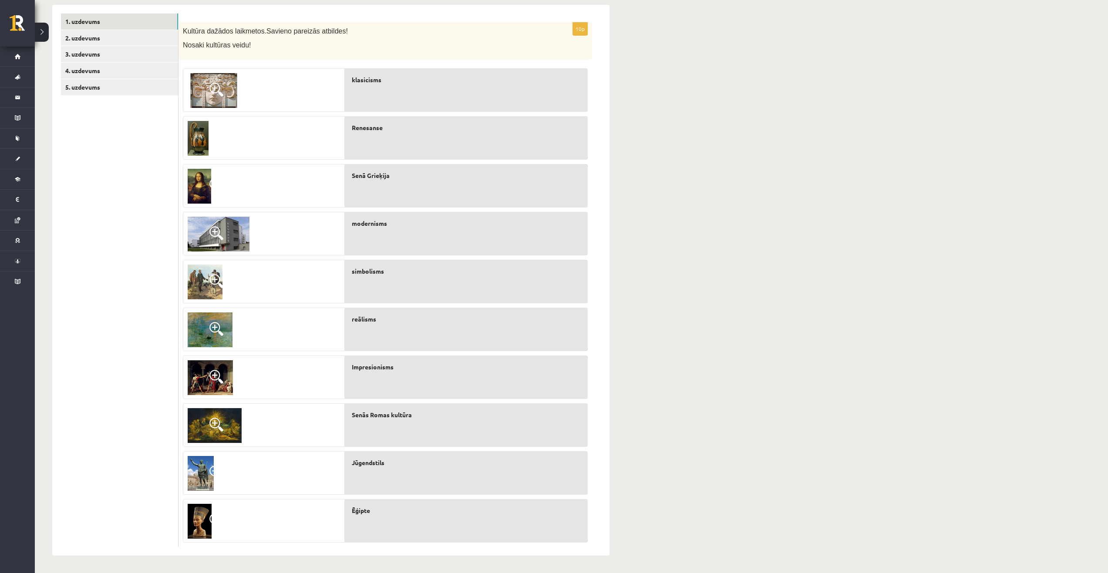
scroll to position [143, 0]
click at [119, 42] on link "2. uzdevums" at bounding box center [119, 38] width 117 height 16
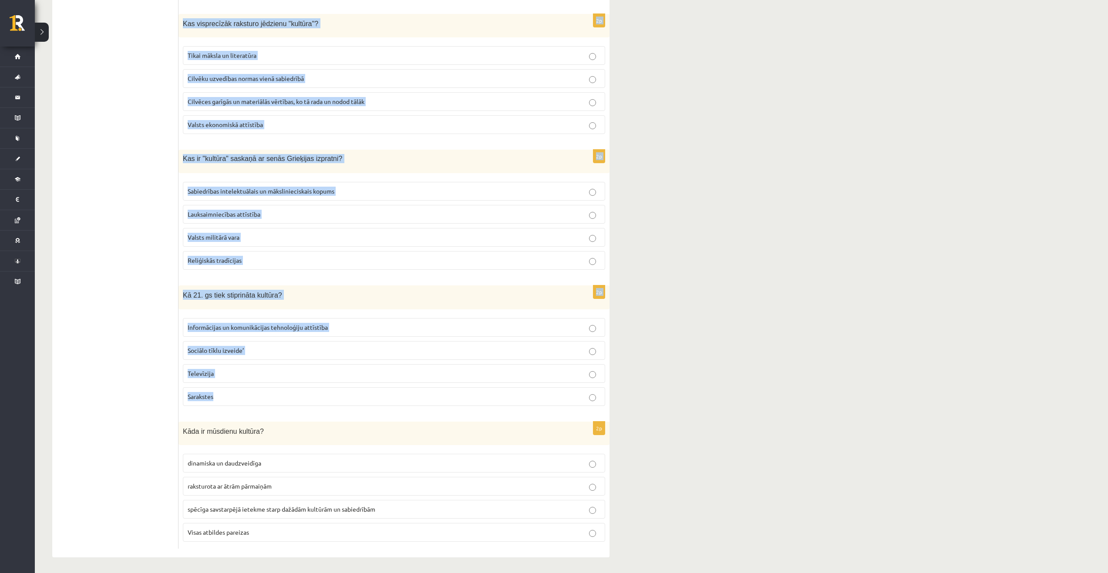
scroll to position [1659, 0]
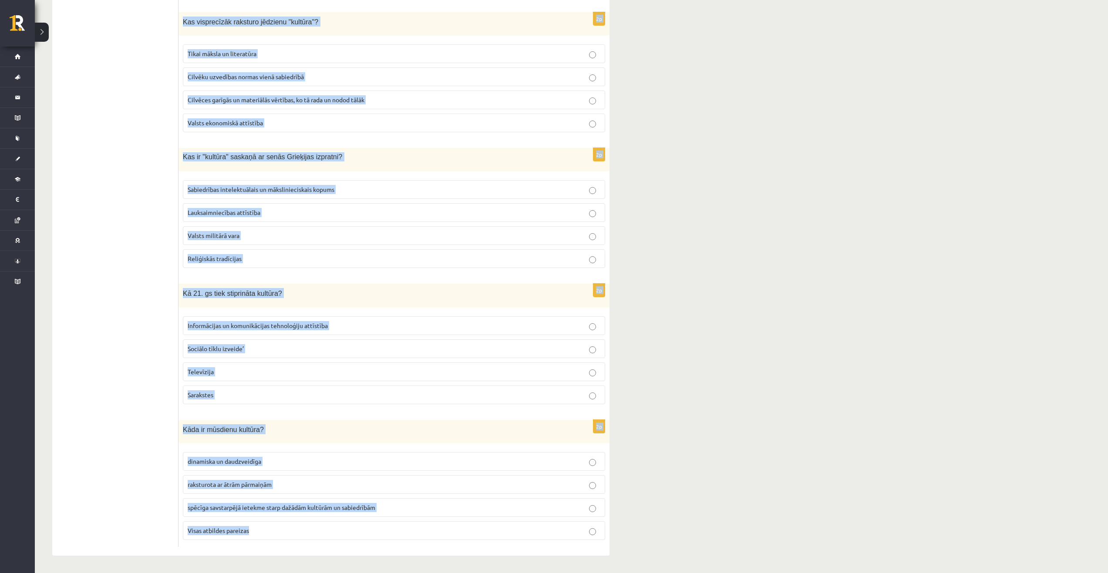
drag, startPoint x: 184, startPoint y: 30, endPoint x: 366, endPoint y: 538, distance: 539.2
copy form "Loremipsumd sitametc adipisci elit seddo eiusmodt in: Utlaboree dolo Magnaal en…"
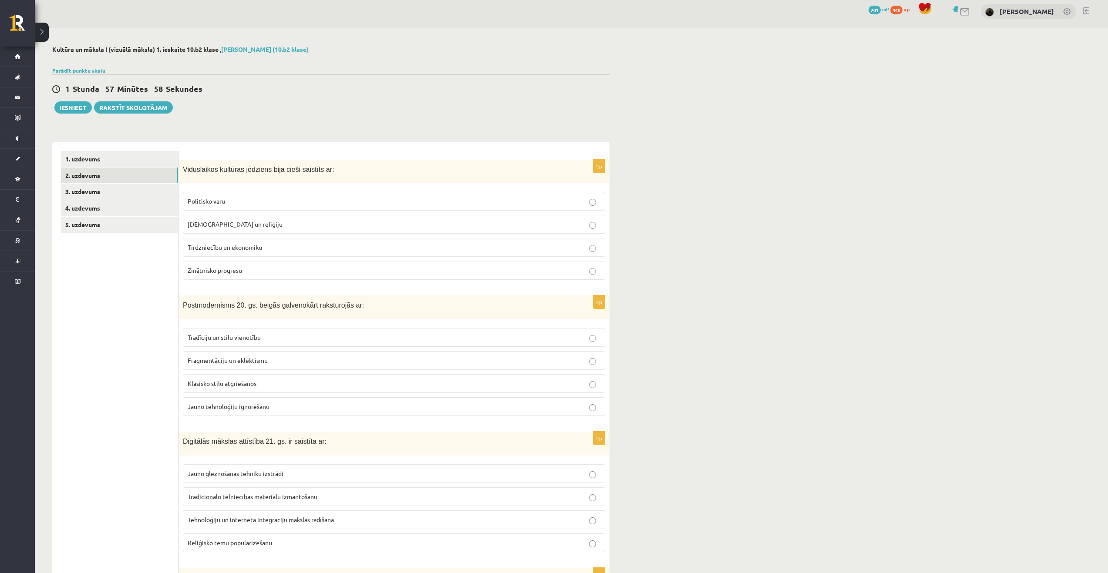
scroll to position [0, 0]
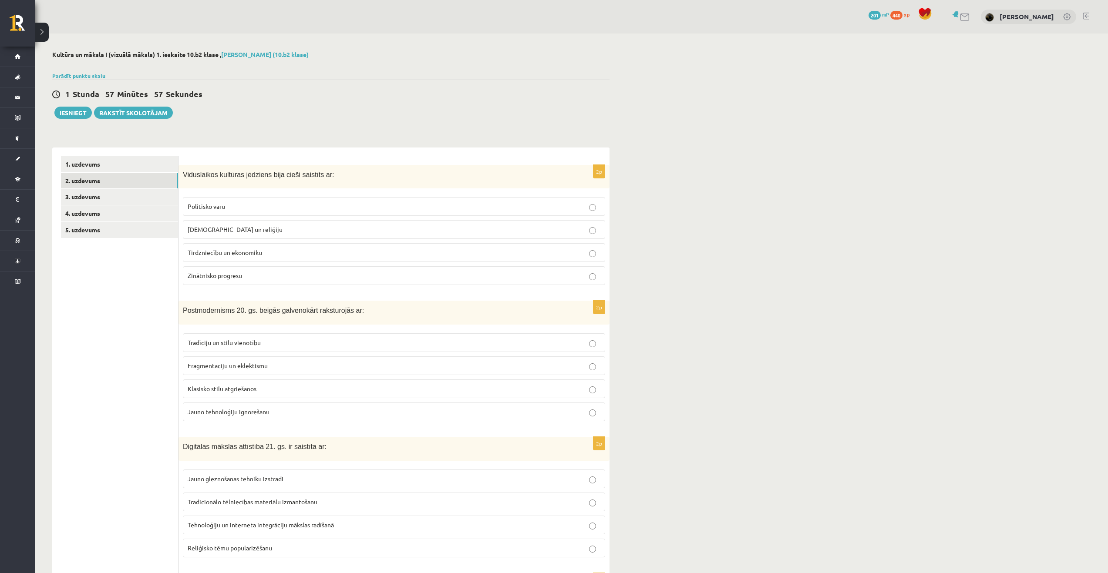
click at [246, 228] on p "[DEMOGRAPHIC_DATA] un reliģiju" at bounding box center [394, 229] width 413 height 9
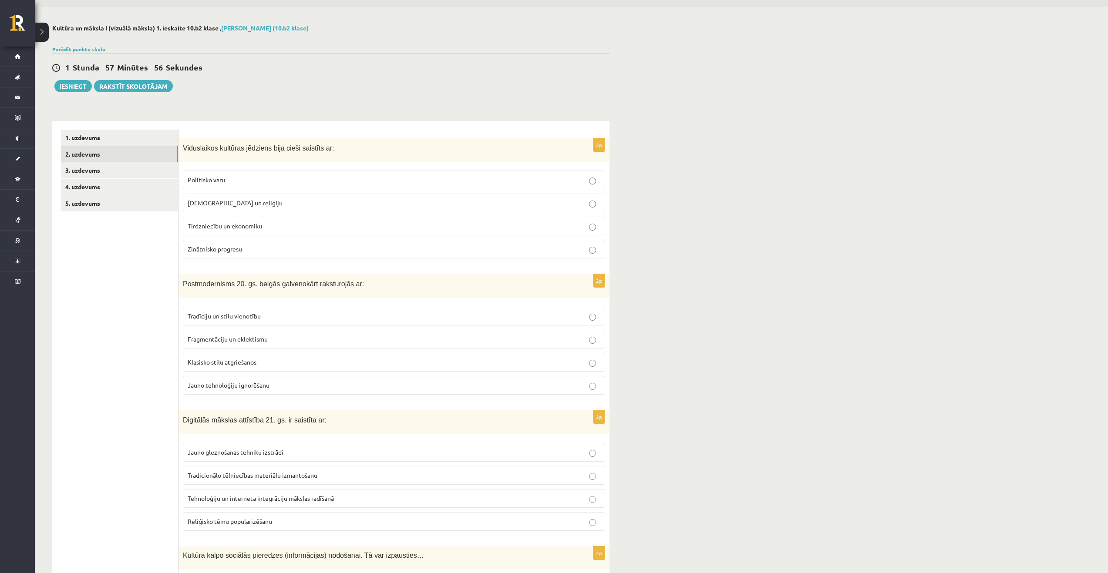
scroll to position [87, 0]
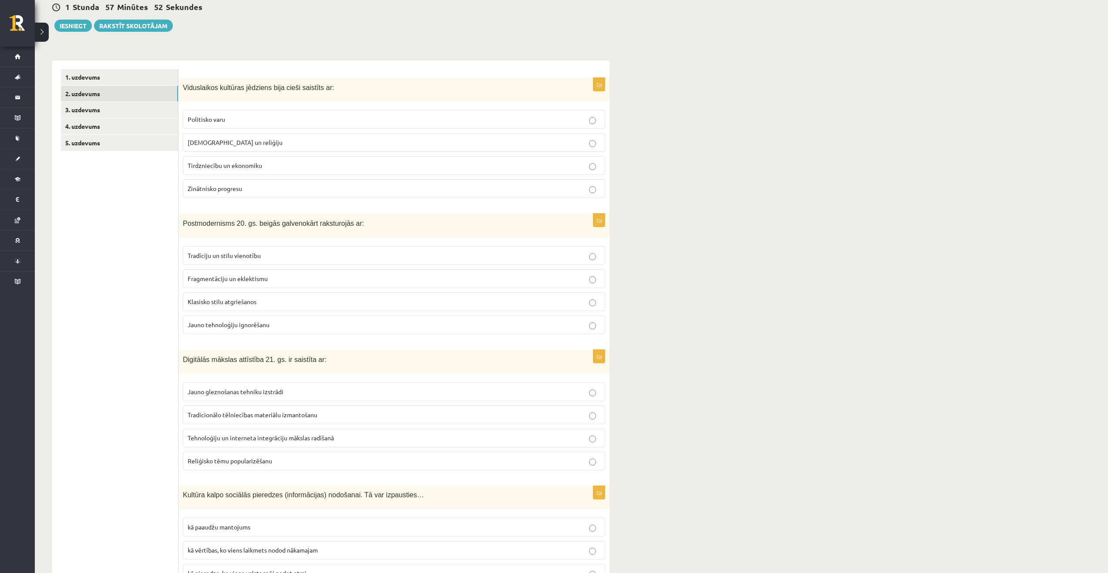
click at [248, 279] on span "Fragmentāciju un eklektismu" at bounding box center [228, 279] width 80 height 8
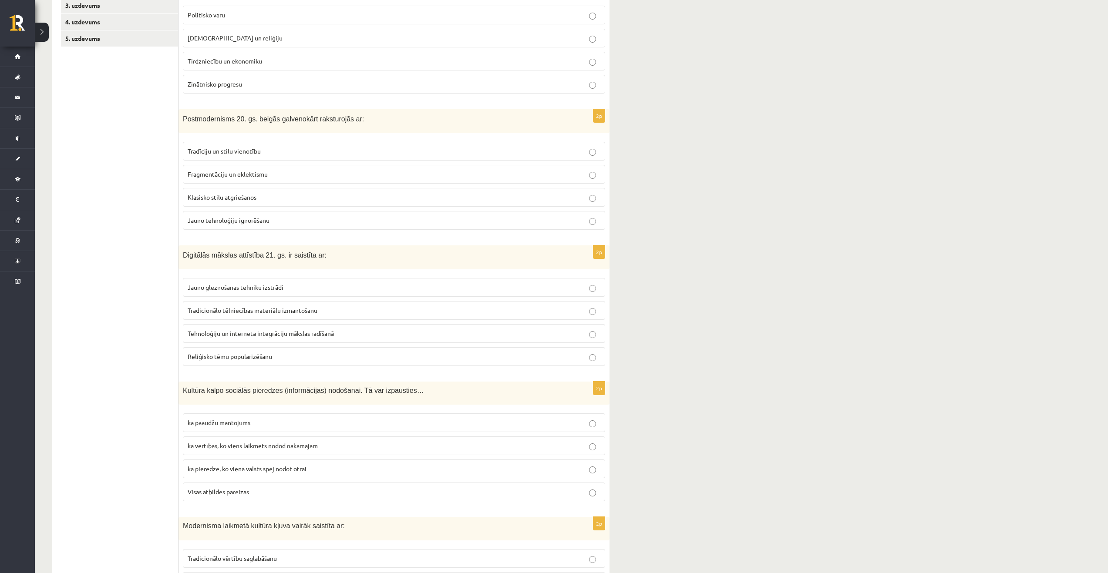
scroll to position [218, 0]
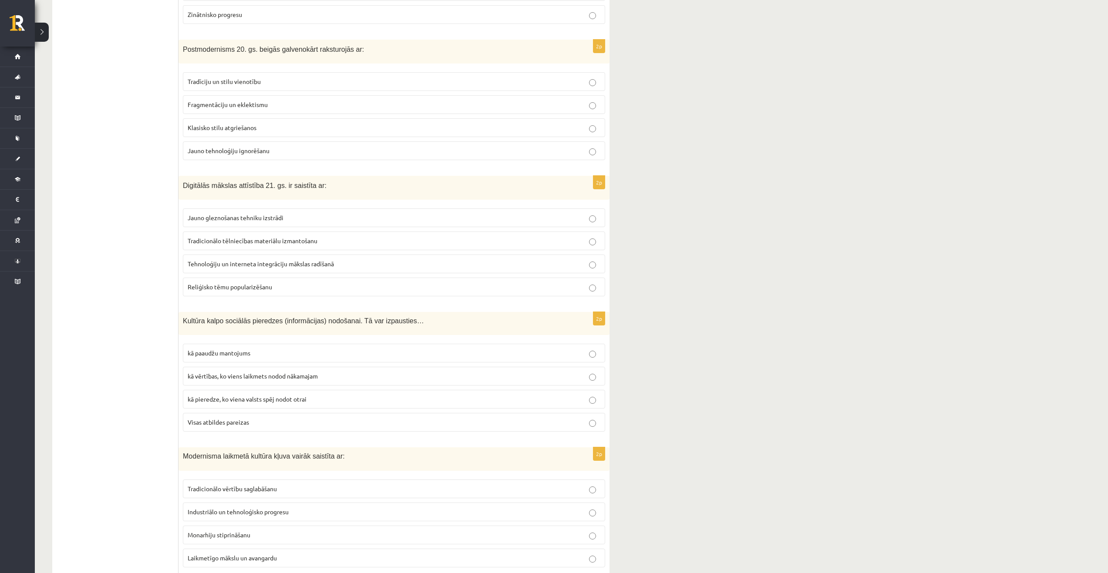
click at [254, 266] on span "Tehnoloģiju un interneta integrāciju mākslas radīšanā" at bounding box center [261, 264] width 146 height 8
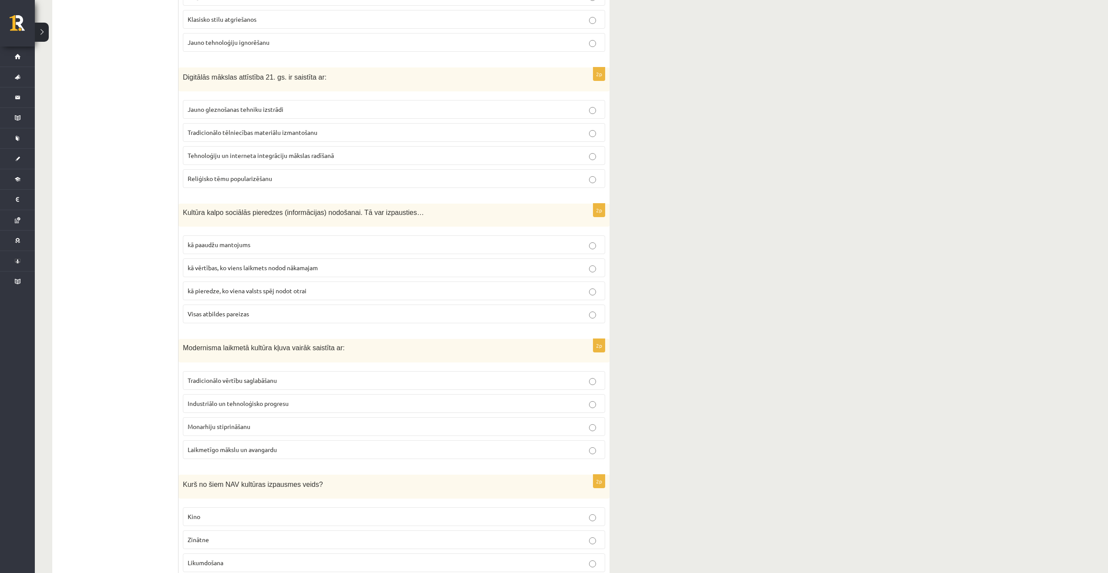
scroll to position [392, 0]
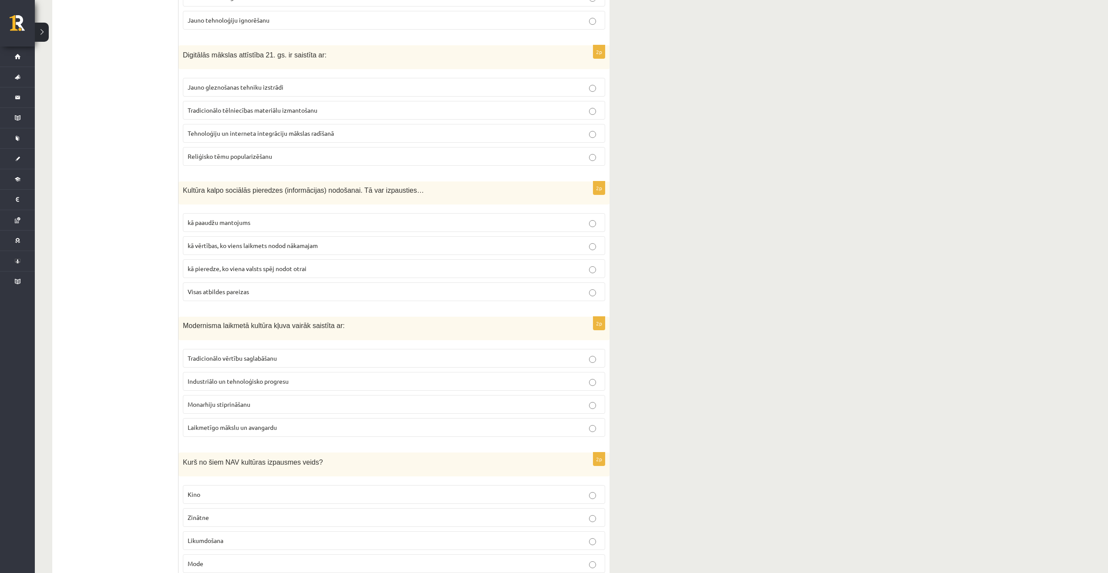
click at [297, 298] on label "Visas atbildes pareizas" at bounding box center [394, 292] width 422 height 19
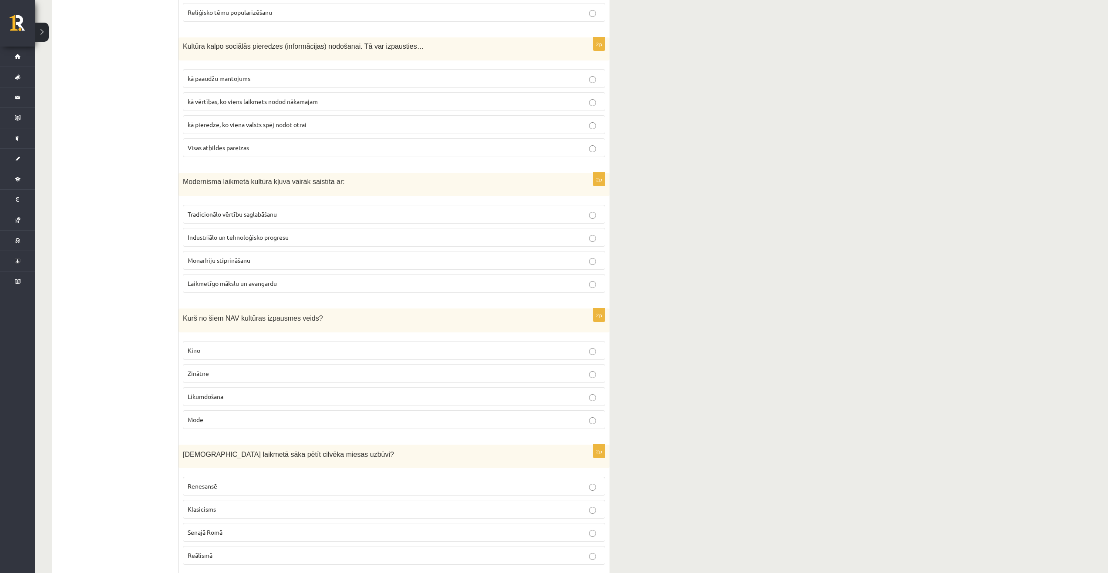
scroll to position [566, 0]
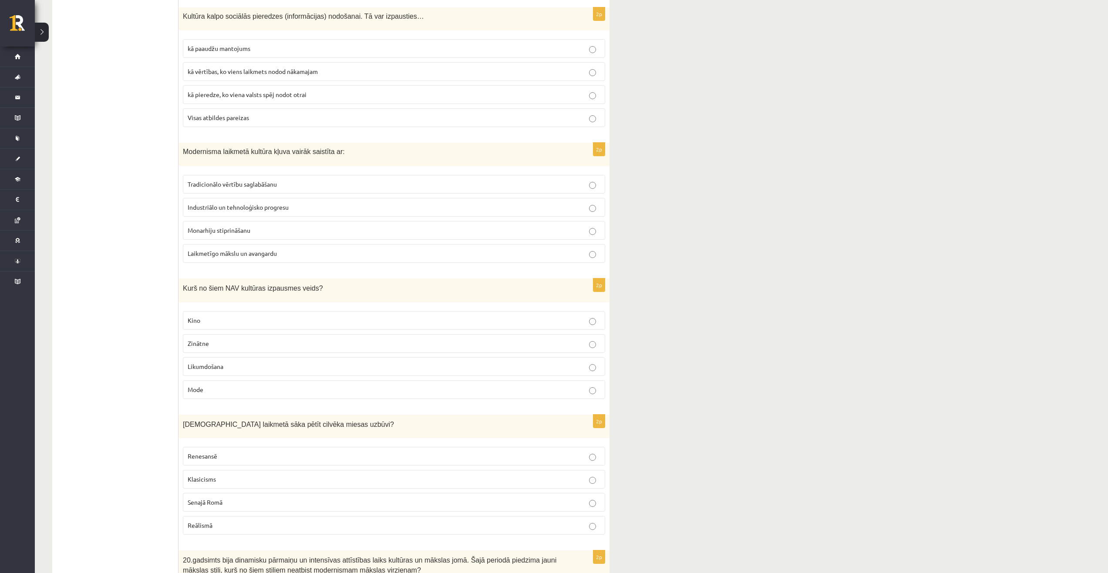
click at [258, 253] on span "Laikmetīgo mākslu un avangardu" at bounding box center [232, 253] width 89 height 8
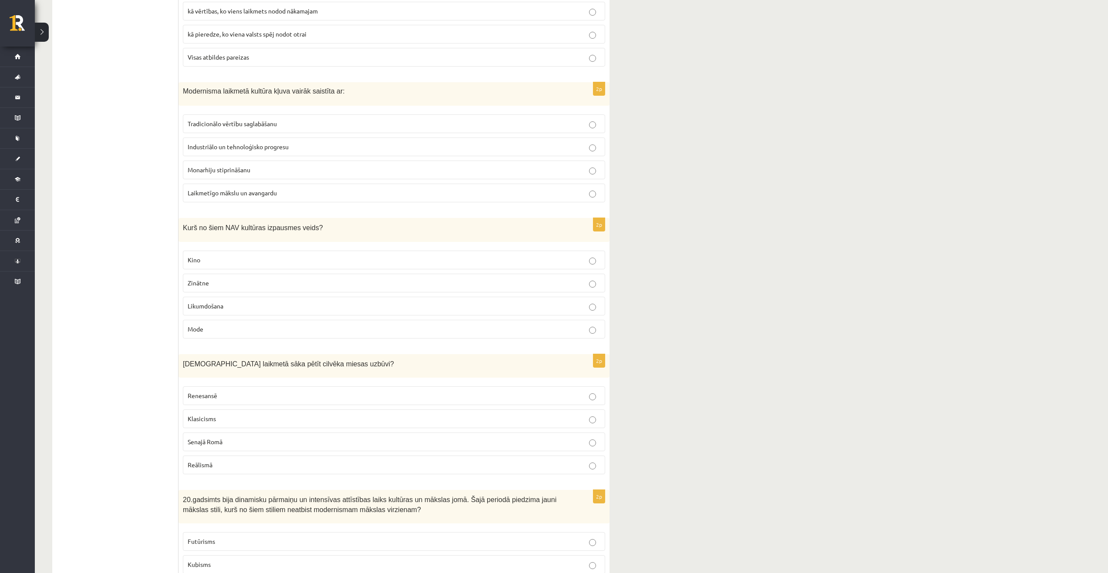
scroll to position [653, 0]
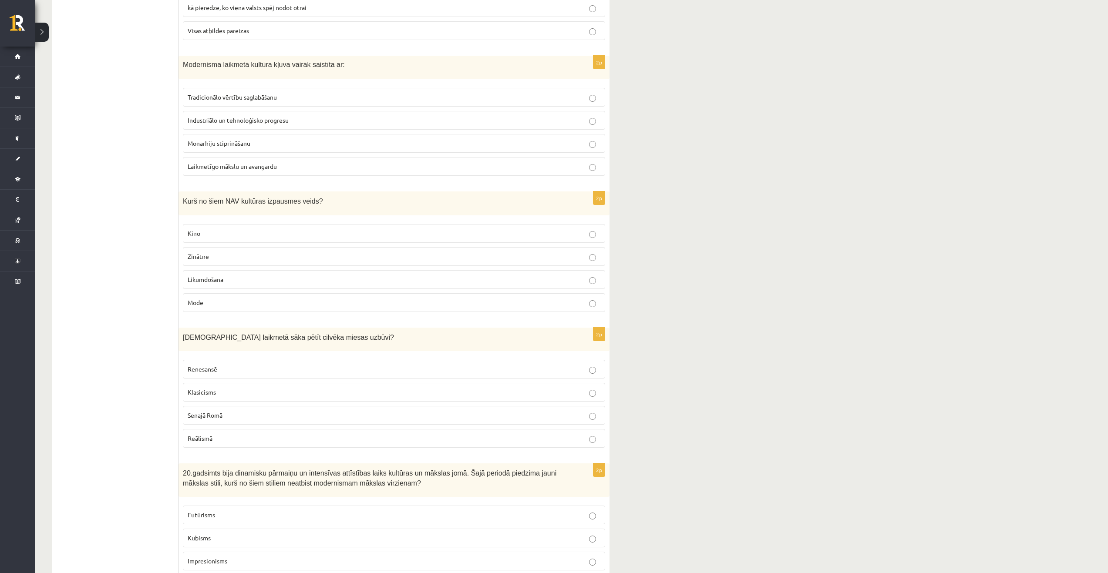
click at [237, 277] on p "Likumdošana" at bounding box center [394, 279] width 413 height 9
click at [236, 370] on p "Renesansē" at bounding box center [394, 369] width 413 height 9
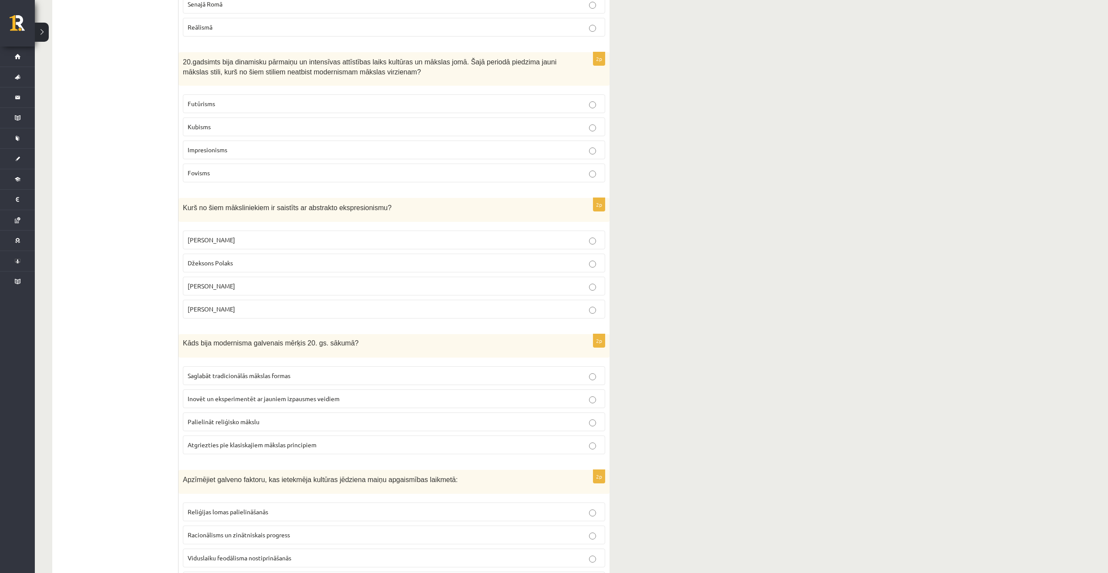
scroll to position [1132, 0]
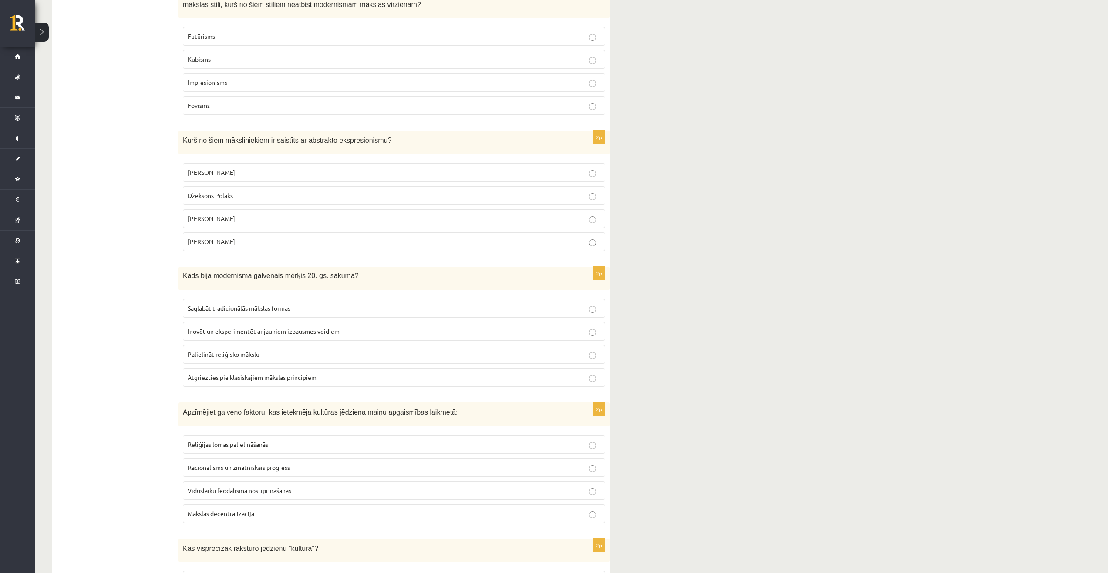
click at [245, 81] on p "Impresionisms" at bounding box center [394, 82] width 413 height 9
click at [266, 196] on p "Džeksons Polaks" at bounding box center [394, 195] width 413 height 9
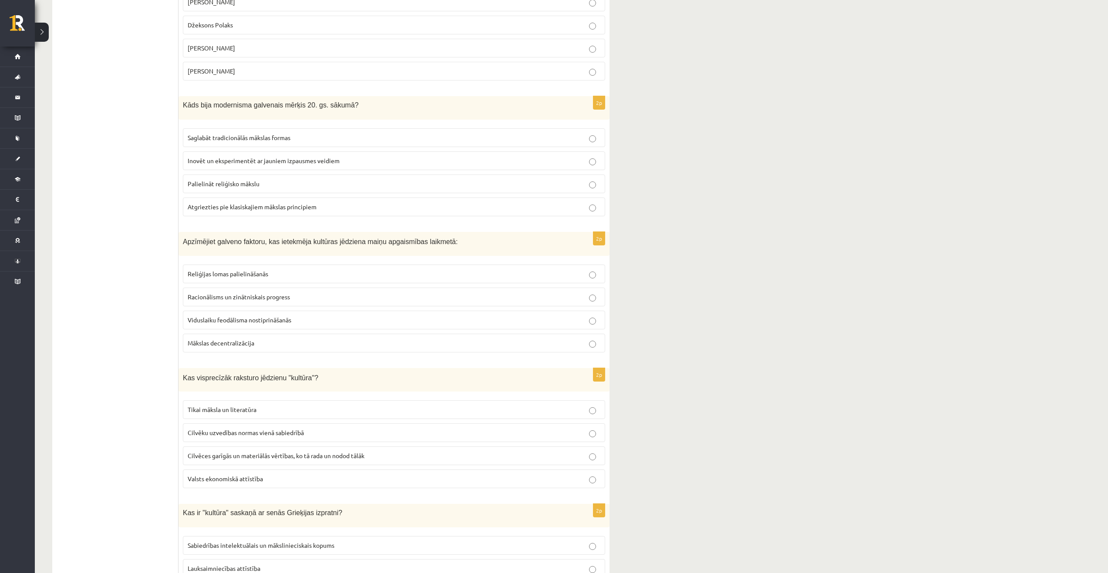
scroll to position [1306, 0]
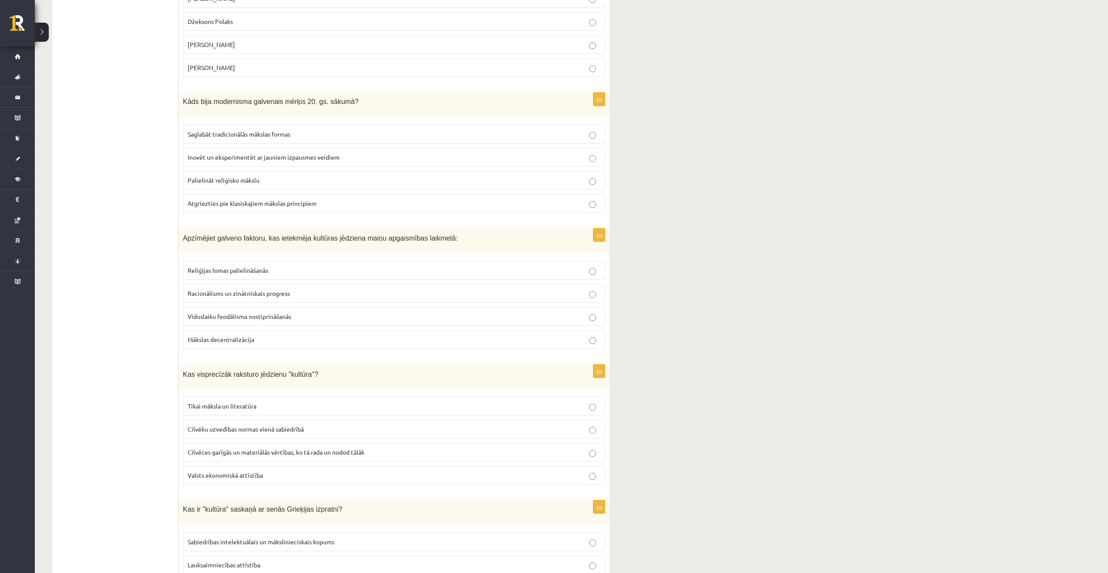
click at [245, 294] on span "Racionālisms un zinātniskais progress" at bounding box center [239, 293] width 102 height 8
click at [320, 294] on p "Racionālisms un zinātniskais progress" at bounding box center [394, 293] width 413 height 9
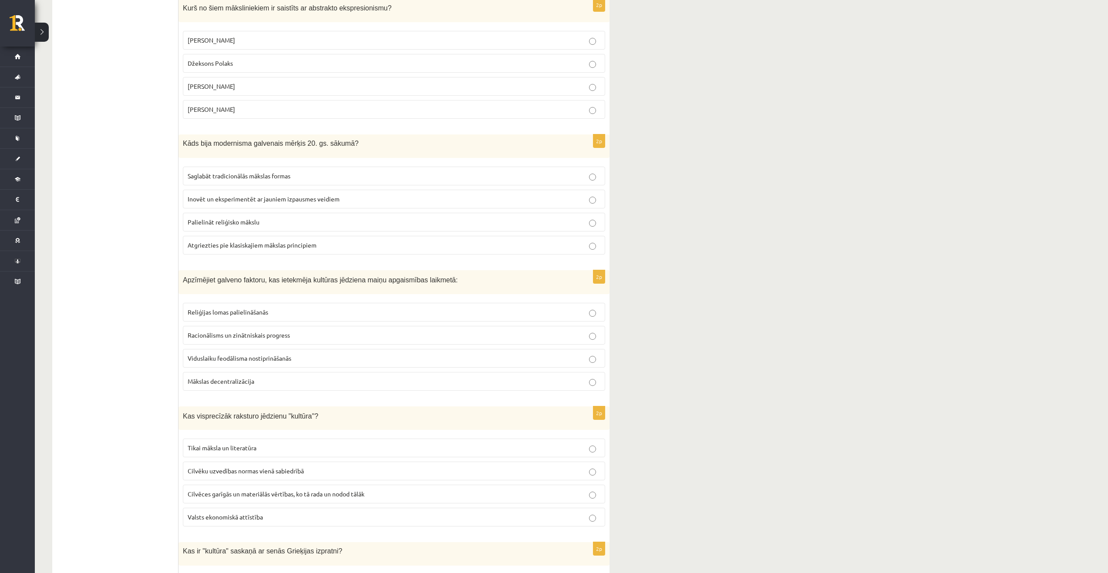
scroll to position [1262, 0]
click at [227, 204] on span "Inovēt un eksperimentēt ar jauniem izpausmes veidiem" at bounding box center [264, 201] width 152 height 8
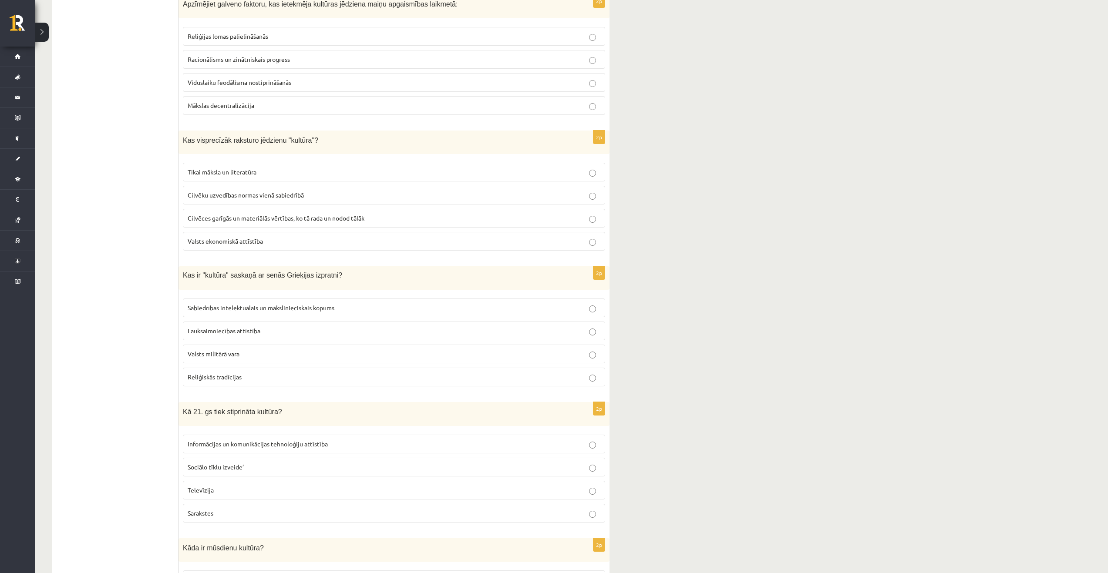
scroll to position [1567, 0]
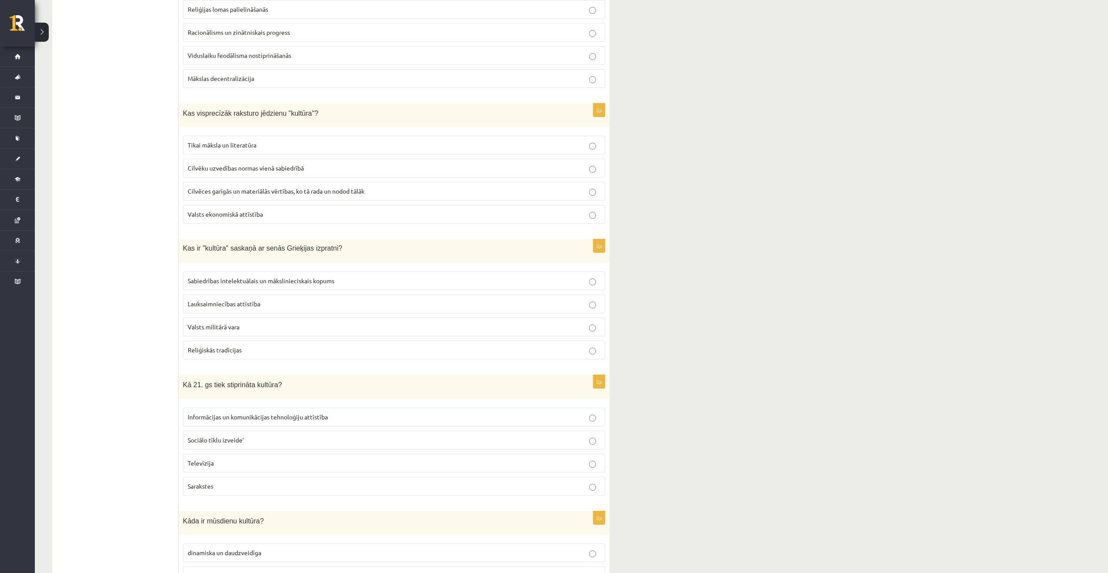
click at [258, 190] on span "Cilvēces garīgās un materiālās vērtības, ko tā rada un nodod tālāk" at bounding box center [276, 191] width 177 height 8
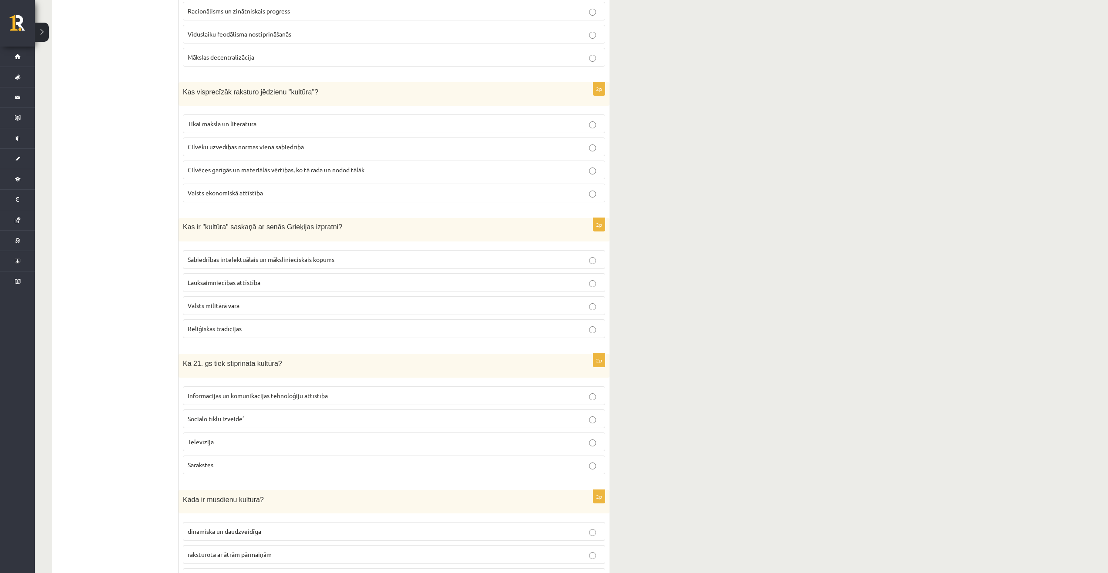
scroll to position [1654, 0]
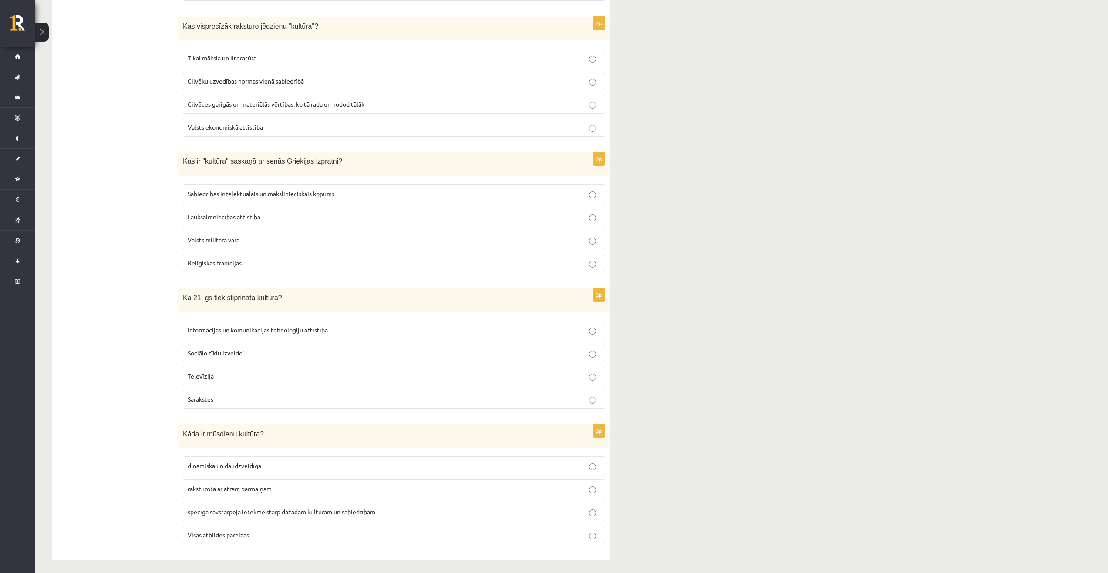
click at [230, 194] on span "Sabiedrības intelektuālais un mākslinieciskais kopums" at bounding box center [261, 194] width 147 height 8
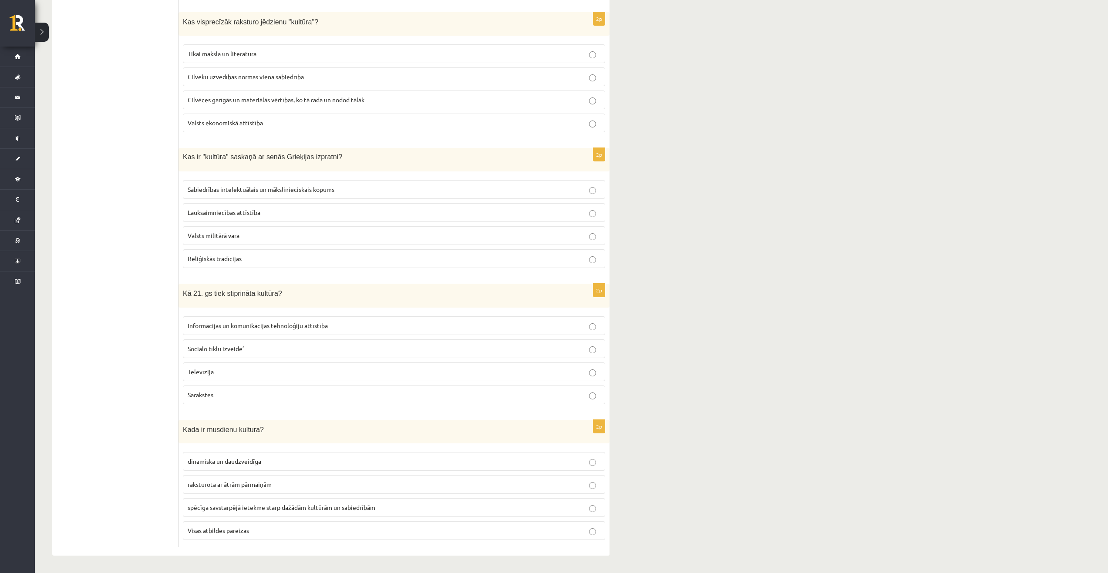
click at [247, 329] on p "Informācijas un komunikācijas tehnoloģiju attīstība" at bounding box center [394, 325] width 413 height 9
click at [260, 531] on p "Visas atbildes pareizas" at bounding box center [394, 530] width 413 height 9
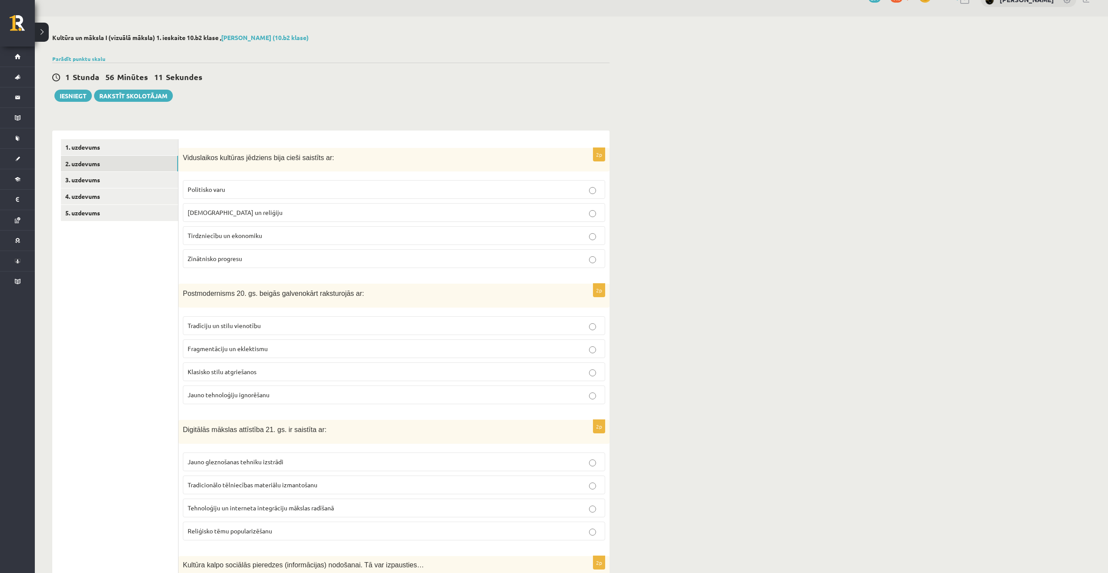
scroll to position [0, 0]
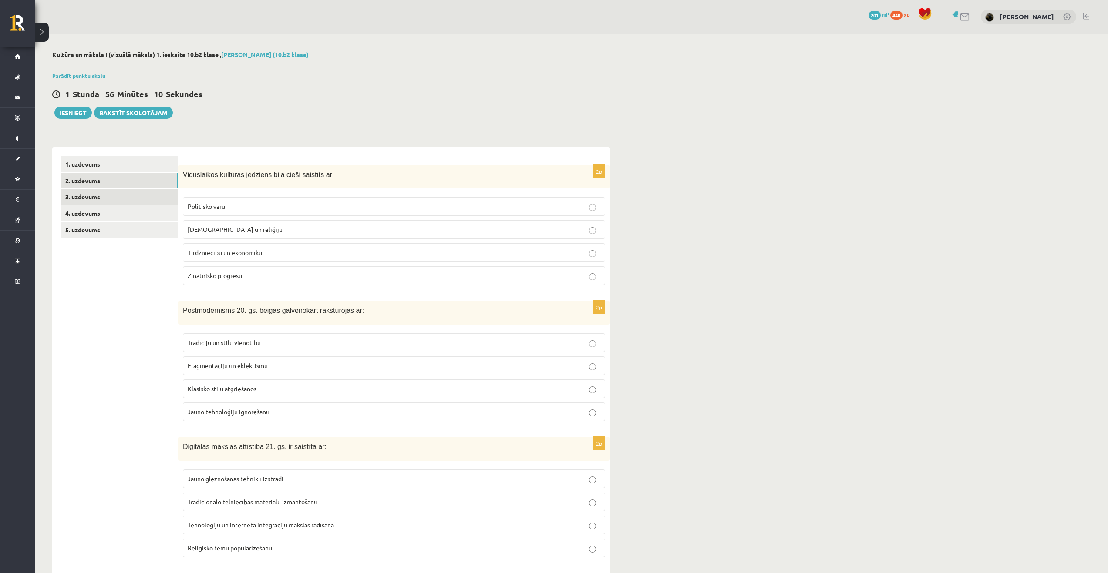
click at [112, 198] on link "3. uzdevums" at bounding box center [119, 197] width 117 height 16
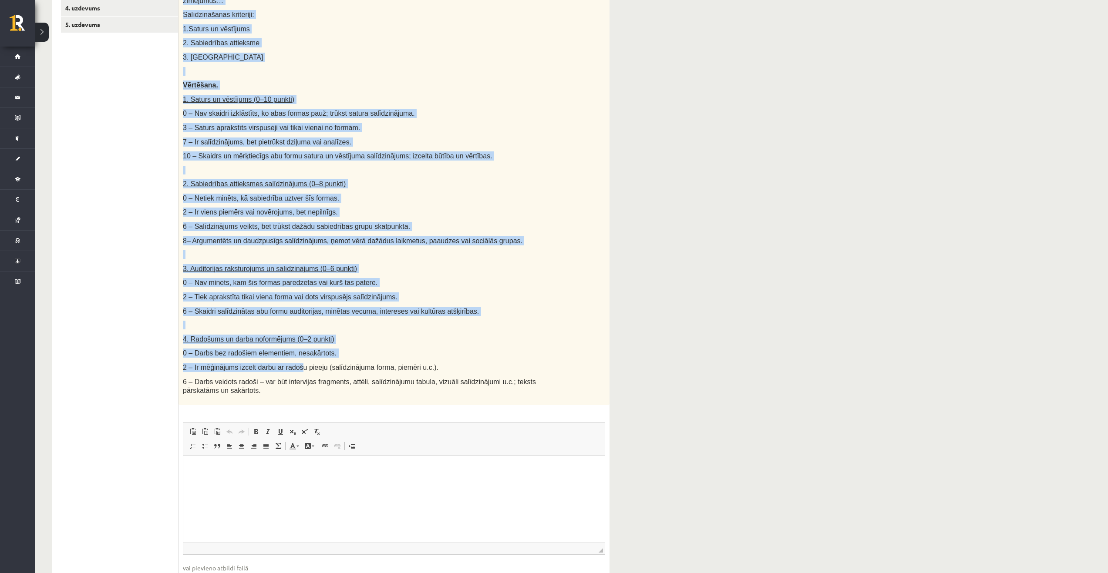
scroll to position [210, 0]
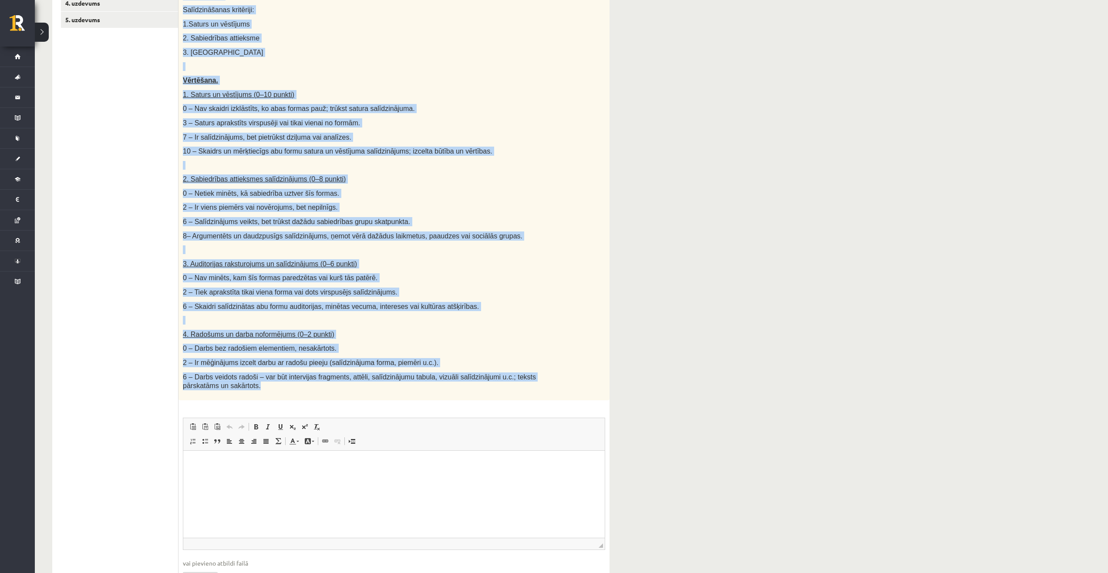
drag, startPoint x: 182, startPoint y: 138, endPoint x: 272, endPoint y: 358, distance: 237.0
click at [299, 379] on div "Salīdzini divas kultūras izpausmes formas - Izvēlies vienu tradicionālu kultūra…" at bounding box center [393, 178] width 431 height 446
copy div "Loremipsu dolor sitametc adipiscin elitse - Doeiusmo tempo incididuntut laboree…"
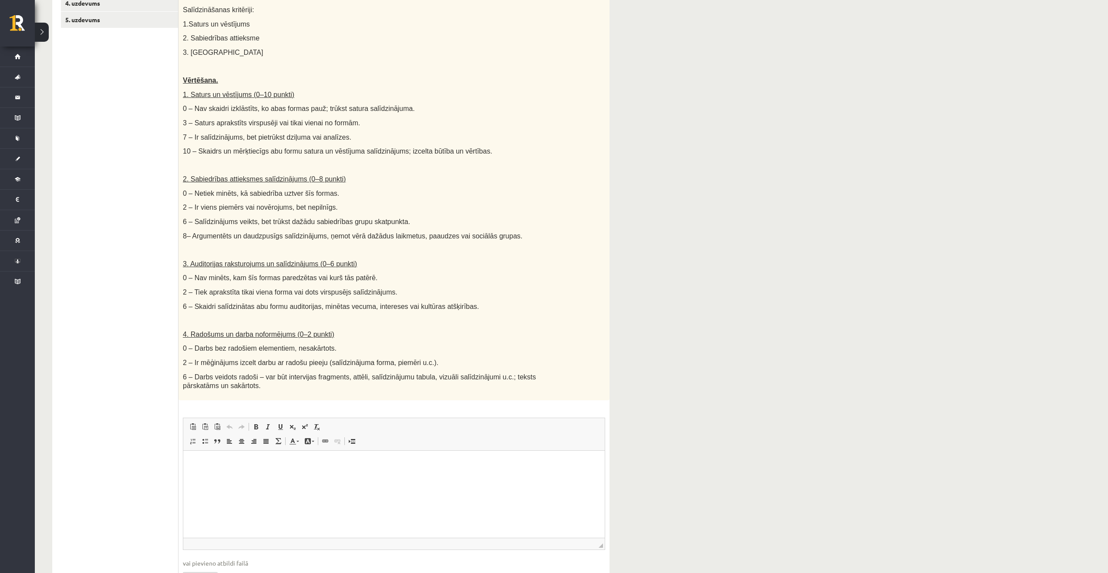
click at [120, 236] on ul "1. uzdevums 2. uzdevums 3. uzdevums 4. uzdevums 5. uzdevums" at bounding box center [120, 272] width 118 height 653
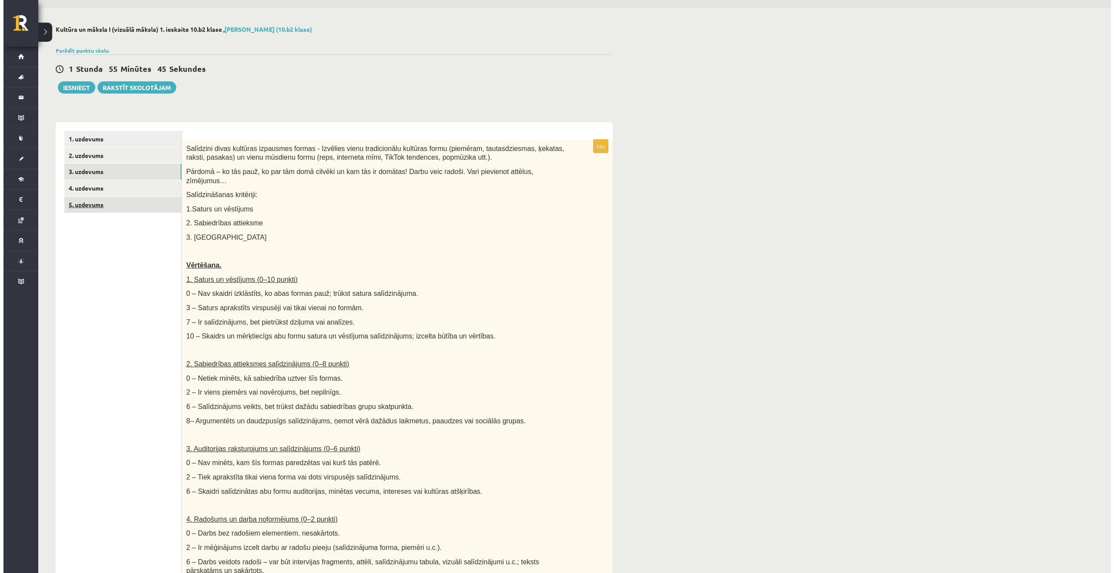
scroll to position [0, 0]
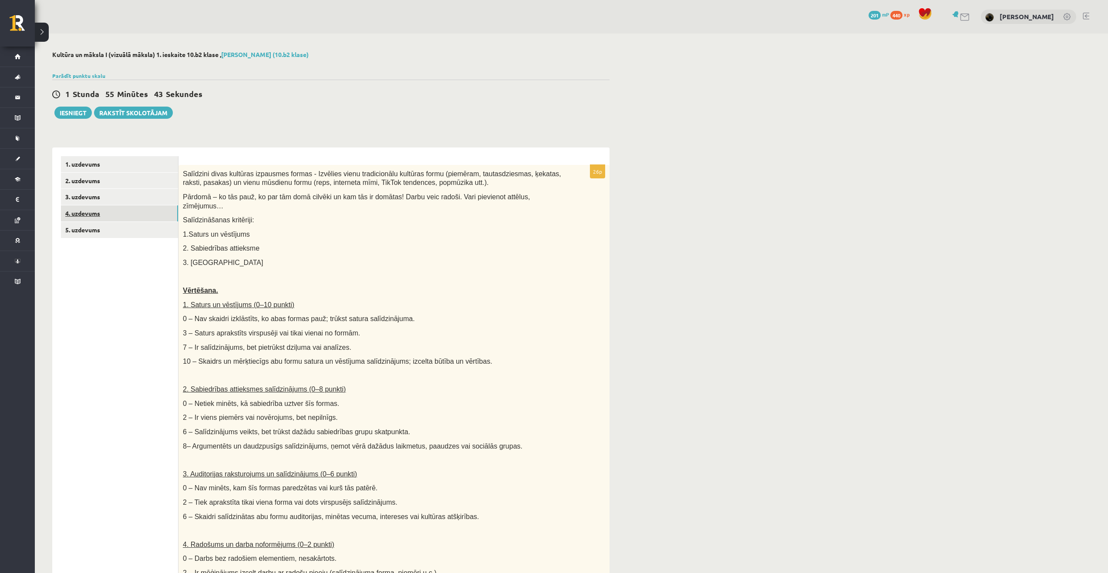
click at [141, 209] on link "4. uzdevums" at bounding box center [119, 213] width 117 height 16
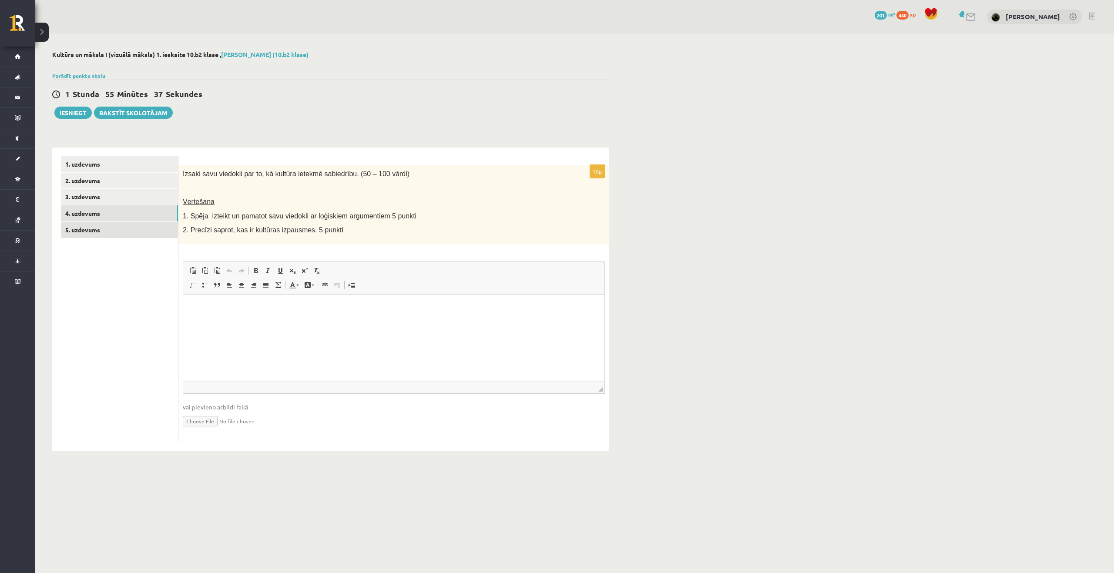
click at [125, 234] on link "5. uzdevums" at bounding box center [119, 230] width 117 height 16
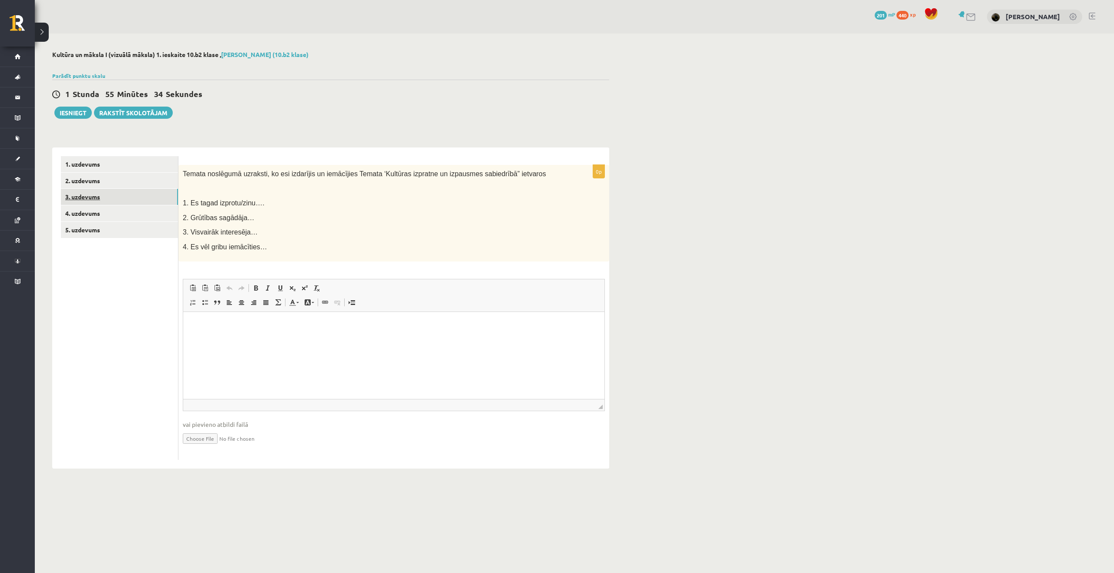
click at [119, 200] on link "3. uzdevums" at bounding box center [119, 197] width 117 height 16
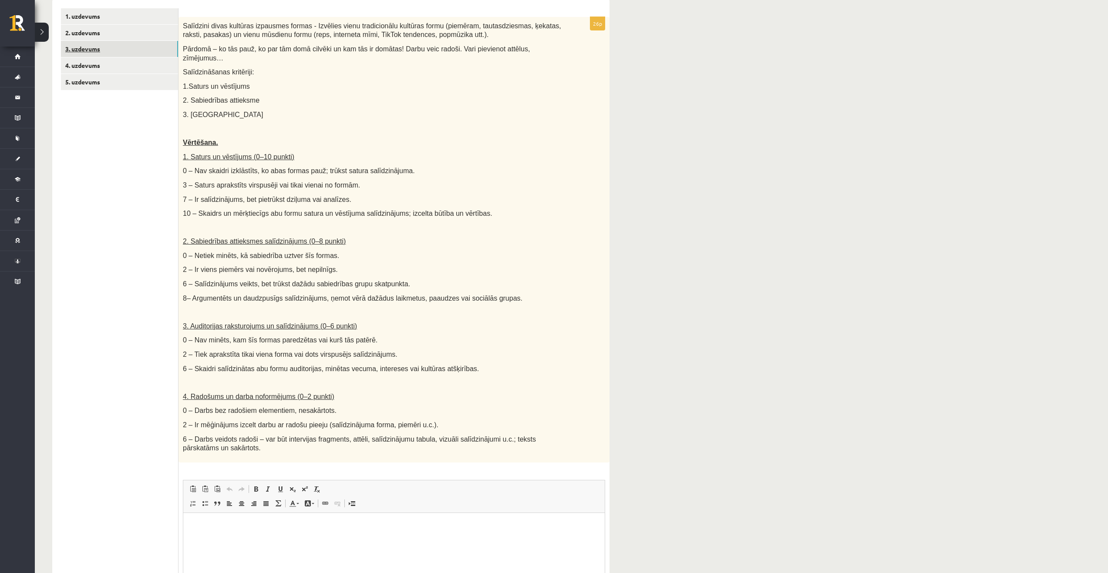
scroll to position [167, 0]
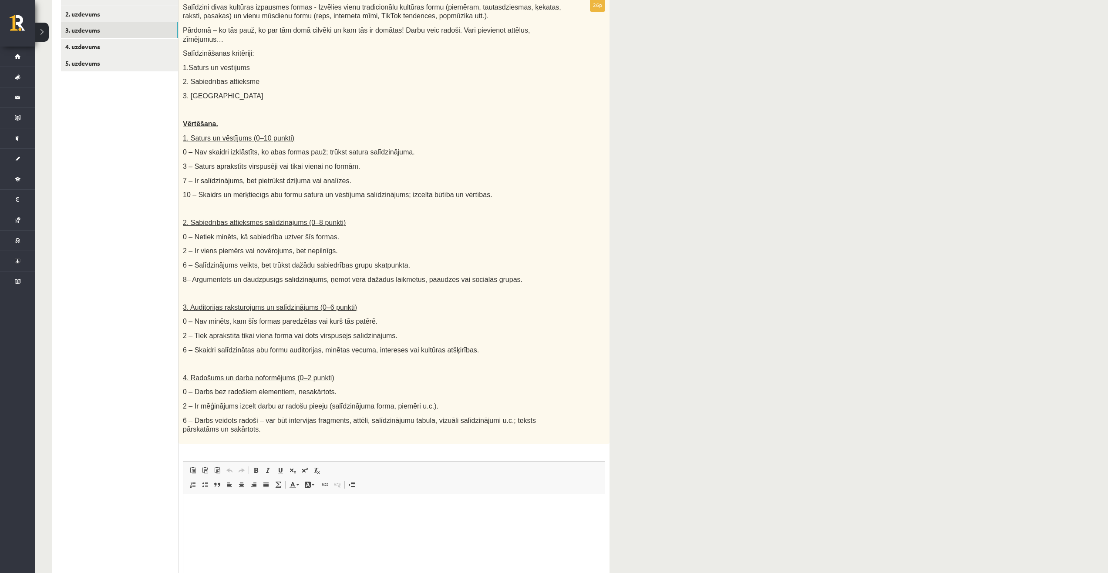
click at [401, 505] on p "Editor, wiswyg-editor-user-answer-47024963183460" at bounding box center [394, 507] width 404 height 9
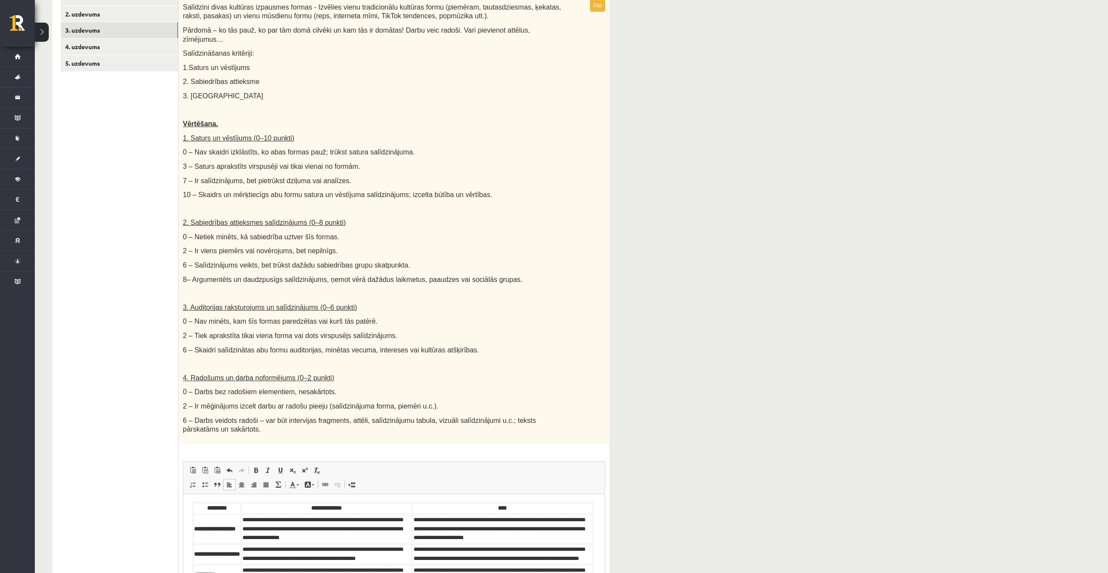
scroll to position [0, 0]
click at [680, 462] on div "Kultūra un māksla I (vizuālā māksla) 1. ieskaite 10.b2 klase , [PERSON_NAME] (1…" at bounding box center [571, 268] width 1073 height 802
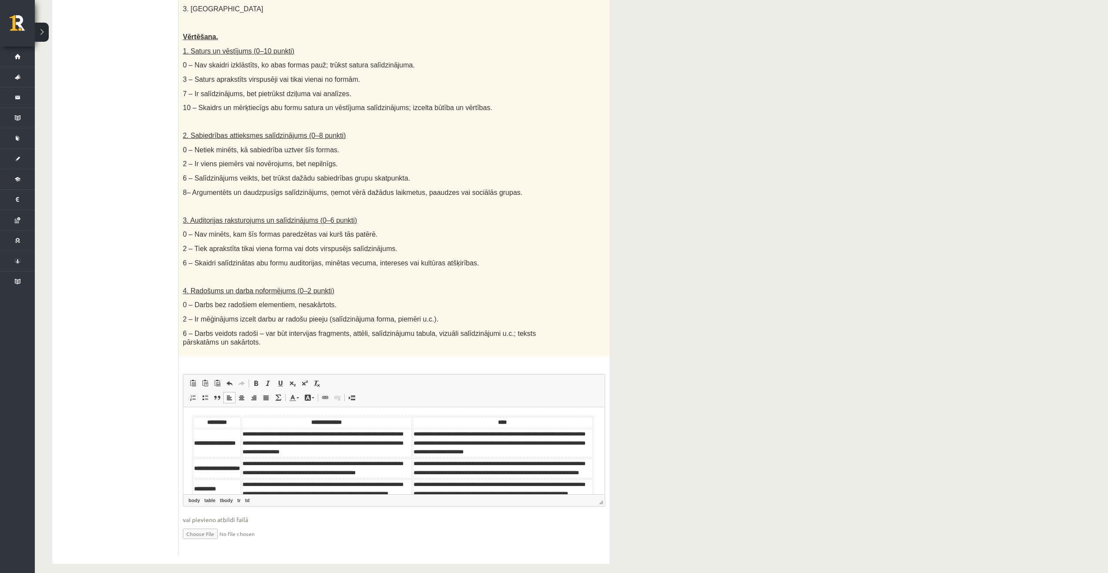
click at [147, 427] on ul "1. uzdevums 2. uzdevums 3. uzdevums 4. uzdevums 5. uzdevums" at bounding box center [120, 228] width 118 height 653
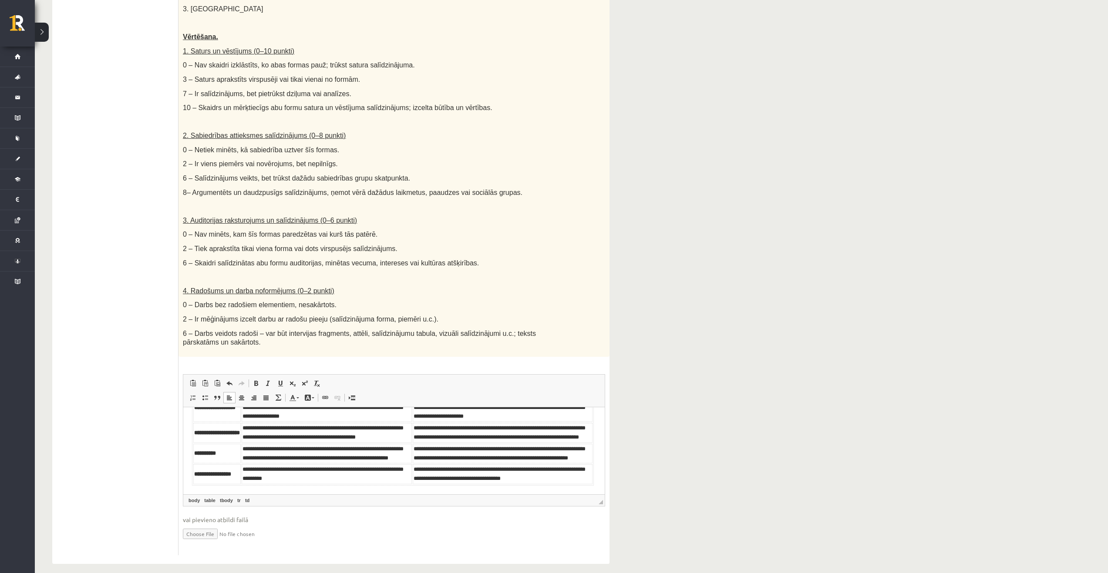
scroll to position [54, 0]
click at [591, 483] on html "**********" at bounding box center [393, 432] width 421 height 123
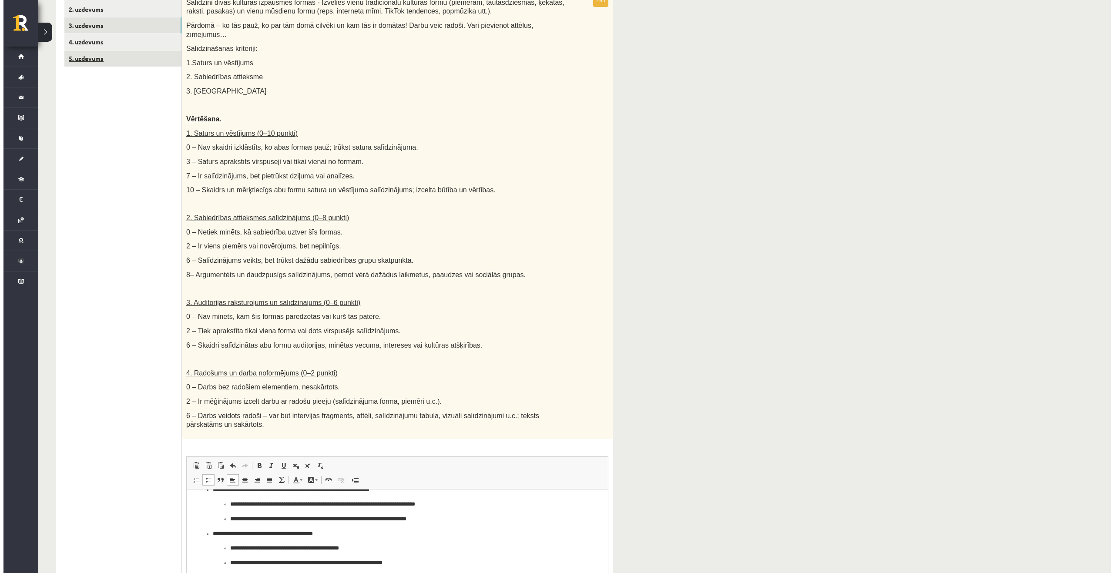
scroll to position [0, 0]
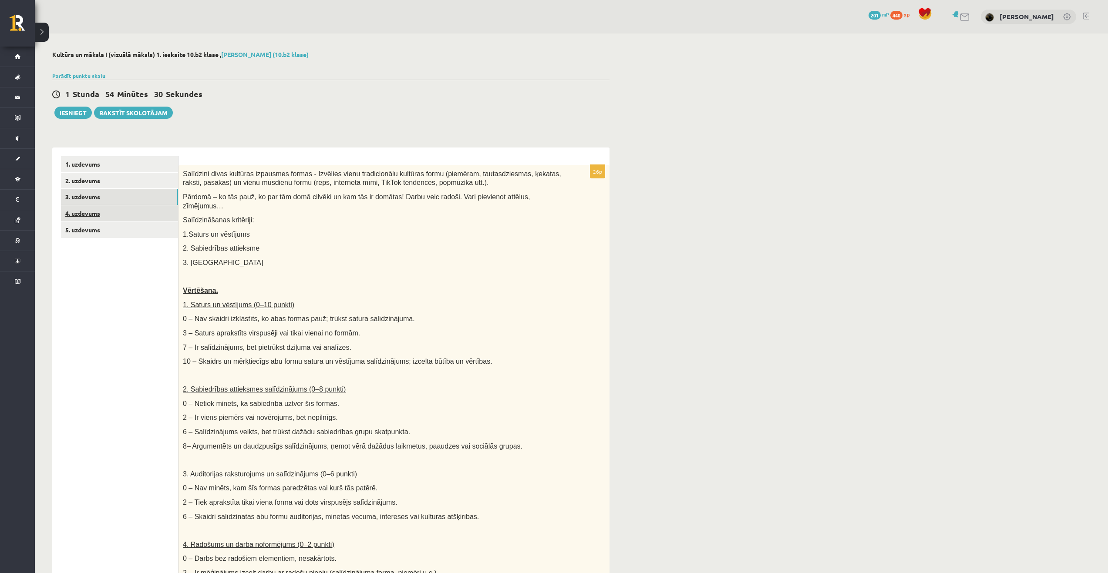
click at [98, 212] on link "4. uzdevums" at bounding box center [119, 213] width 117 height 16
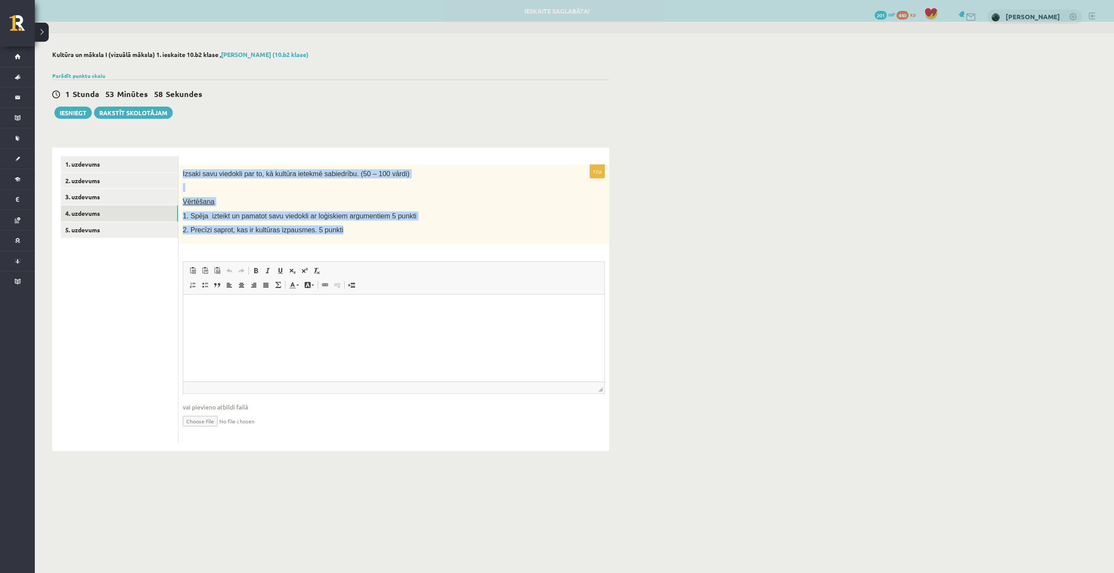
drag, startPoint x: 182, startPoint y: 173, endPoint x: 336, endPoint y: 239, distance: 167.9
click at [336, 239] on div "Izsaki savu viedokli par to, kā kultūra ietekmē sabiedrību. (50 – 100 vārdi) Vē…" at bounding box center [393, 204] width 431 height 79
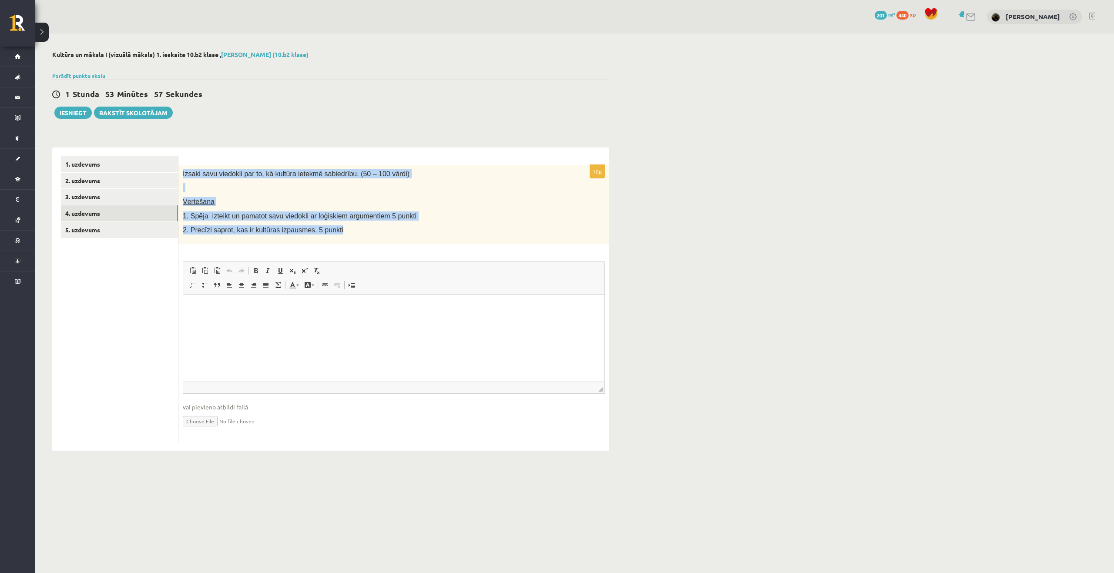
copy div "Izsaki savu viedokli par to, kā kultūra ietekmē sabiedrību. (50 – 100 vārdi) Vē…"
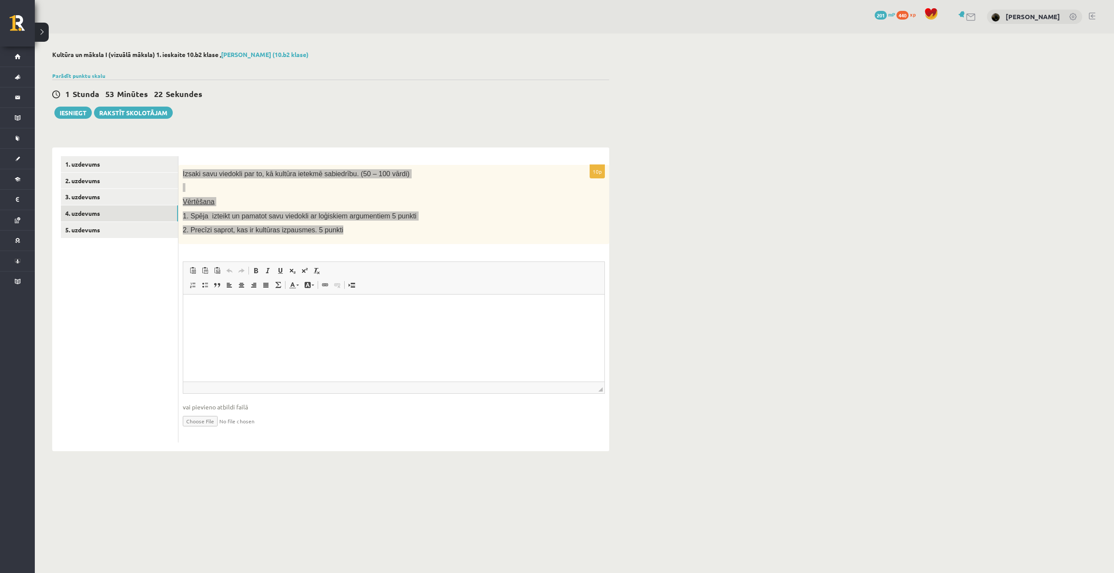
click at [295, 317] on html at bounding box center [393, 307] width 421 height 27
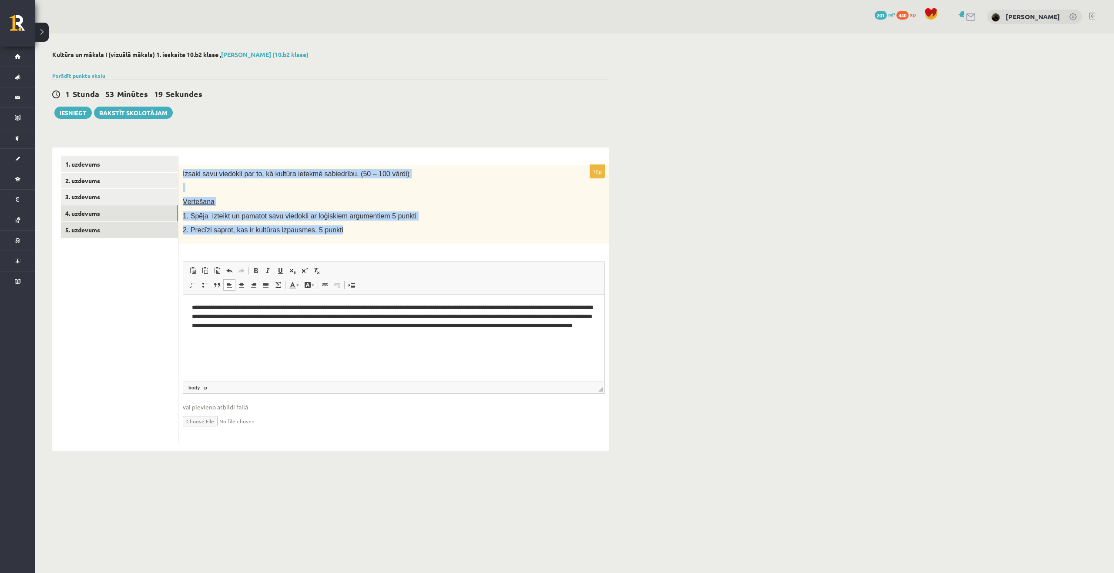
click at [84, 235] on link "5. uzdevums" at bounding box center [119, 230] width 117 height 16
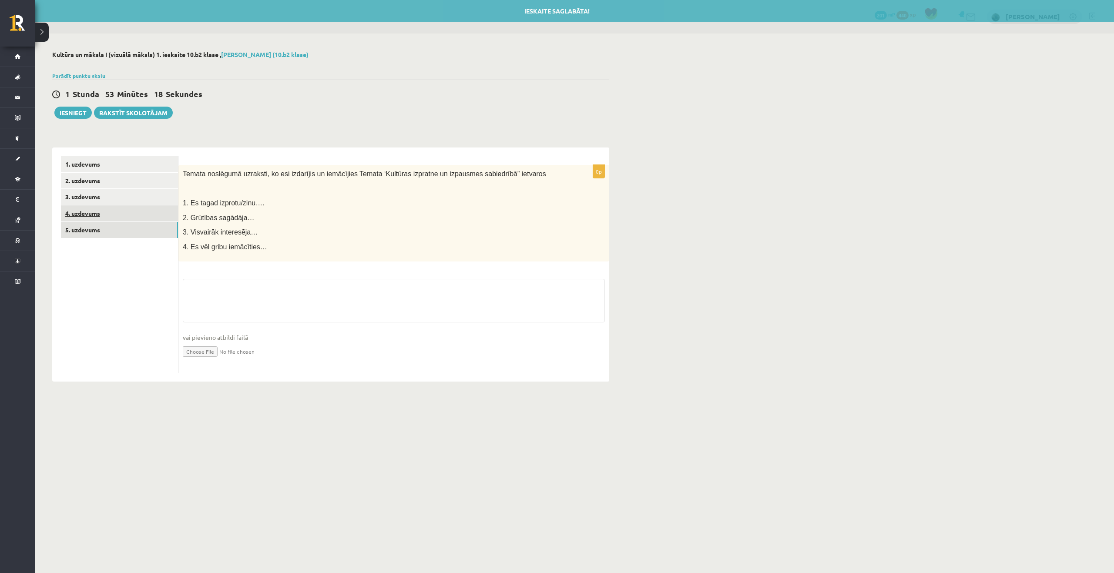
click at [96, 218] on link "4. uzdevums" at bounding box center [119, 213] width 117 height 16
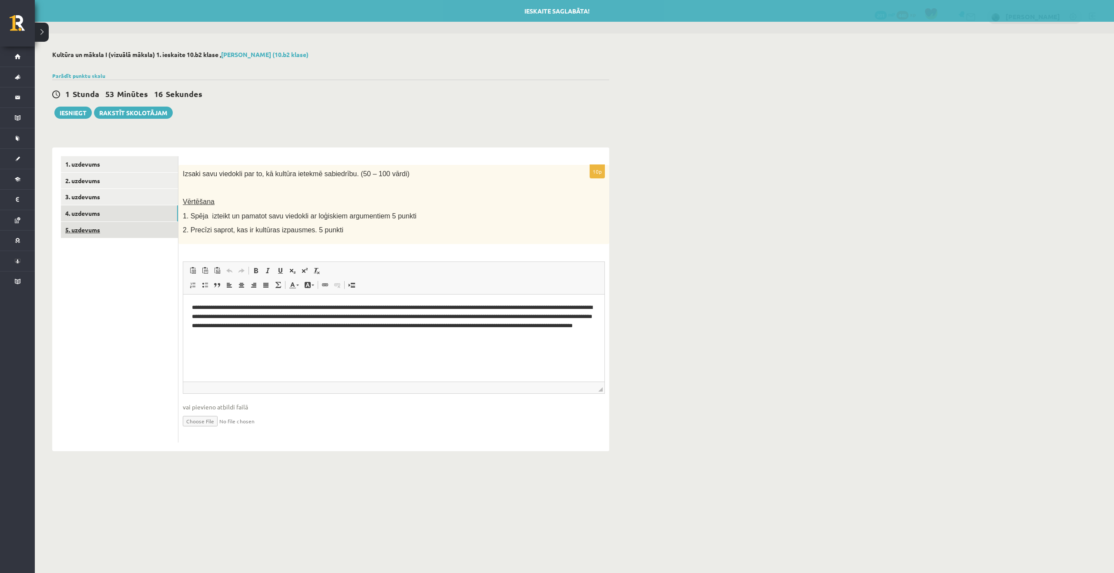
click at [93, 232] on link "5. uzdevums" at bounding box center [119, 230] width 117 height 16
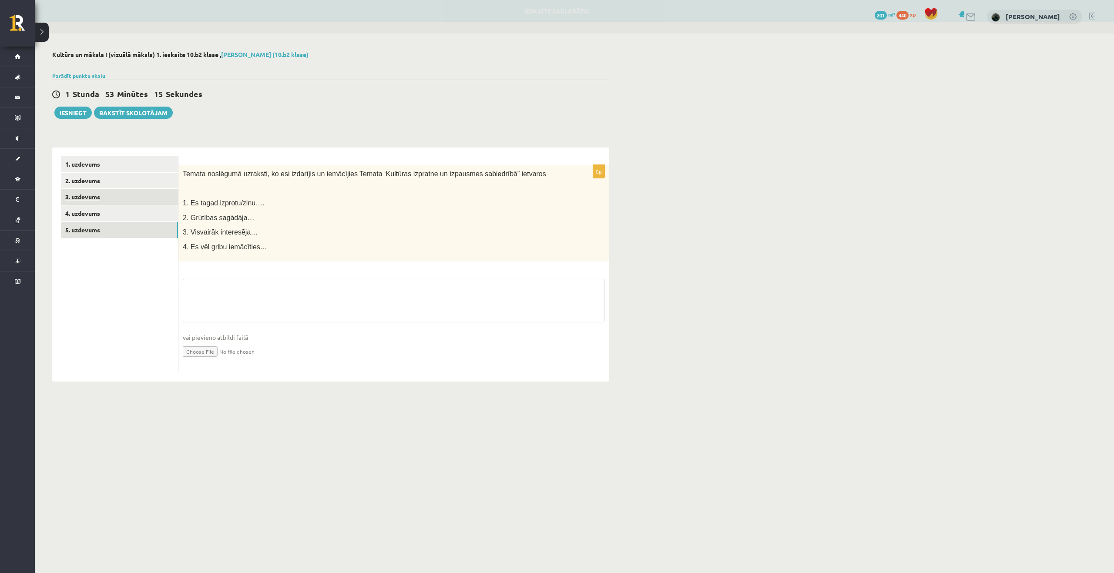
click at [109, 201] on link "3. uzdevums" at bounding box center [119, 197] width 117 height 16
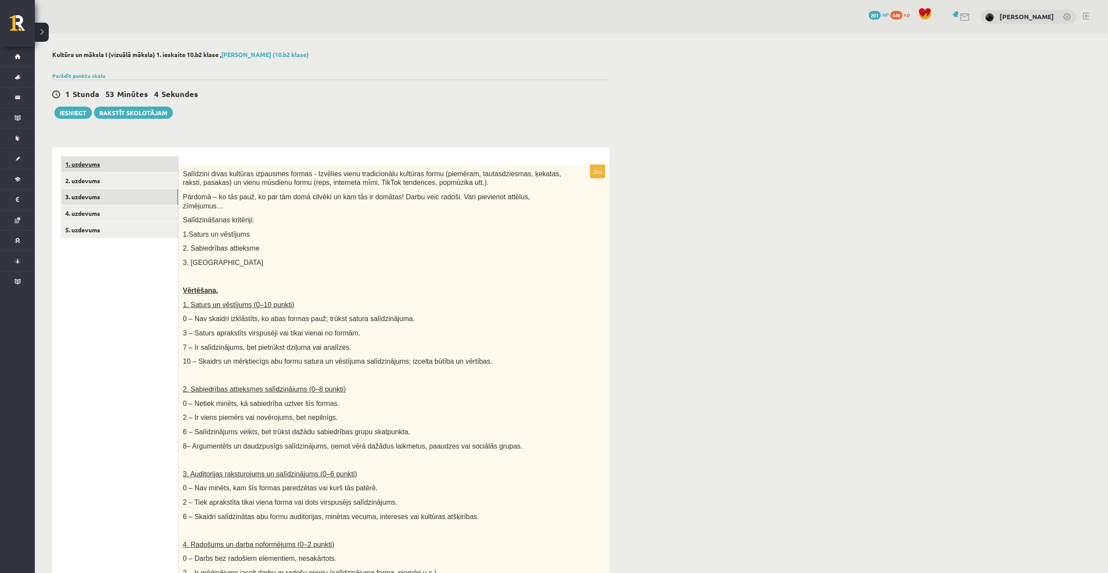
click at [108, 166] on link "1. uzdevums" at bounding box center [119, 164] width 117 height 16
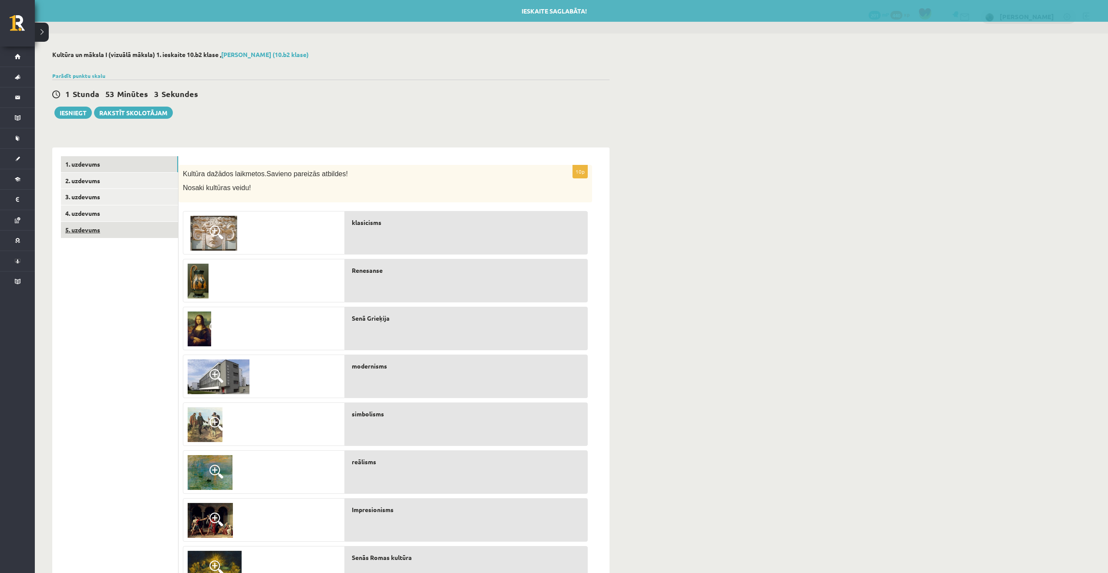
click at [96, 228] on link "5. uzdevums" at bounding box center [119, 230] width 117 height 16
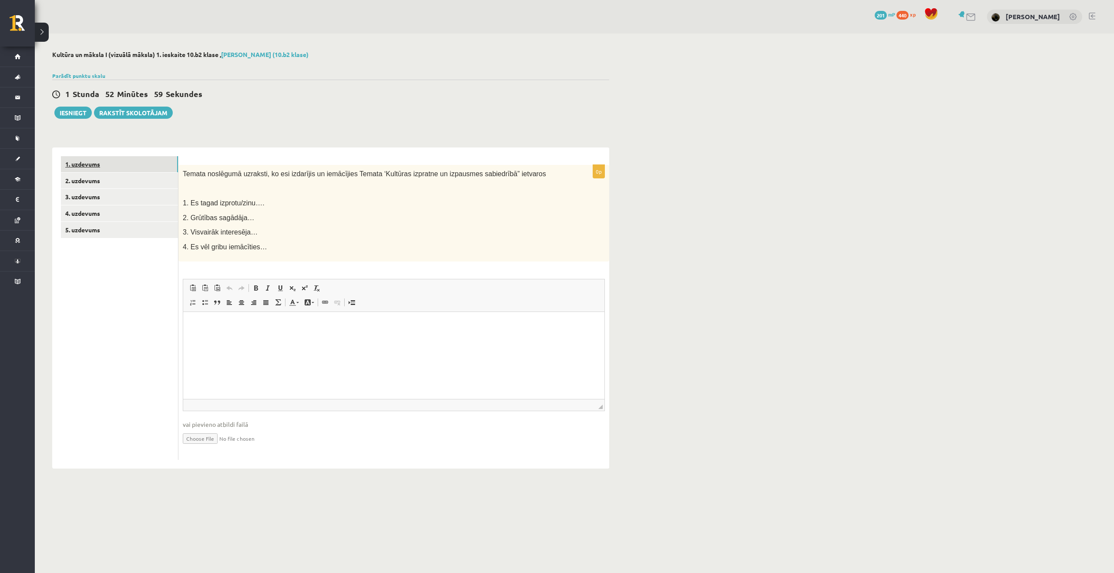
click at [92, 169] on link "1. uzdevums" at bounding box center [119, 164] width 117 height 16
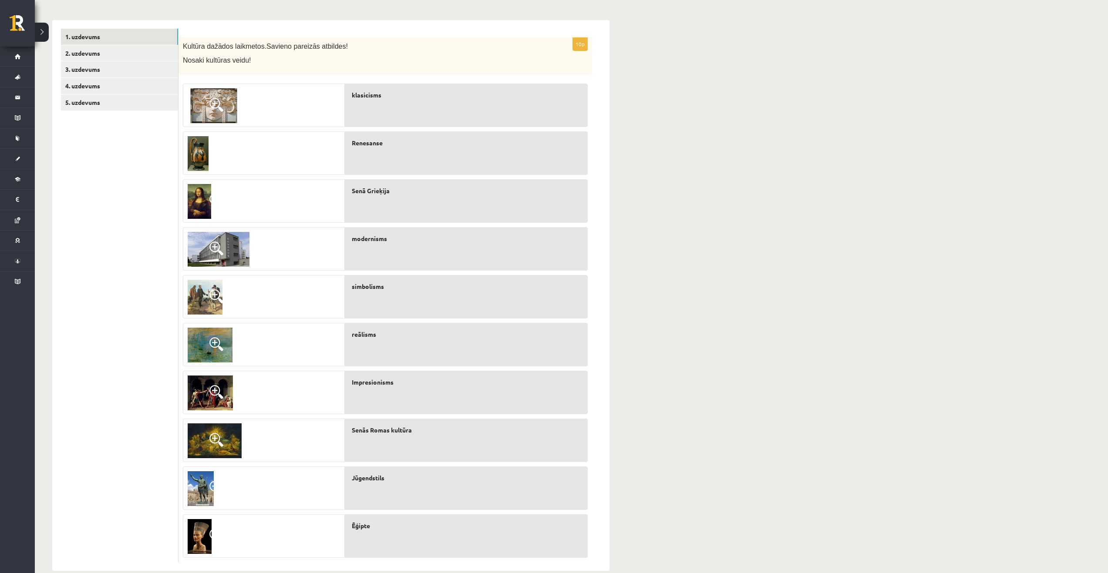
scroll to position [144, 0]
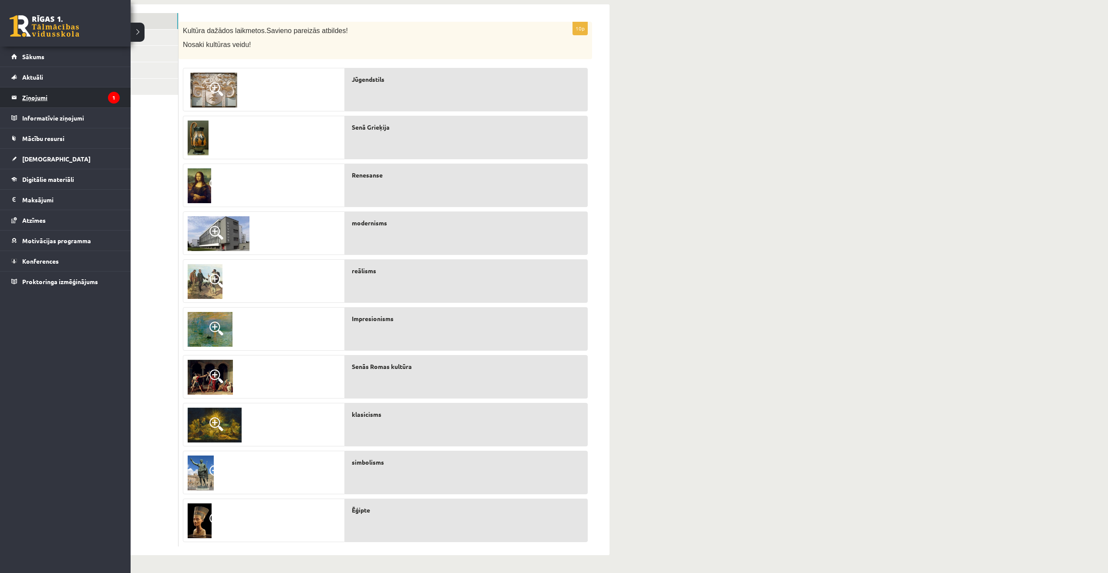
click at [26, 101] on legend "Ziņojumi 1" at bounding box center [71, 97] width 98 height 20
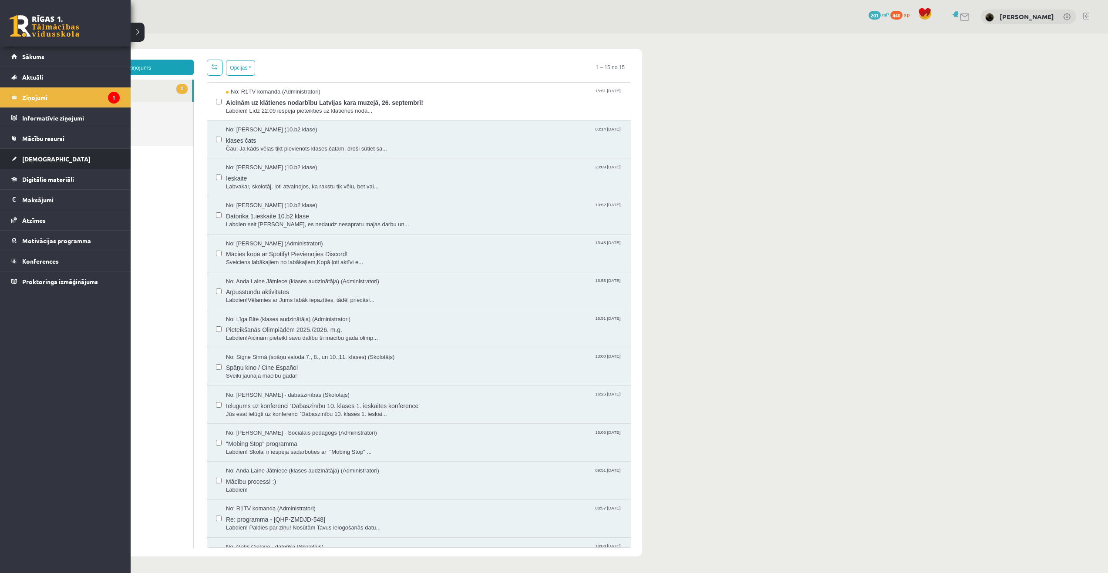
click at [44, 159] on span "[DEMOGRAPHIC_DATA]" at bounding box center [56, 159] width 68 height 8
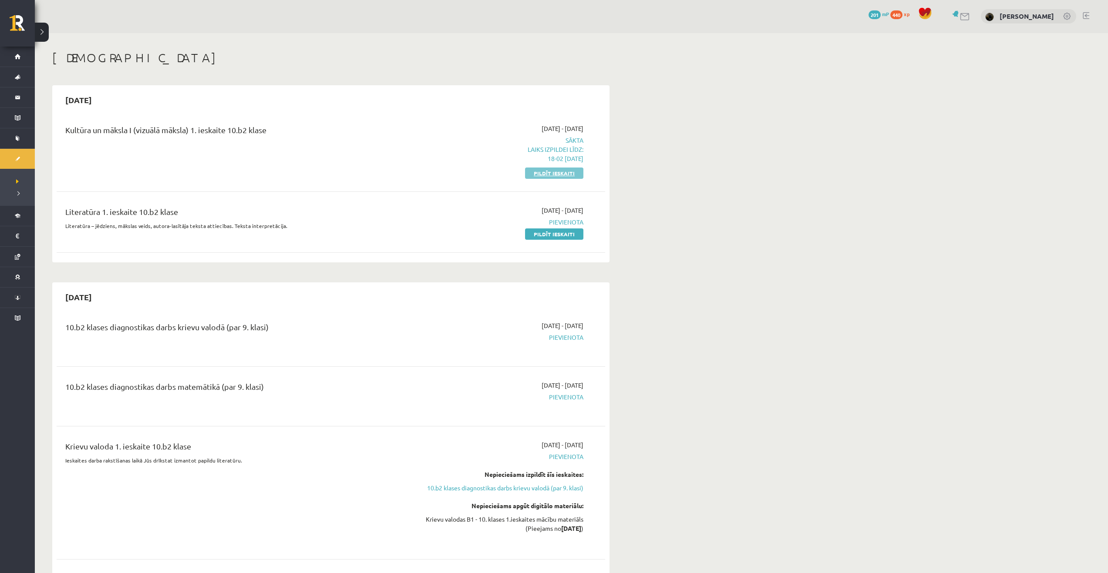
click at [535, 175] on link "Pildīt ieskaiti" at bounding box center [554, 173] width 58 height 11
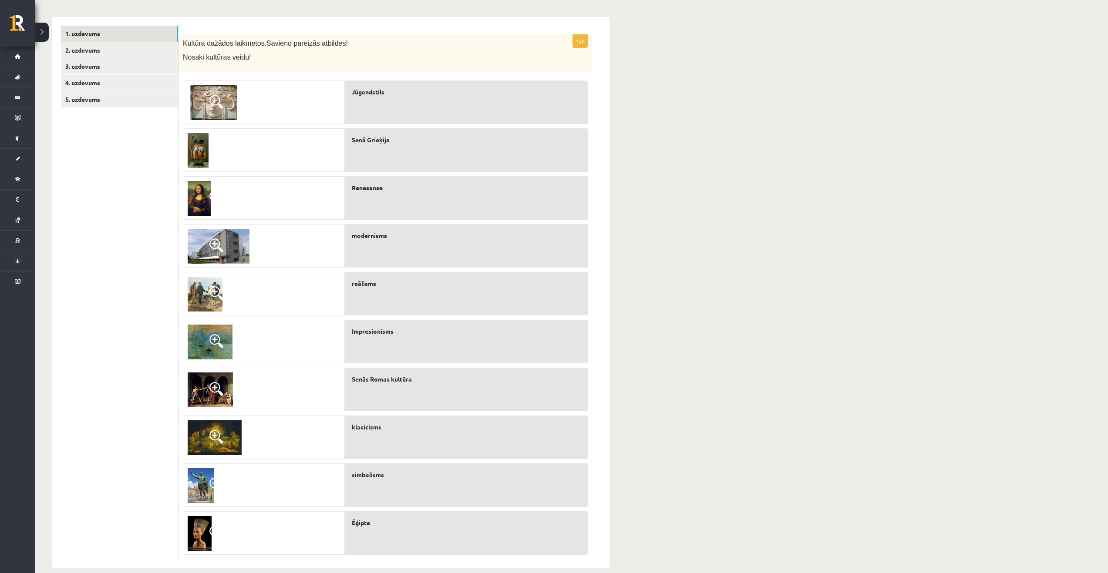
scroll to position [143, 0]
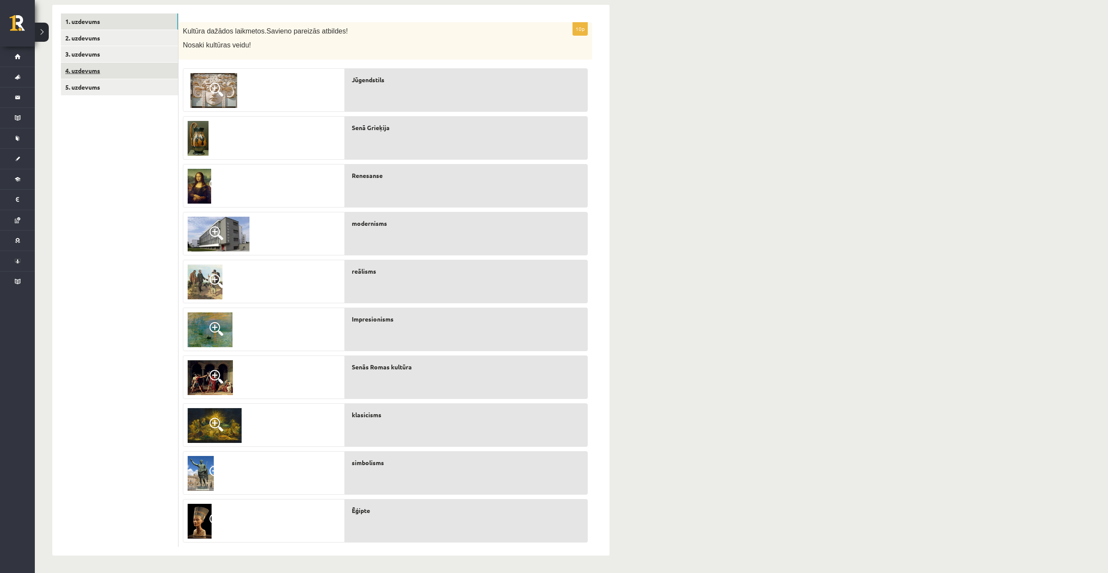
click at [136, 72] on link "4. uzdevums" at bounding box center [119, 71] width 117 height 16
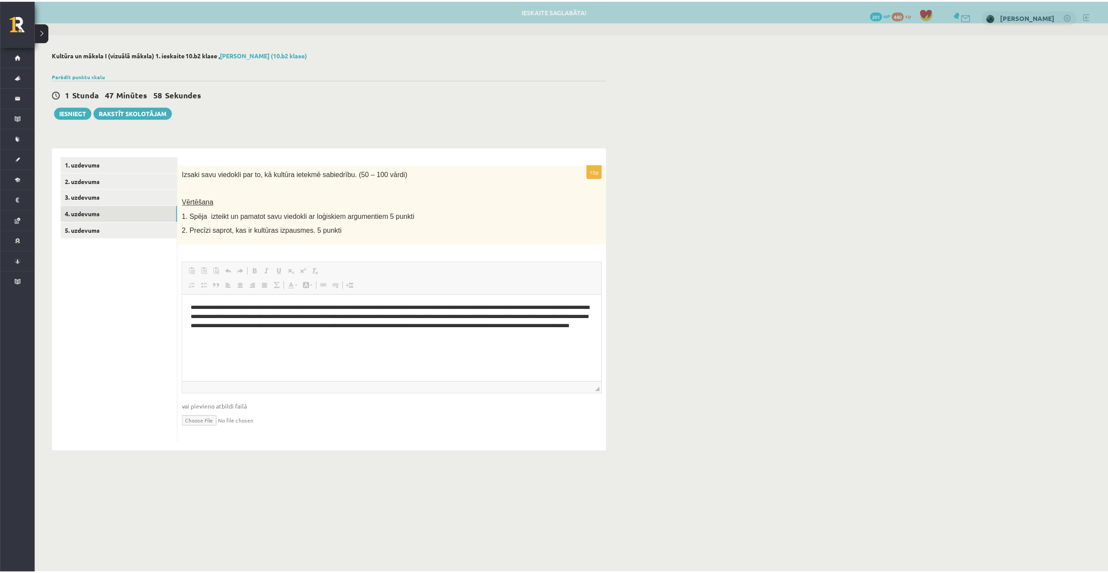
scroll to position [0, 0]
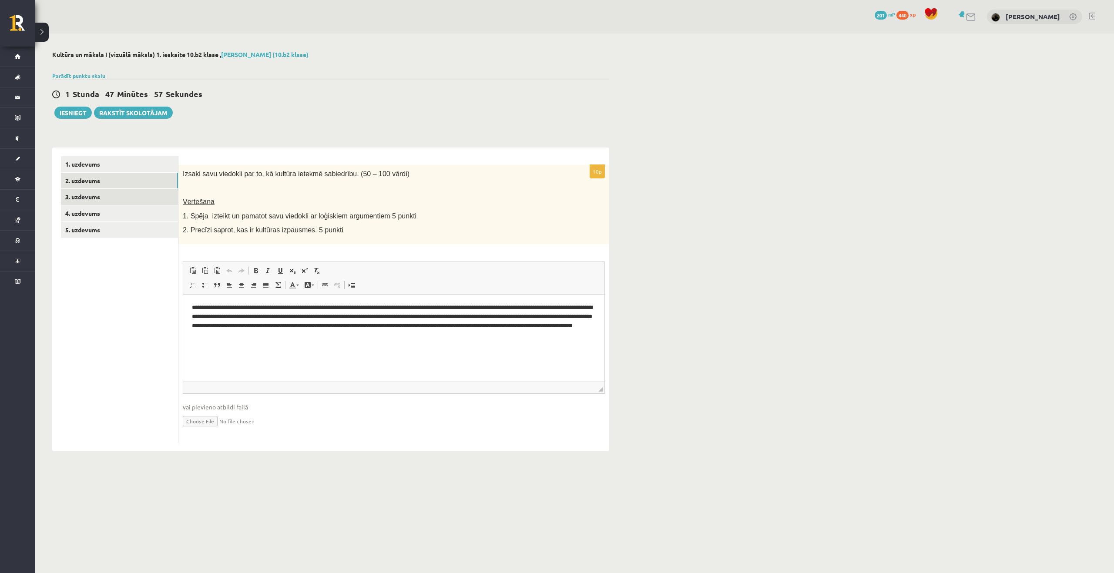
click at [99, 189] on ul "1. uzdevums 2. uzdevums 3. uzdevums 4. uzdevums 5. uzdevums" at bounding box center [120, 299] width 118 height 286
click at [100, 197] on link "3. uzdevums" at bounding box center [119, 197] width 117 height 16
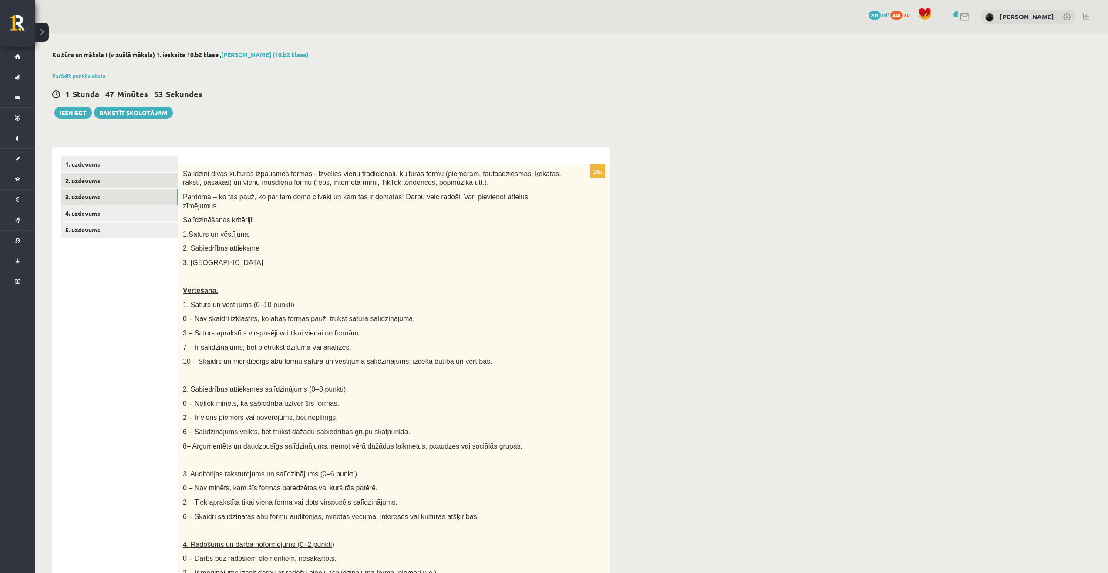
click at [86, 186] on link "2. uzdevums" at bounding box center [119, 181] width 117 height 16
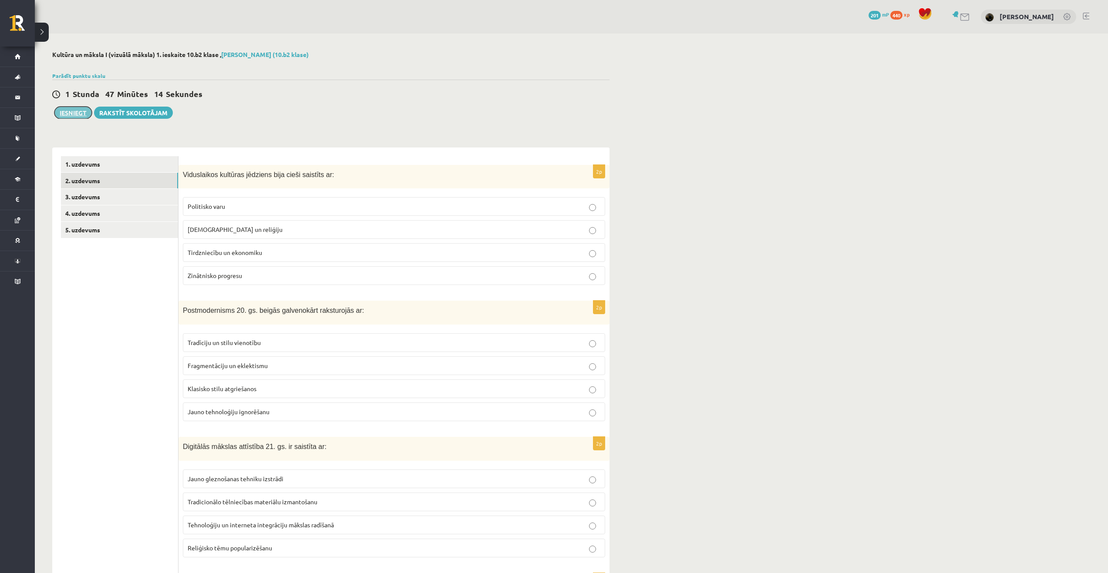
click at [69, 114] on button "Iesniegt" at bounding box center [72, 113] width 37 height 12
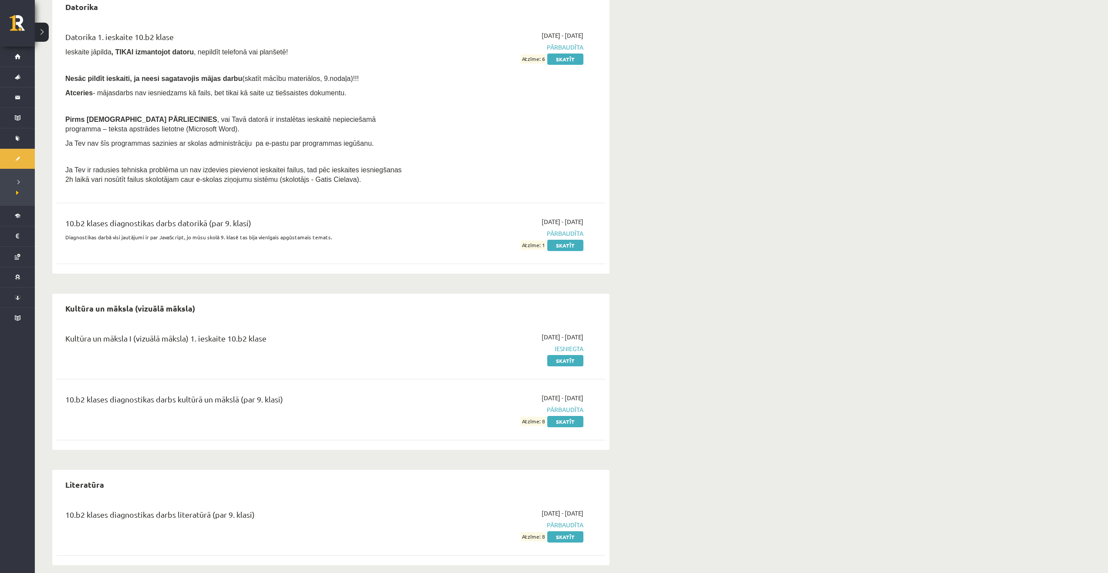
scroll to position [465, 0]
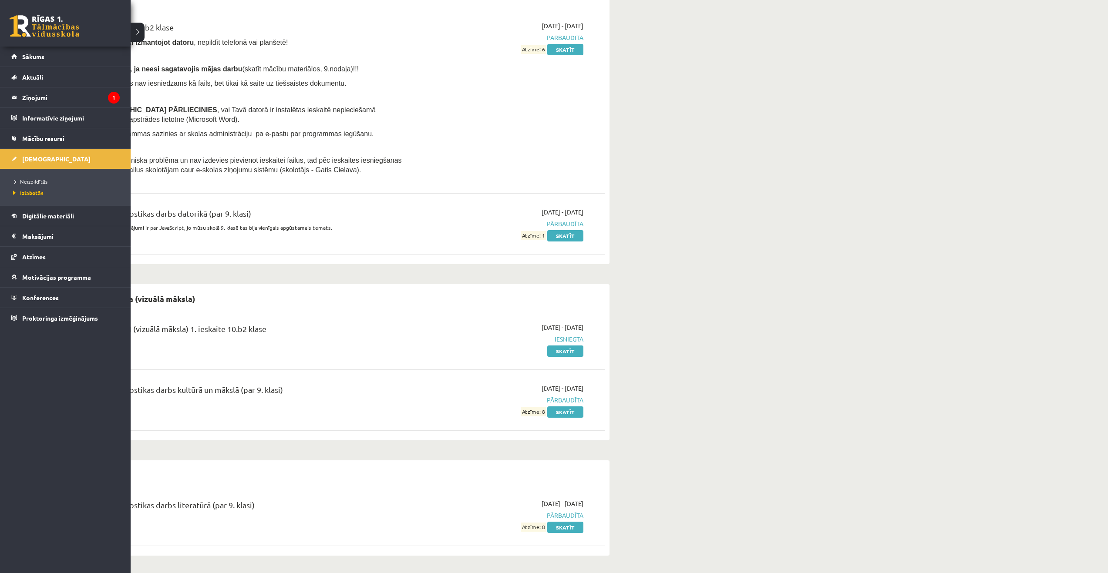
click at [40, 159] on span "[DEMOGRAPHIC_DATA]" at bounding box center [56, 159] width 68 height 8
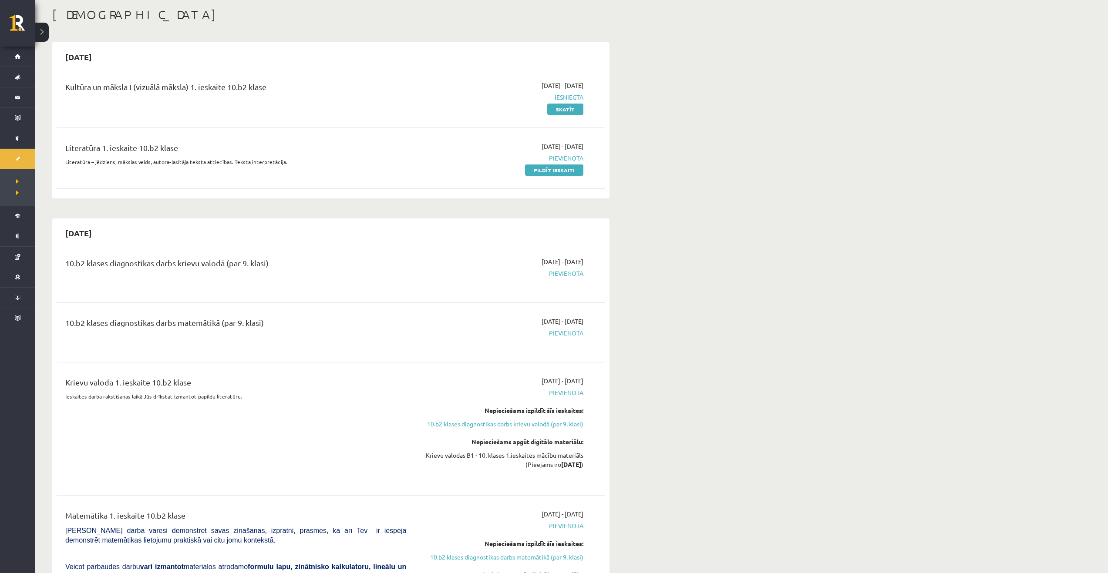
scroll to position [30, 0]
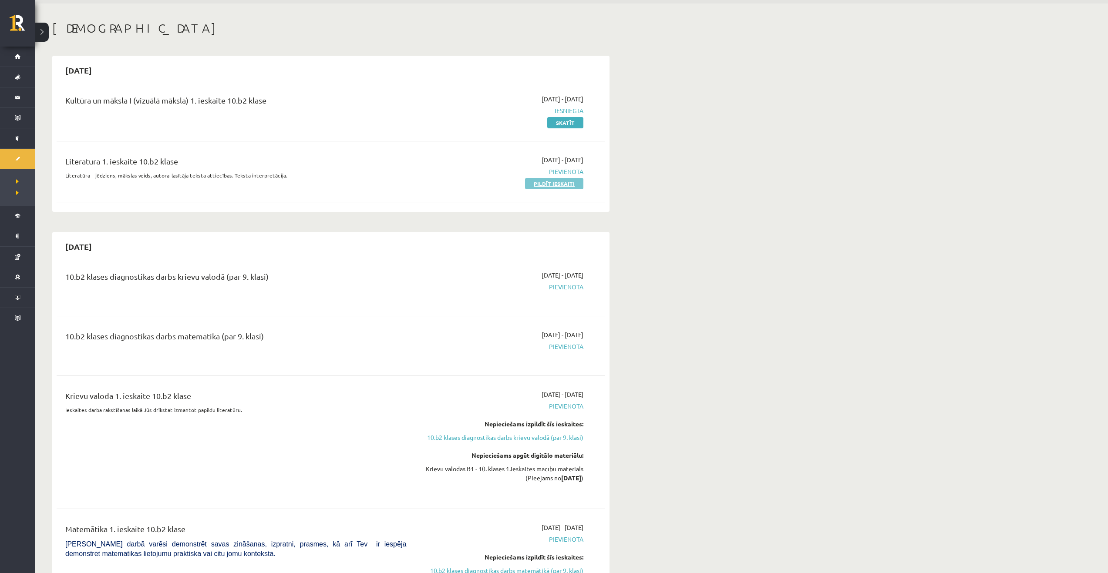
click at [533, 180] on link "Pildīt ieskaiti" at bounding box center [554, 183] width 58 height 11
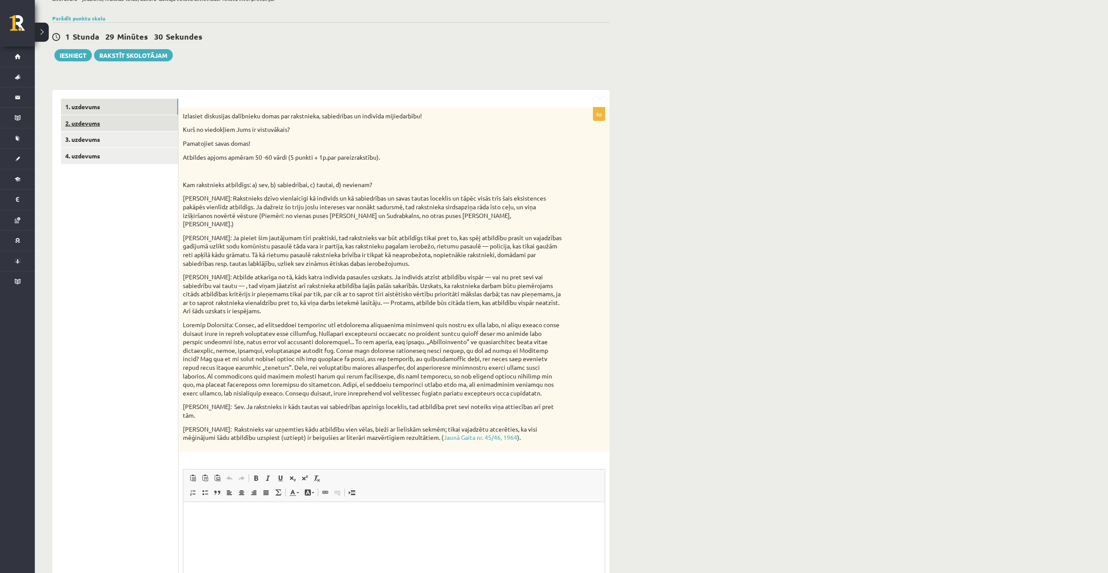
click at [116, 124] on link "2. uzdevums" at bounding box center [119, 123] width 117 height 16
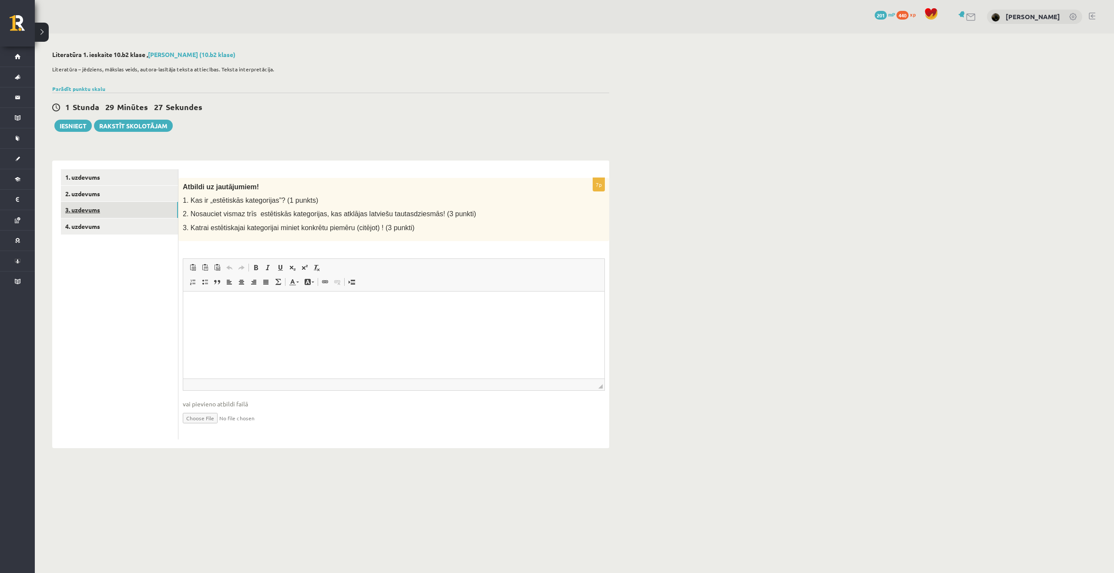
click at [106, 215] on link "3. uzdevums" at bounding box center [119, 210] width 117 height 16
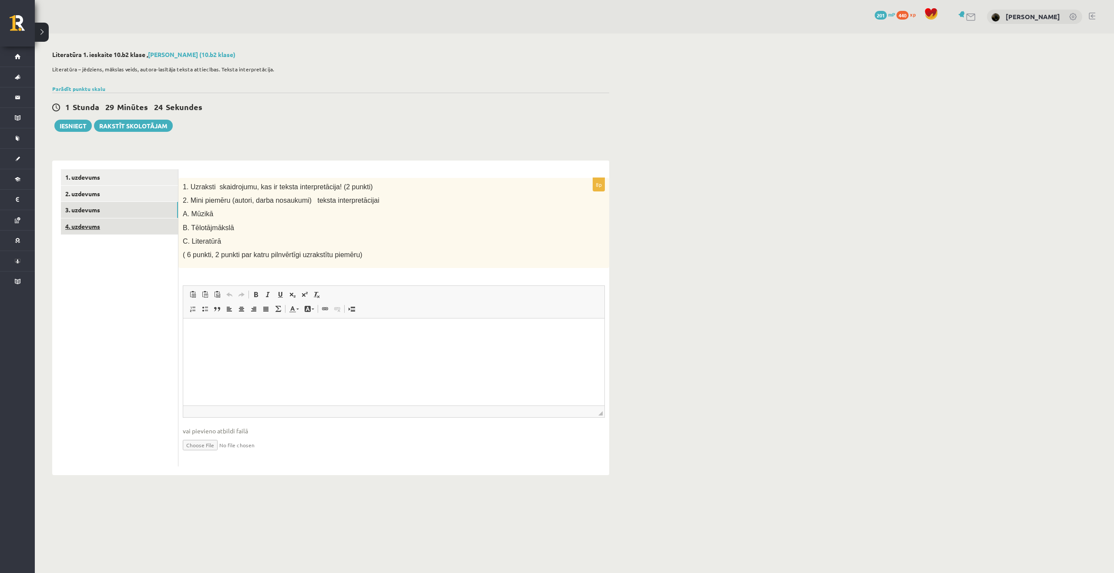
click at [104, 227] on link "4. uzdevums" at bounding box center [119, 227] width 117 height 16
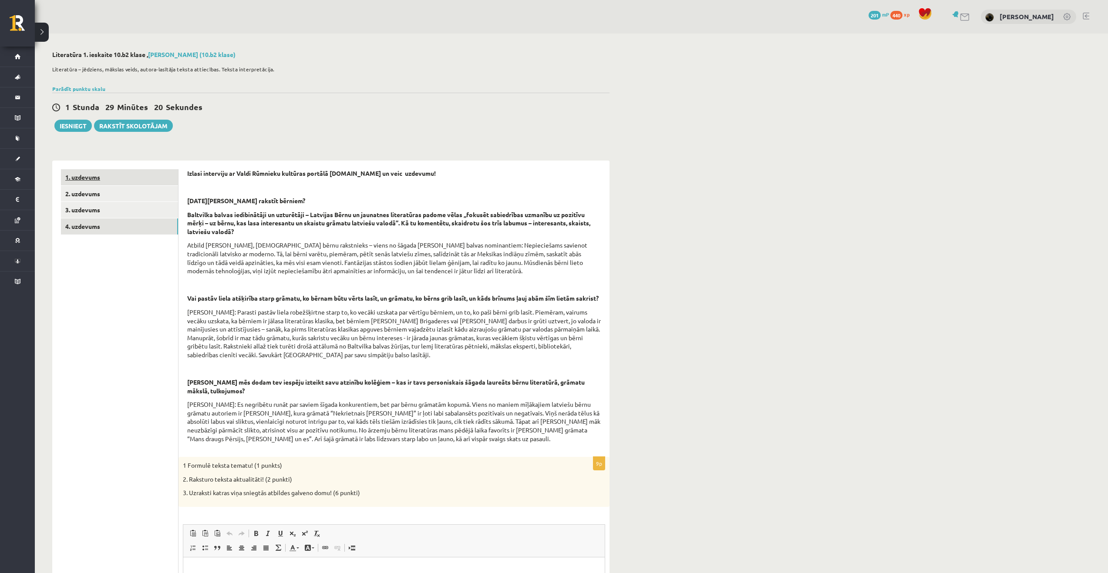
click at [104, 185] on link "1. uzdevums" at bounding box center [119, 177] width 117 height 16
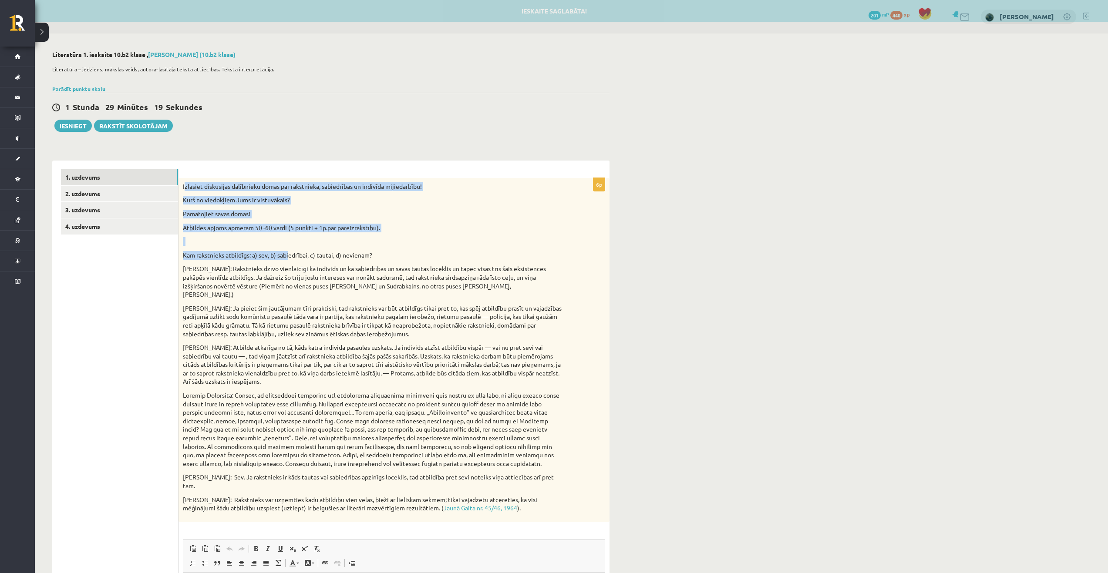
drag, startPoint x: 185, startPoint y: 185, endPoint x: 259, endPoint y: 223, distance: 83.9
click at [286, 246] on div "Izlasiet diskusijas dalībnieku domas par rakstnieka, sabiedrības un indivīda mi…" at bounding box center [393, 350] width 431 height 344
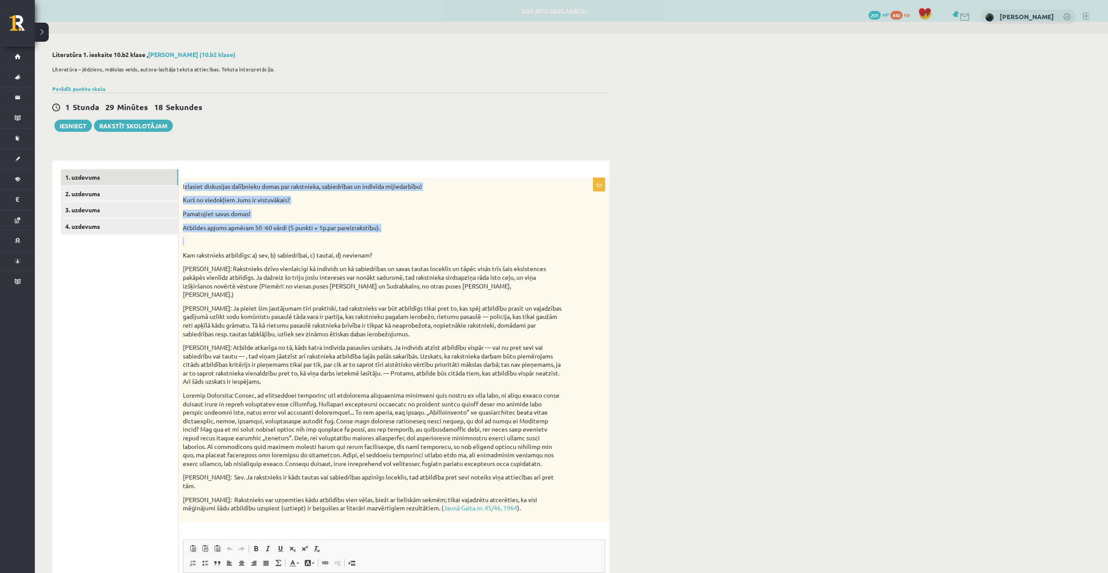
click at [267, 157] on div "**********" at bounding box center [330, 441] width 557 height 578
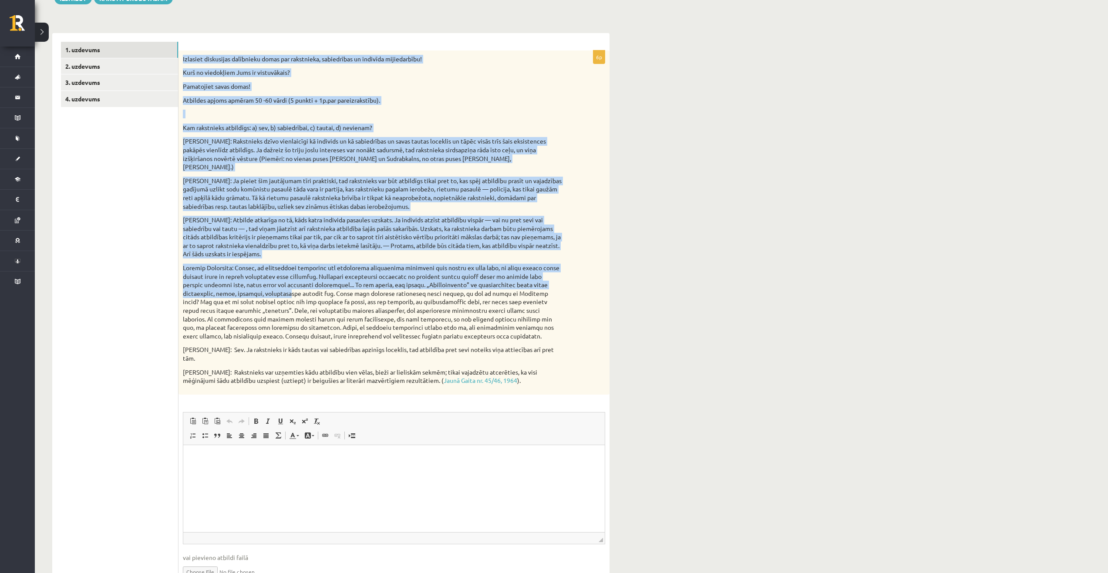
scroll to position [158, 0]
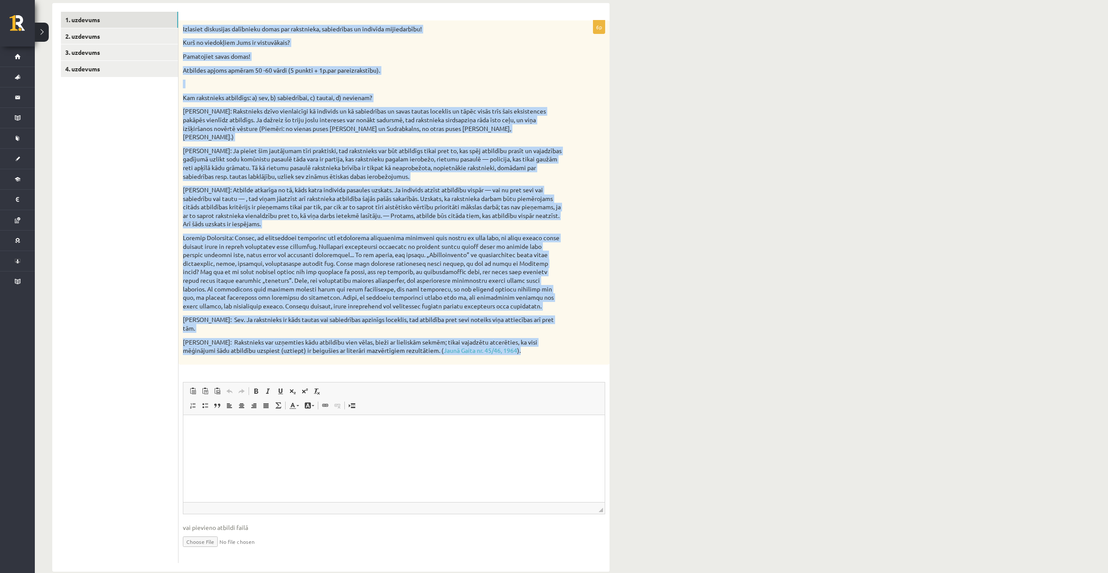
drag, startPoint x: 182, startPoint y: 187, endPoint x: 527, endPoint y: 342, distance: 378.6
click at [527, 342] on div "Izlasiet diskusijas dalībnieku domas par rakstnieka, sabiedrības un indivīda mi…" at bounding box center [393, 192] width 431 height 344
copy div "Izlasiet diskusijas dalībnieku domas par rakstnieka, sabiedrības un indivīda mi…"
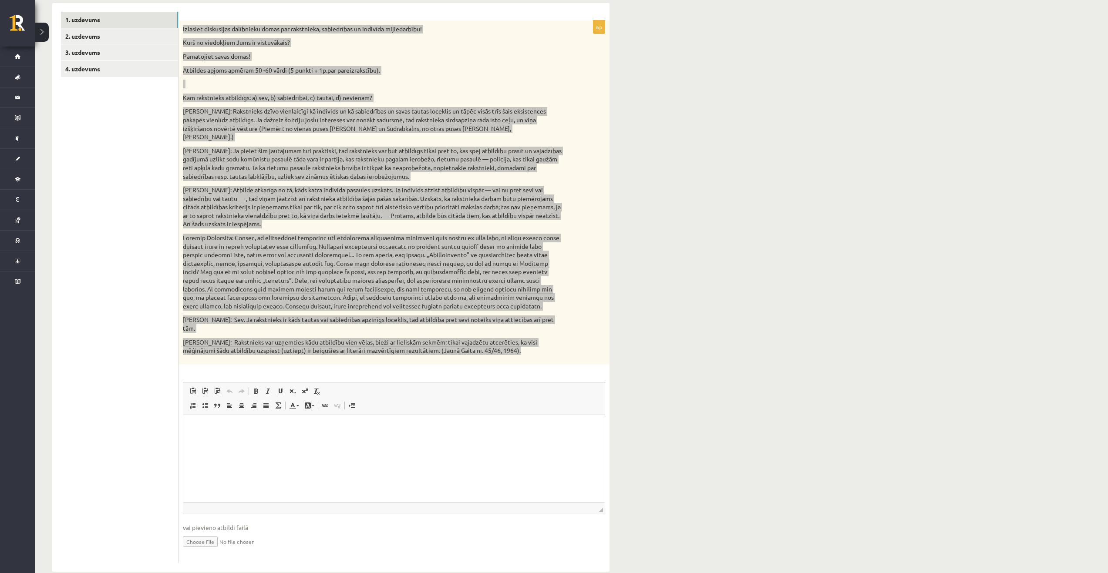
click at [308, 441] on html at bounding box center [393, 428] width 421 height 27
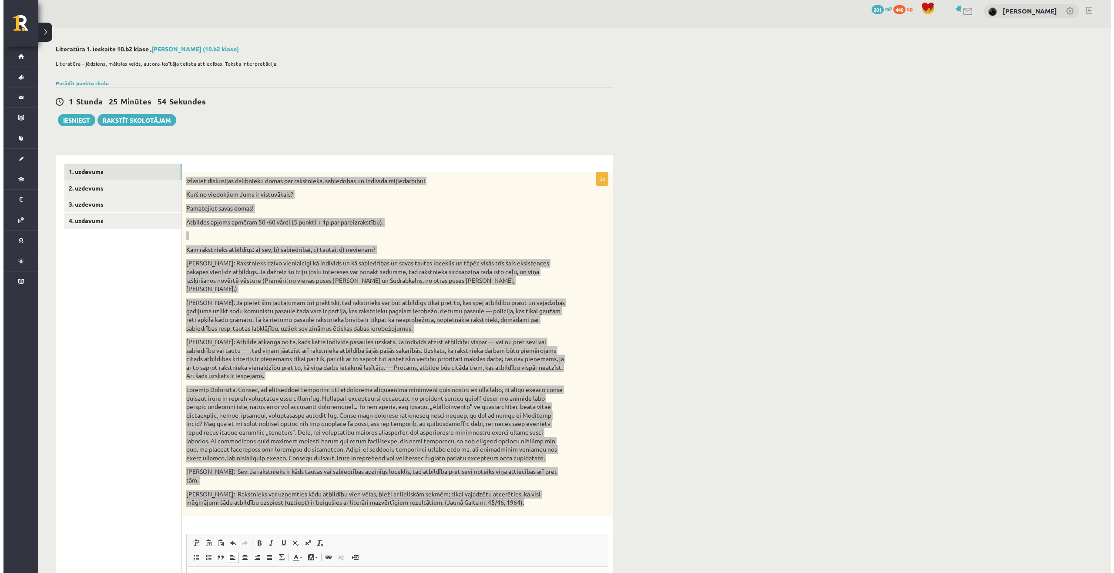
scroll to position [0, 0]
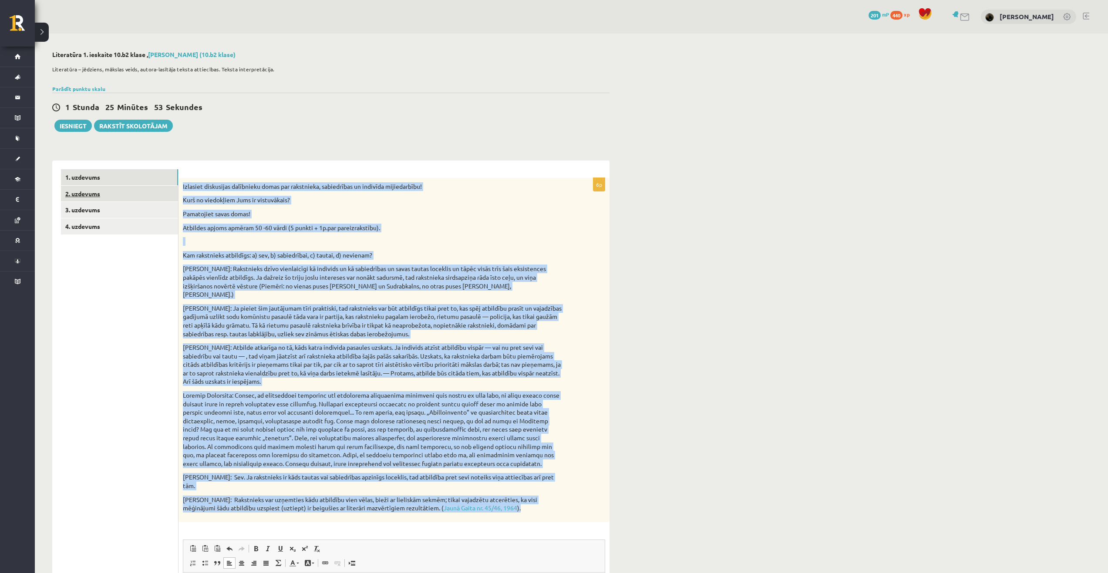
click at [100, 196] on link "2. uzdevums" at bounding box center [119, 194] width 117 height 16
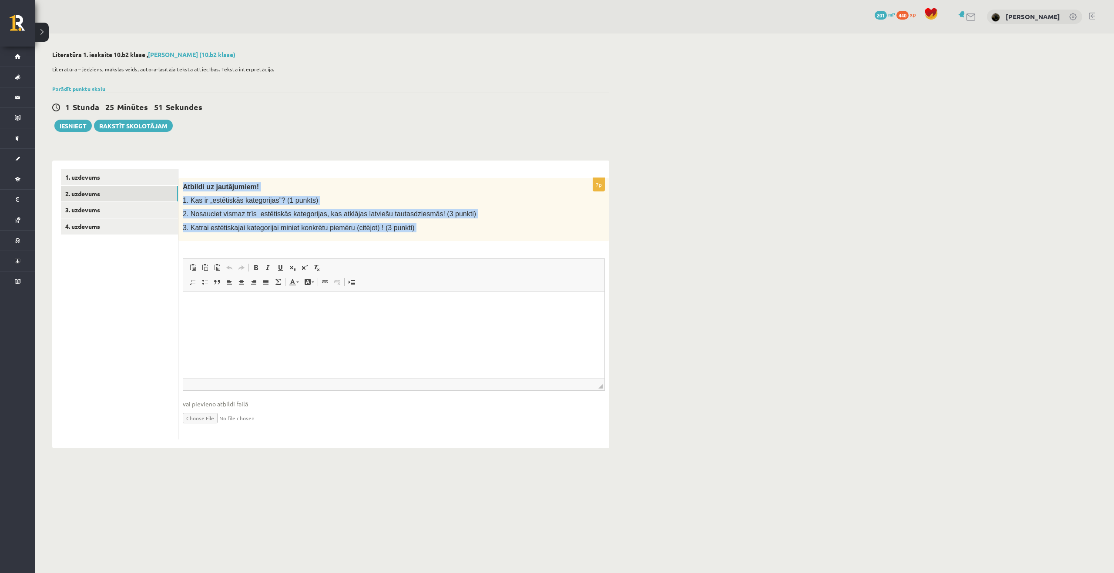
drag, startPoint x: 185, startPoint y: 187, endPoint x: 380, endPoint y: 232, distance: 200.7
click at [399, 247] on div "7p Atbildi uz jautājumiem! 1. Kas ir „estētiskās kategorijas”? (1 punkts) 2. No…" at bounding box center [393, 309] width 431 height 262
copy div "Atbildi uz jautājumiem! 1. Kas ir „estētiskās kategorijas”? (1 punkts) 2. Nosau…"
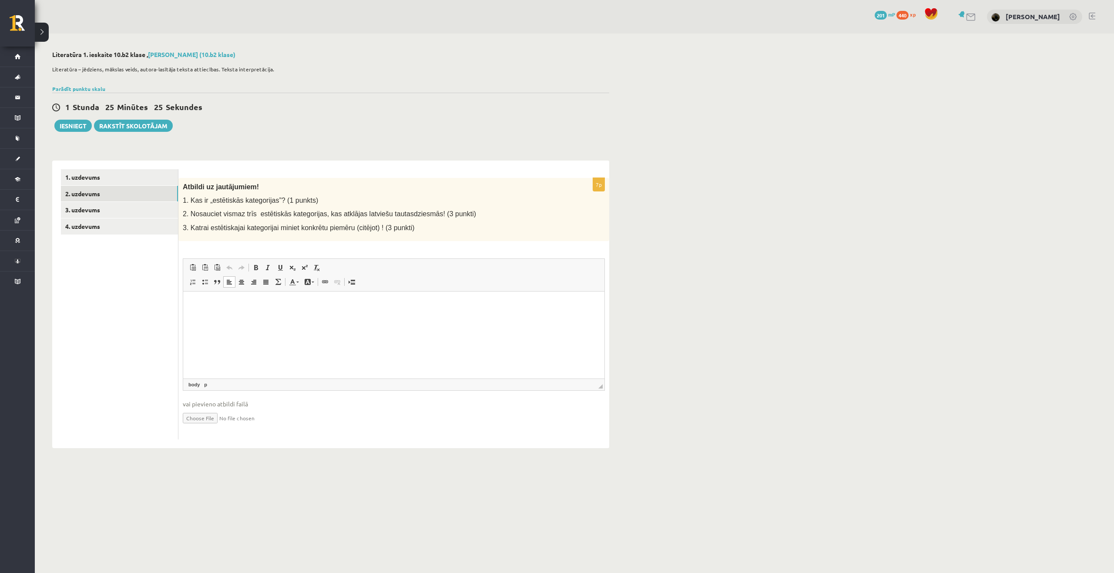
click at [353, 314] on html at bounding box center [393, 304] width 421 height 27
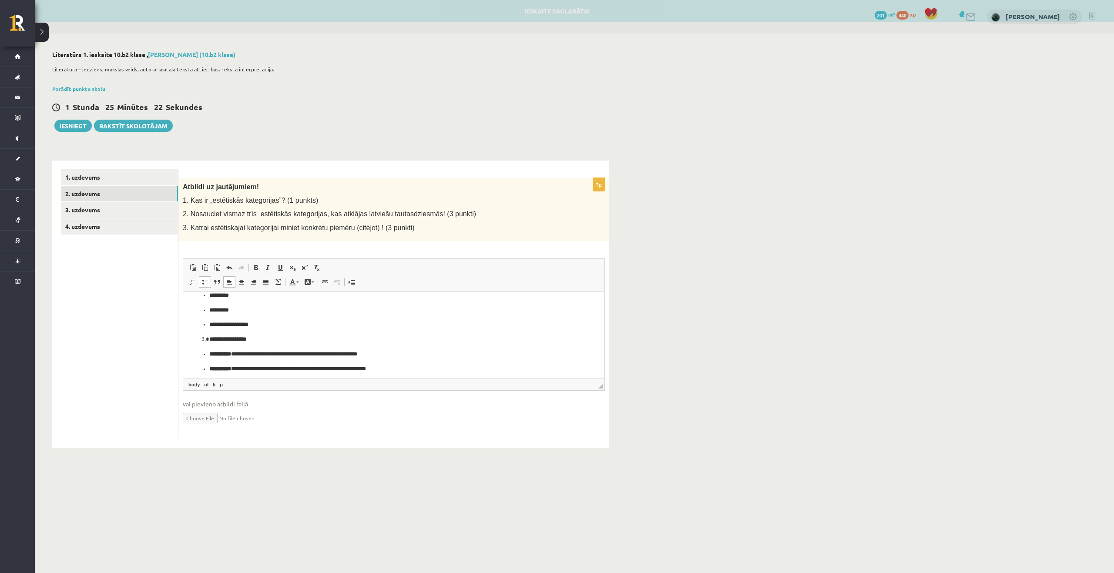
scroll to position [75, 0]
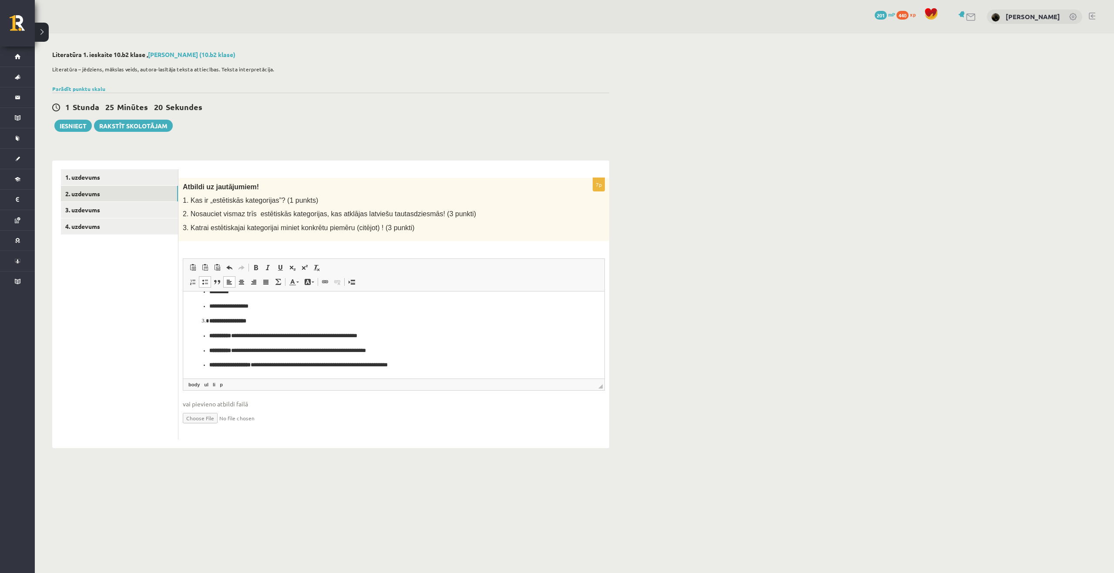
click at [138, 306] on ul "1. uzdevums 2. uzdevums 3. uzdevums 4. uzdevums" at bounding box center [120, 304] width 118 height 270
click at [104, 216] on link "3. uzdevums" at bounding box center [119, 210] width 117 height 16
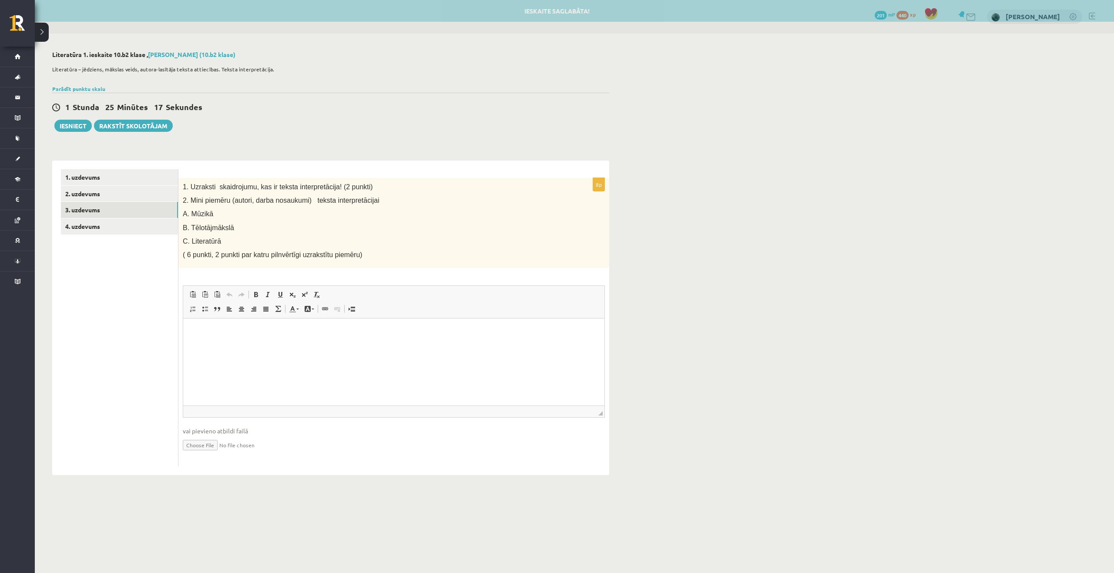
scroll to position [0, 0]
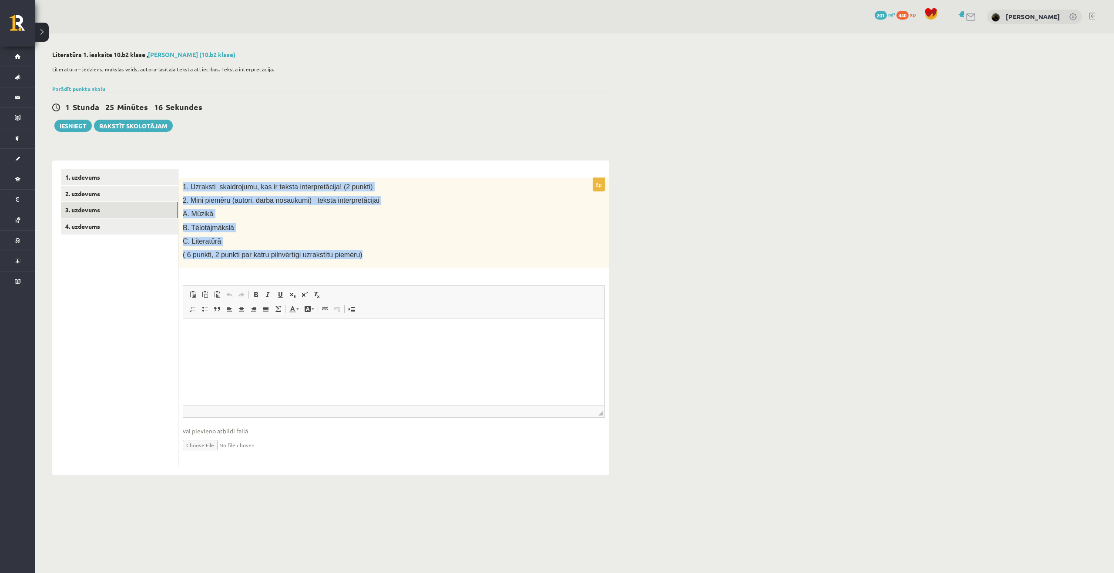
drag, startPoint x: 182, startPoint y: 186, endPoint x: 352, endPoint y: 251, distance: 181.7
click at [352, 251] on div "1. Uzraksti skaidrojumu, kas ir teksta interpretācija! (2 punkti) 2. Mini piemē…" at bounding box center [393, 223] width 431 height 91
copy div "1. Uzraksti skaidrojumu, kas ir teksta interpretācija! (2 punkti) 2. Mini piemē…"
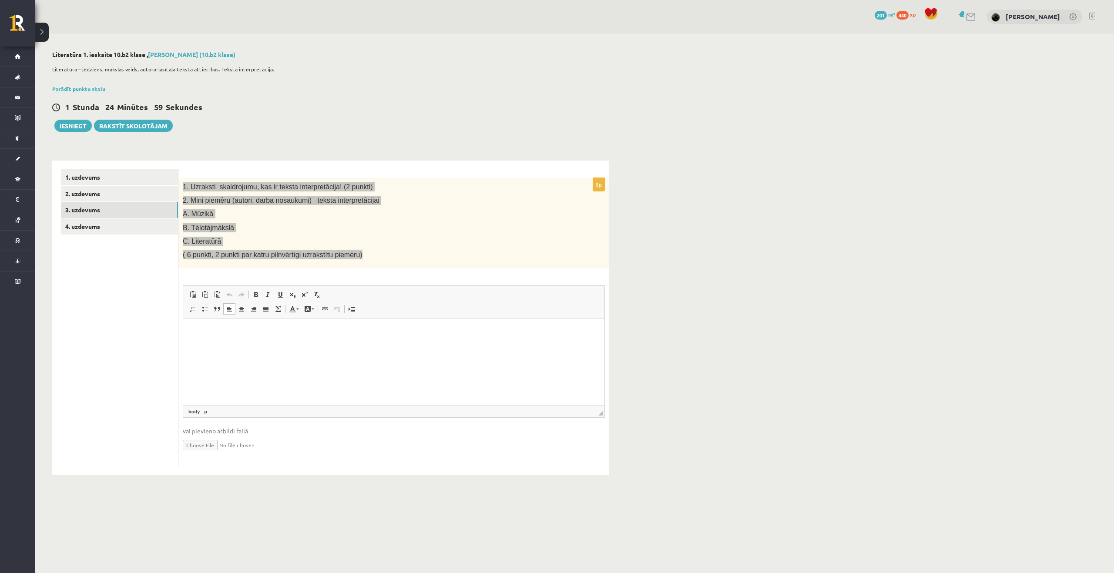
click at [365, 343] on html at bounding box center [393, 332] width 421 height 27
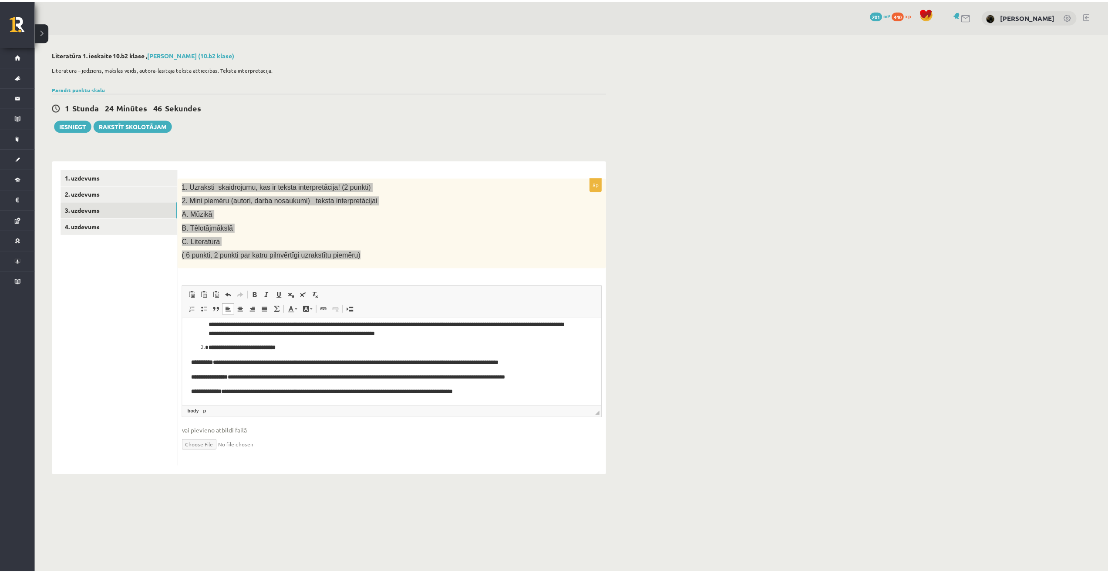
scroll to position [17, 0]
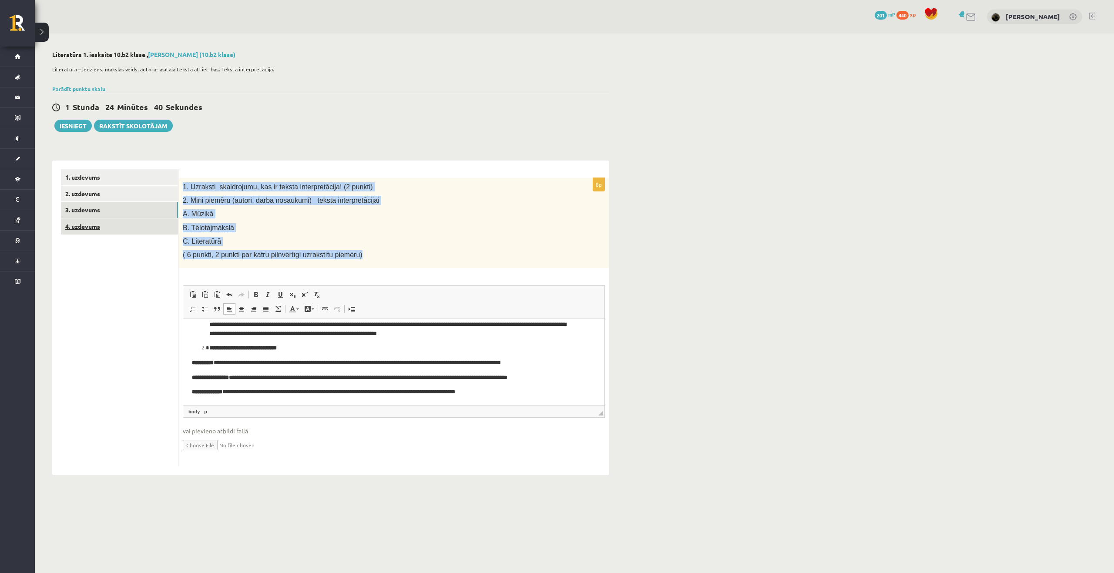
click at [109, 226] on link "4. uzdevums" at bounding box center [119, 227] width 117 height 16
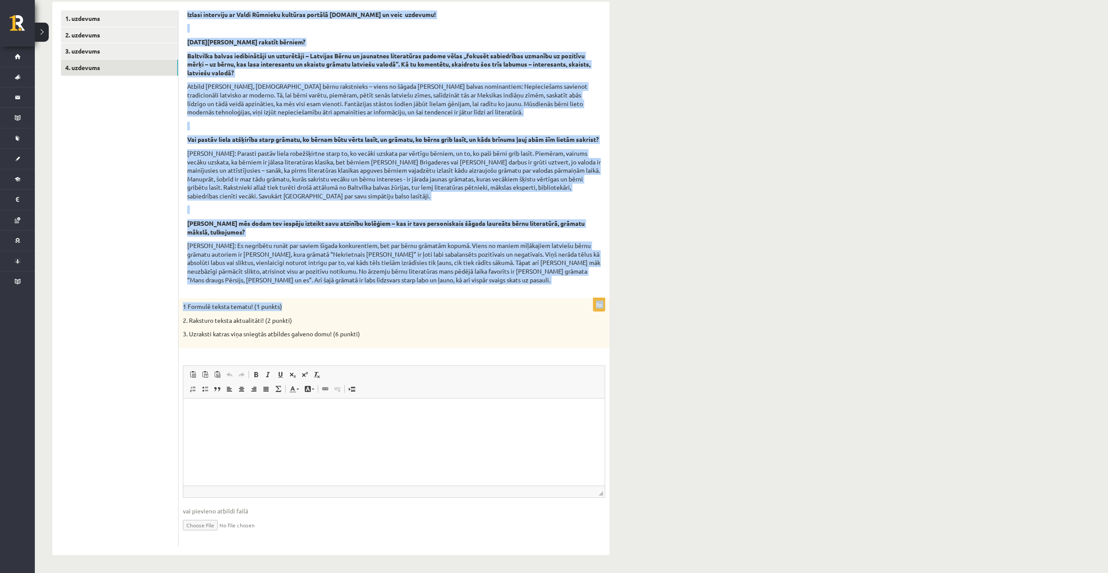
scroll to position [168, 0]
drag, startPoint x: 187, startPoint y: 173, endPoint x: 348, endPoint y: 345, distance: 235.6
click at [348, 345] on div "Izlasi interviju ar Valdi Rūmnieku kultūras portālā www.satori.lv un veic uzdev…" at bounding box center [393, 279] width 431 height 554
click at [350, 343] on div "1 Formulē teksta tematu! (1 punkts) 2. Raksturo teksta aktualitāti! (2 punkti) …" at bounding box center [393, 323] width 431 height 50
copy form "Izlasi interviju ar Valdi Rūmnieku kultūras portālā www.satori.lv un veic uzdev…"
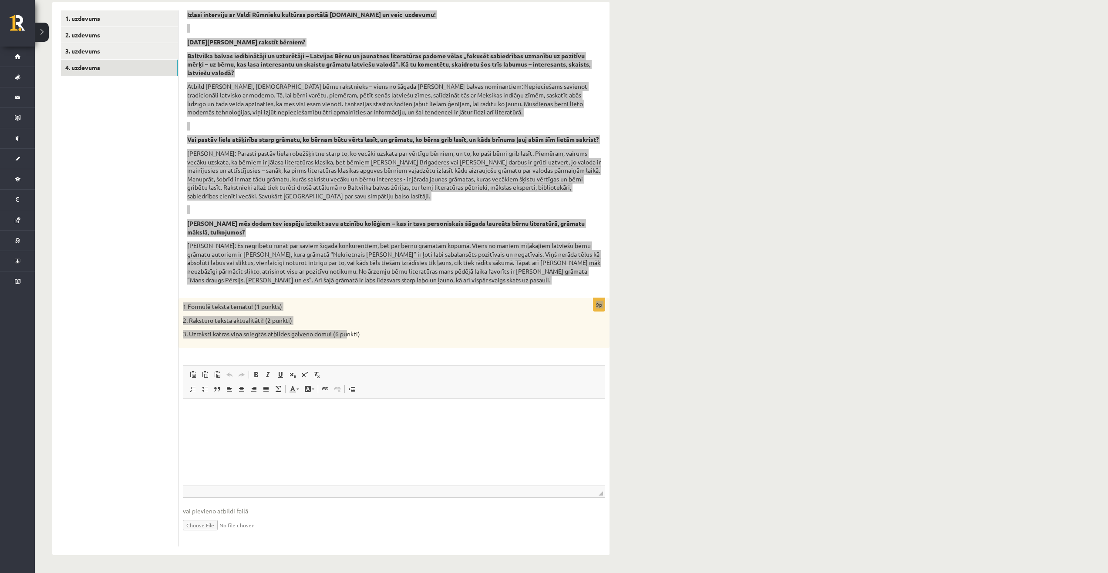
click at [359, 418] on html at bounding box center [393, 412] width 421 height 27
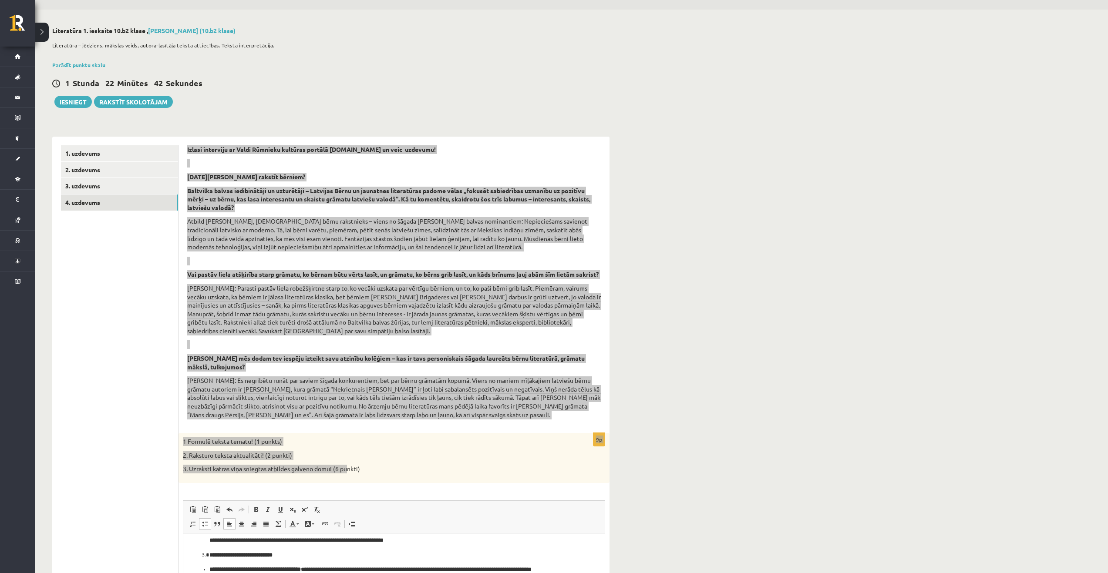
scroll to position [0, 0]
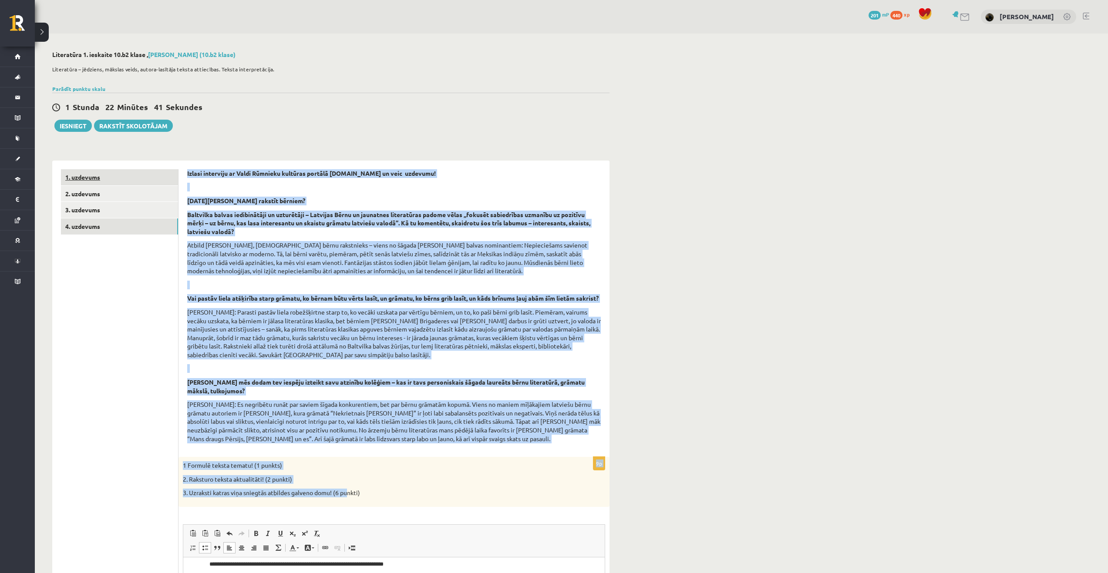
click at [141, 183] on link "1. uzdevums" at bounding box center [119, 177] width 117 height 16
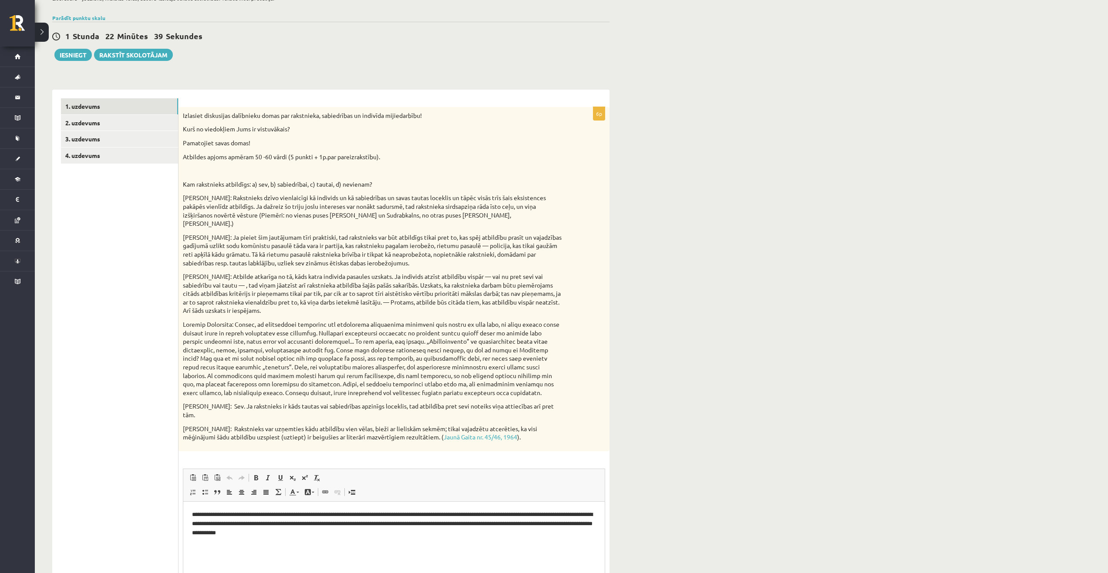
scroll to position [158, 0]
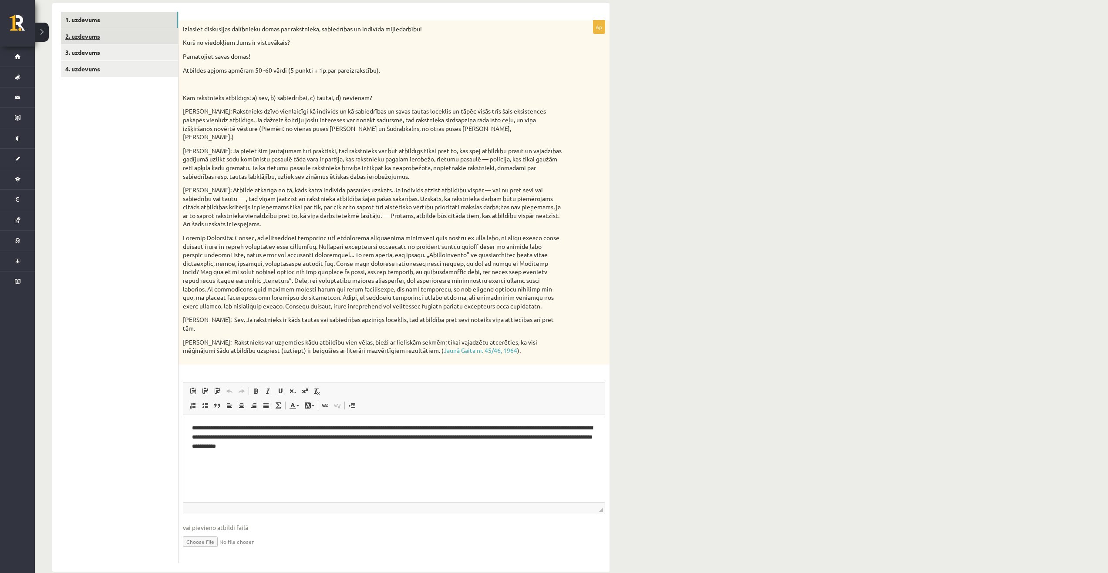
click at [140, 44] on link "2. uzdevums" at bounding box center [119, 36] width 117 height 16
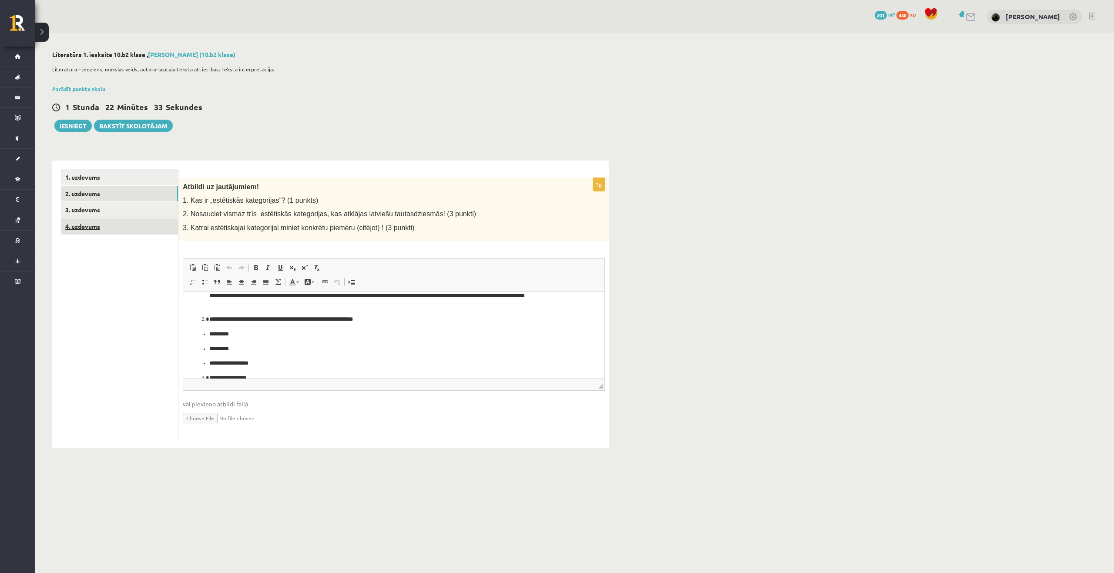
scroll to position [0, 0]
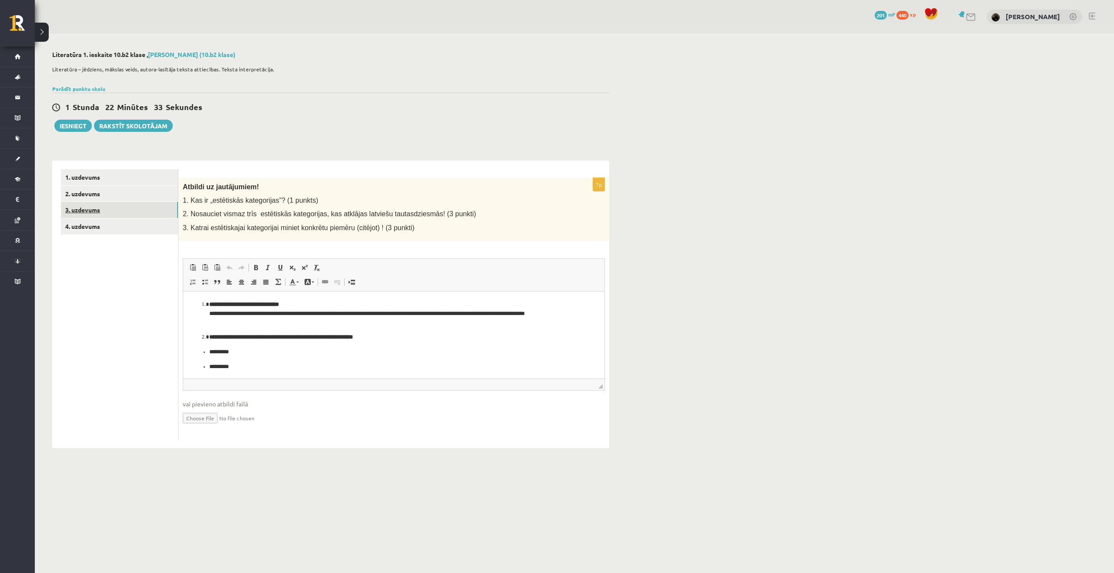
click at [144, 206] on link "3. uzdevums" at bounding box center [119, 210] width 117 height 16
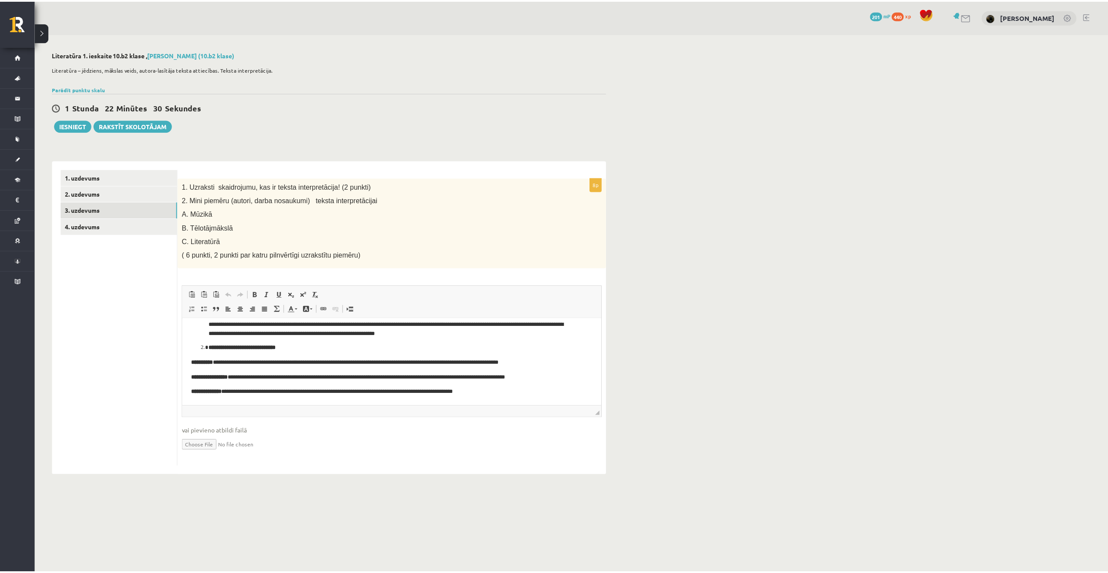
scroll to position [17, 0]
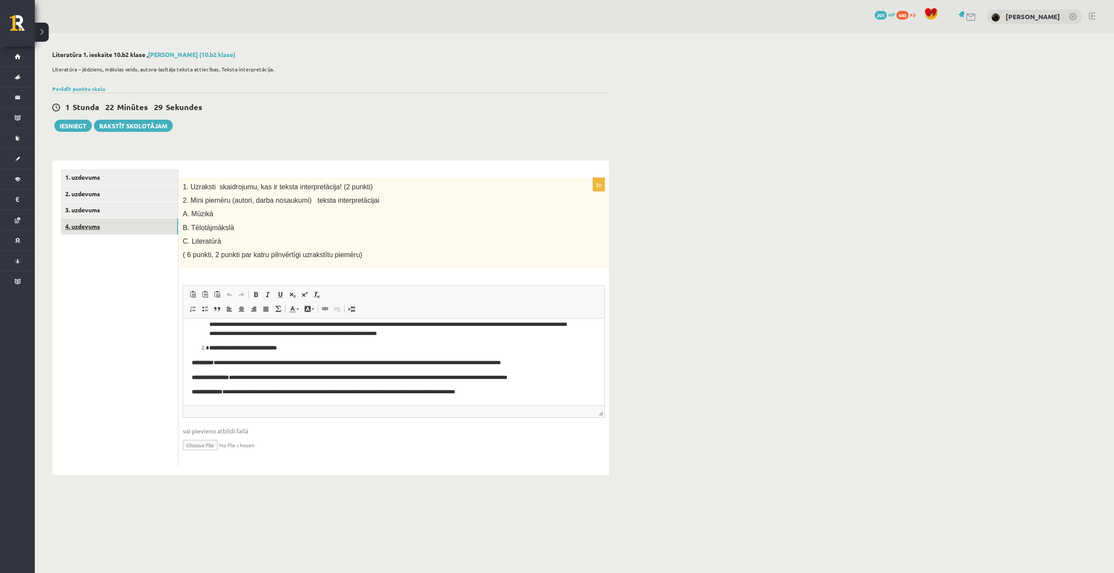
click at [83, 232] on link "4. uzdevums" at bounding box center [119, 227] width 117 height 16
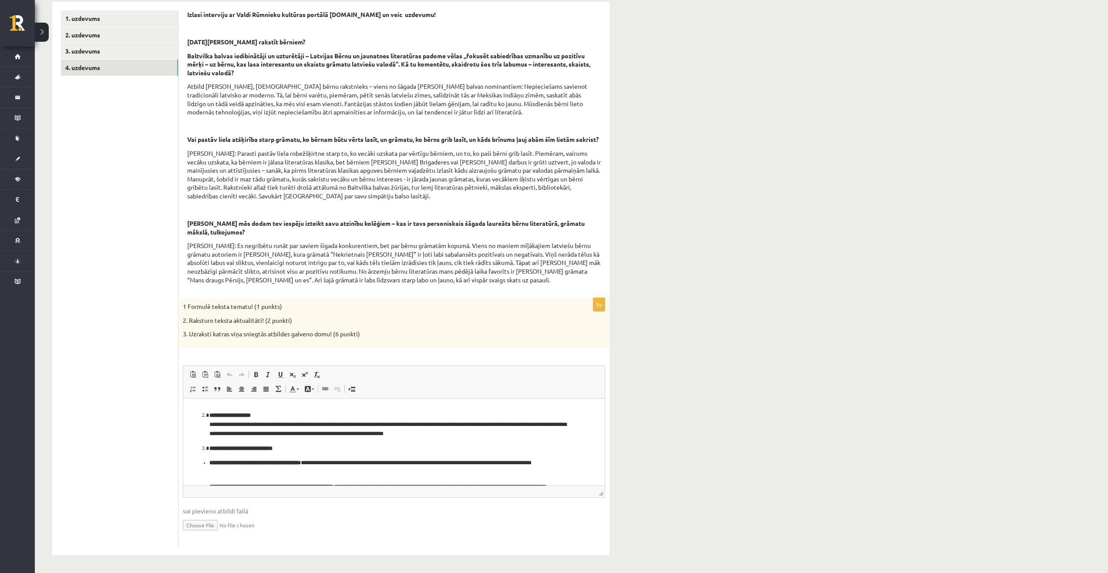
scroll to position [67, 0]
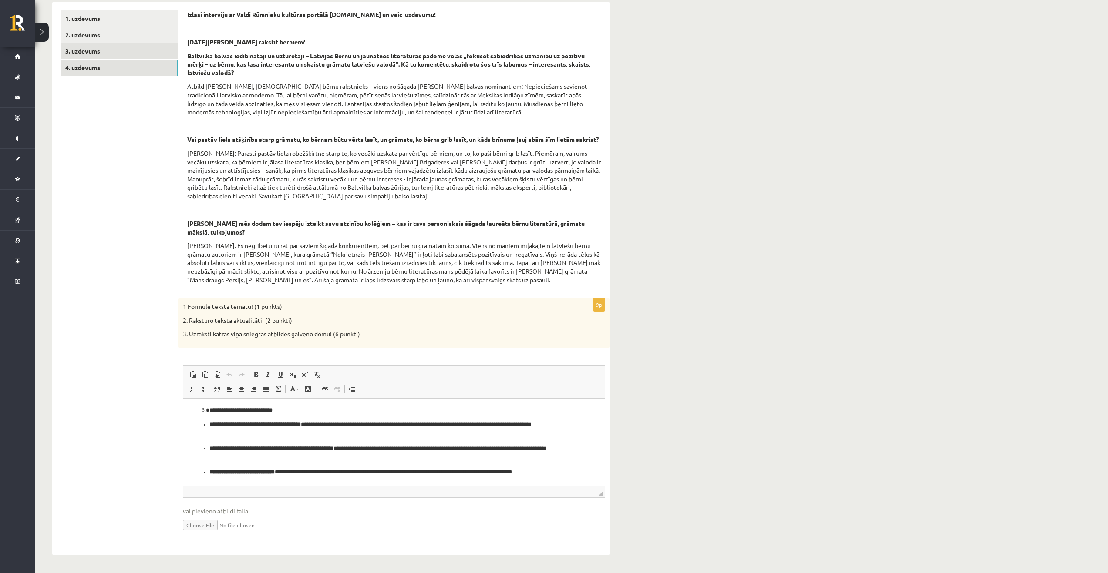
click at [96, 43] on link "3. uzdevums" at bounding box center [119, 51] width 117 height 16
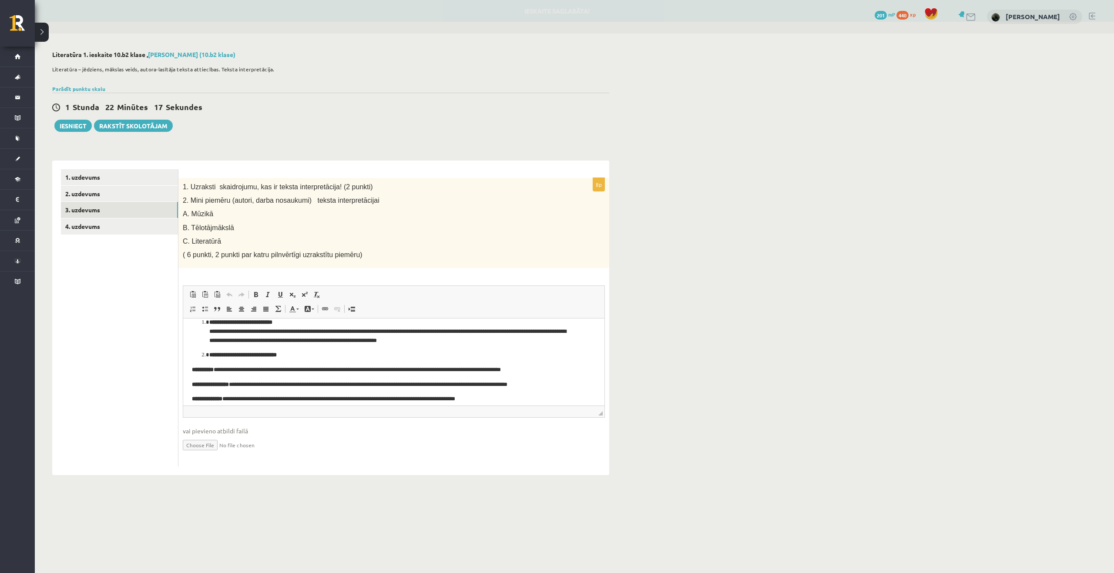
scroll to position [17, 0]
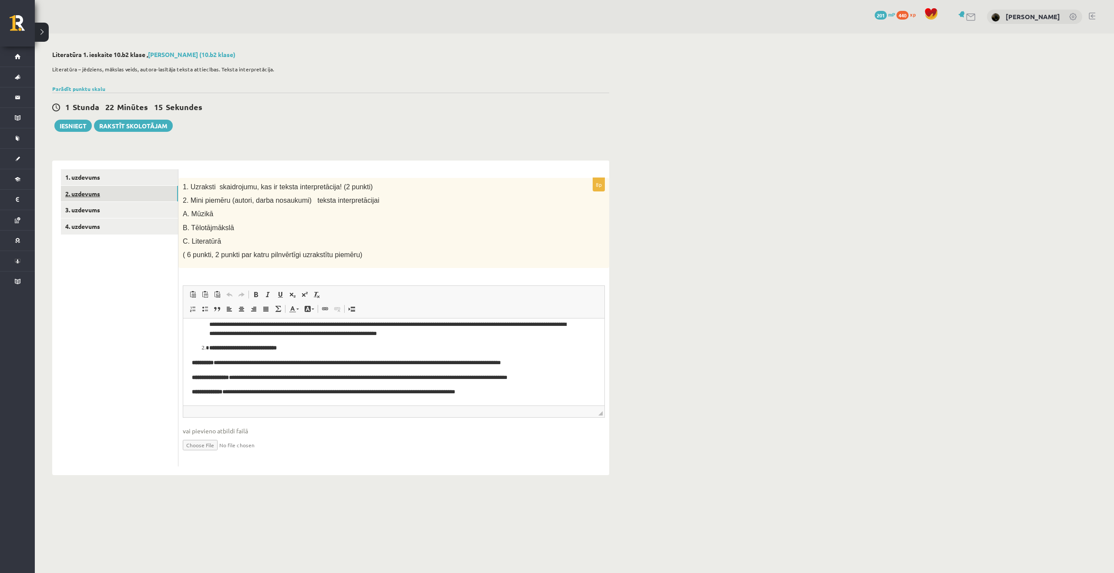
click at [120, 198] on link "2. uzdevums" at bounding box center [119, 194] width 117 height 16
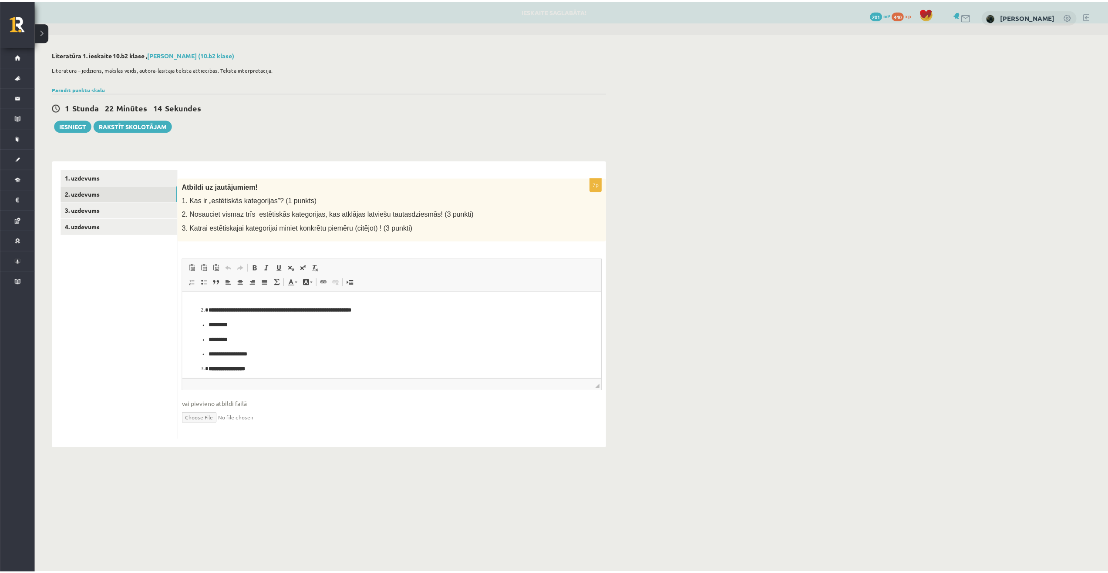
scroll to position [75, 0]
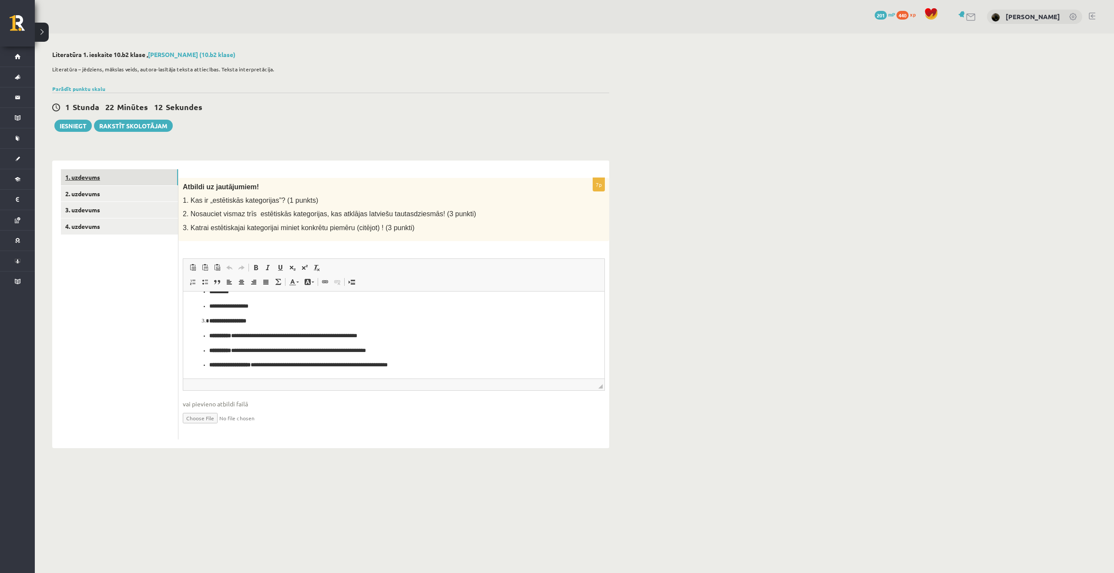
click at [125, 178] on link "1. uzdevums" at bounding box center [119, 177] width 117 height 16
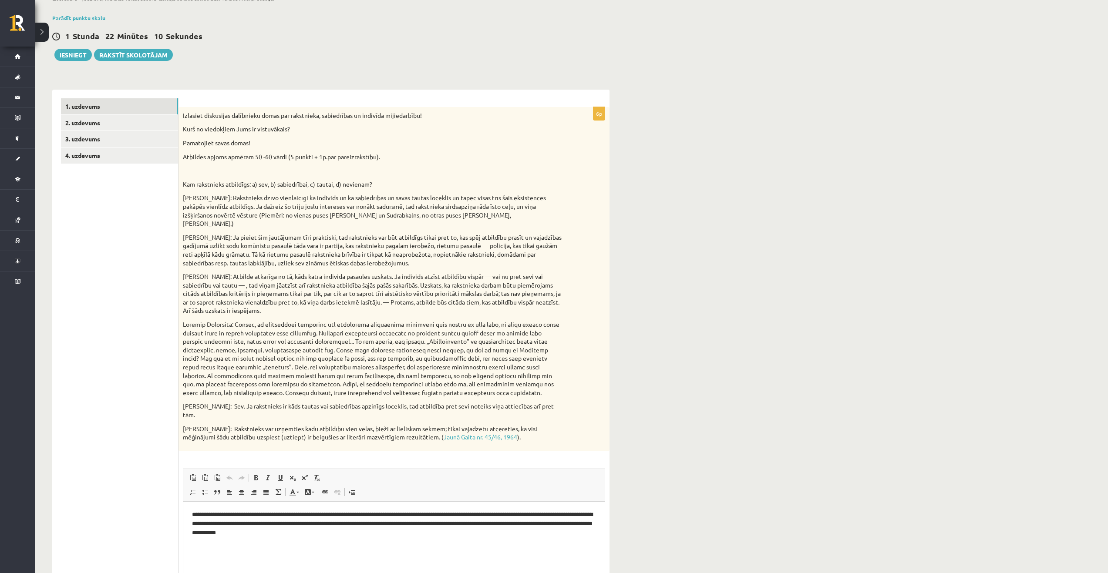
scroll to position [0, 0]
click at [75, 59] on button "Iesniegt" at bounding box center [72, 55] width 37 height 12
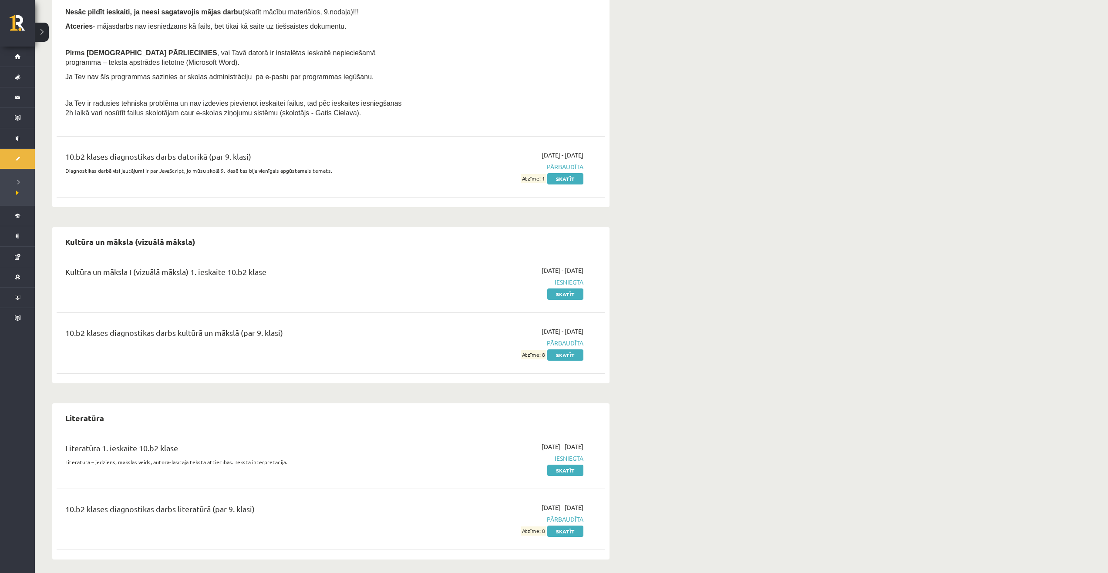
scroll to position [526, 0]
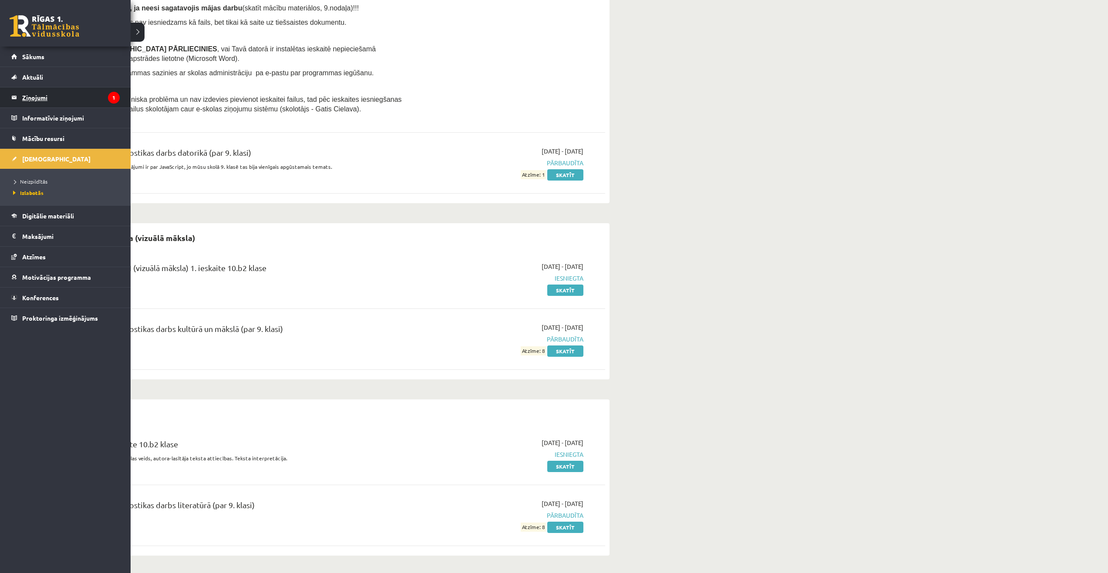
click at [24, 97] on legend "Ziņojumi 1" at bounding box center [71, 97] width 98 height 20
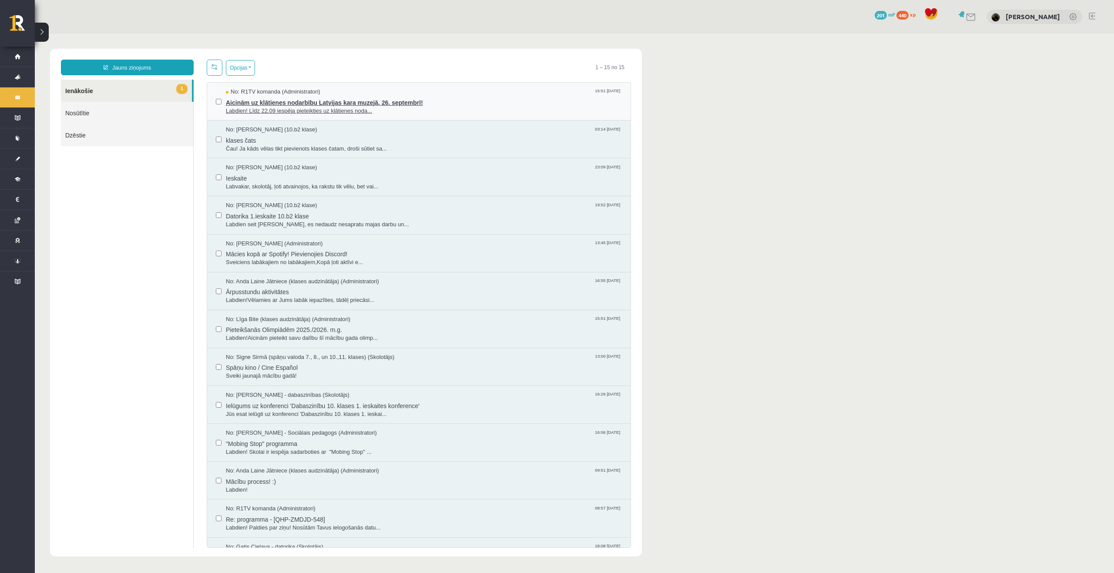
click at [335, 99] on span "Aicinām uz klātienes nodarbību Latvijas kara muzejā, 26. septembrī!" at bounding box center [424, 101] width 396 height 11
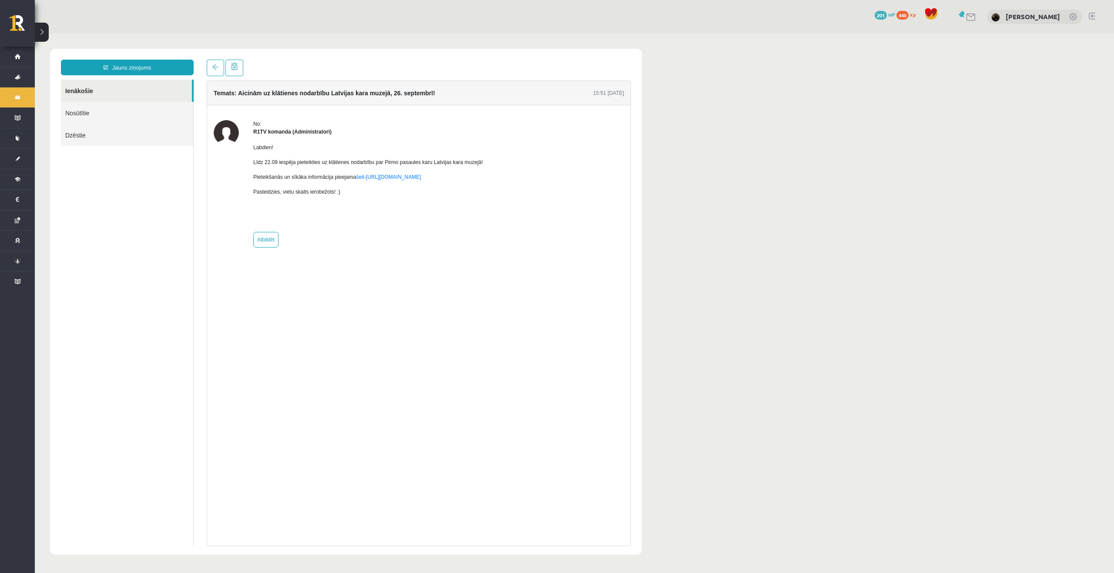
click at [897, 14] on span "440" at bounding box center [903, 15] width 12 height 9
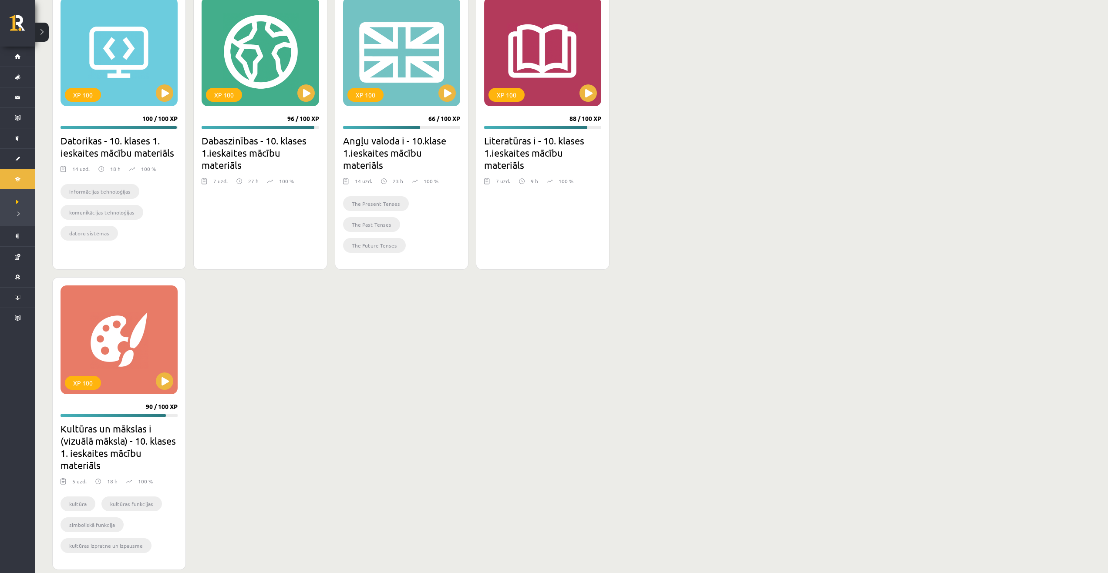
scroll to position [323, 0]
